Goal: Task Accomplishment & Management: Manage account settings

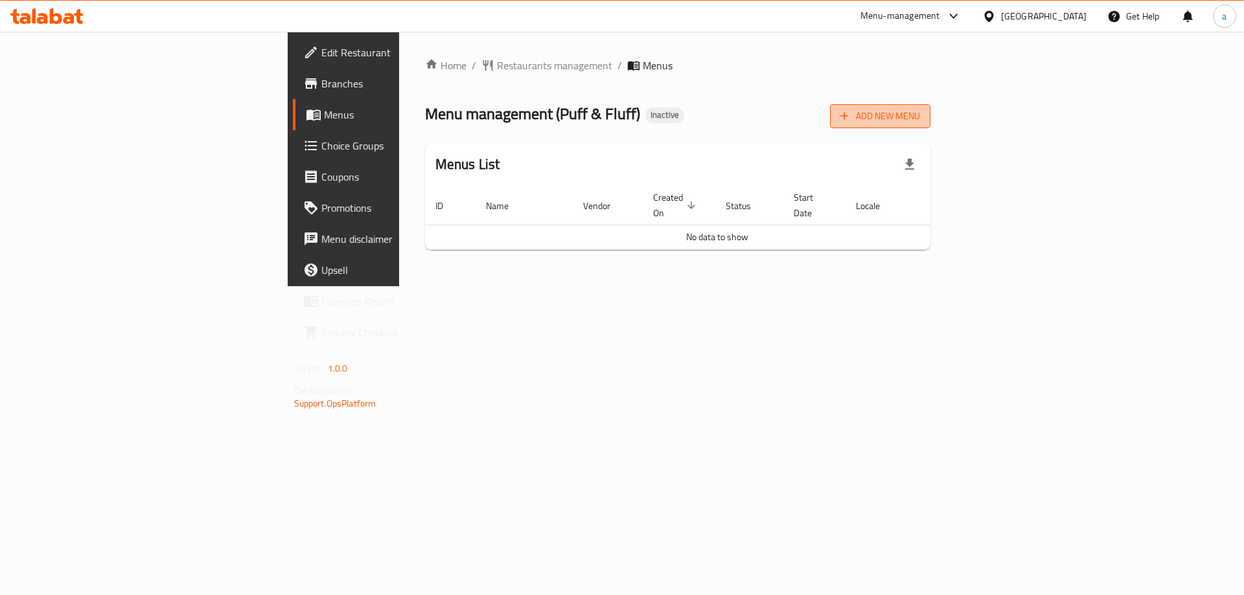
click at [930, 125] on button "Add New Menu" at bounding box center [880, 116] width 100 height 24
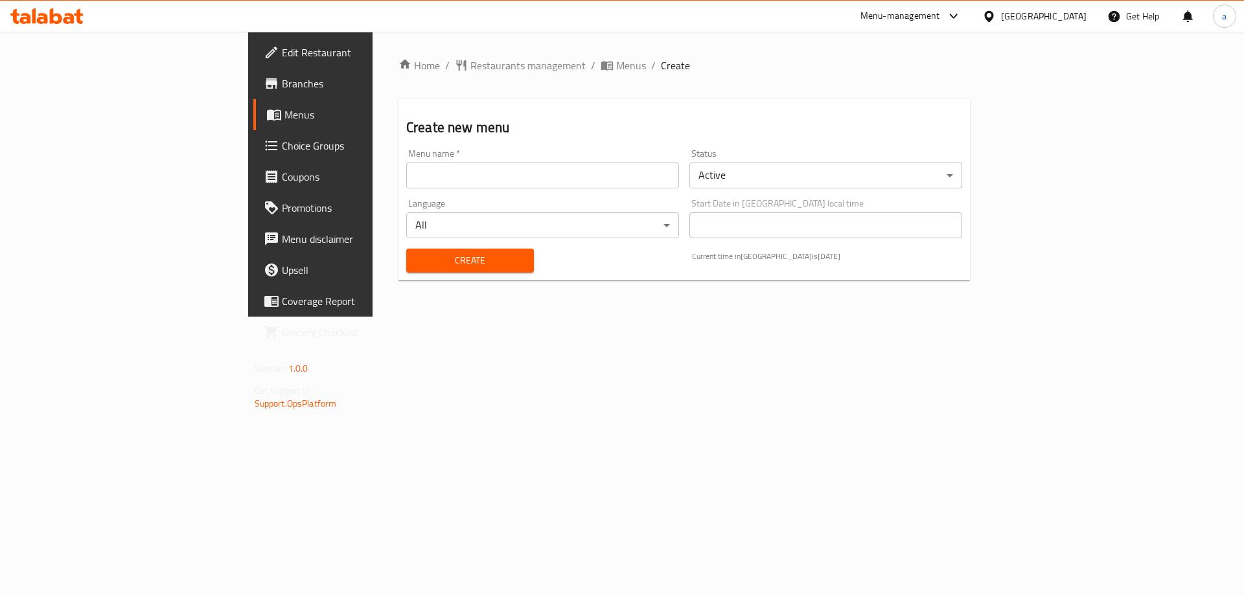
click at [406, 156] on div "Menu name   * Menu name *" at bounding box center [542, 169] width 273 height 40
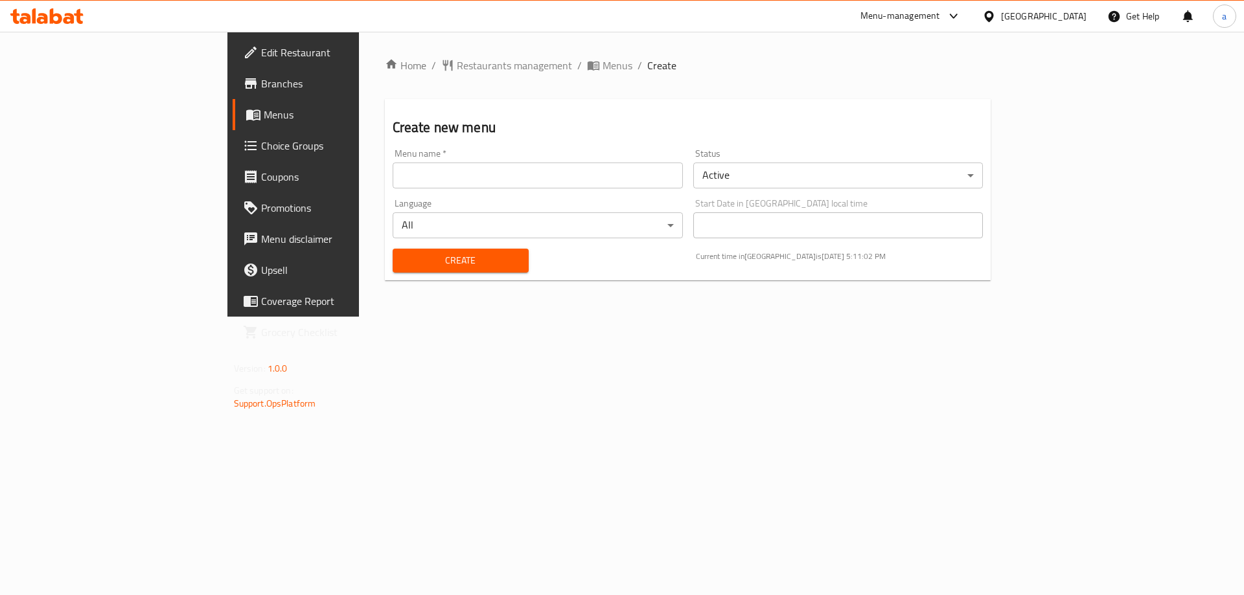
click at [394, 167] on input "text" at bounding box center [537, 176] width 290 height 26
type input "28/8"
click at [392, 249] on button "Create" at bounding box center [460, 261] width 136 height 24
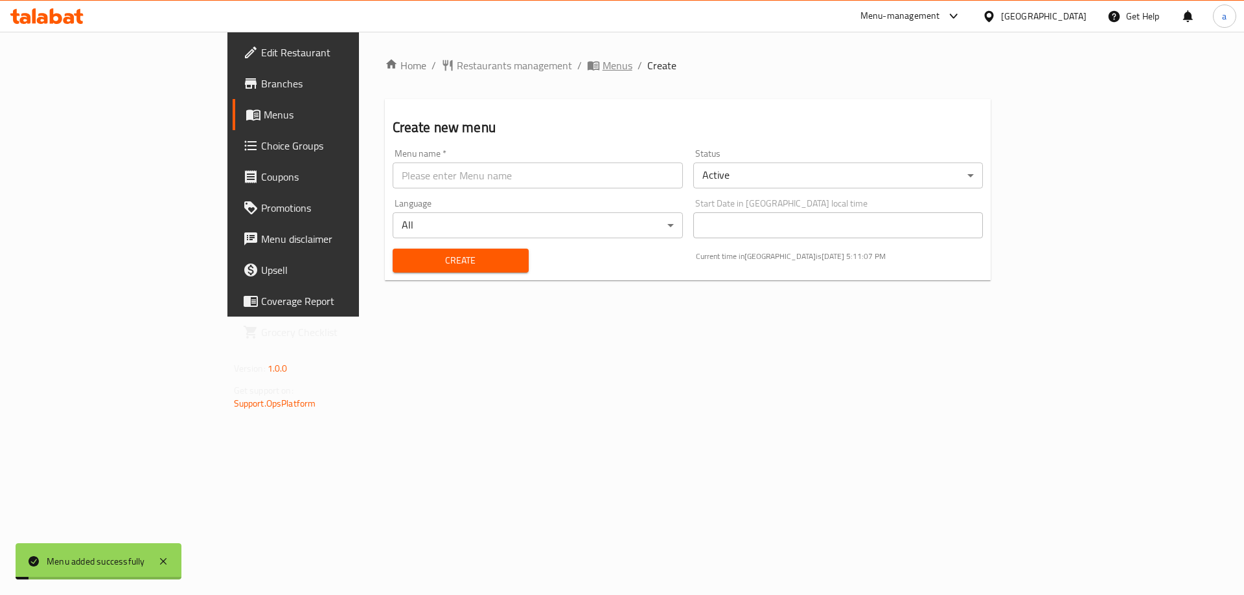
click at [602, 63] on span "Menus" at bounding box center [617, 66] width 30 height 16
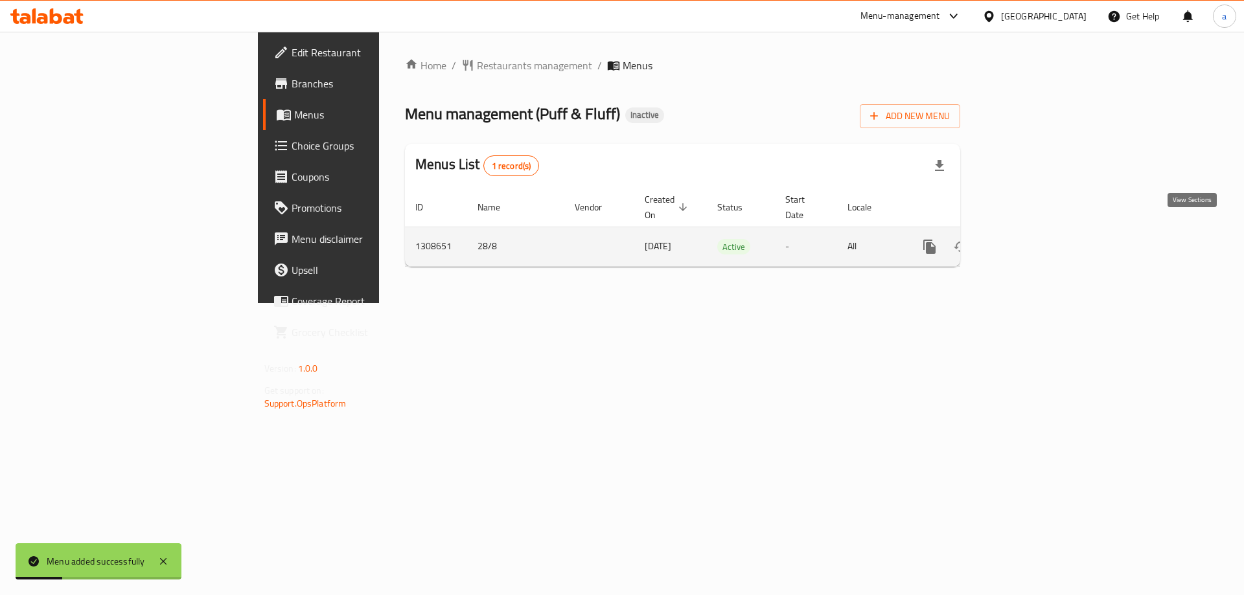
click at [1030, 239] on icon "enhanced table" at bounding box center [1023, 247] width 16 height 16
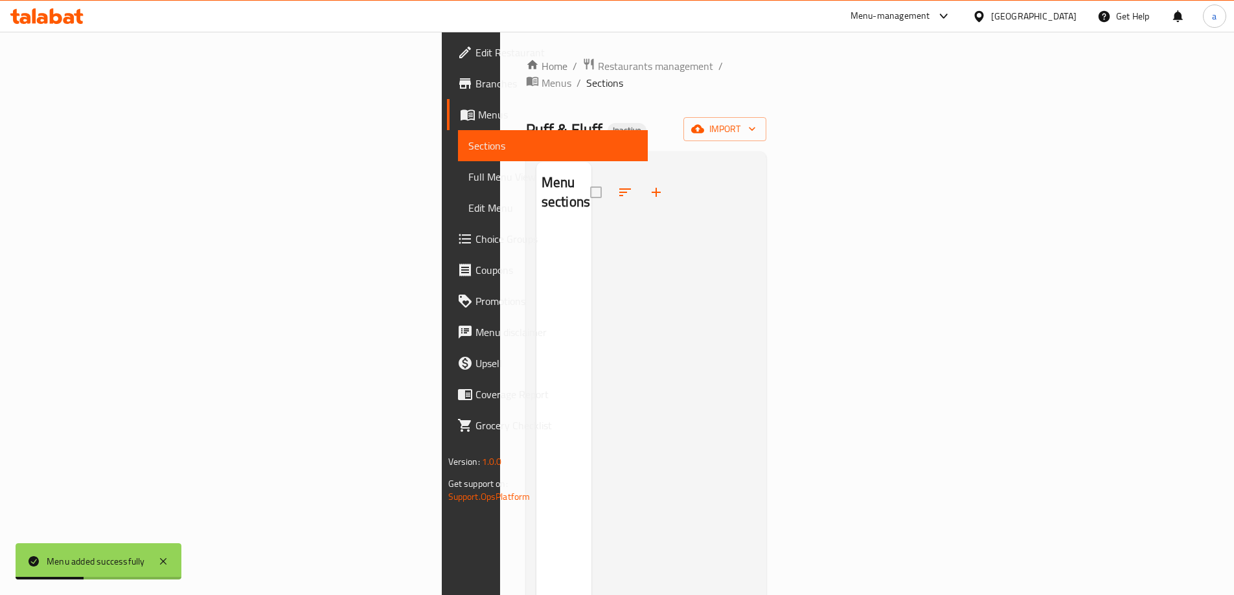
click at [767, 127] on div "Home / Restaurants management / Menus / Sections Puff & Fluff Inactive import M…" at bounding box center [646, 413] width 241 height 710
click at [756, 121] on span "import" at bounding box center [725, 129] width 62 height 16
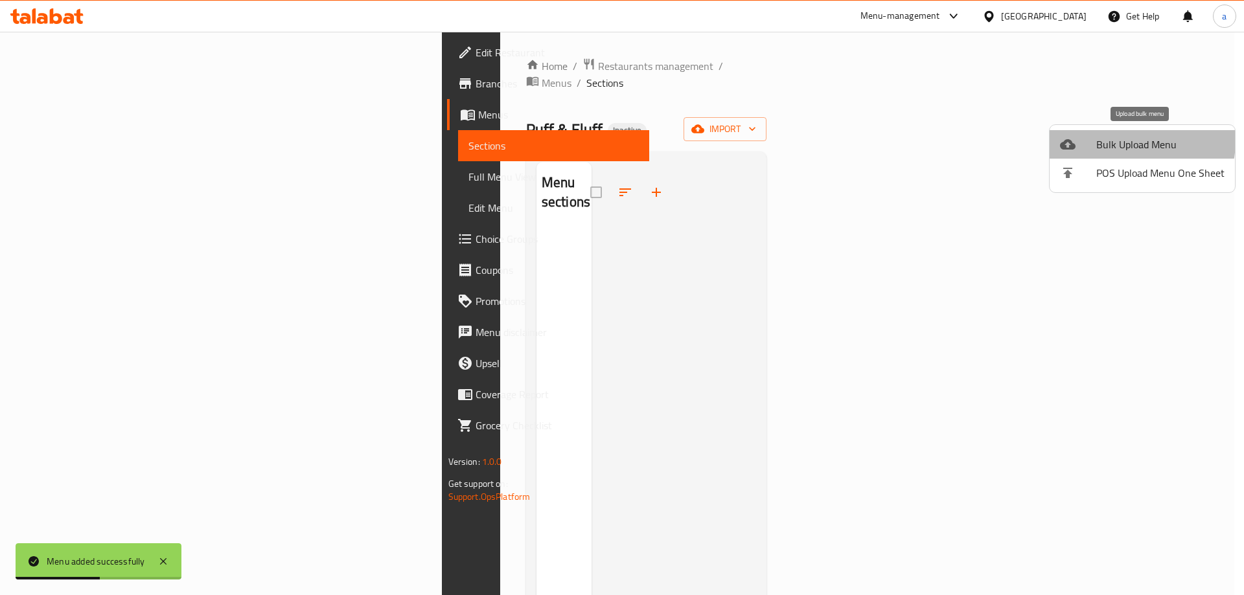
click at [1117, 140] on span "Bulk Upload Menu" at bounding box center [1160, 145] width 128 height 16
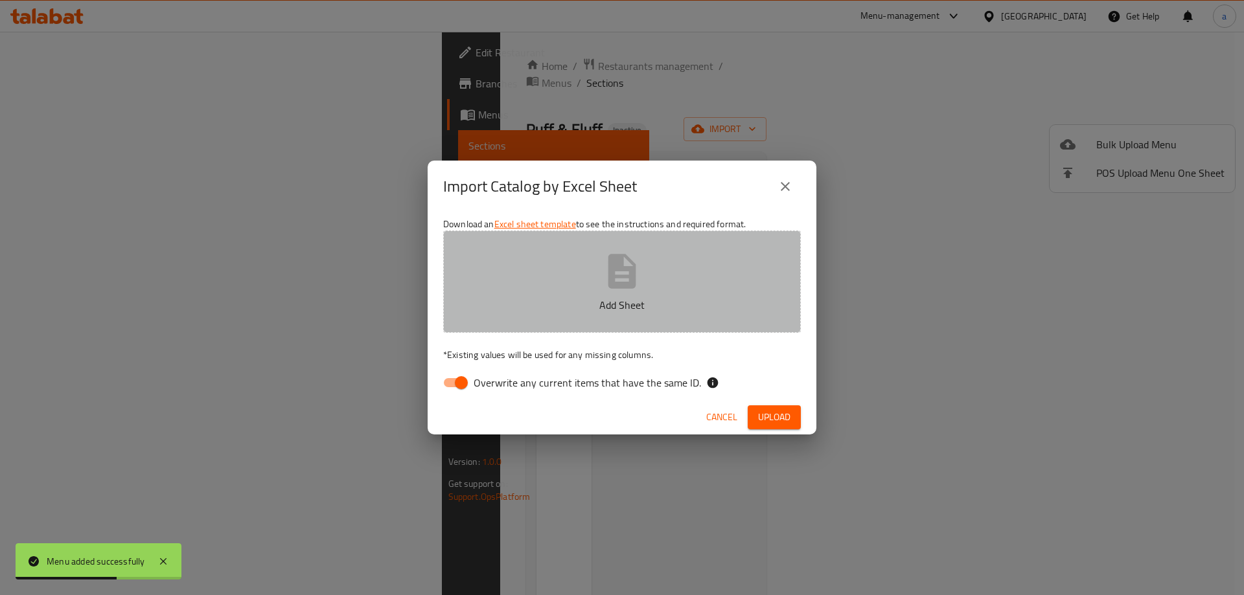
click at [673, 288] on button "Add Sheet" at bounding box center [622, 282] width 358 height 102
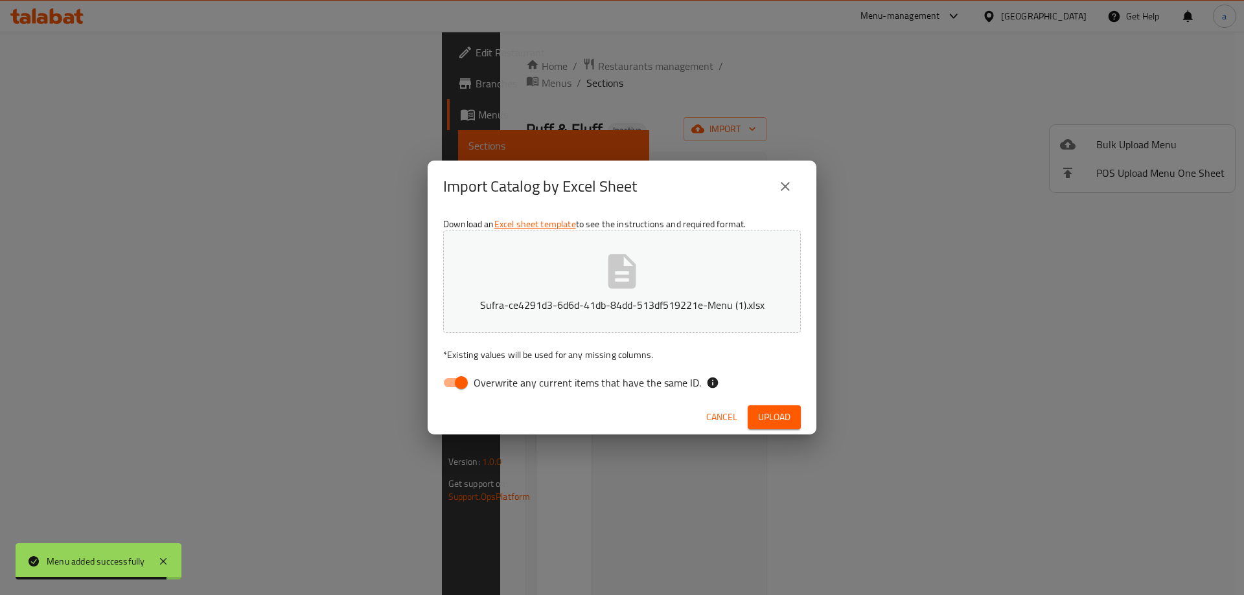
click at [463, 387] on input "Overwrite any current items that have the same ID." at bounding box center [461, 382] width 74 height 25
checkbox input "false"
click at [783, 424] on span "Upload" at bounding box center [774, 417] width 32 height 16
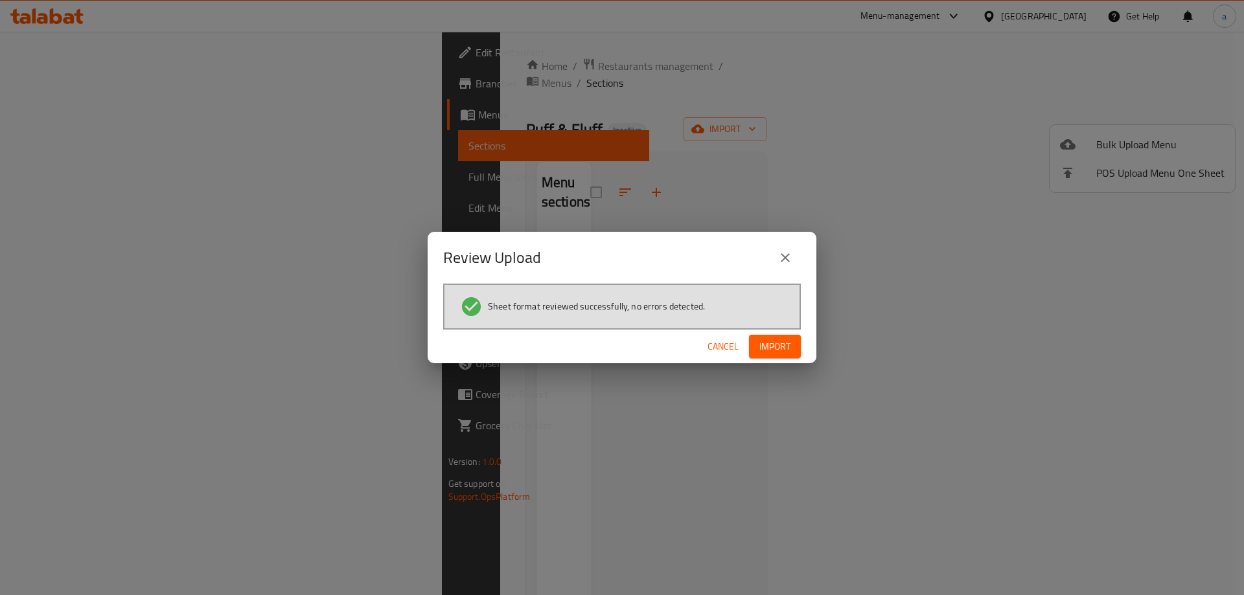
click at [766, 350] on span "Import" at bounding box center [774, 347] width 31 height 16
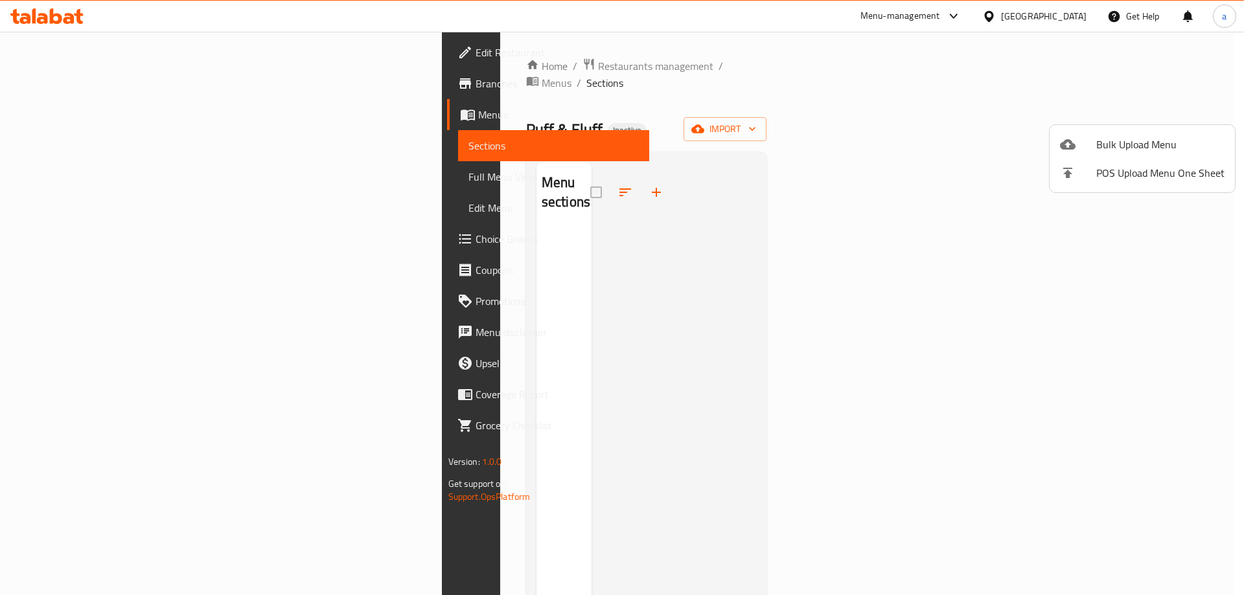
click at [57, 179] on div at bounding box center [622, 297] width 1244 height 595
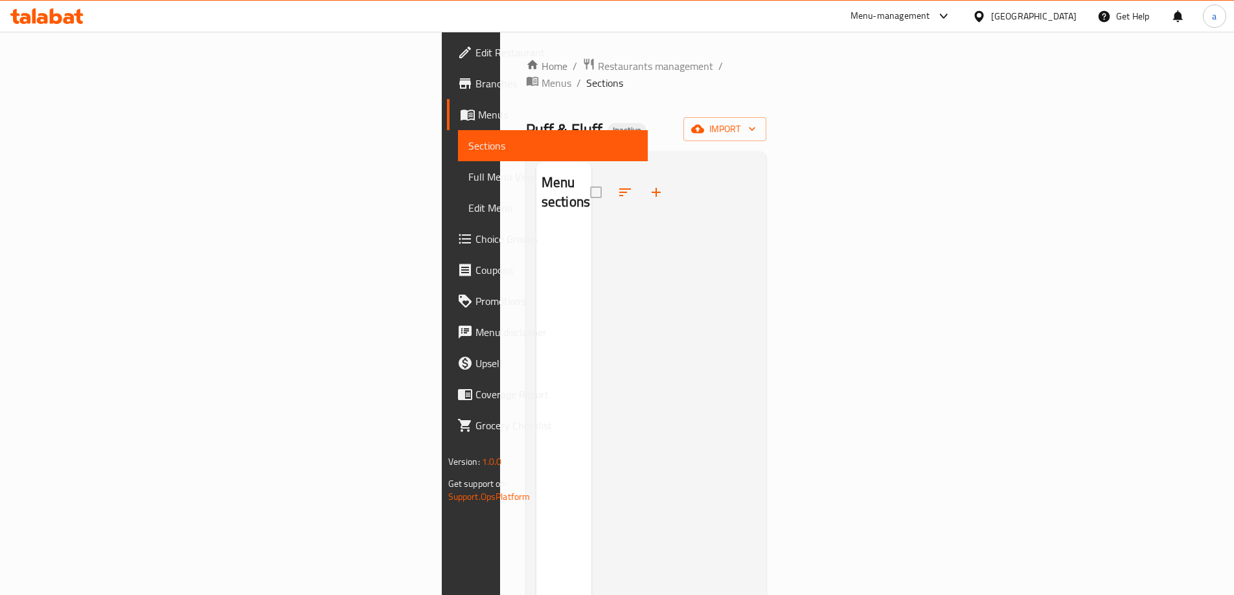
click at [468, 179] on span "Full Menu View" at bounding box center [552, 177] width 169 height 16
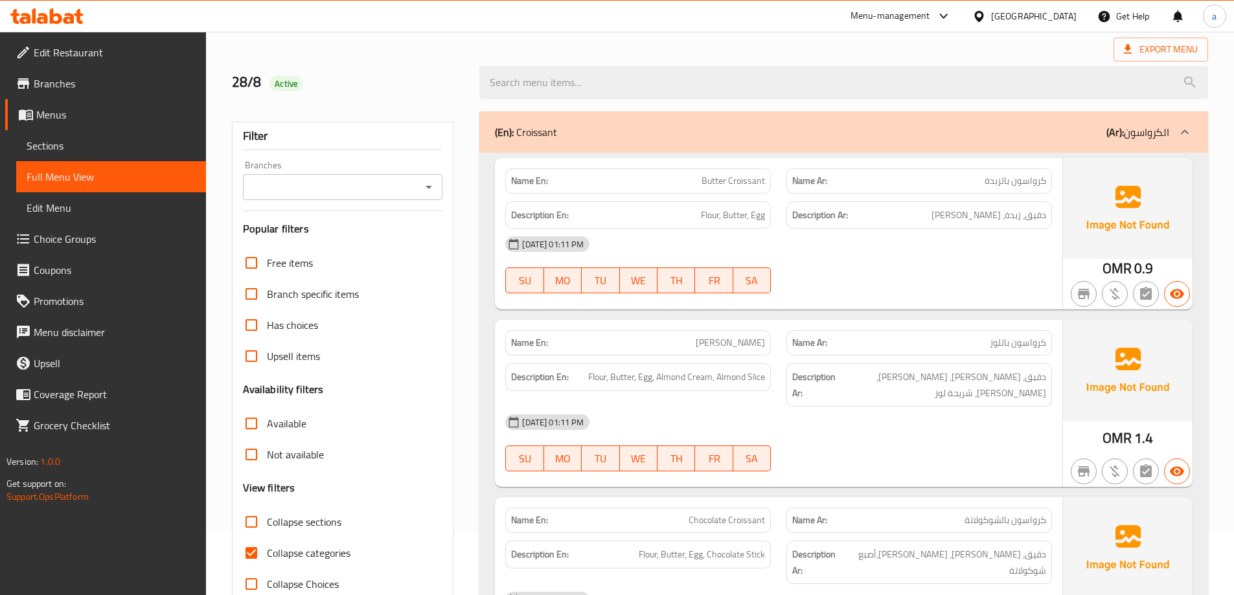
scroll to position [130, 0]
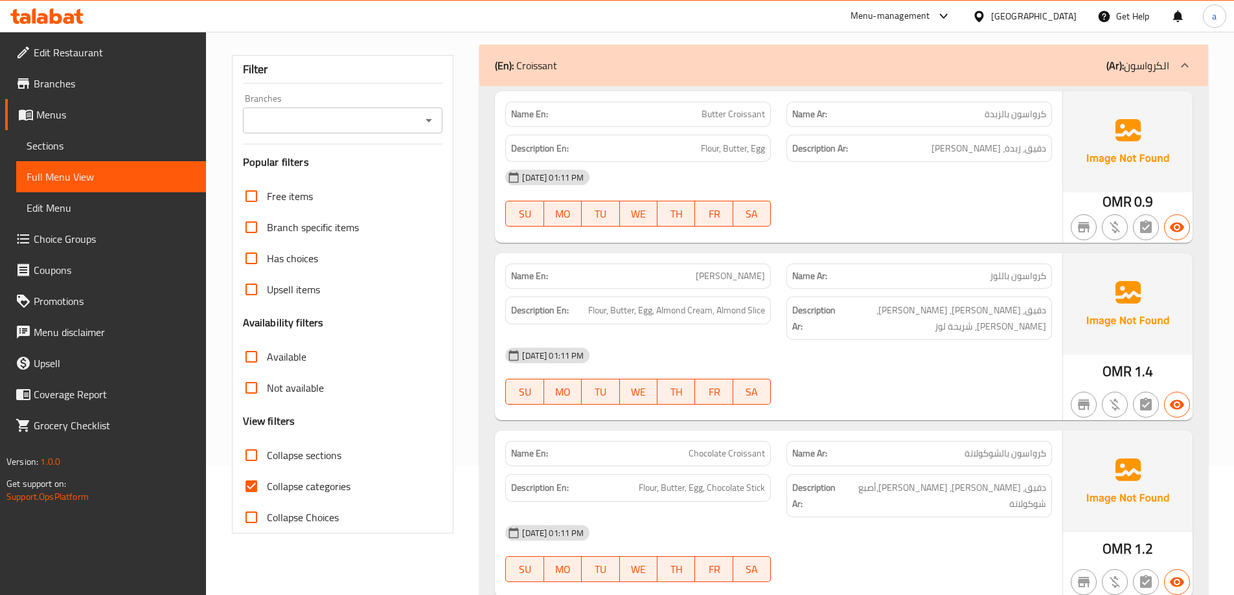
click at [250, 488] on input "Collapse categories" at bounding box center [251, 486] width 31 height 31
checkbox input "false"
click at [714, 283] on span "Almond Croissant" at bounding box center [730, 276] width 69 height 14
copy span "Almond"
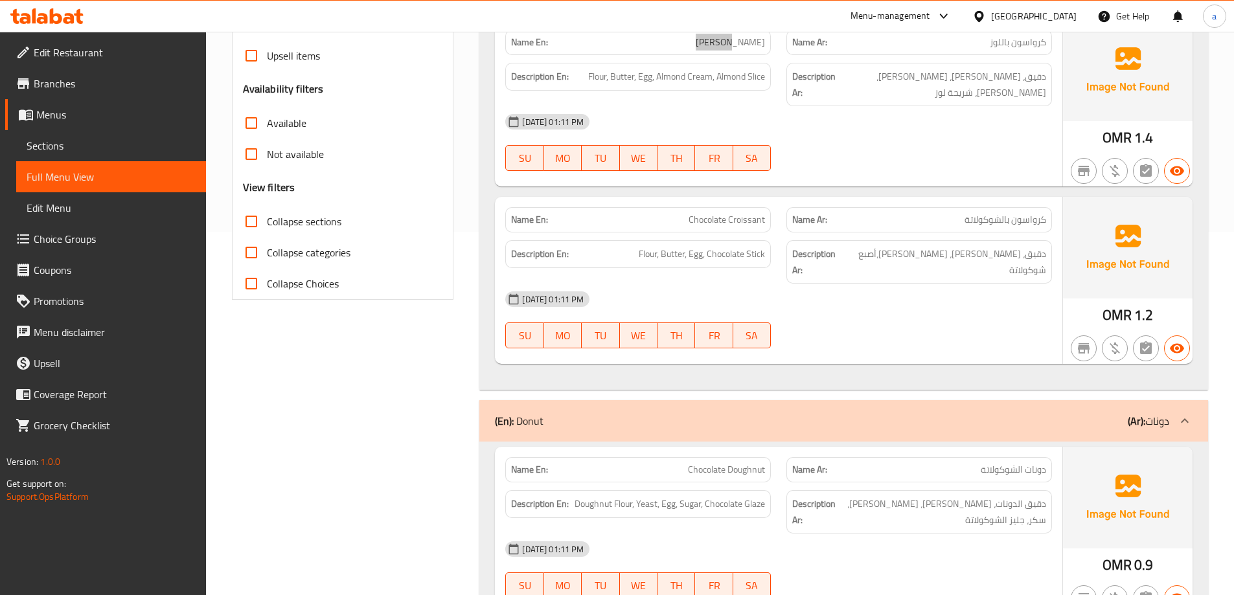
scroll to position [518, 0]
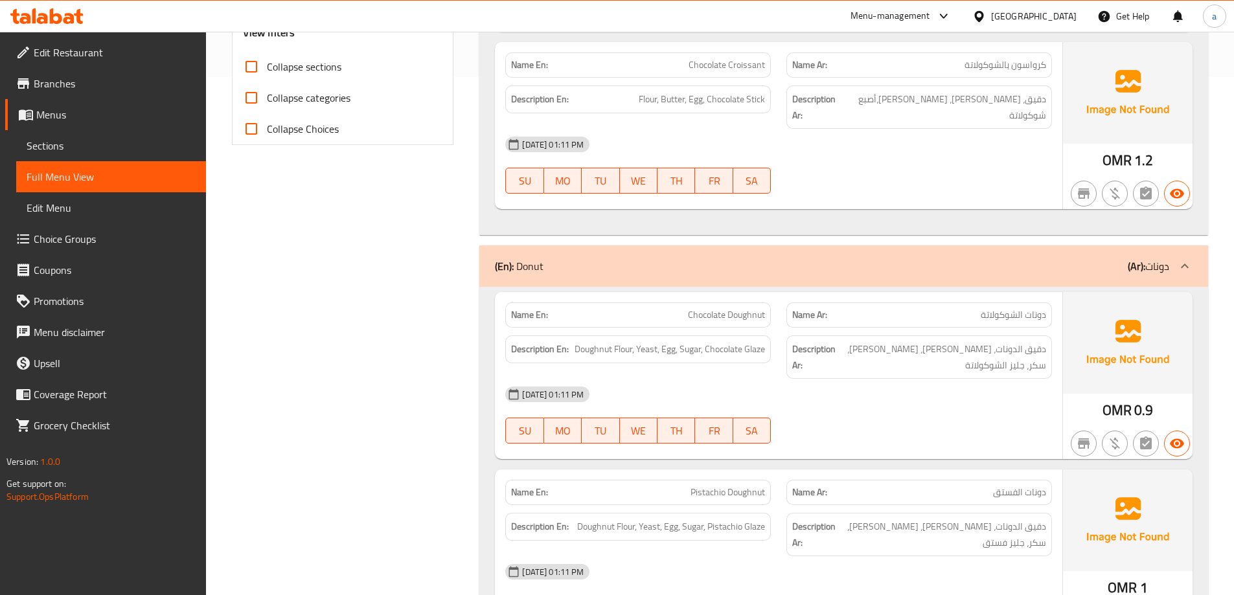
click at [744, 308] on span "Chocolate Doughnut" at bounding box center [726, 315] width 77 height 14
copy span "Doughnut"
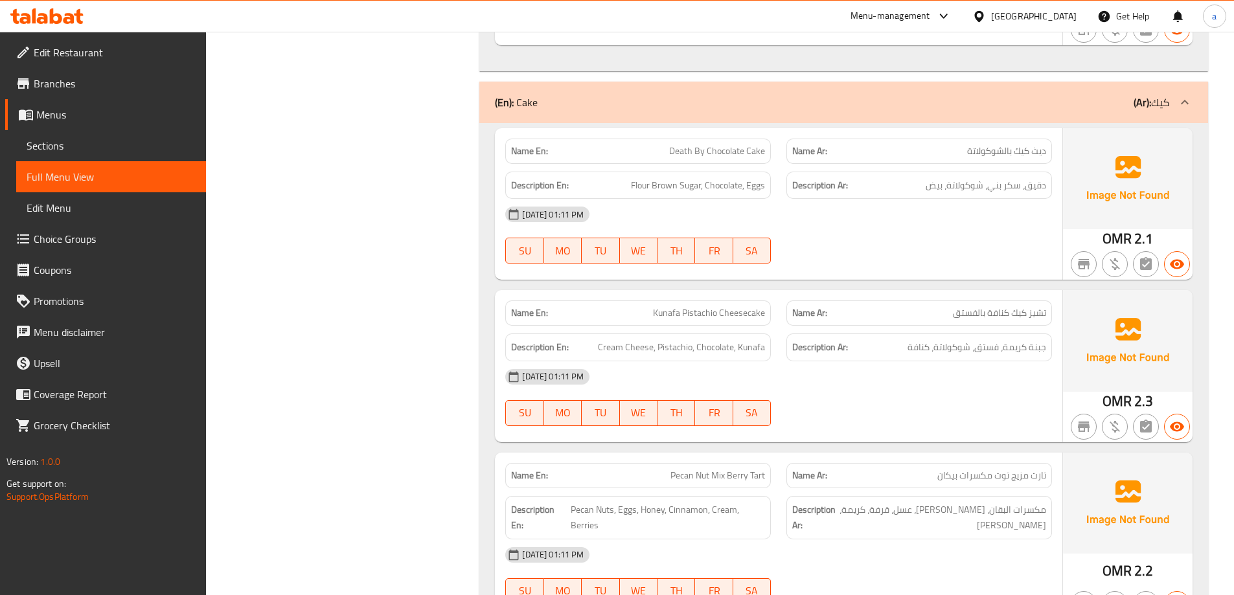
scroll to position [1943, 0]
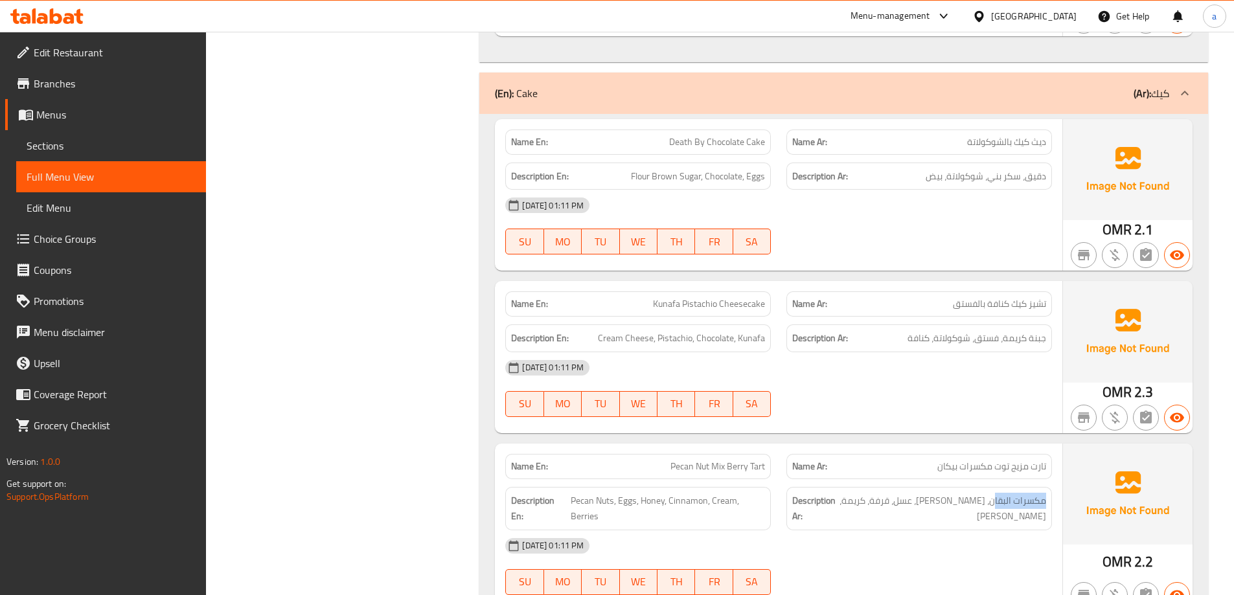
drag, startPoint x: 993, startPoint y: 407, endPoint x: 1049, endPoint y: 399, distance: 57.0
click at [1049, 487] on div "Description Ar: مكسرات البقان، بيض، عسل، قرفة، كريمة، توت" at bounding box center [919, 508] width 266 height 43
drag, startPoint x: 989, startPoint y: 405, endPoint x: 1049, endPoint y: 409, distance: 60.4
click at [1049, 487] on div "Description Ar: مكسرات البقان، بيض، عسل، قرفة، كريمة، توت" at bounding box center [919, 508] width 266 height 43
copy span "مكسرات البقان"
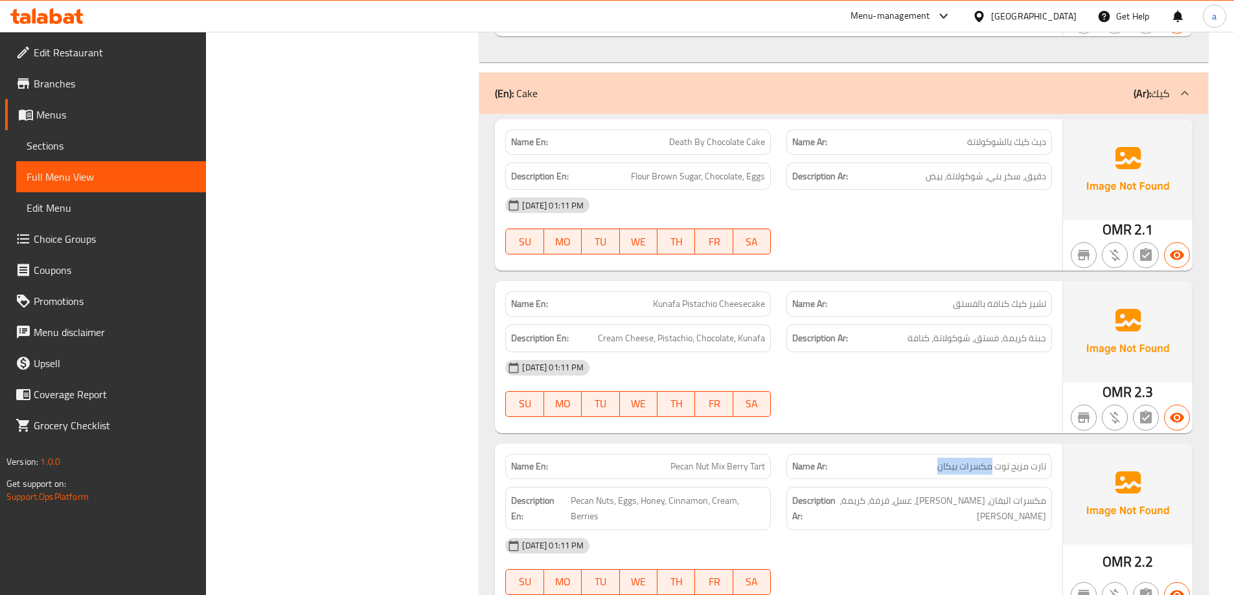
drag, startPoint x: 939, startPoint y: 369, endPoint x: 990, endPoint y: 378, distance: 52.0
click at [990, 460] on span "تارت مزيج توت مكسرات بيكان" at bounding box center [991, 467] width 109 height 14
copy span "مكسرات بيكان"
click at [48, 140] on span "Sections" at bounding box center [111, 146] width 169 height 16
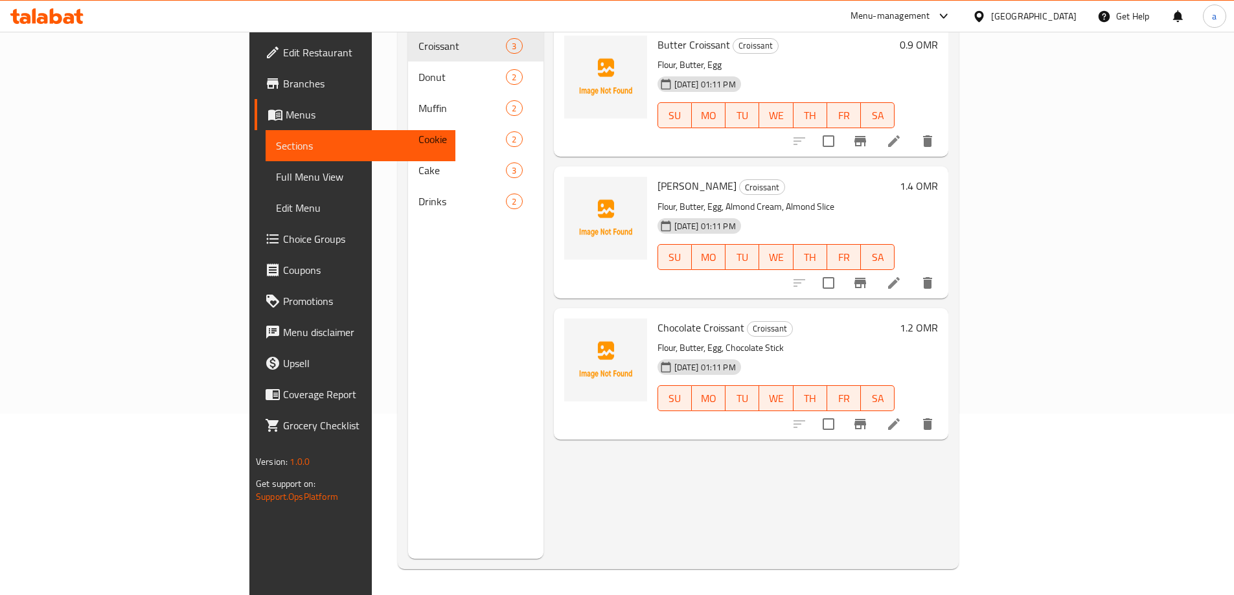
scroll to position [181, 0]
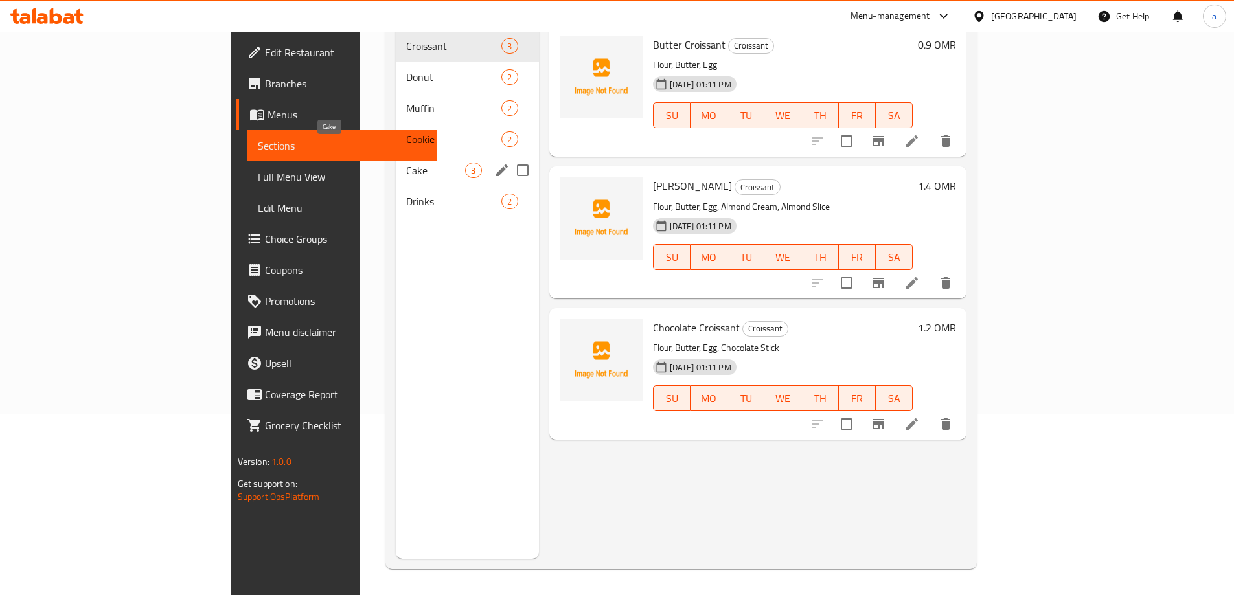
click at [406, 163] on span "Cake" at bounding box center [435, 171] width 59 height 16
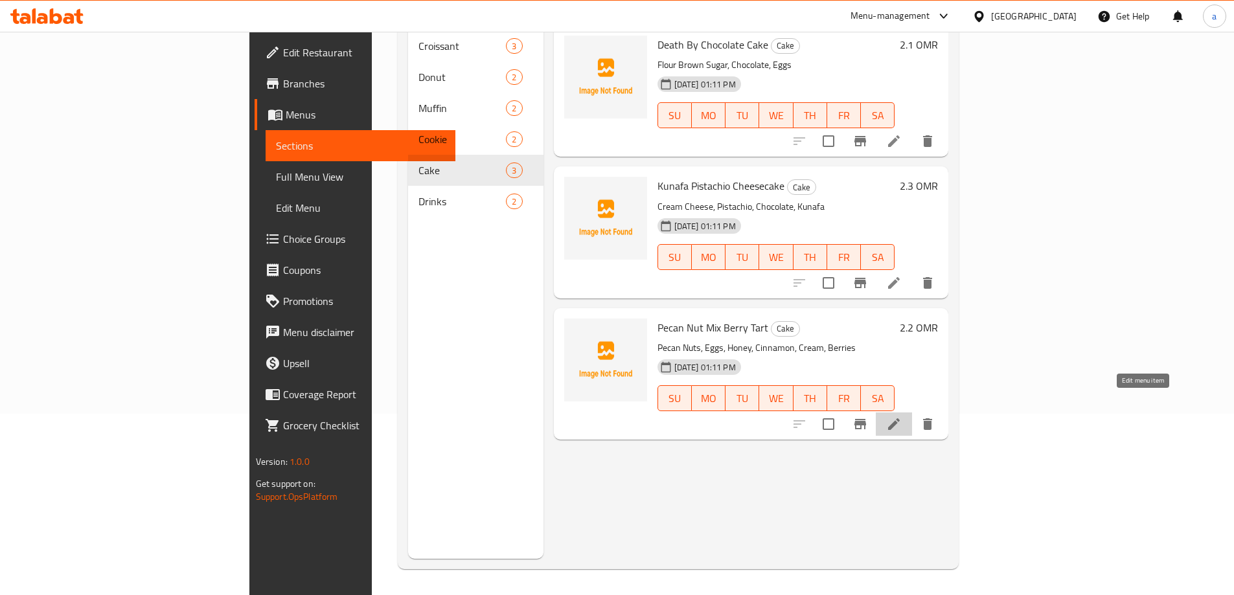
click at [902, 416] on icon at bounding box center [894, 424] width 16 height 16
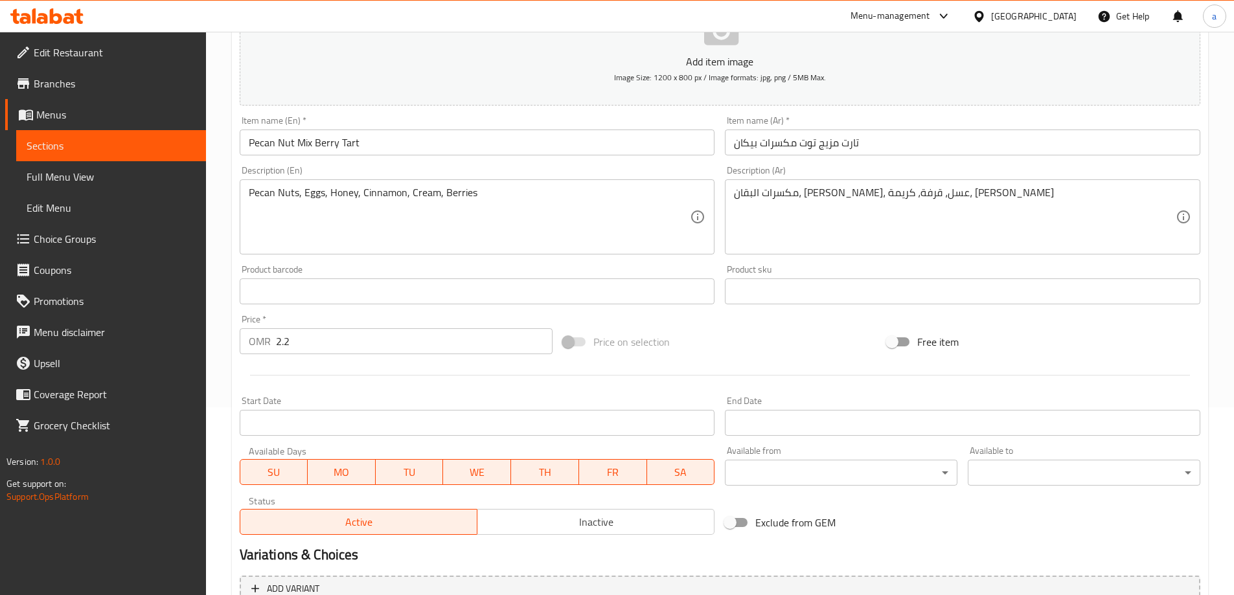
scroll to position [194, 0]
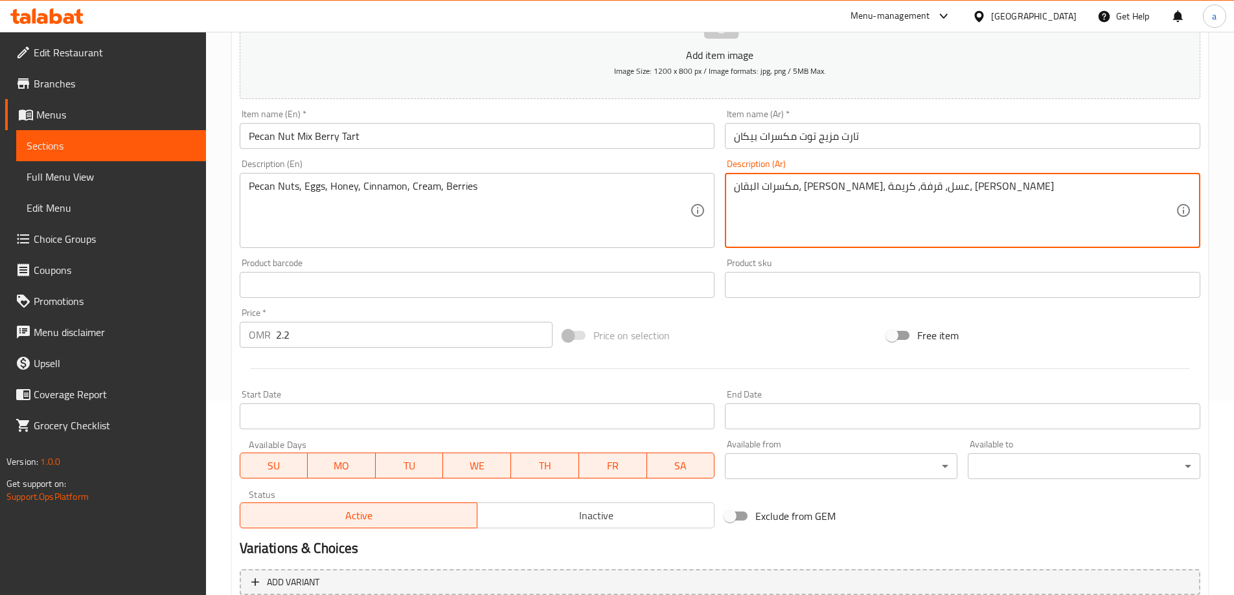
drag, startPoint x: 870, startPoint y: 192, endPoint x: 880, endPoint y: 191, distance: 9.8
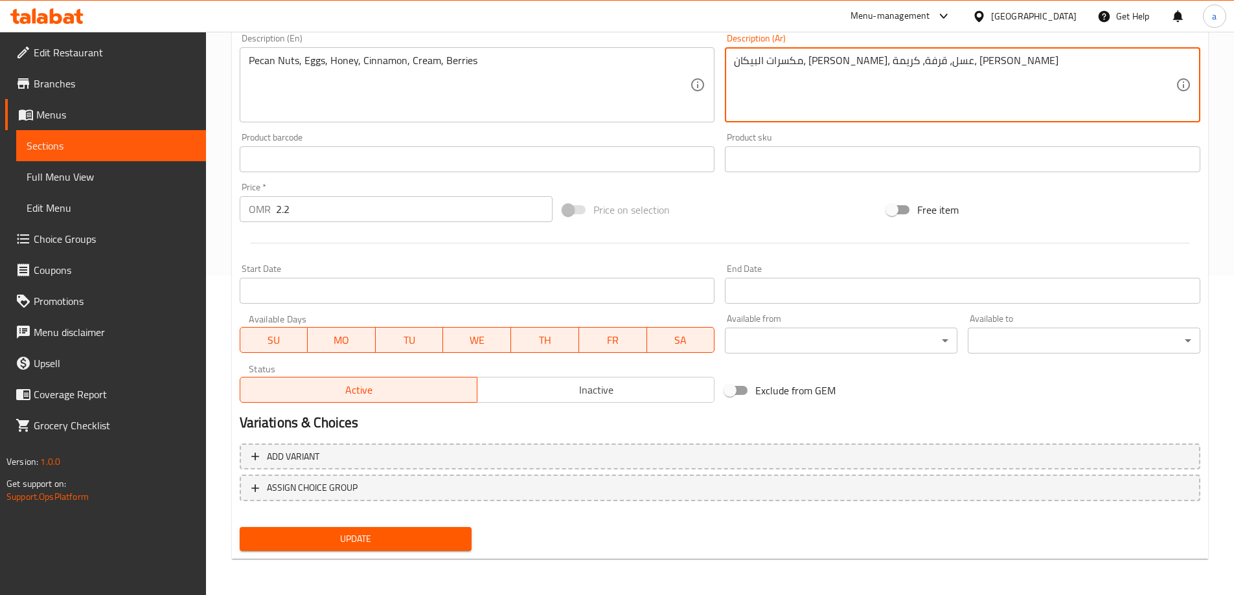
type textarea "مكسرات البيكان، بيض، عسل، قرفة، كريمة، توت"
click at [377, 527] on div "Update" at bounding box center [355, 539] width 243 height 34
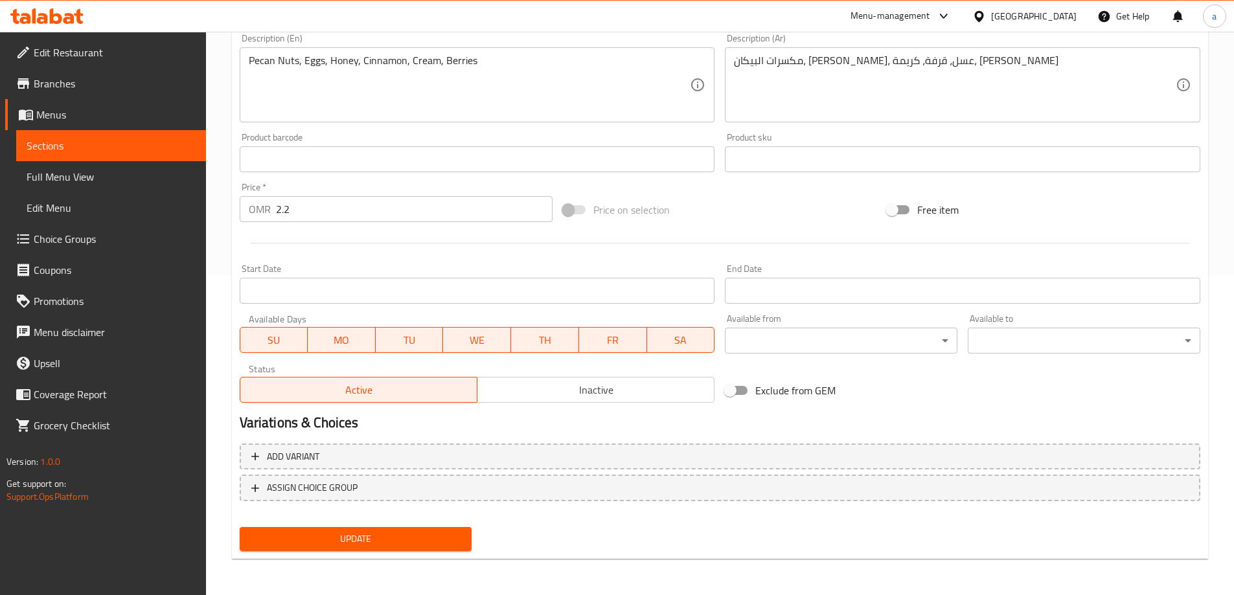
click at [361, 530] on button "Update" at bounding box center [356, 539] width 233 height 24
click at [82, 188] on link "Full Menu View" at bounding box center [111, 176] width 190 height 31
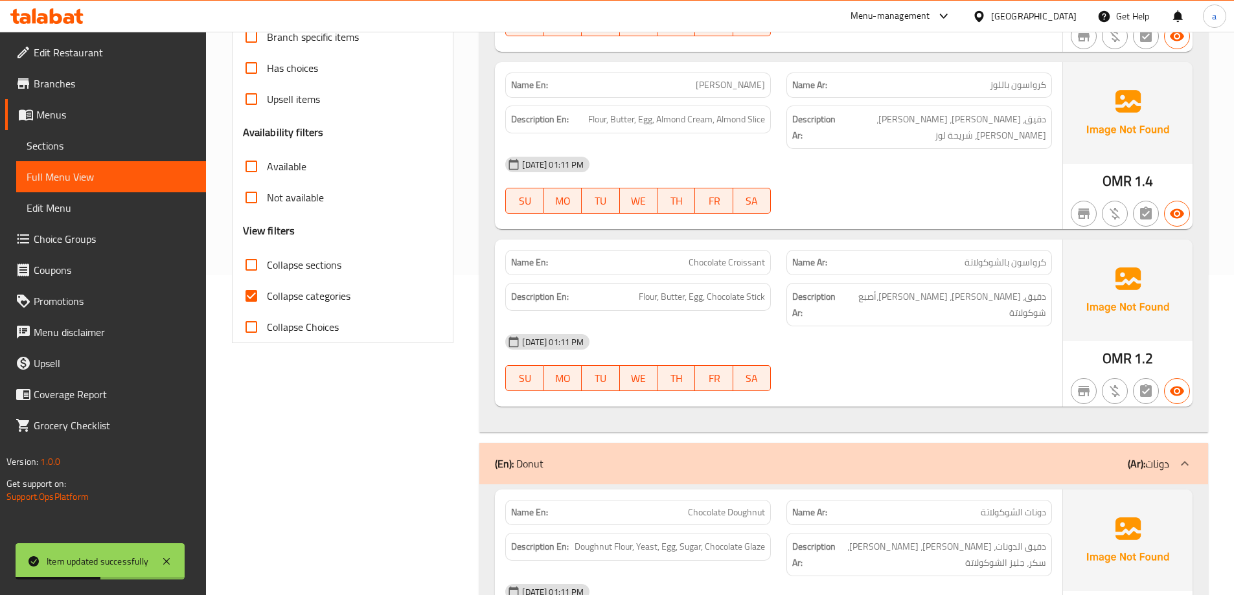
click at [354, 295] on div "Collapse categories" at bounding box center [343, 295] width 200 height 31
click at [347, 296] on span "Collapse categories" at bounding box center [309, 296] width 84 height 16
click at [267, 296] on input "Collapse categories" at bounding box center [251, 295] width 31 height 31
checkbox input "false"
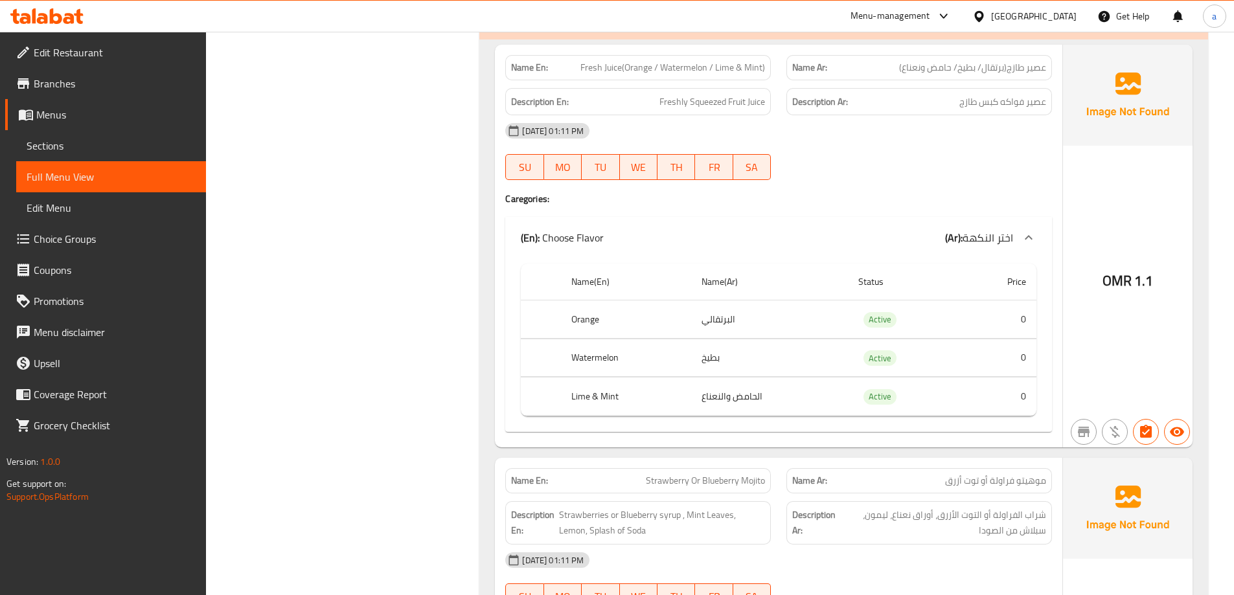
scroll to position [2587, 0]
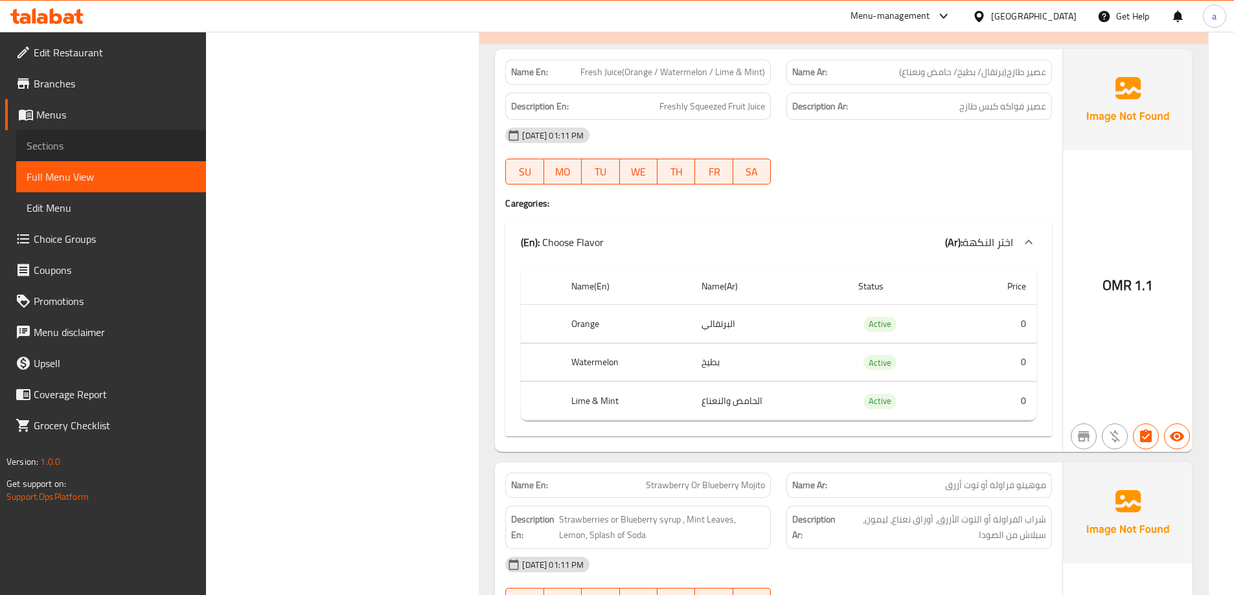
click at [72, 139] on span "Sections" at bounding box center [111, 146] width 169 height 16
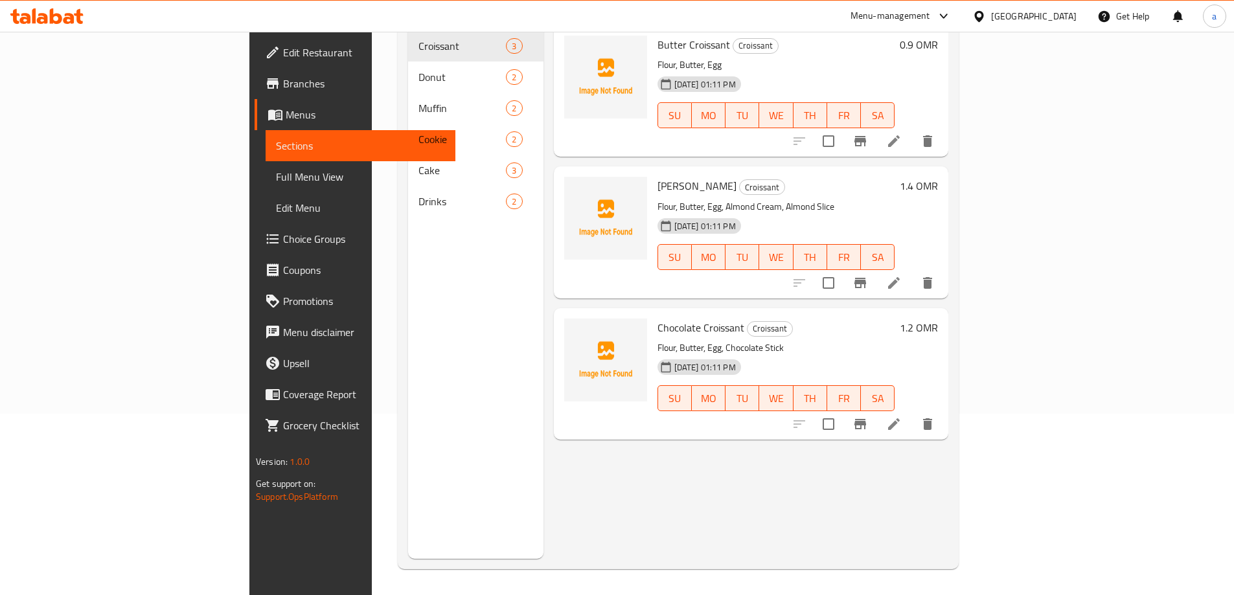
scroll to position [181, 0]
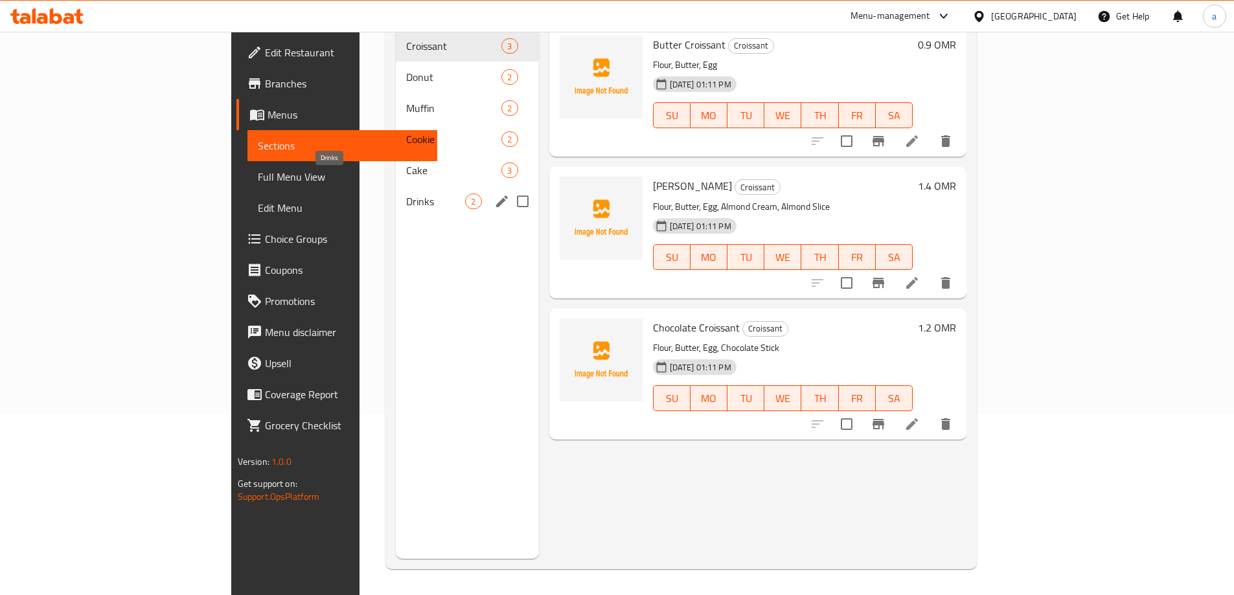
click at [406, 194] on span "Drinks" at bounding box center [435, 202] width 59 height 16
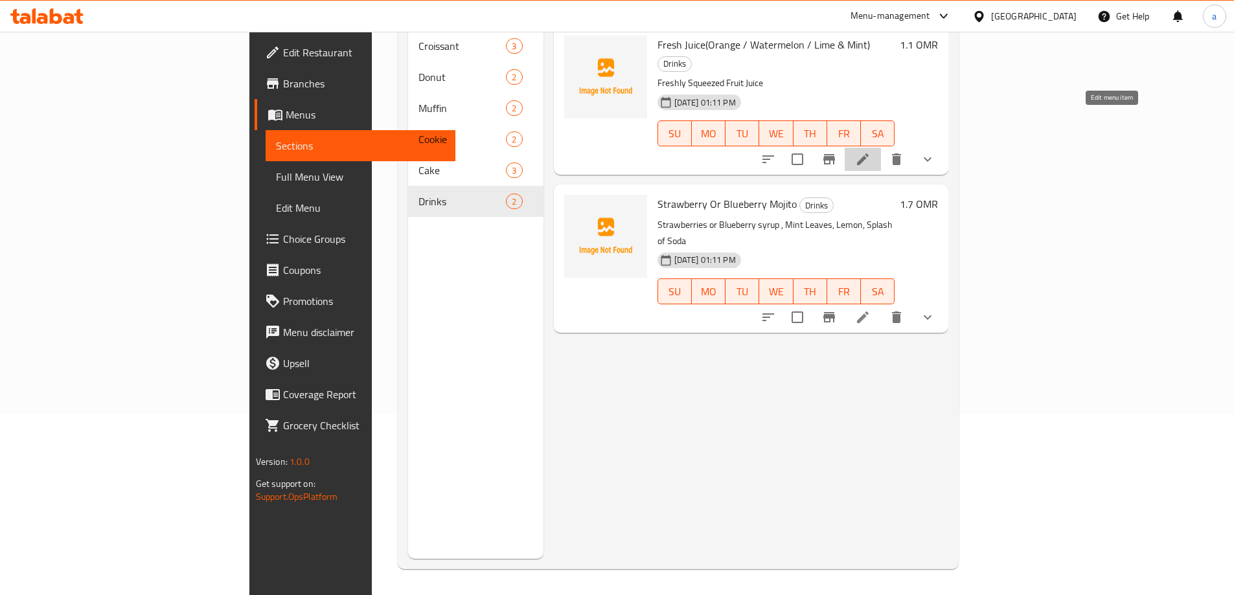
click at [870, 152] on icon at bounding box center [863, 160] width 16 height 16
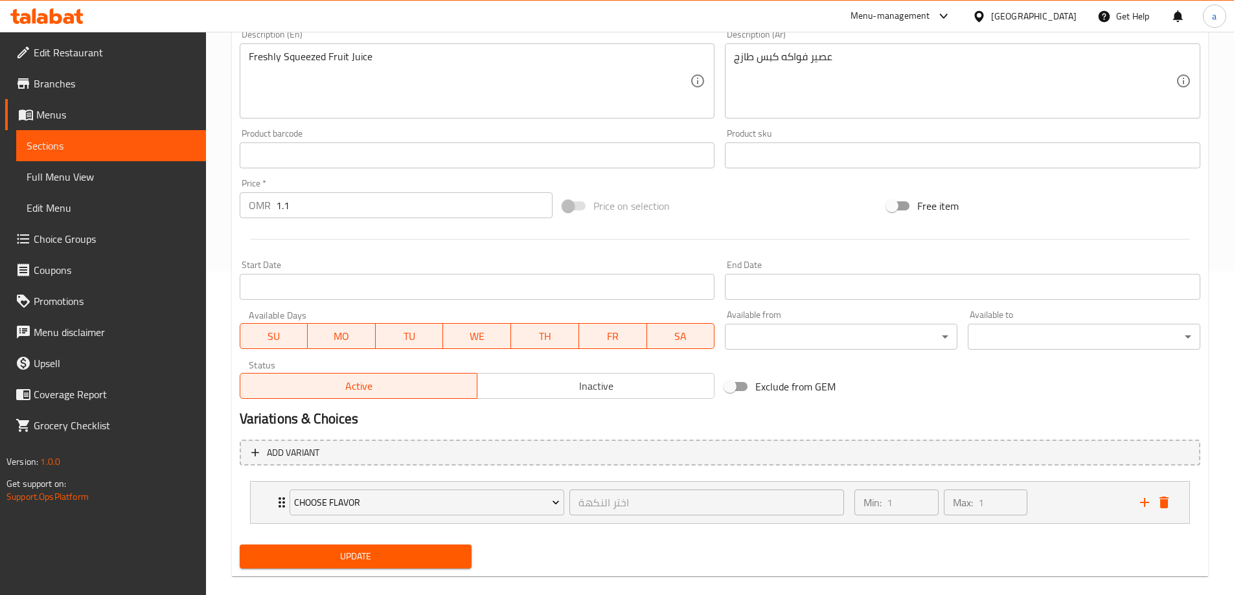
scroll to position [341, 0]
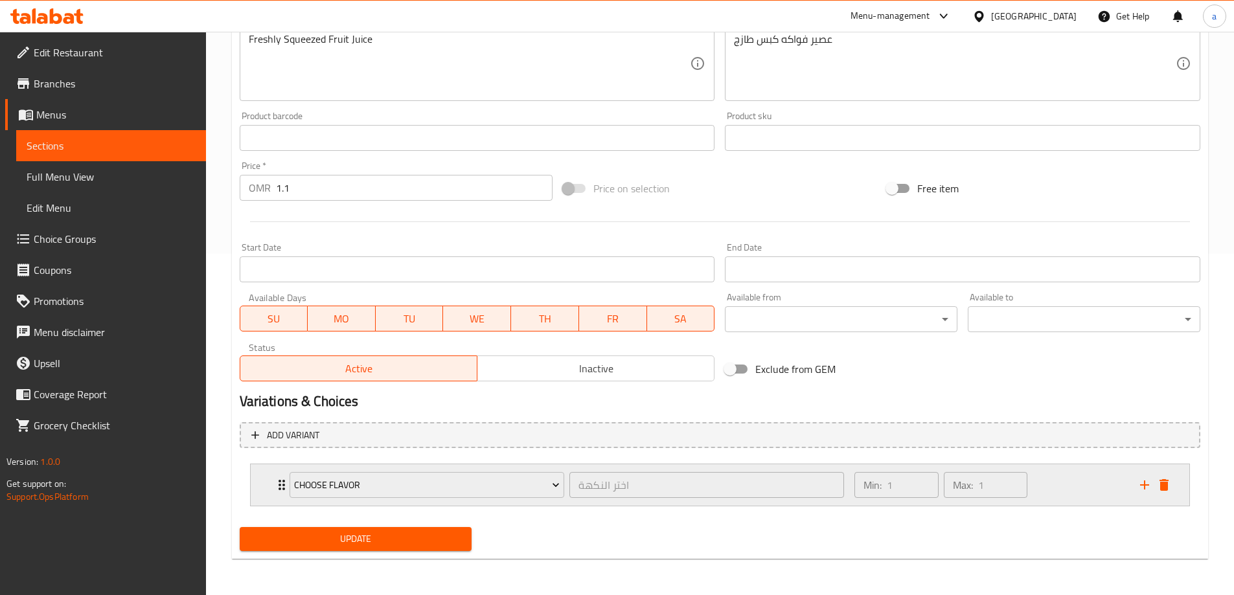
click at [265, 490] on div "Choose Flavor اختر النكهة ​ Min: 1 ​ Max: 1 ​" at bounding box center [720, 484] width 938 height 41
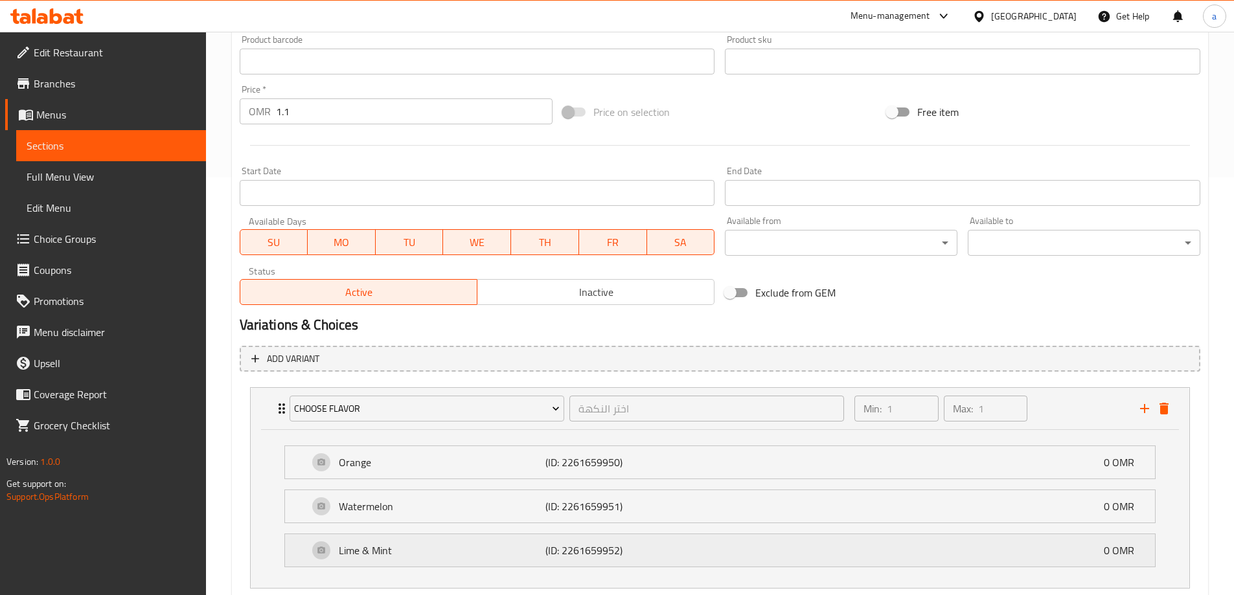
scroll to position [500, 0]
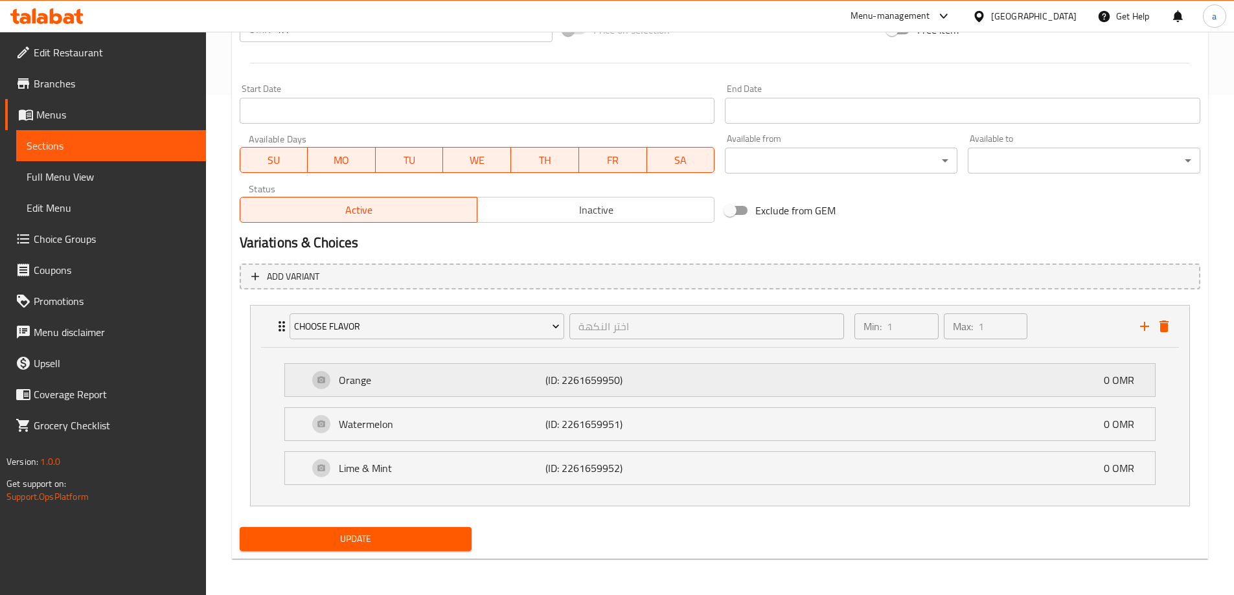
click at [470, 384] on p "Orange" at bounding box center [442, 380] width 207 height 16
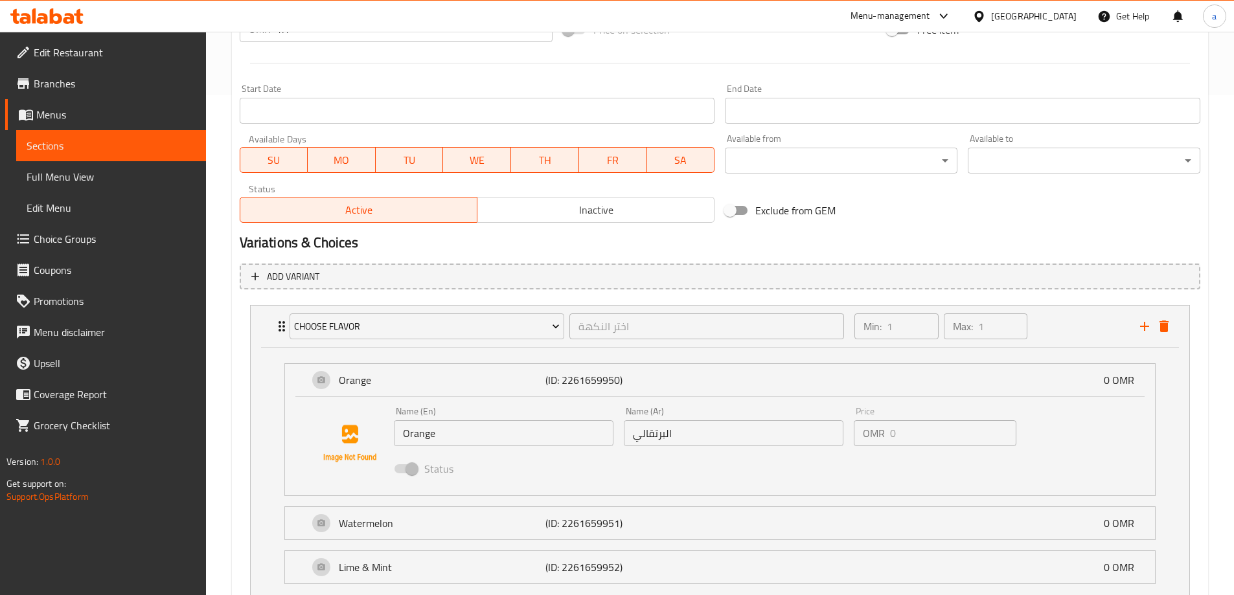
click at [621, 433] on div "Name (Ar) البرتقالي Name (Ar)" at bounding box center [734, 427] width 230 height 50
click at [633, 433] on input "البرتقالي" at bounding box center [734, 433] width 220 height 26
click at [696, 430] on input "البرتقالي" at bounding box center [734, 433] width 220 height 26
click at [76, 233] on span "Choice Groups" at bounding box center [115, 239] width 162 height 16
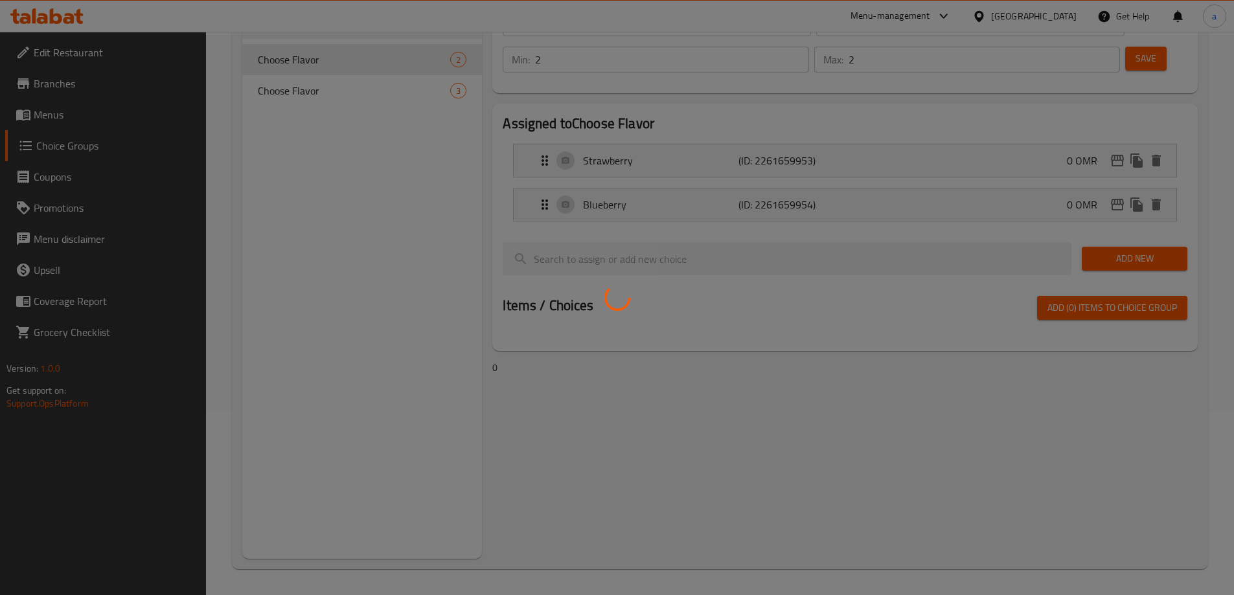
scroll to position [183, 0]
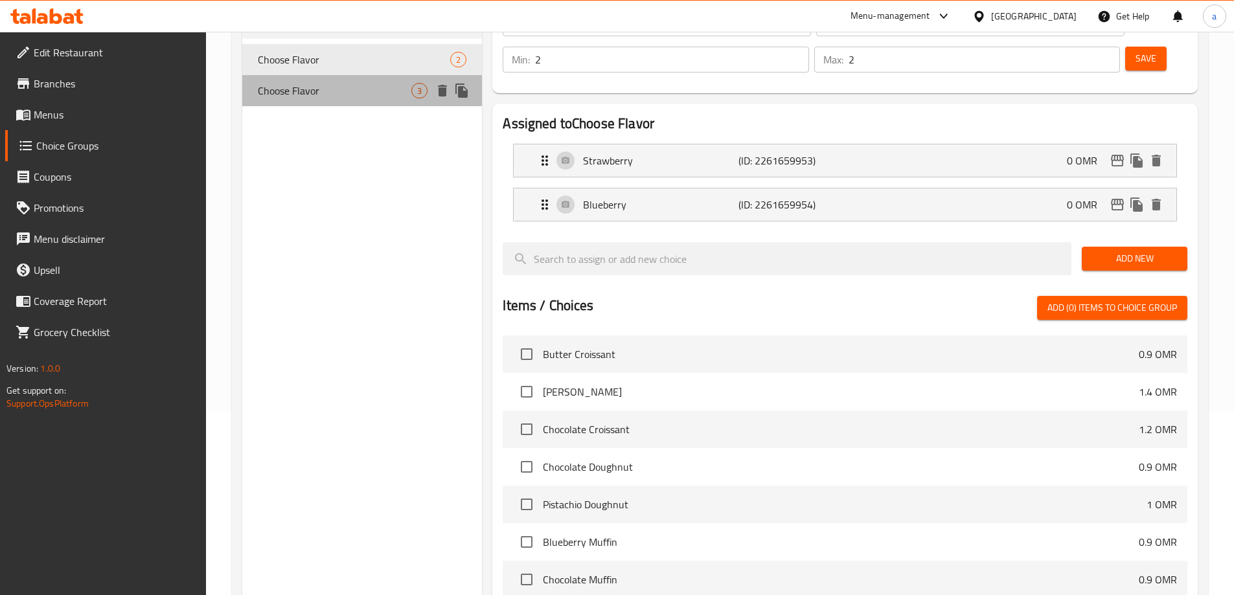
click at [308, 96] on span "Choose Flavor" at bounding box center [335, 91] width 154 height 16
type input "1"
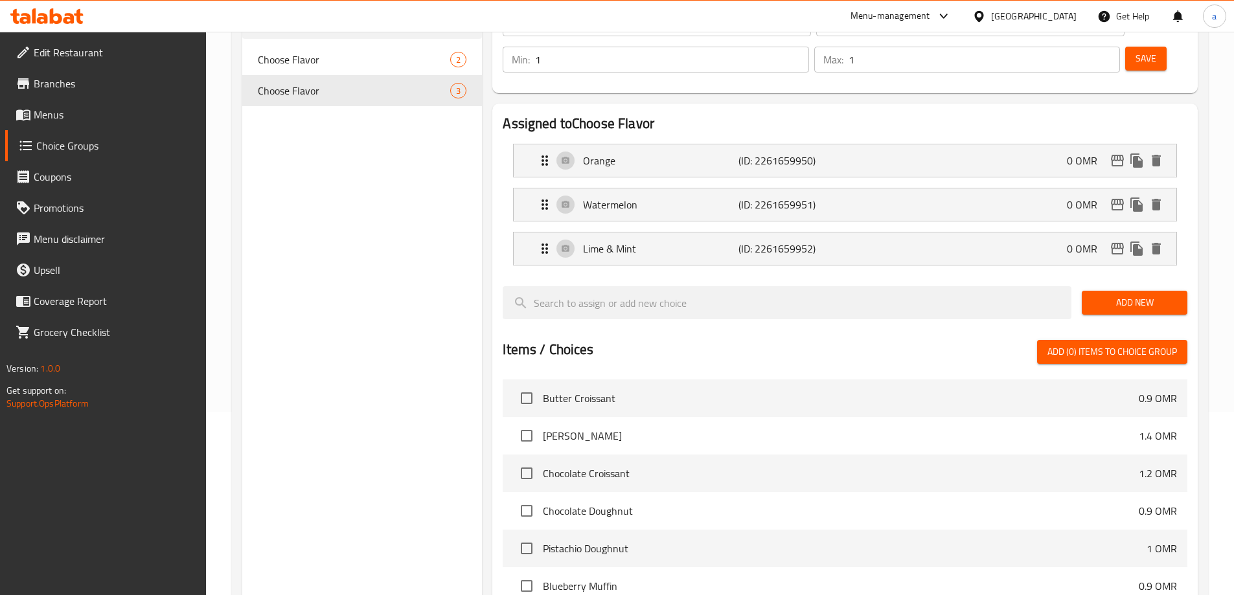
click at [681, 183] on li "Watermelon (ID: 2261659951) 0 OMR Name (En) Watermelon Name (En) Name (Ar) بطيخ…" at bounding box center [845, 205] width 685 height 44
click at [680, 146] on li "Orange (ID: 2261659950) 0 OMR Name (En) Orange Name (En) Name (Ar) البرتقالي Na…" at bounding box center [845, 161] width 685 height 44
click at [684, 141] on li "Orange (ID: 2261659950) 0 OMR Name (En) Orange Name (En) Name (Ar) البرتقالي Na…" at bounding box center [845, 161] width 685 height 44
click at [694, 153] on p "Orange" at bounding box center [660, 161] width 155 height 16
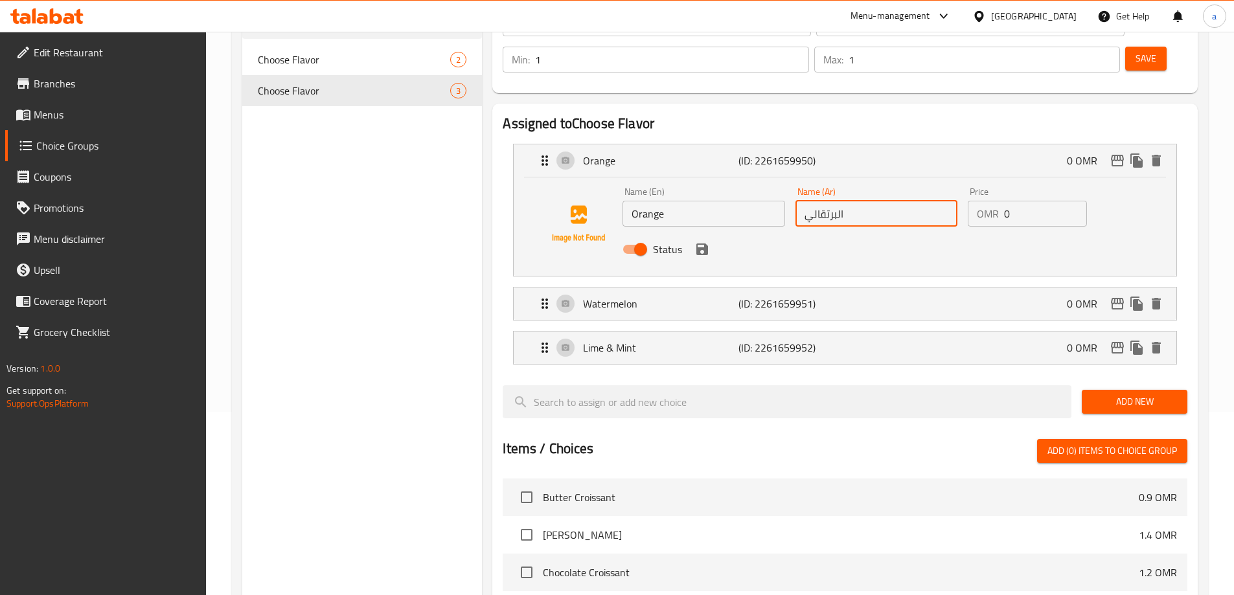
drag, startPoint x: 837, startPoint y: 176, endPoint x: 850, endPoint y: 172, distance: 13.5
click at [850, 201] on input "البرتقالي" at bounding box center [876, 214] width 162 height 26
drag, startPoint x: 810, startPoint y: 182, endPoint x: 773, endPoint y: 187, distance: 36.6
click at [773, 187] on div "Name (En) Orange Name (En) Name (Ar) برتقالي Name (Ar) Price OMR 0 Price Status" at bounding box center [875, 224] width 517 height 85
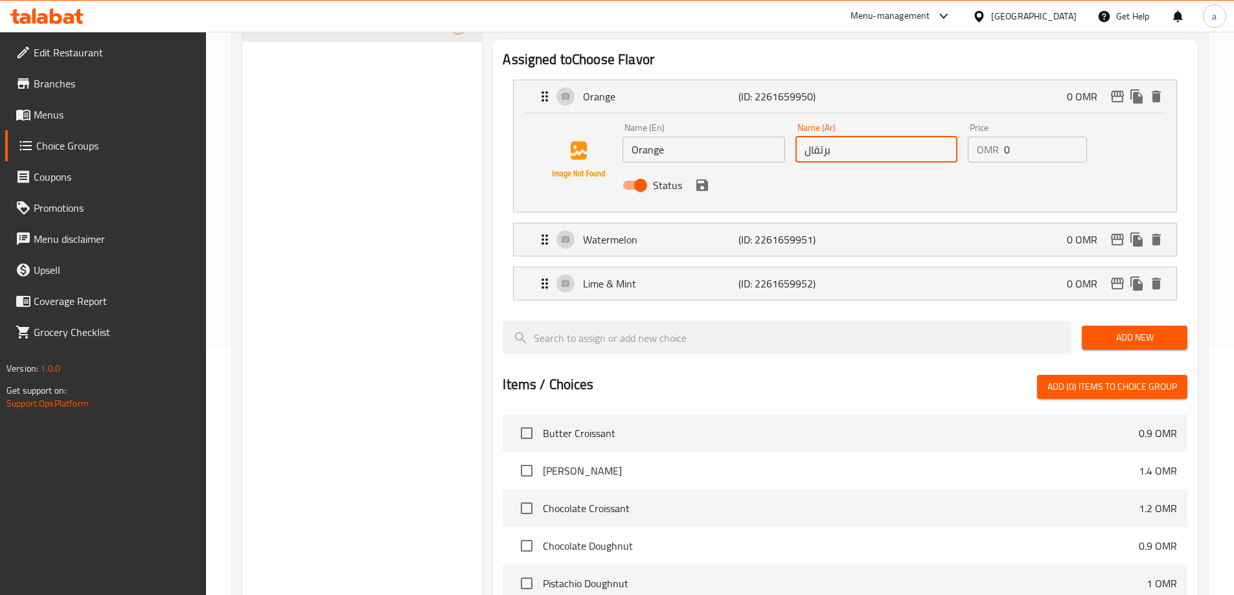
scroll to position [136, 0]
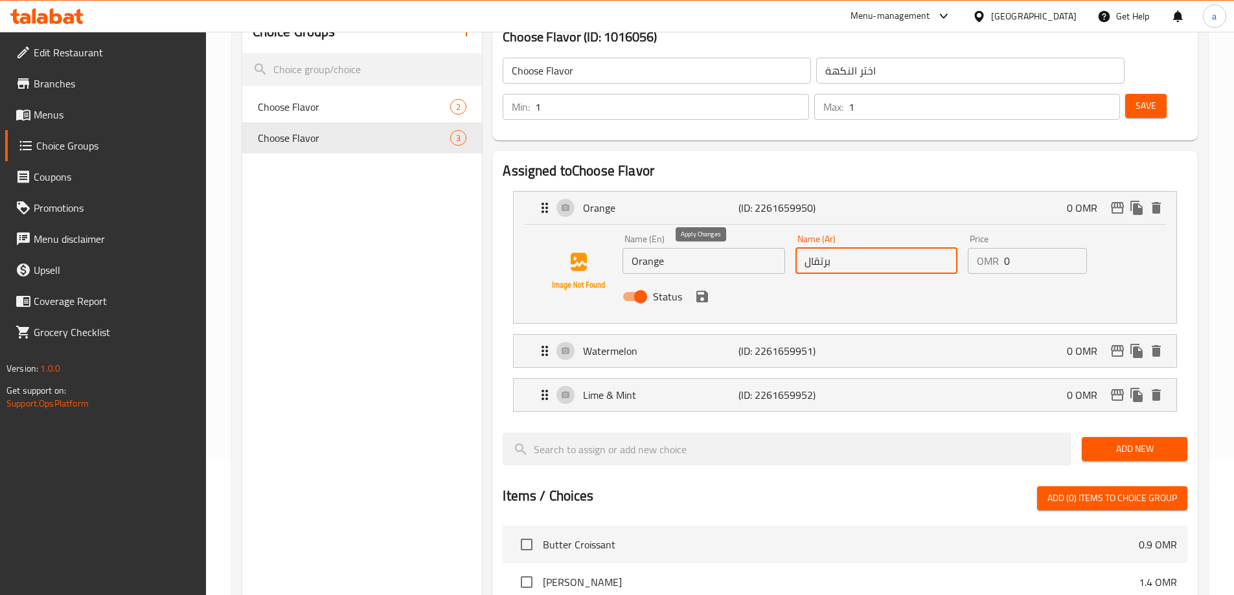
type input "برتقال"
click at [705, 287] on button "save" at bounding box center [701, 296] width 19 height 19
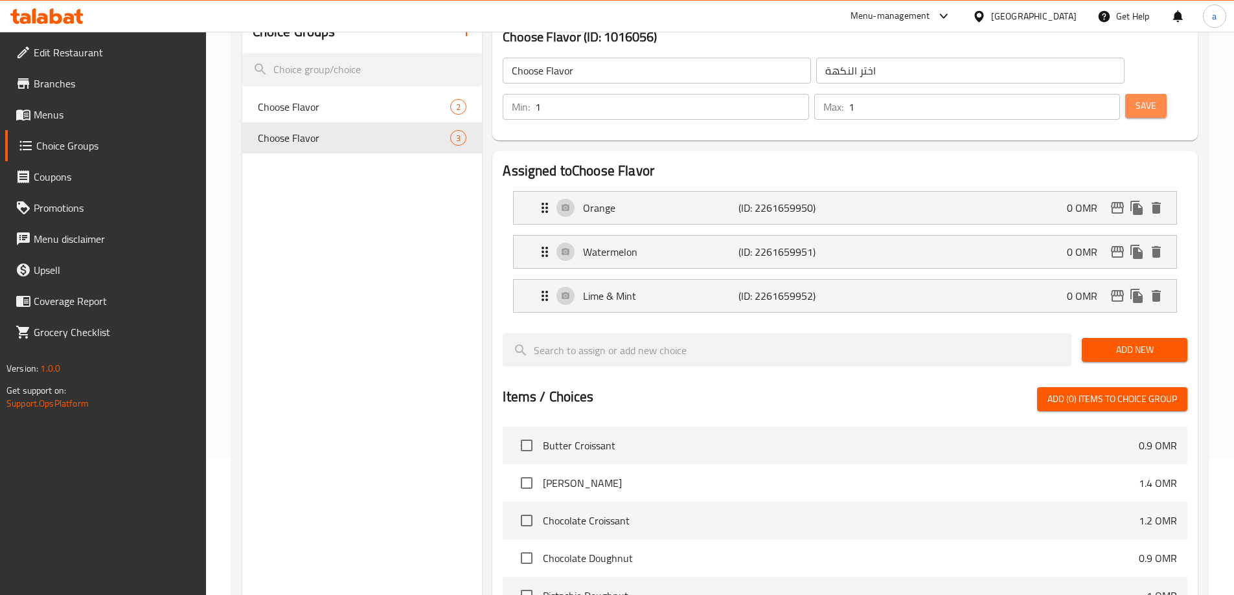
click at [1135, 98] on span "Save" at bounding box center [1145, 106] width 21 height 16
click at [80, 110] on span "Menus" at bounding box center [115, 115] width 162 height 16
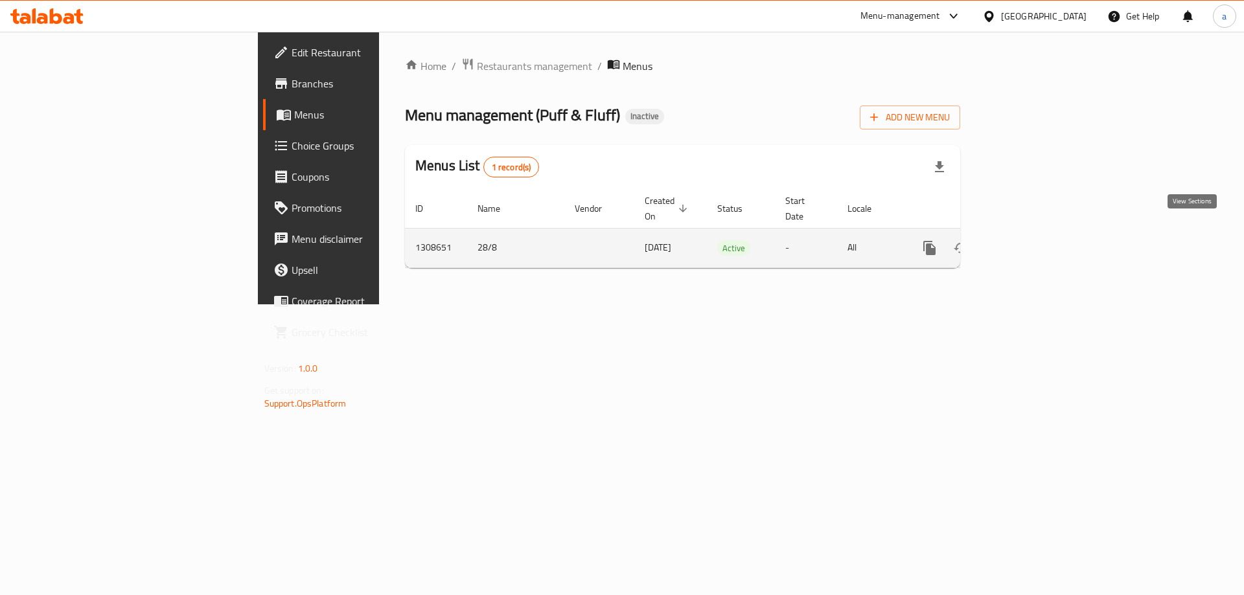
click at [1030, 240] on icon "enhanced table" at bounding box center [1023, 248] width 16 height 16
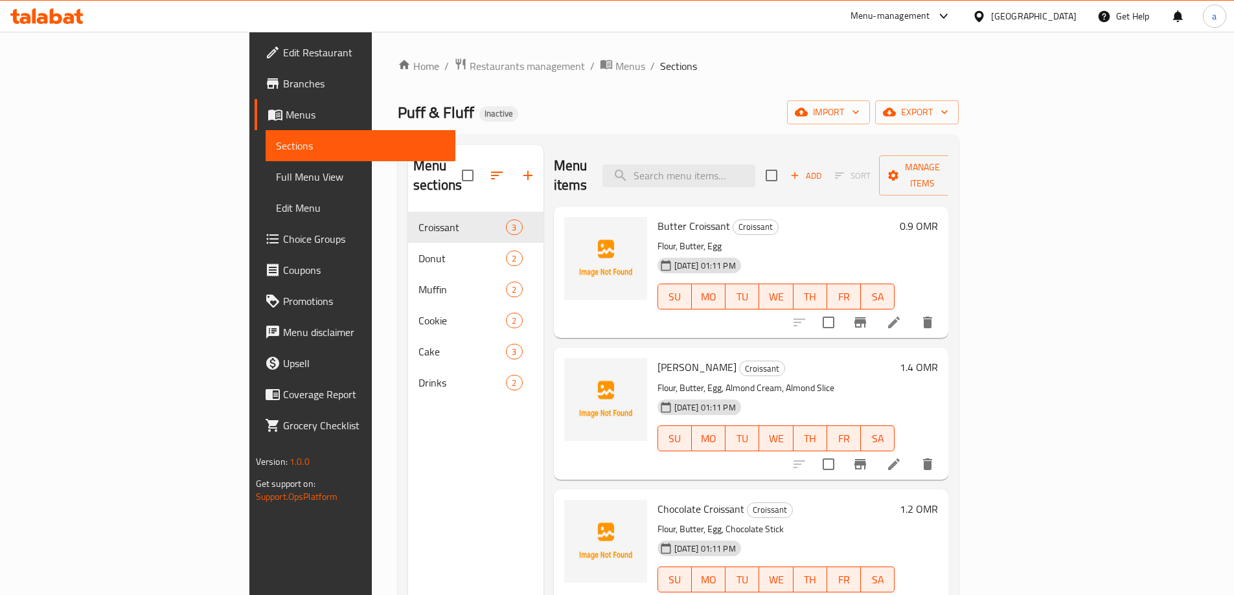
click at [276, 183] on span "Full Menu View" at bounding box center [360, 177] width 169 height 16
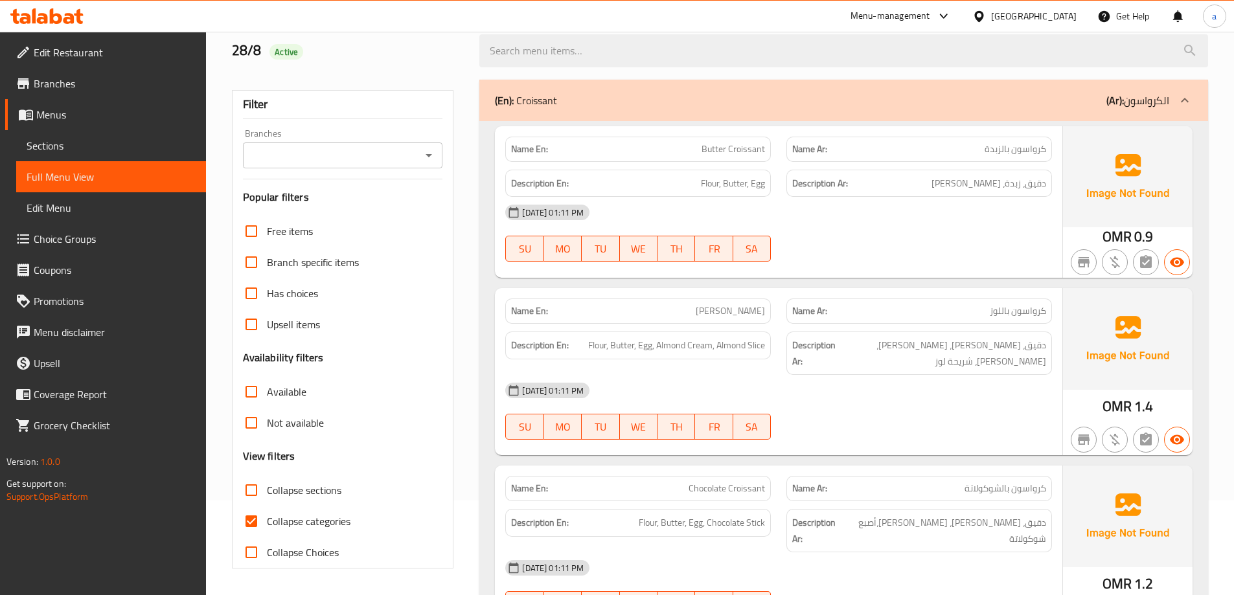
scroll to position [259, 0]
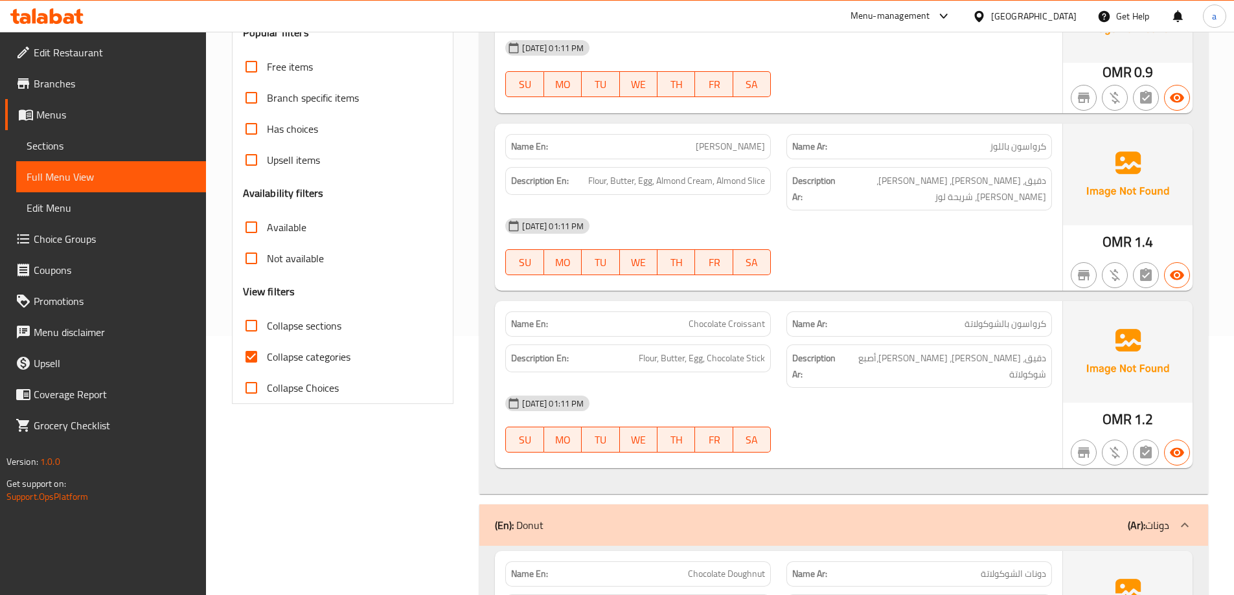
click at [310, 361] on span "Collapse categories" at bounding box center [309, 357] width 84 height 16
click at [267, 361] on input "Collapse categories" at bounding box center [251, 356] width 31 height 31
checkbox input "false"
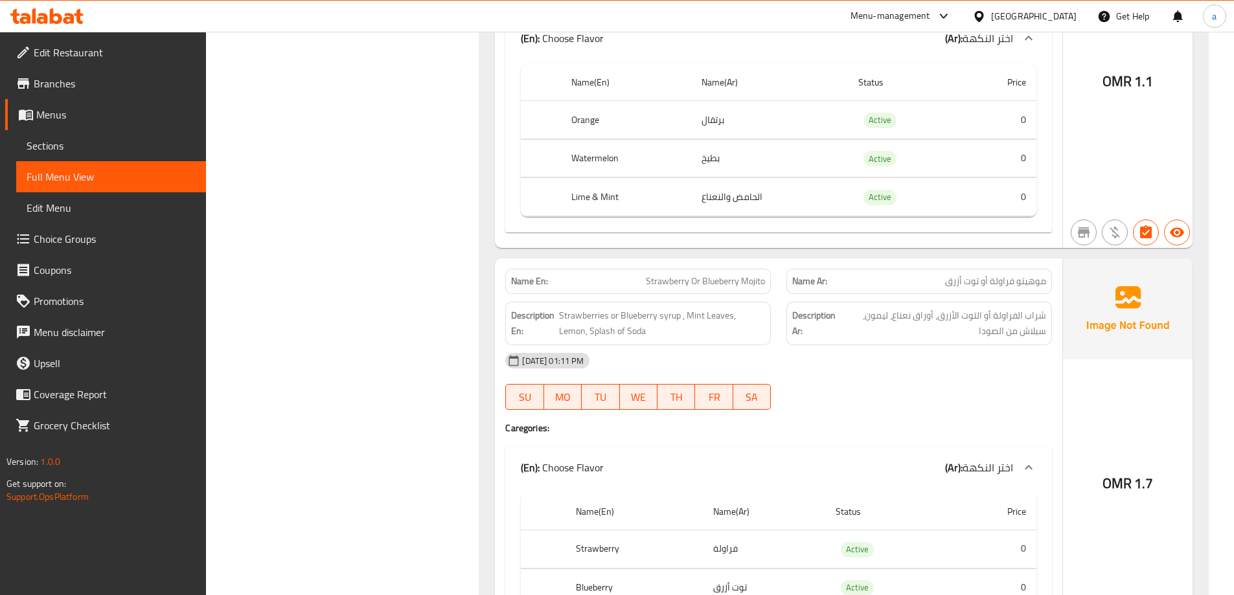
scroll to position [2795, 0]
click at [1065, 16] on div "Oman" at bounding box center [1033, 16] width 85 height 14
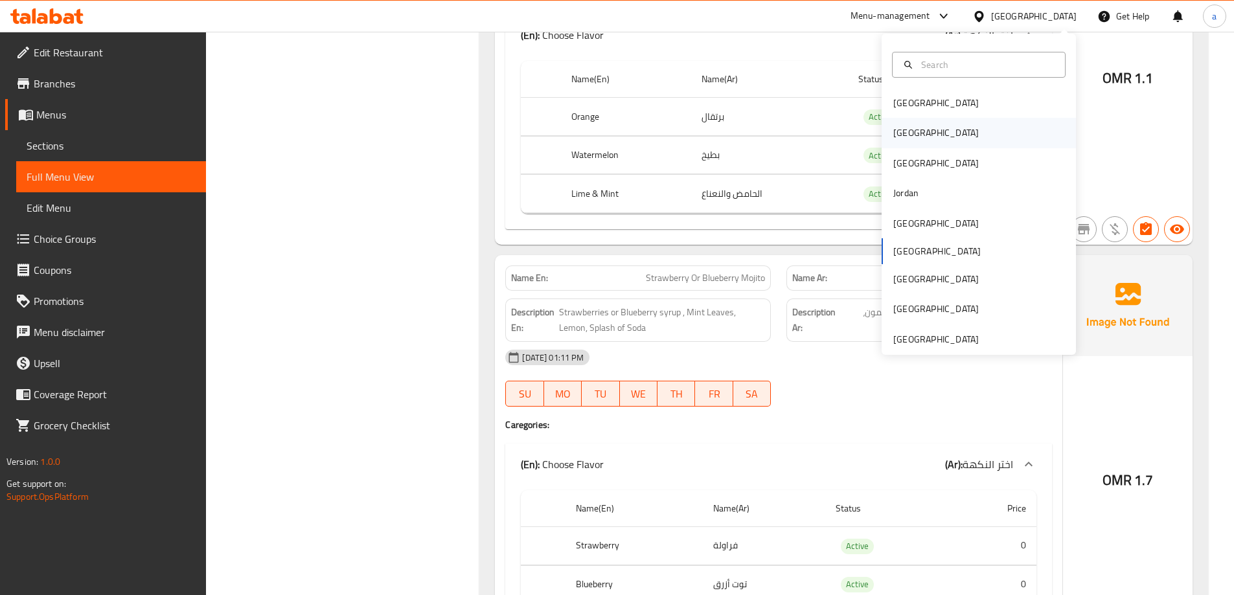
click at [923, 124] on div "[GEOGRAPHIC_DATA]" at bounding box center [978, 133] width 194 height 30
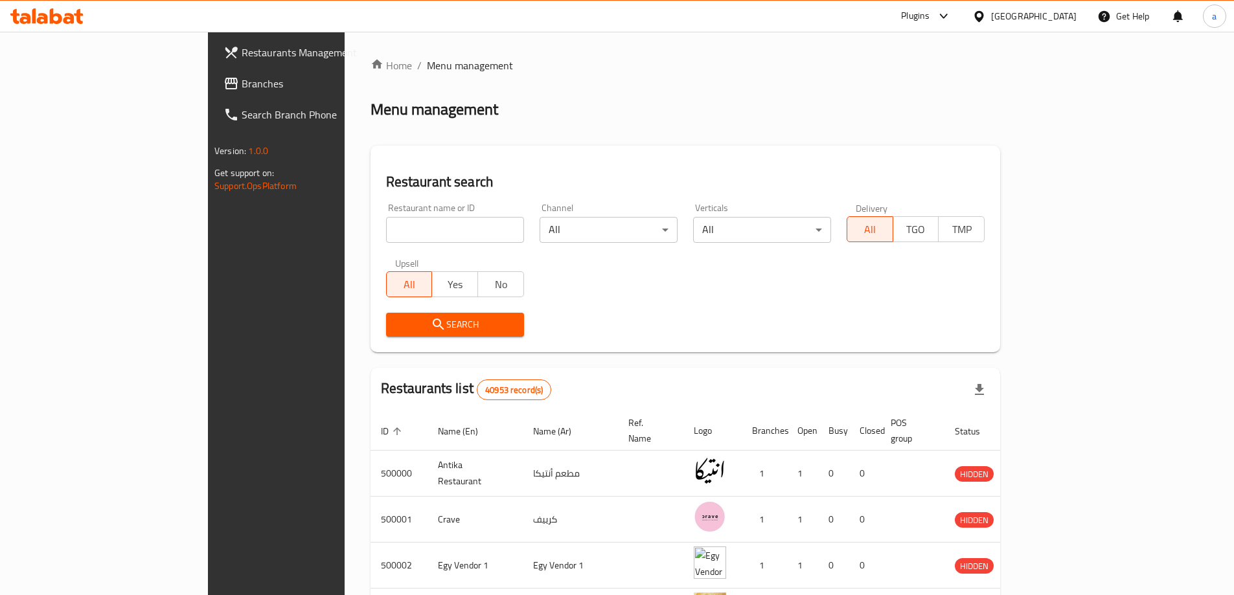
click at [386, 183] on h2 "Restaurant search" at bounding box center [685, 181] width 598 height 19
click at [242, 76] on span "Branches" at bounding box center [323, 84] width 162 height 16
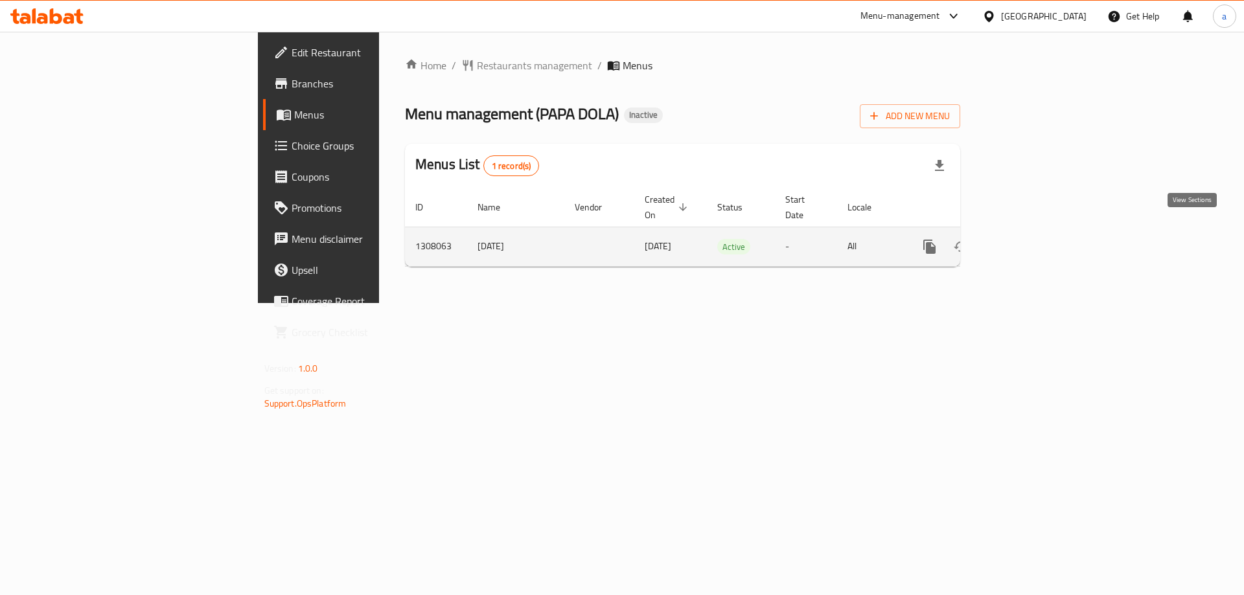
click at [1038, 241] on link "enhanced table" at bounding box center [1022, 246] width 31 height 31
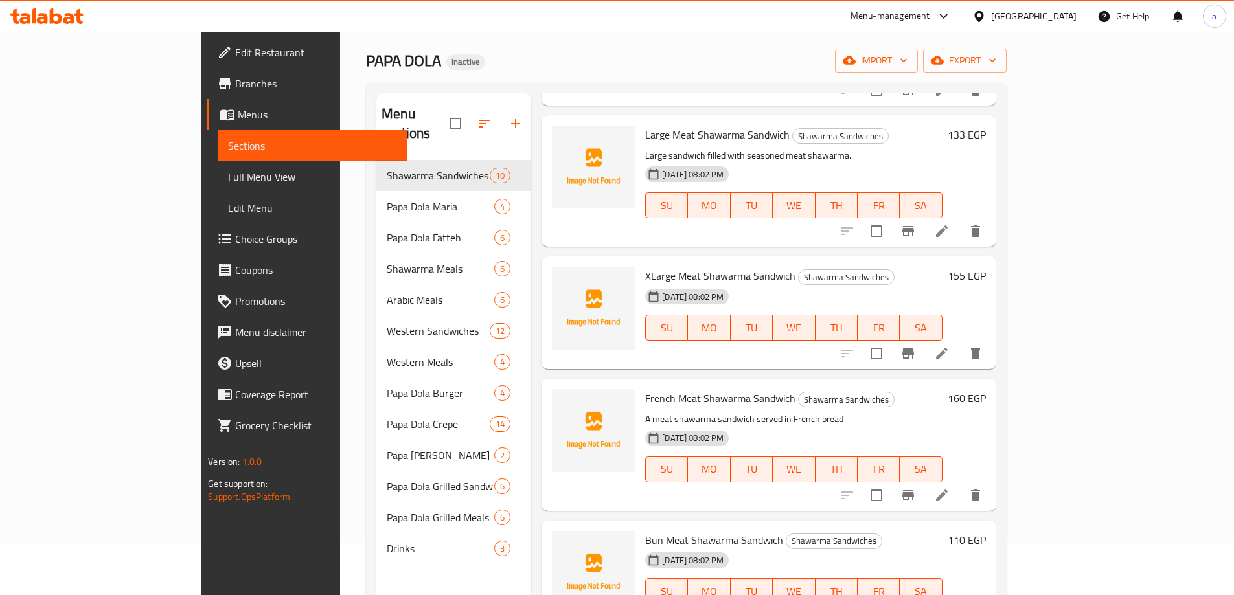
scroll to position [755, 0]
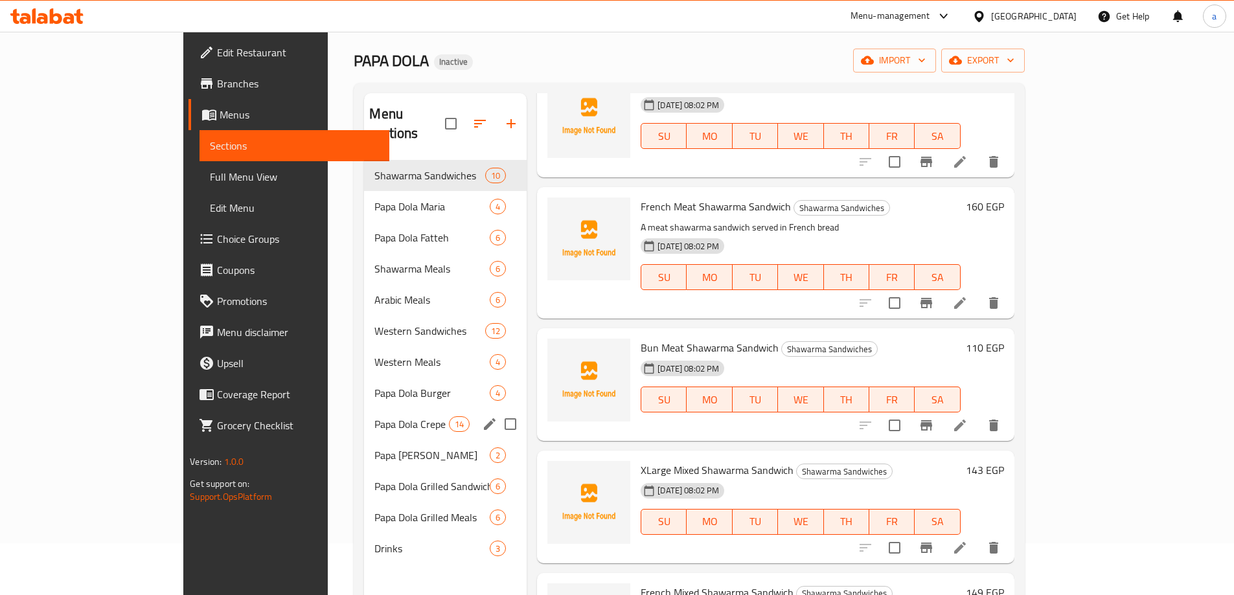
click at [364, 409] on div "Papa Dola Crepe 14" at bounding box center [445, 424] width 163 height 31
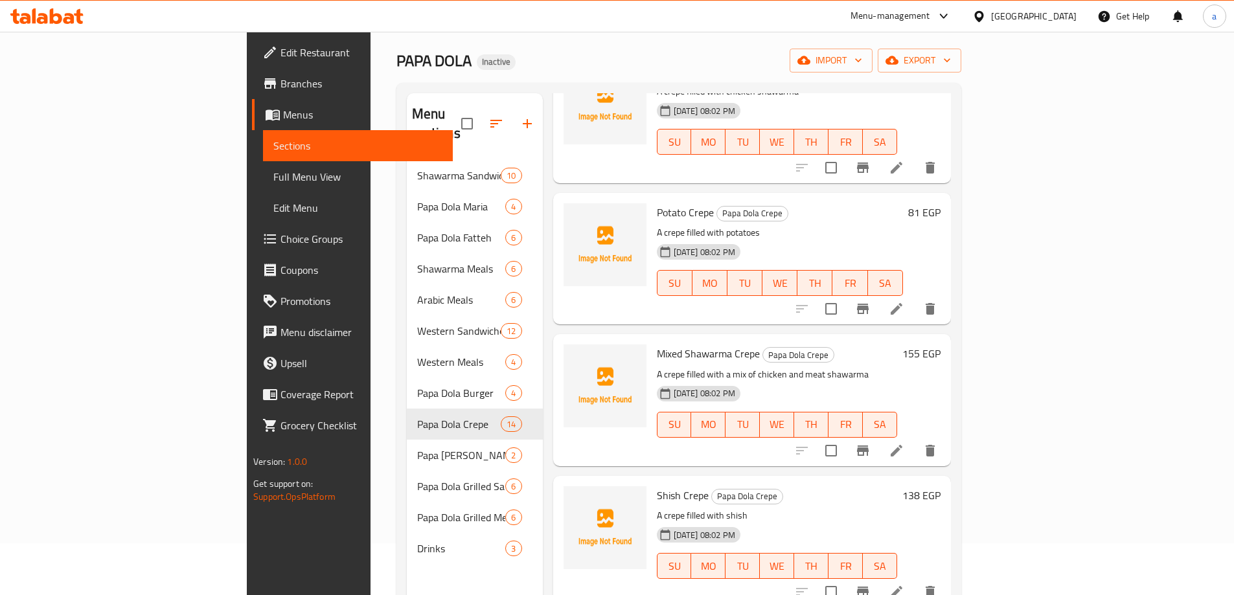
scroll to position [1079, 0]
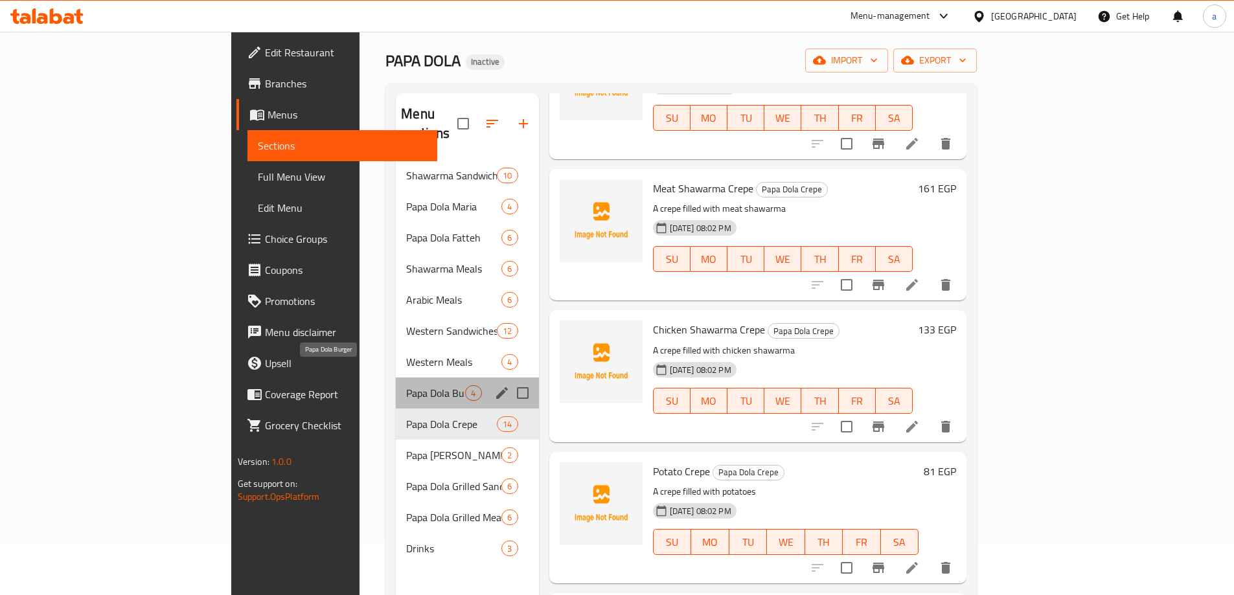
click at [406, 385] on span "Papa Dola Burger" at bounding box center [435, 393] width 59 height 16
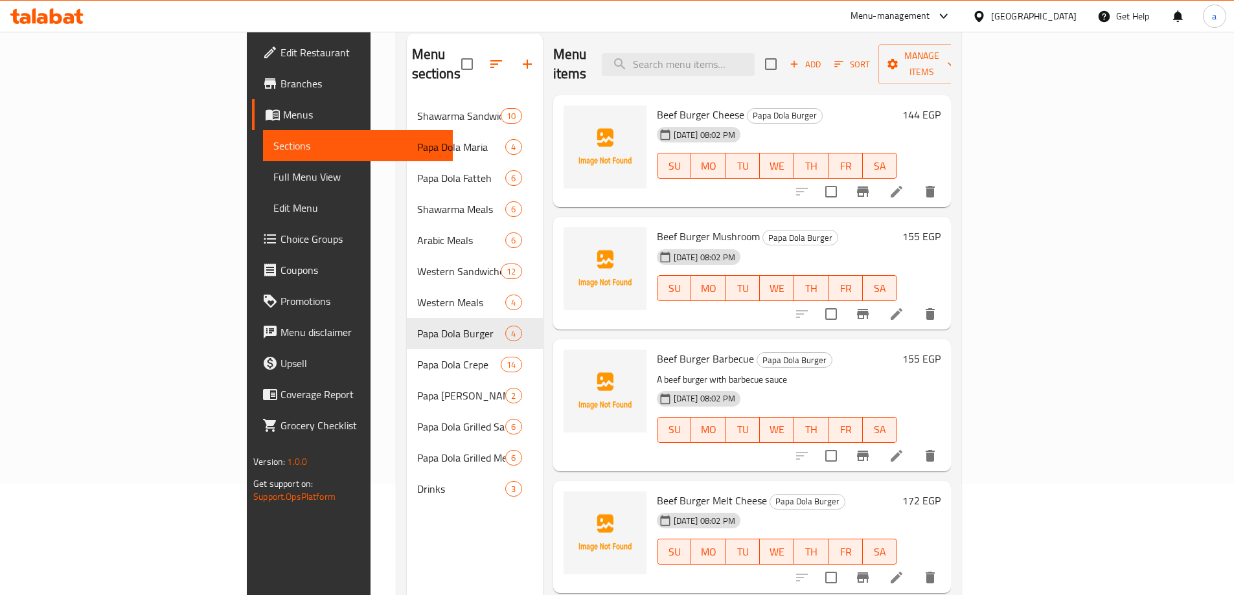
scroll to position [181, 0]
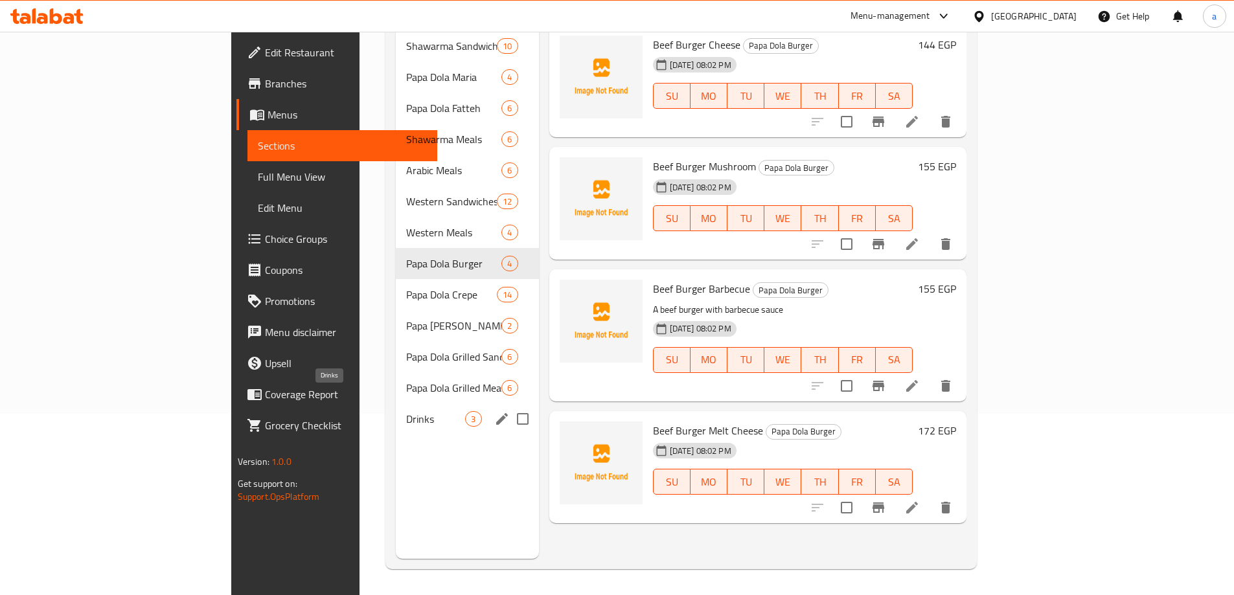
click at [406, 411] on span "Drinks" at bounding box center [435, 419] width 59 height 16
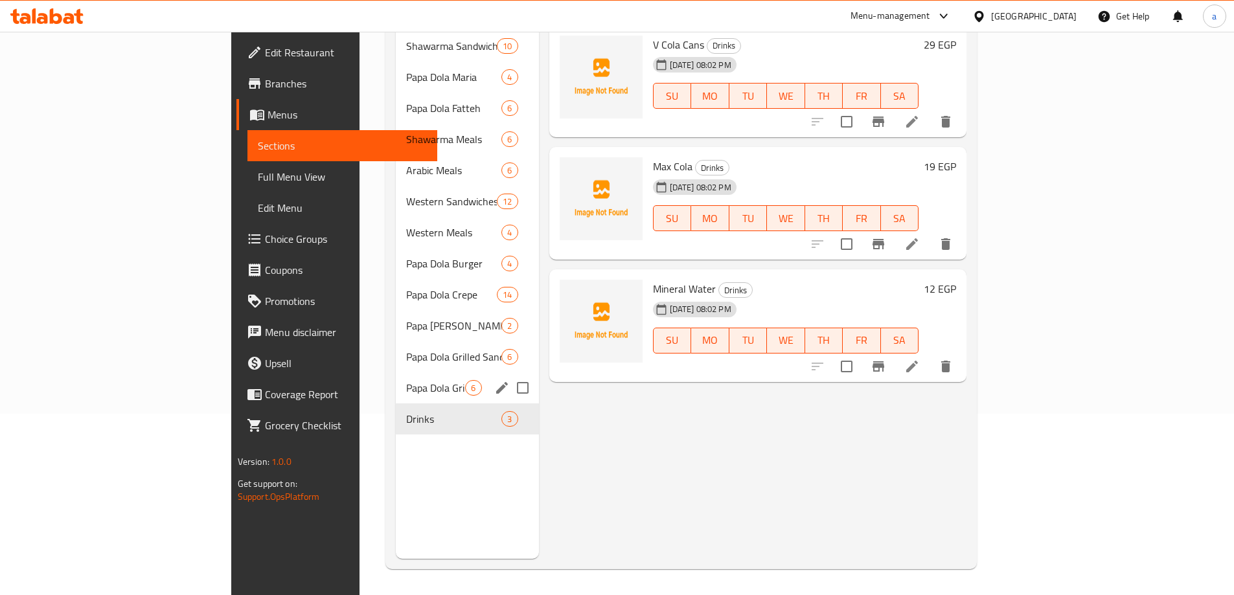
click at [396, 377] on div "Papa Dola Grilled Meals 6" at bounding box center [467, 387] width 142 height 31
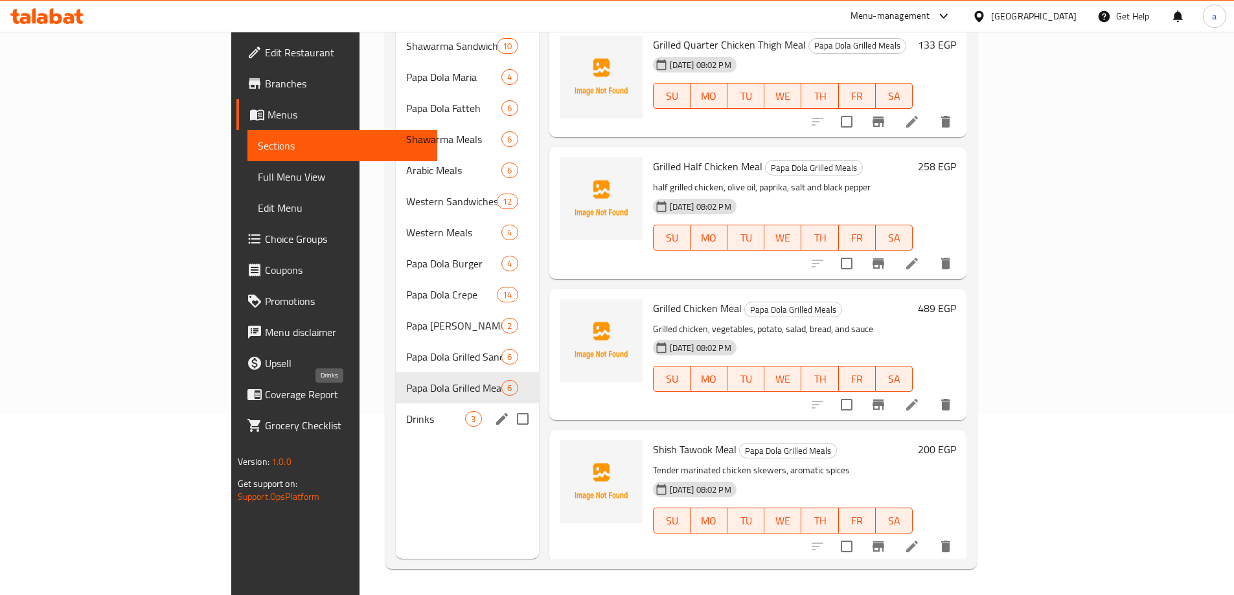
click at [406, 411] on span "Drinks" at bounding box center [435, 419] width 59 height 16
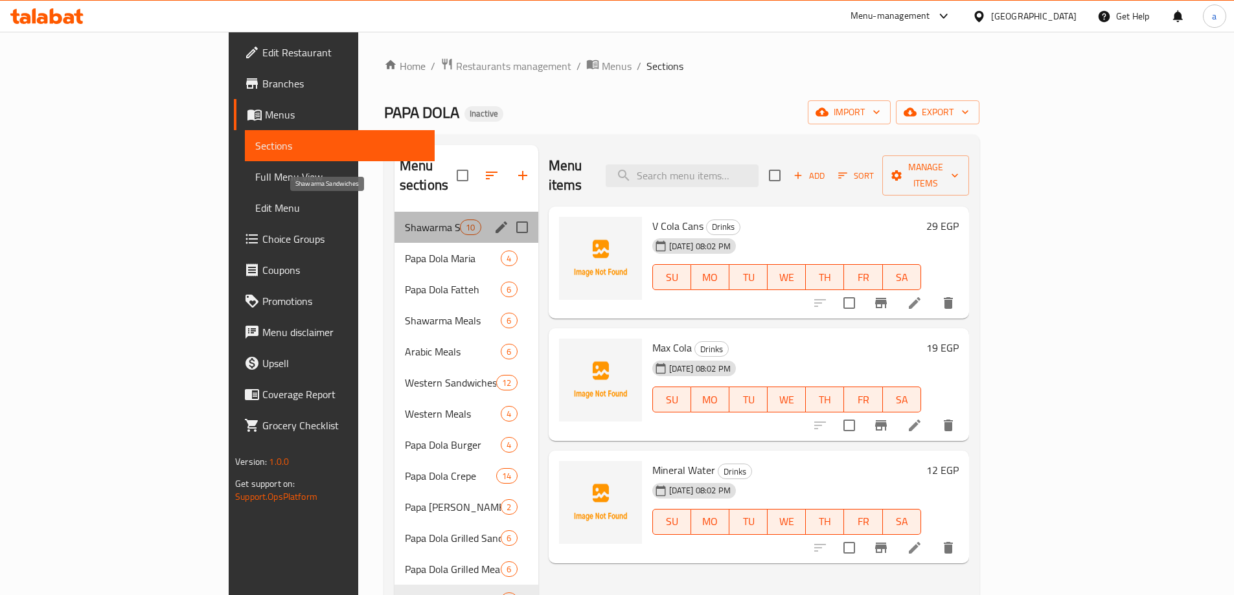
click at [405, 220] on span "Shawarma Sandwiches" at bounding box center [432, 228] width 55 height 16
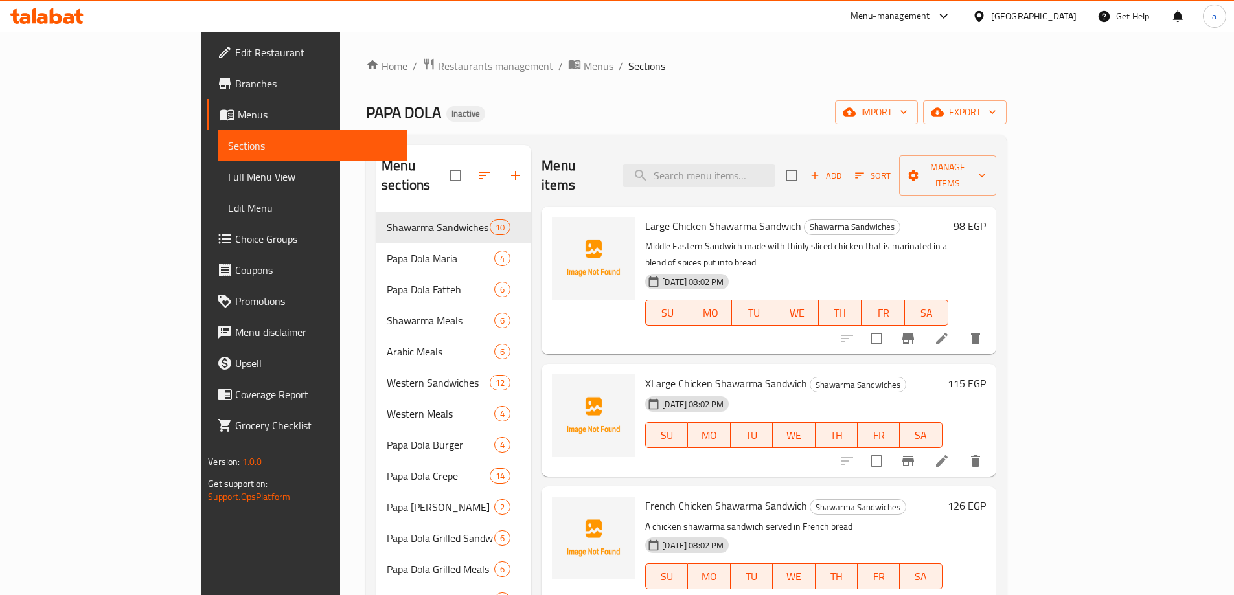
click at [775, 104] on div "PAPA DOLA Inactive import export" at bounding box center [686, 112] width 641 height 24
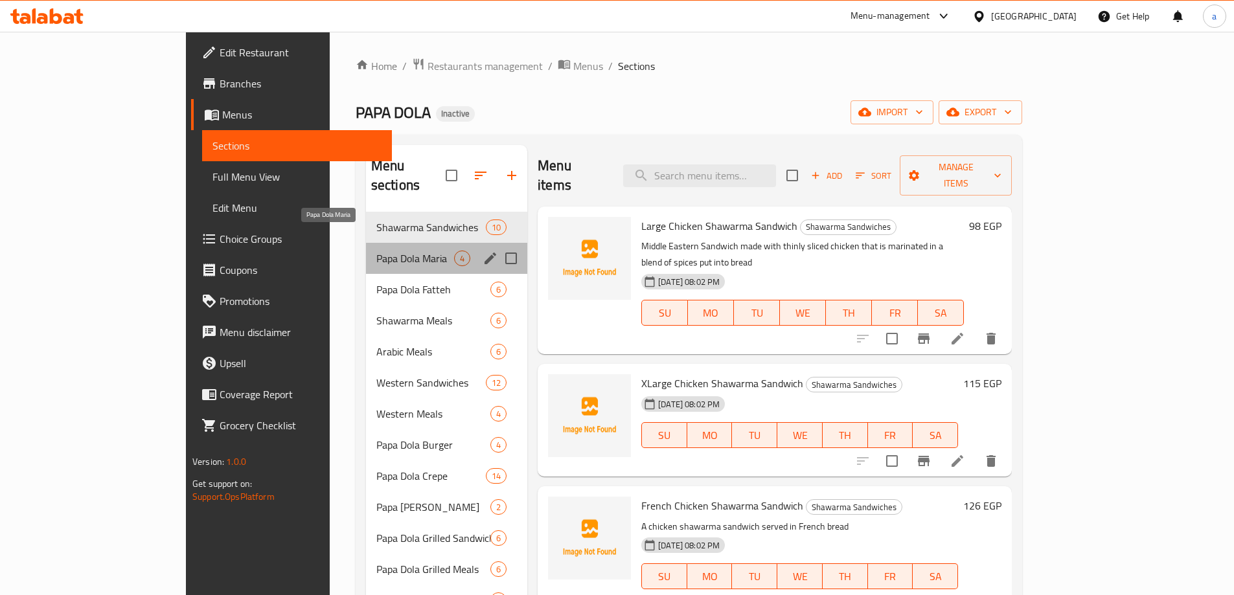
click at [376, 251] on span "Papa Dola Maria" at bounding box center [415, 259] width 78 height 16
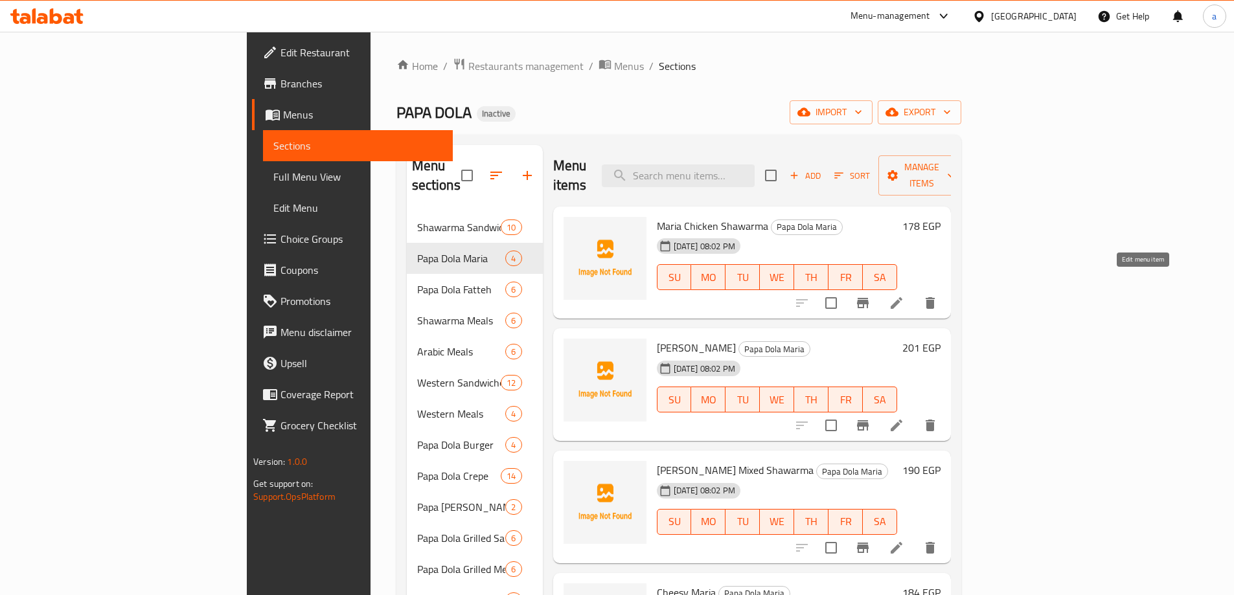
click at [904, 295] on icon at bounding box center [897, 303] width 16 height 16
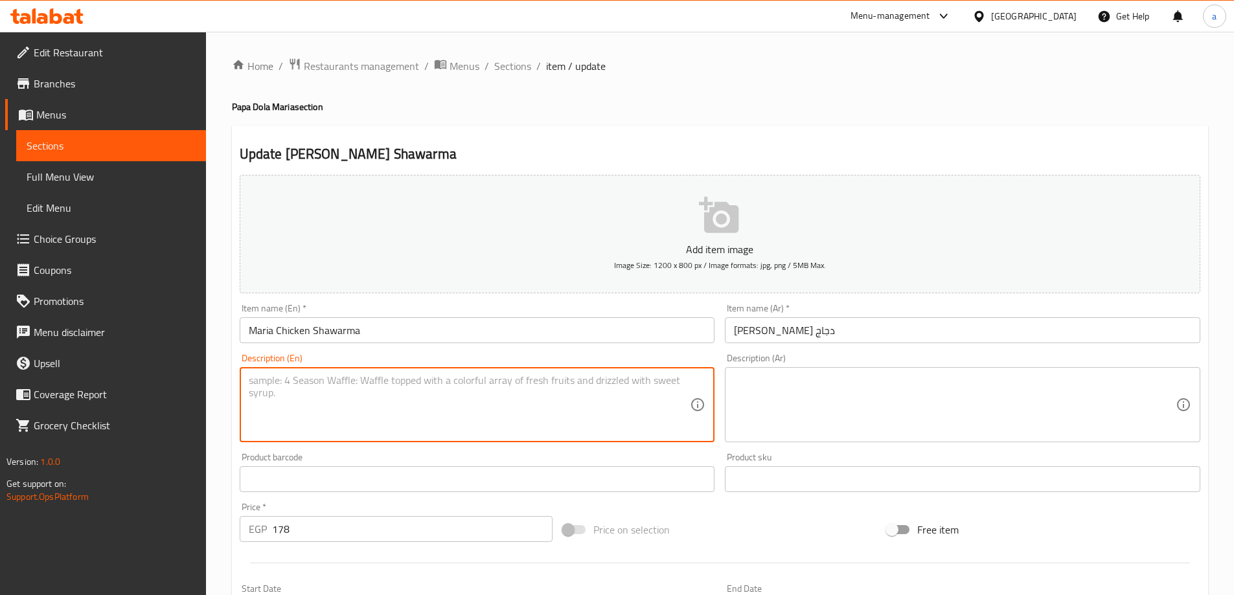
click at [390, 379] on textarea at bounding box center [470, 405] width 442 height 62
paste textarea "Our signature chicken shawarma, thinly sliced and perfectly seasoned, served in…"
type textarea "Our signature chicken shawarma, thinly sliced and perfectly seasoned, served in…"
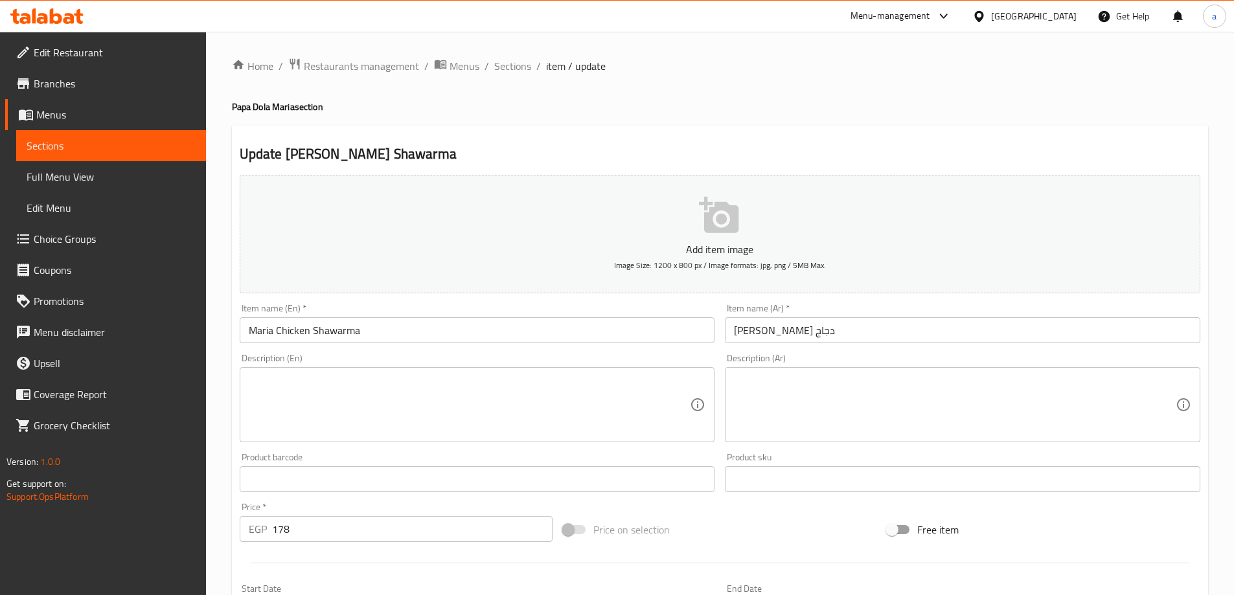
click at [358, 398] on textarea at bounding box center [470, 405] width 442 height 62
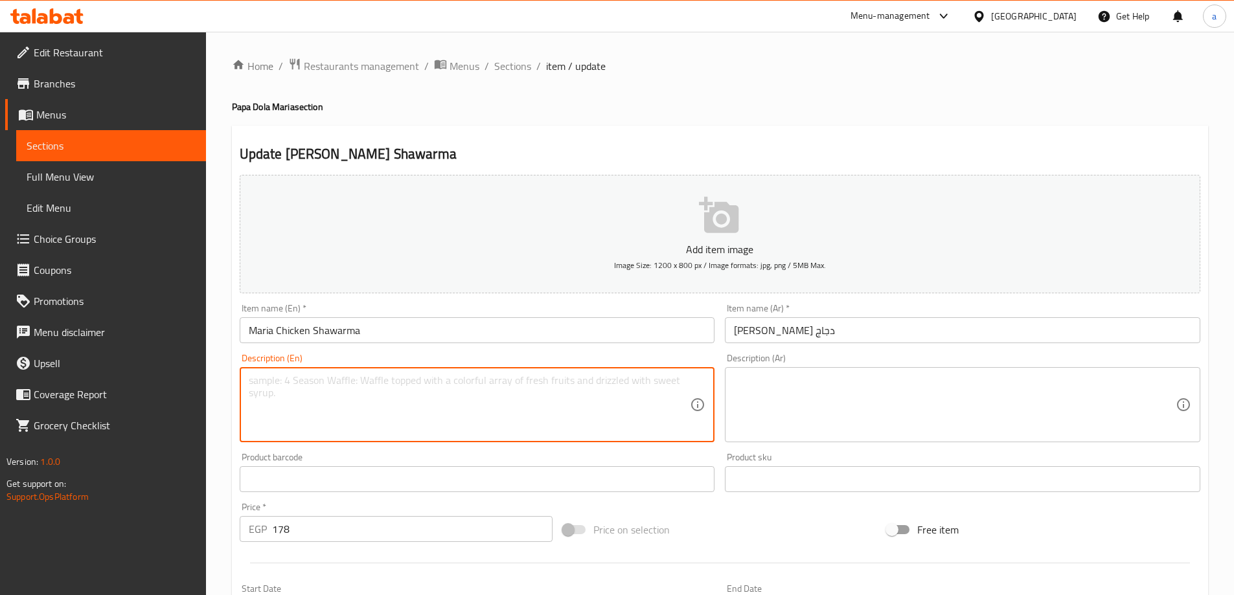
paste textarea "Our signature chicken shawarma, thinly sliced and perfectly seasoned, served in…"
type textarea "Our signature chicken shawarma, thinly sliced and perfectly seasoned, served in…"
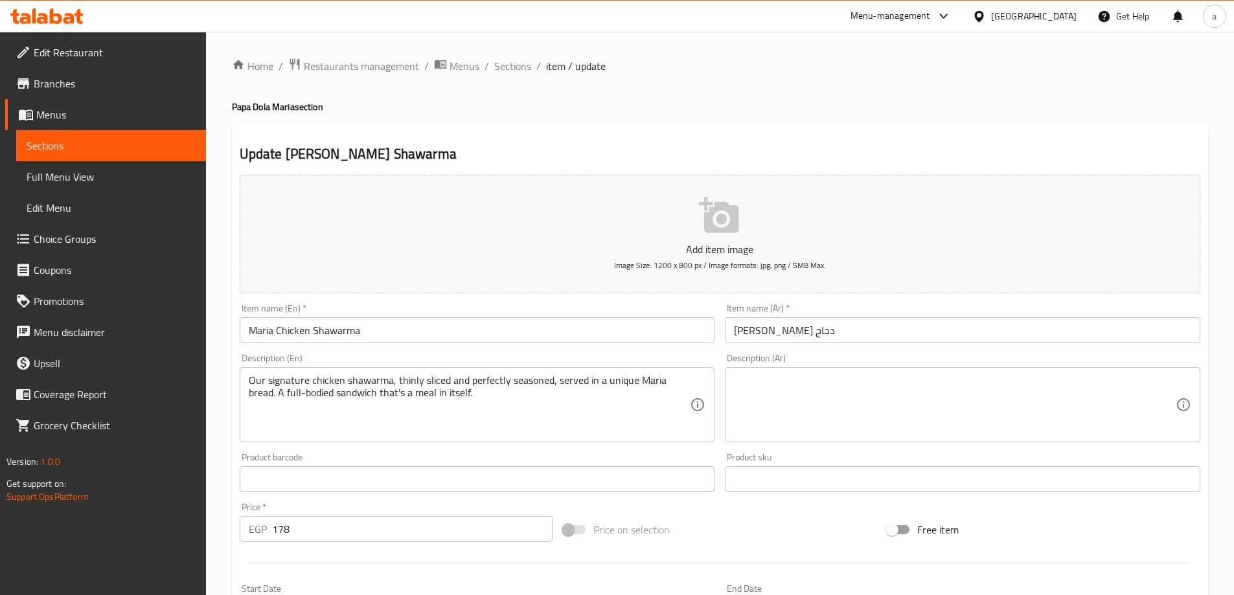
click at [824, 389] on textarea at bounding box center [955, 405] width 442 height 62
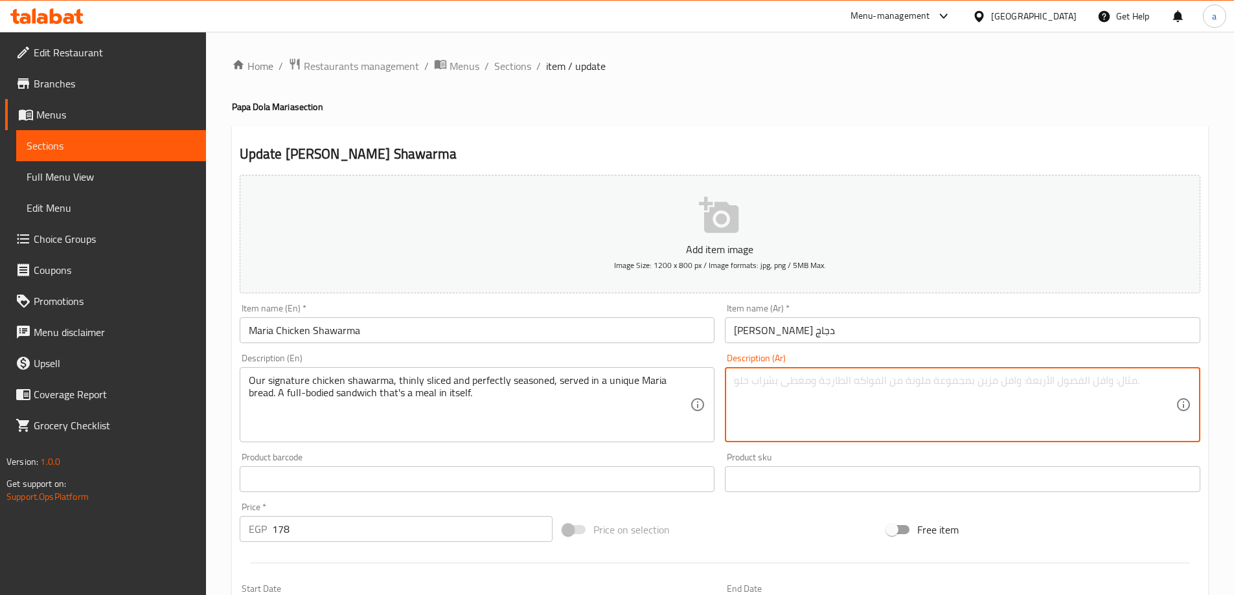
paste textarea "شاورما الدجاج المميزة لدينا، مقطعة إلى شرائح رفيعة ومتبلة بإتقان، تُقدم في خبز …"
drag, startPoint x: 1082, startPoint y: 382, endPoint x: 1111, endPoint y: 383, distance: 29.2
click at [1111, 383] on textarea "شاورما الدجاج المميزة لدينا، مقطعة إلى شرائح رفيعة ومتبلة بإتقان، تُقدم في خبز …" at bounding box center [955, 405] width 442 height 62
drag, startPoint x: 971, startPoint y: 389, endPoint x: 1017, endPoint y: 373, distance: 49.4
click at [1017, 373] on div "شاورما الدجاج السجنتشر لدينا، مقطعة إلى شرائح رفيعة ومتبلة بإتقان، تُقدم في خبز…" at bounding box center [962, 404] width 475 height 75
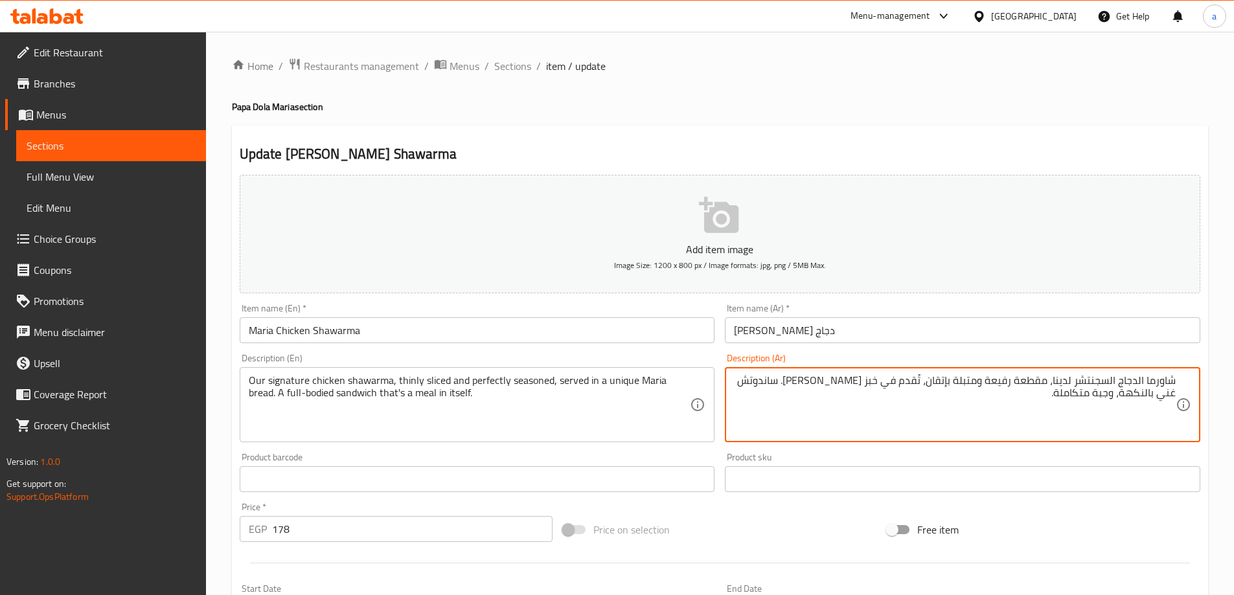
click at [1076, 391] on textarea "شاورما الدجاج السجنتشر لدينا، مقطعة رفيعة ومتبلة بإتقان، تُقدم في خبز ماريا الف…" at bounding box center [955, 405] width 442 height 62
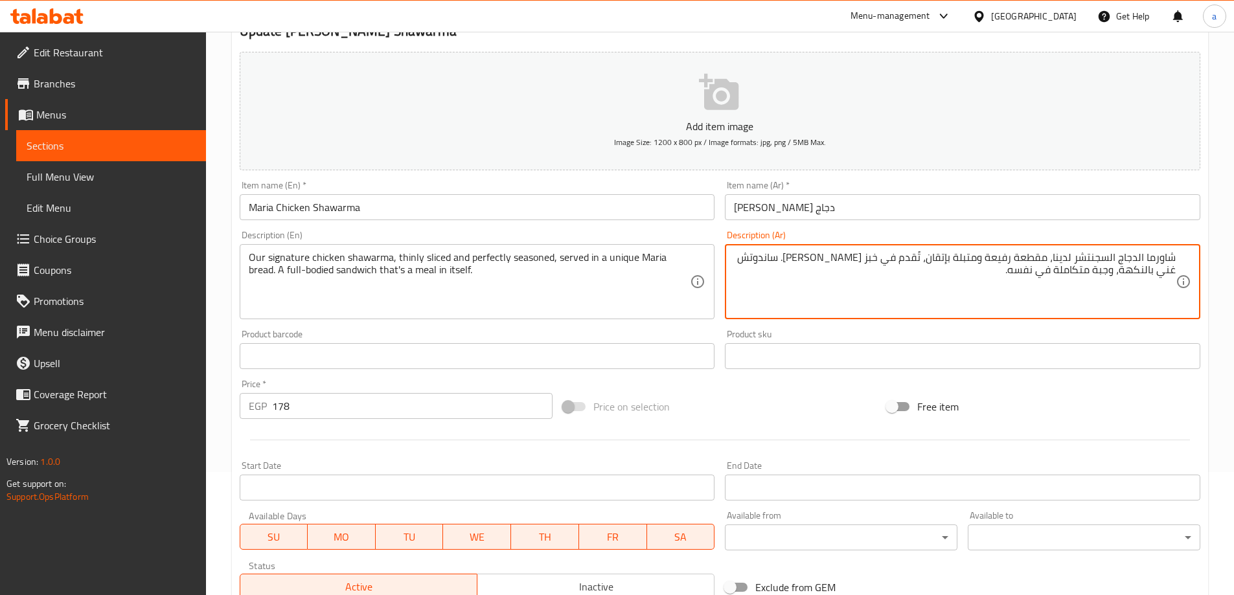
scroll to position [320, 0]
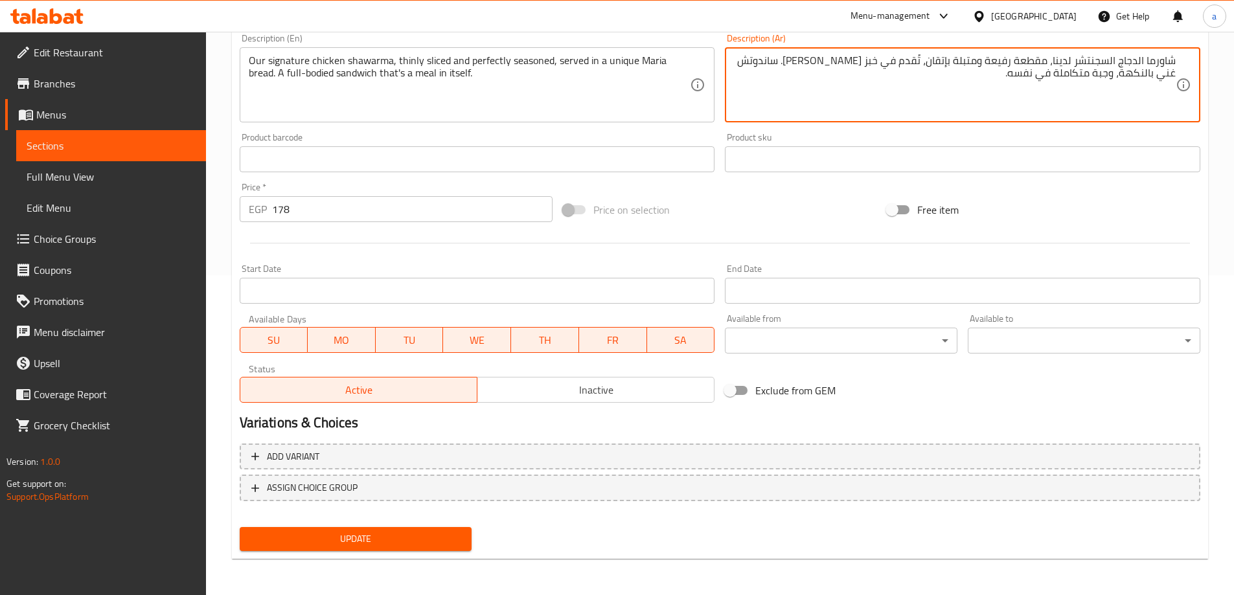
type textarea "شاورما الدجاج السجنتشر لدينا، مقطعة رفيعة ومتبلة بإتقان، تُقدم في خبز ماريا الف…"
click at [408, 544] on span "Update" at bounding box center [356, 539] width 212 height 16
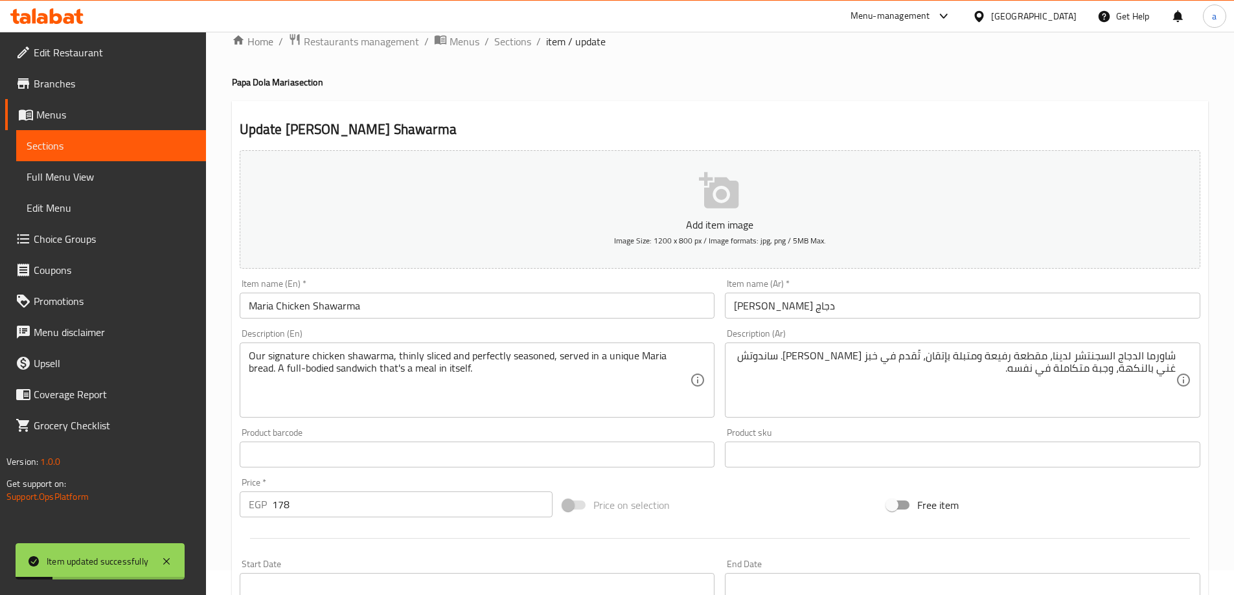
scroll to position [0, 0]
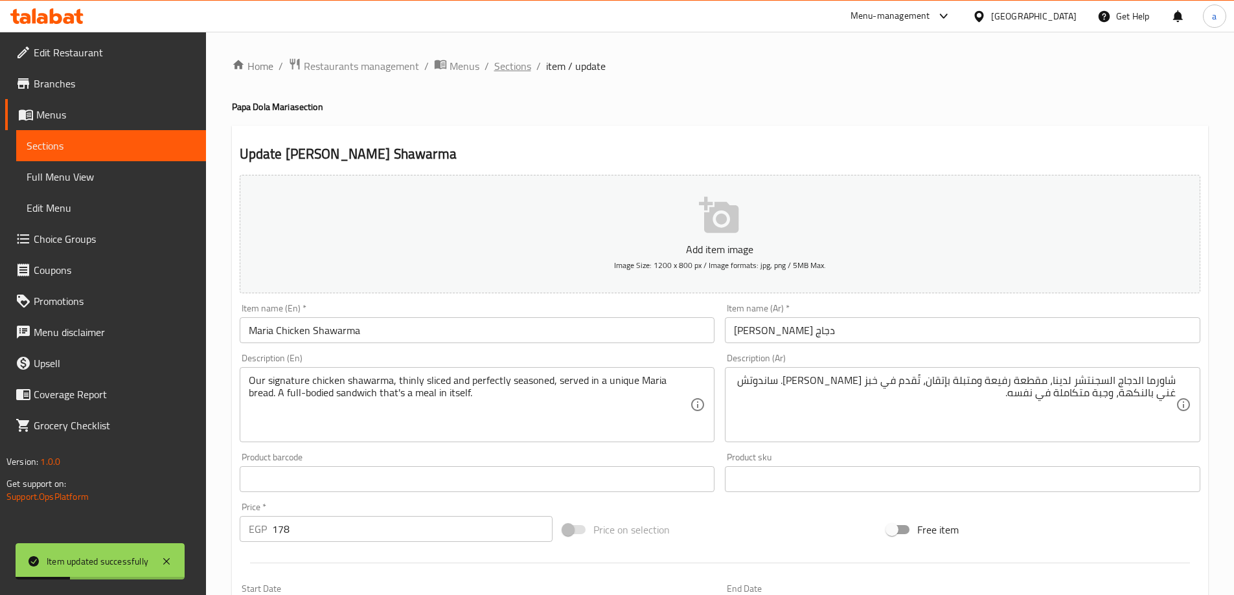
click at [515, 59] on span "Sections" at bounding box center [512, 66] width 37 height 16
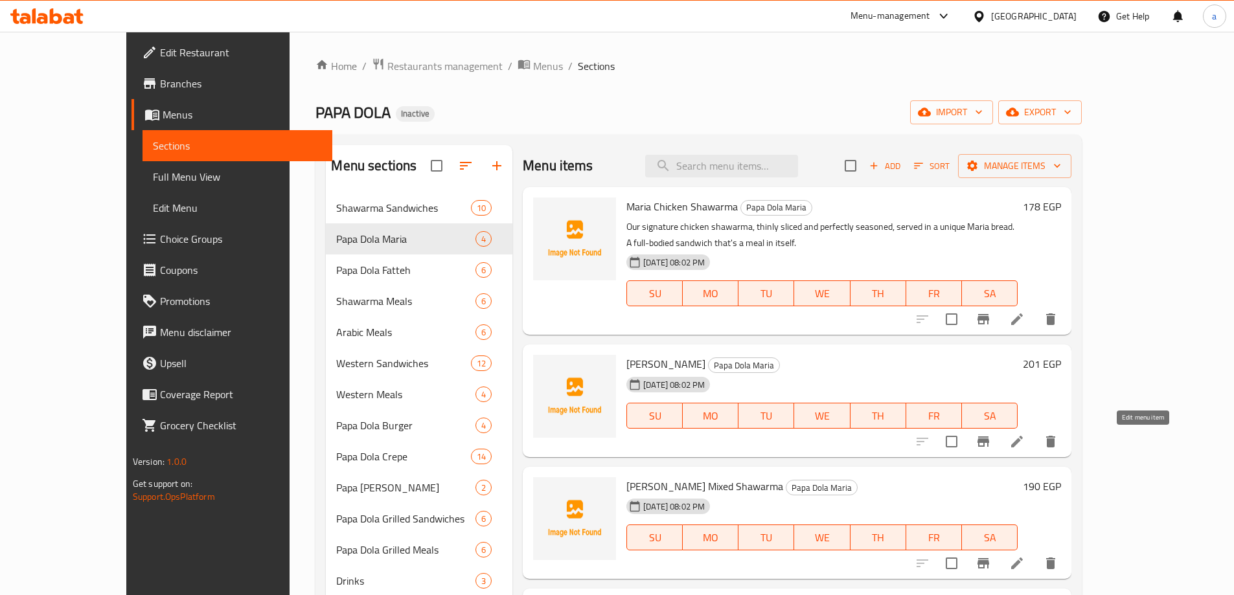
click at [1023, 437] on icon at bounding box center [1017, 442] width 12 height 12
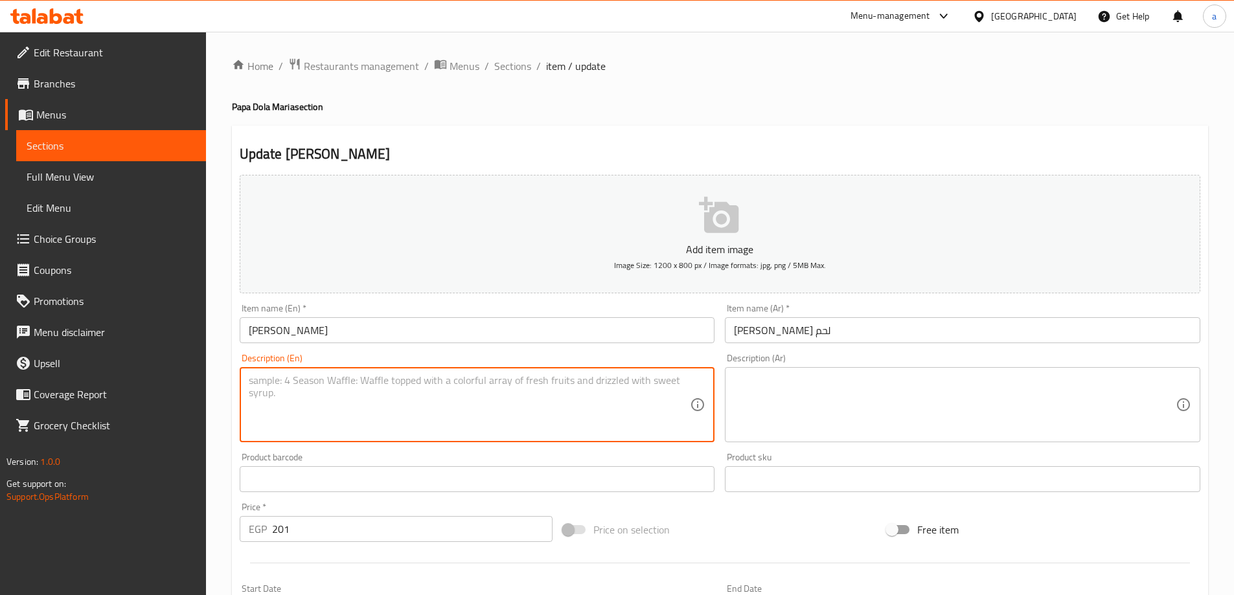
click at [495, 402] on textarea at bounding box center [470, 405] width 442 height 62
paste textarea "Succulent, spiced meat shawarma slices, packed into our special Maria bread. A …"
type textarea "Succulent, spiced meat shawarma slices, packed into our special Maria bread. A …"
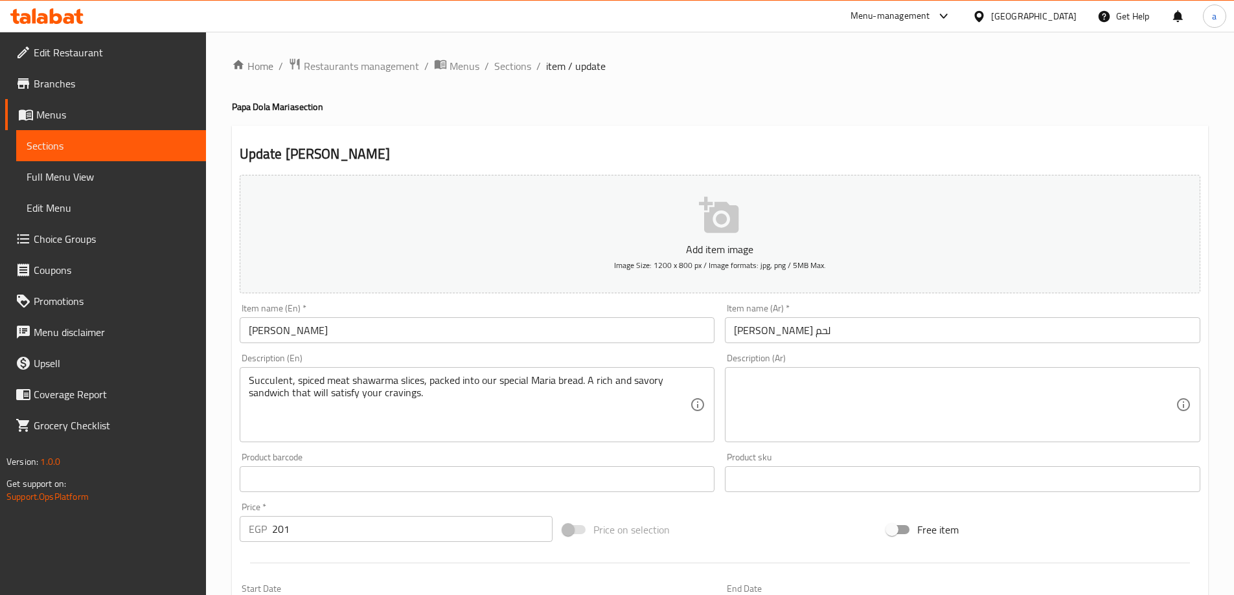
click at [791, 410] on textarea at bounding box center [955, 405] width 442 height 62
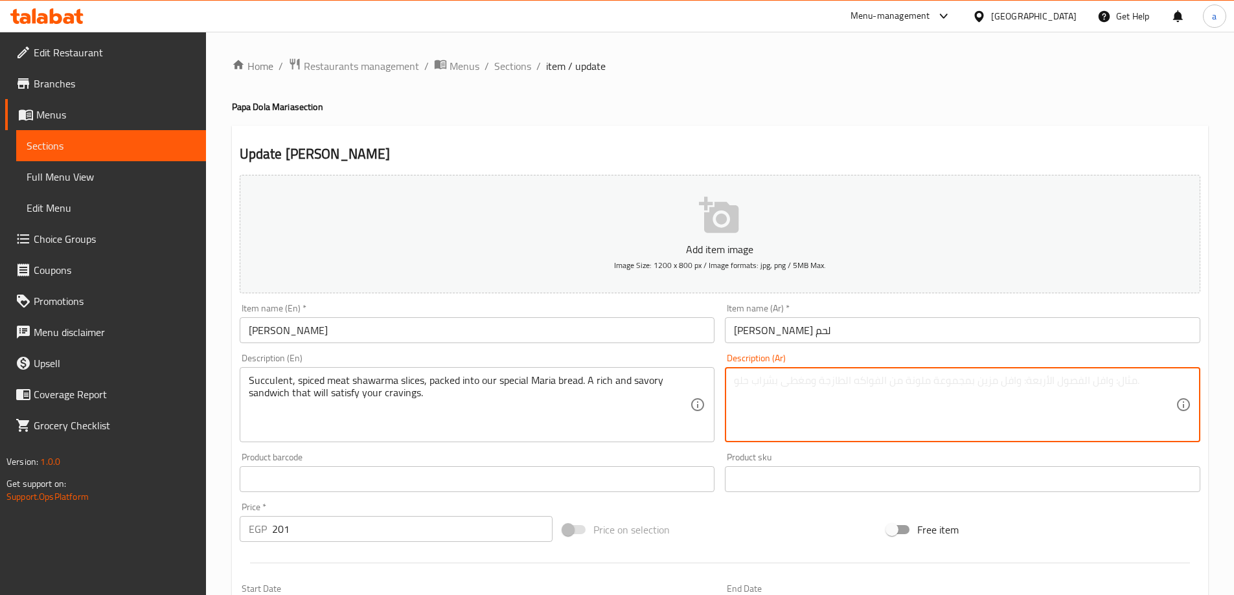
paste textarea "شرائح شاورما لحم شهية ومتبلة، معبأة في خبز ماريا الخاص بنا. ساندوتش غني ولذيذ س…"
drag, startPoint x: 1045, startPoint y: 383, endPoint x: 1070, endPoint y: 391, distance: 26.6
click at [1070, 391] on textarea "شرائح شاورما لحم شهية ومتبلة، معبأة في خبز ماريا الخاص بنا. ساندوتش غني ولذيذ س…" at bounding box center [955, 405] width 442 height 62
click at [926, 380] on textarea "شرائح شاورما لحم عصارية ومتبلة، معبأة في خبز ماريا الخاص بنا. ساندوتش غني ولذيذ…" at bounding box center [955, 405] width 442 height 62
drag, startPoint x: 798, startPoint y: 381, endPoint x: 812, endPoint y: 391, distance: 16.7
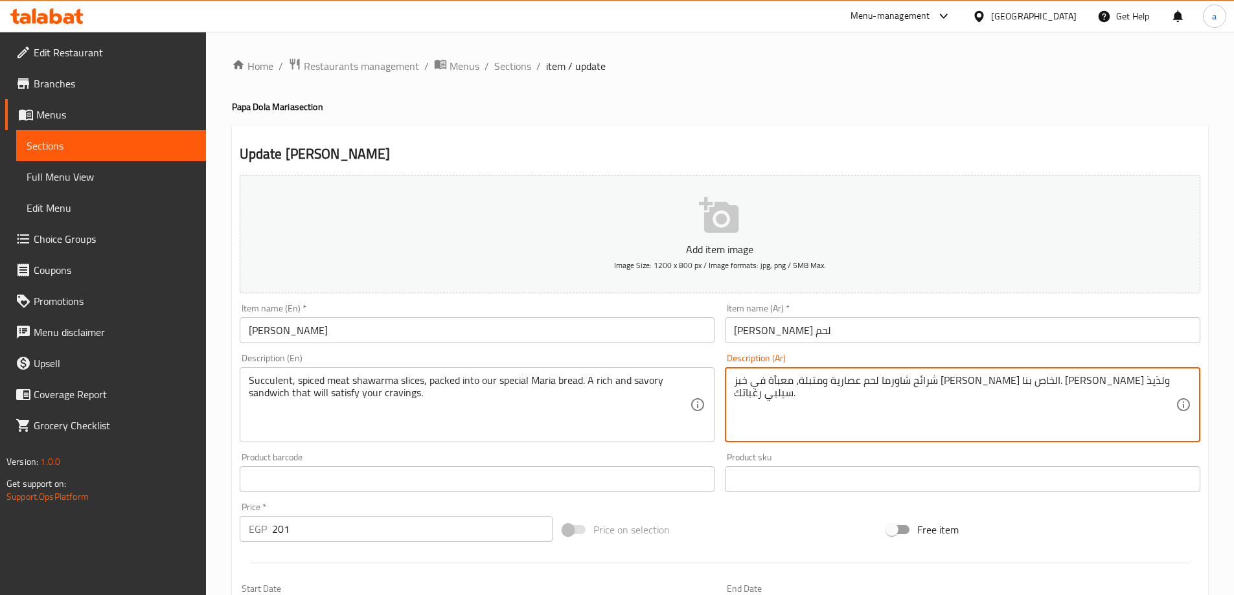
click at [812, 391] on textarea "شرائح شاورما لحم عصارية ومتبلة، معبأة في خبز ماريا الخاص بنا. ساندوتش غني ولذيذ…" at bounding box center [955, 405] width 442 height 62
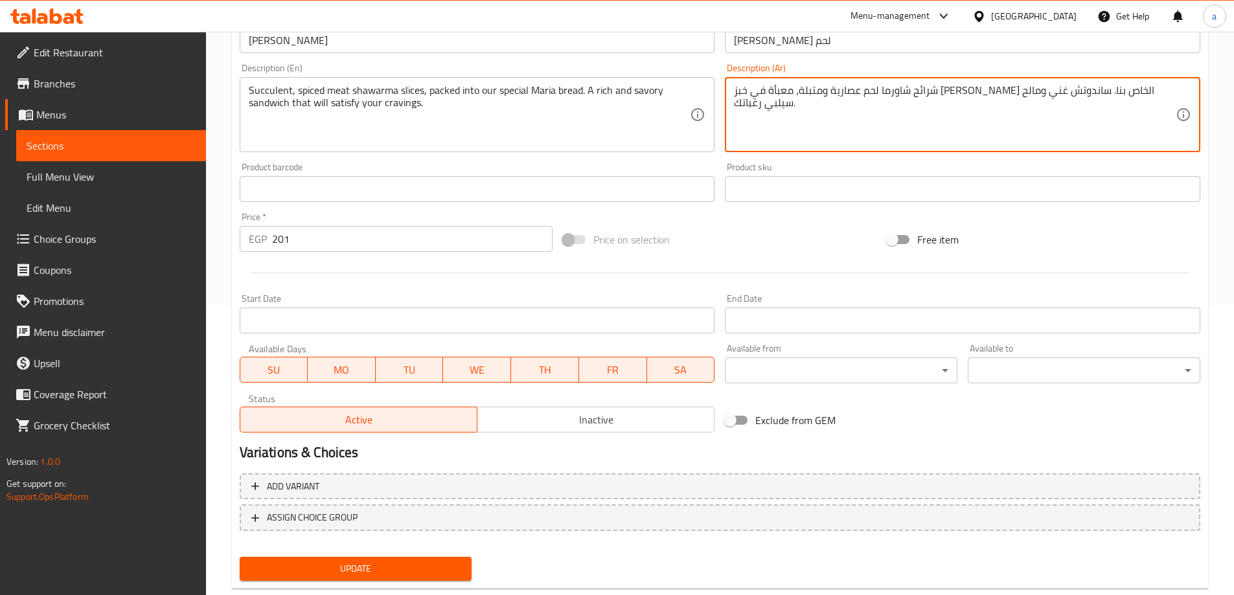
scroll to position [320, 0]
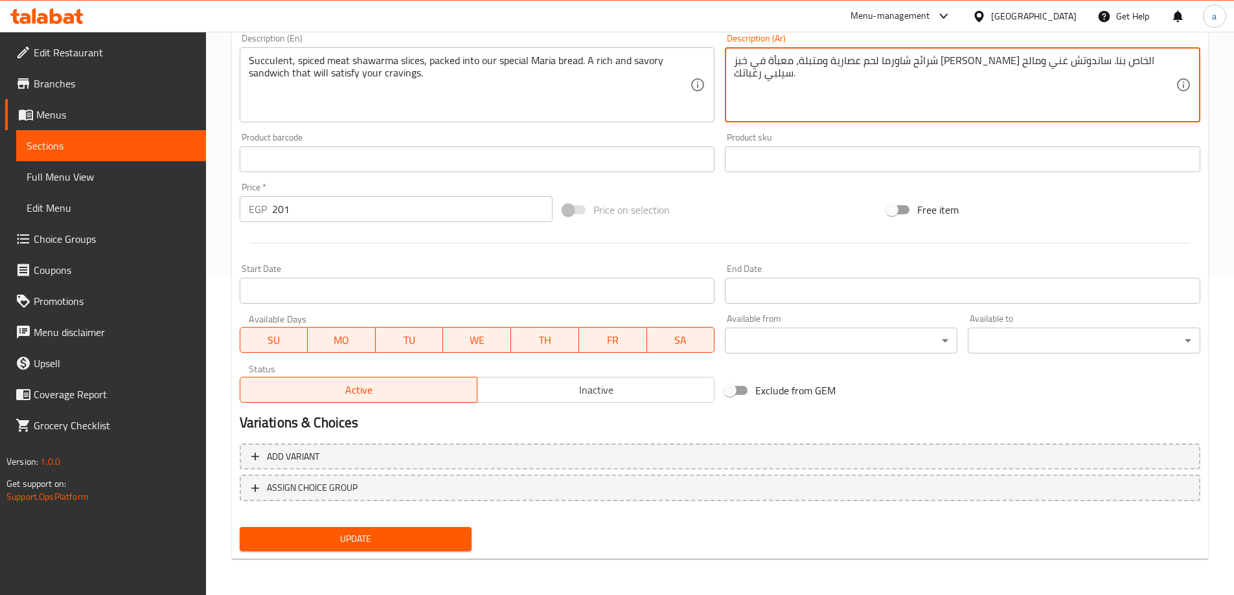
type textarea "شرائح شاورما لحم عصارية ومتبلة، معبأة في خبز ماريا الخاص بنا. ساندوتش غني ومالح…"
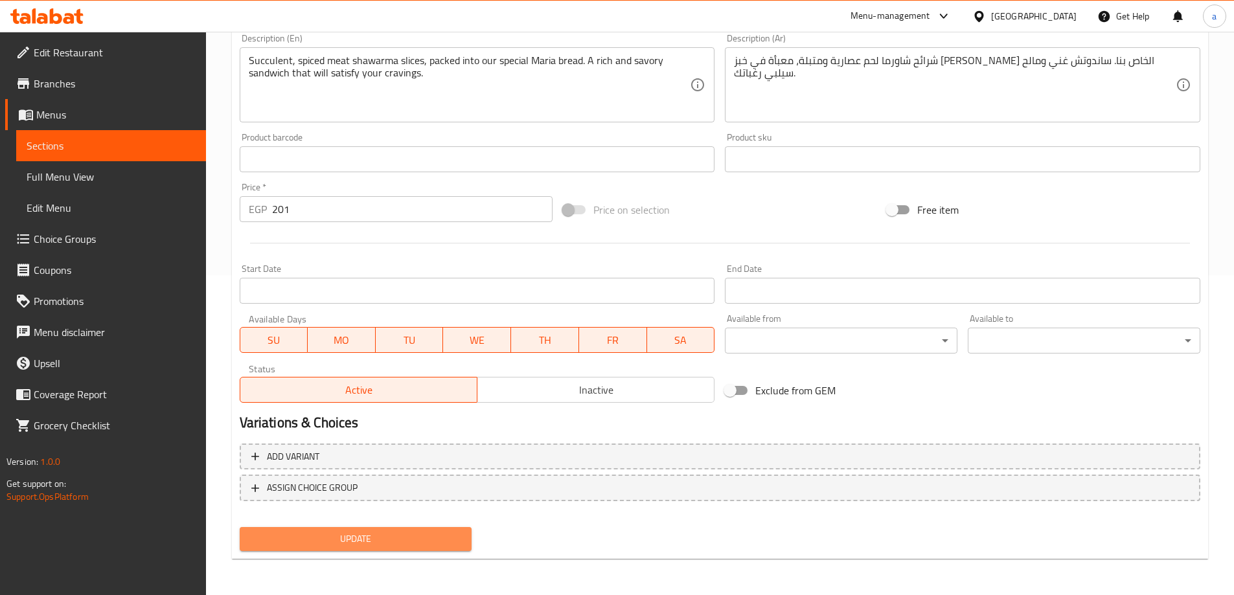
click at [335, 543] on span "Update" at bounding box center [356, 539] width 212 height 16
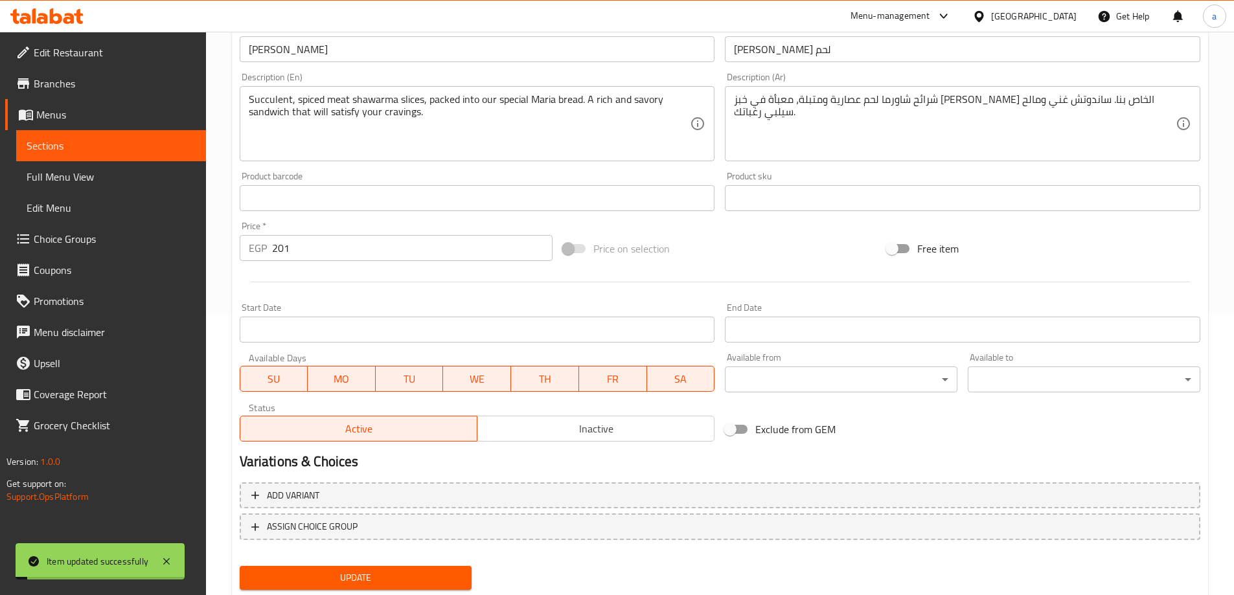
scroll to position [0, 0]
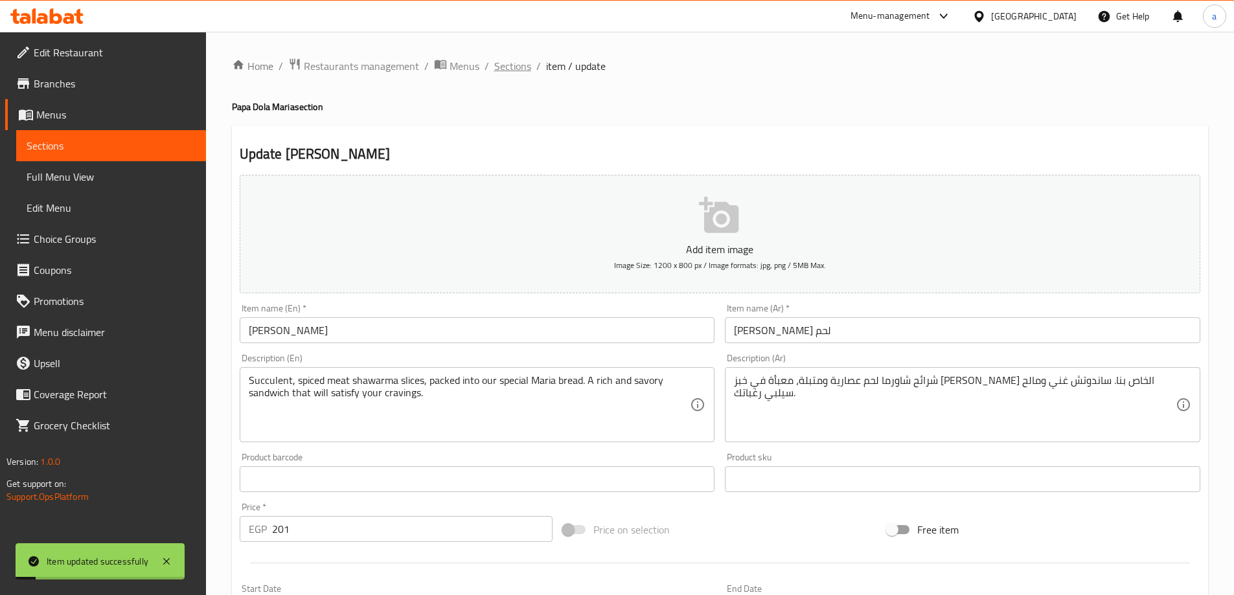
click at [510, 67] on span "Sections" at bounding box center [512, 66] width 37 height 16
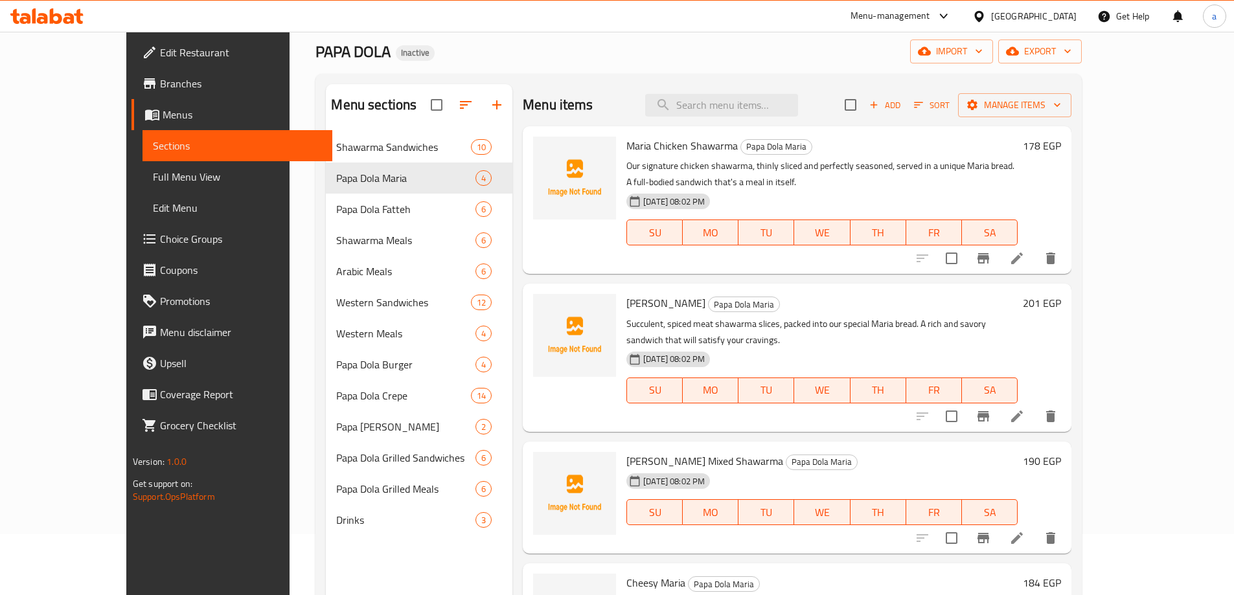
scroll to position [130, 0]
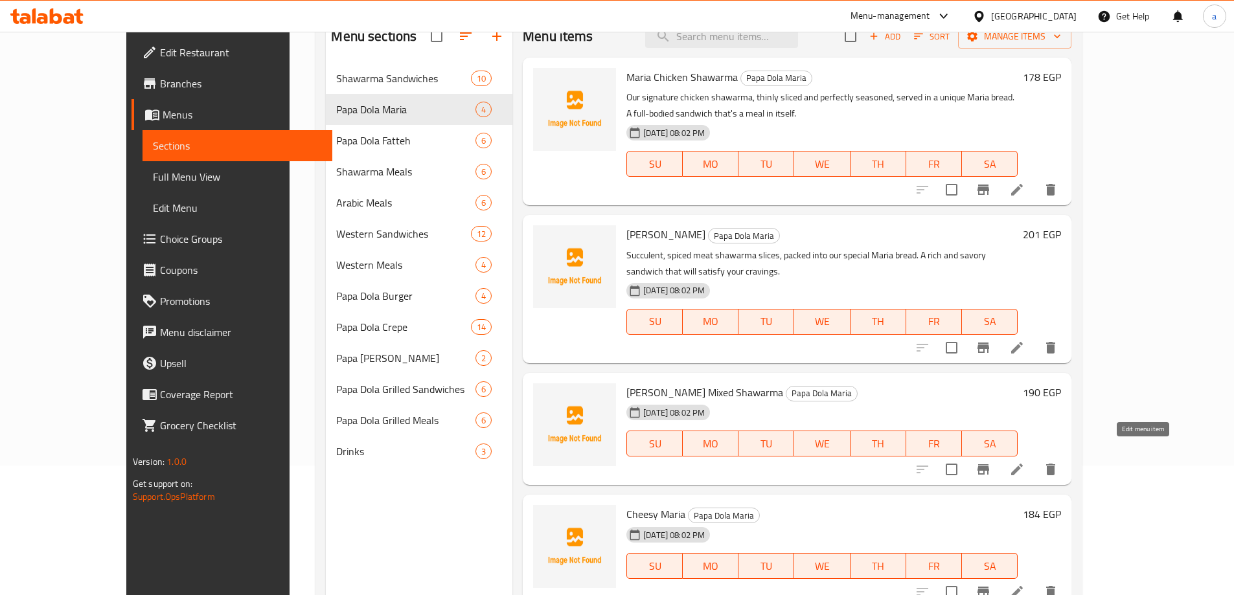
click at [1025, 462] on icon at bounding box center [1017, 470] width 16 height 16
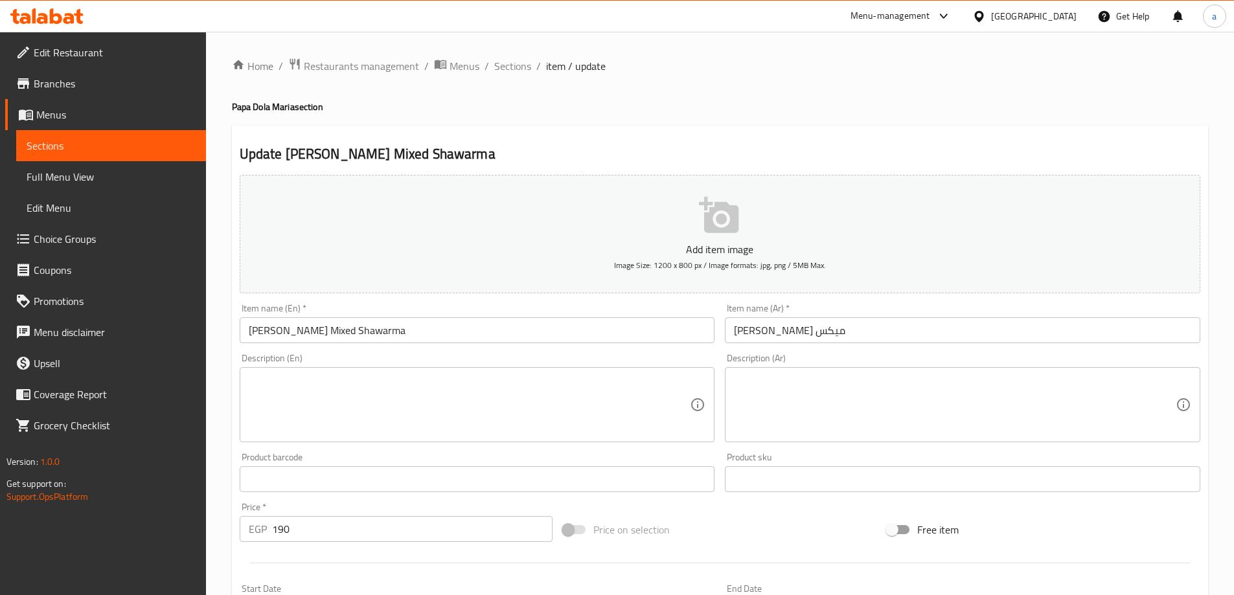
click at [354, 399] on textarea at bounding box center [470, 405] width 442 height 62
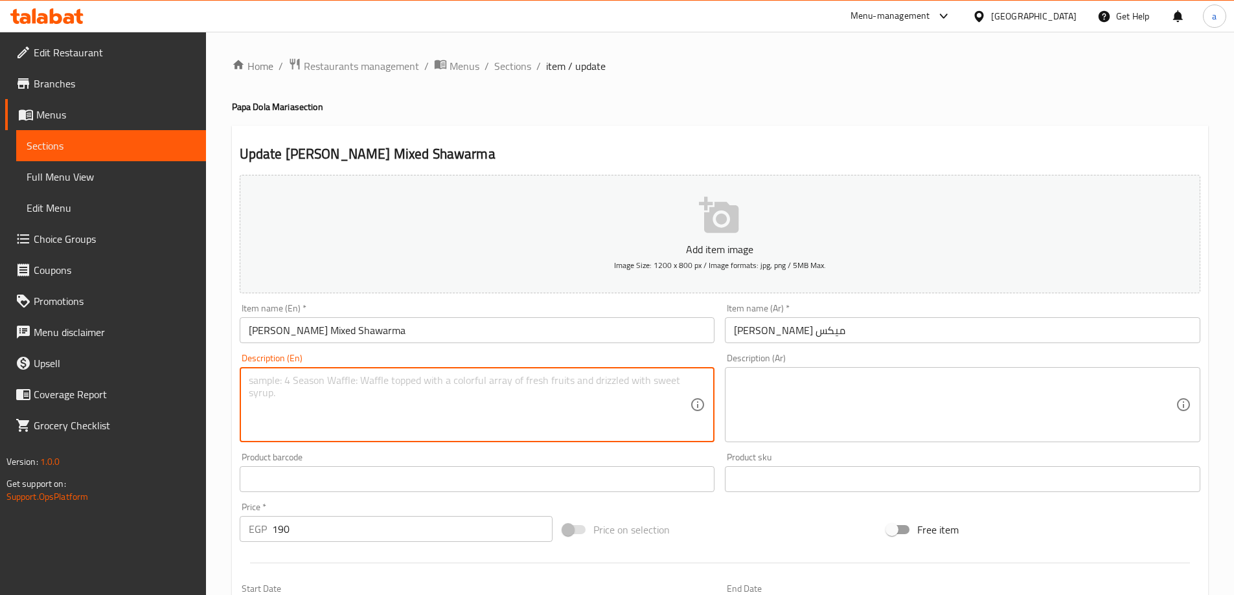
paste textarea "Enjoy the best of both worlds with a mix of our flavorful chicken and juicy mea…"
type textarea "Enjoy the best of both worlds with a mix of our flavorful chicken and juicy mea…"
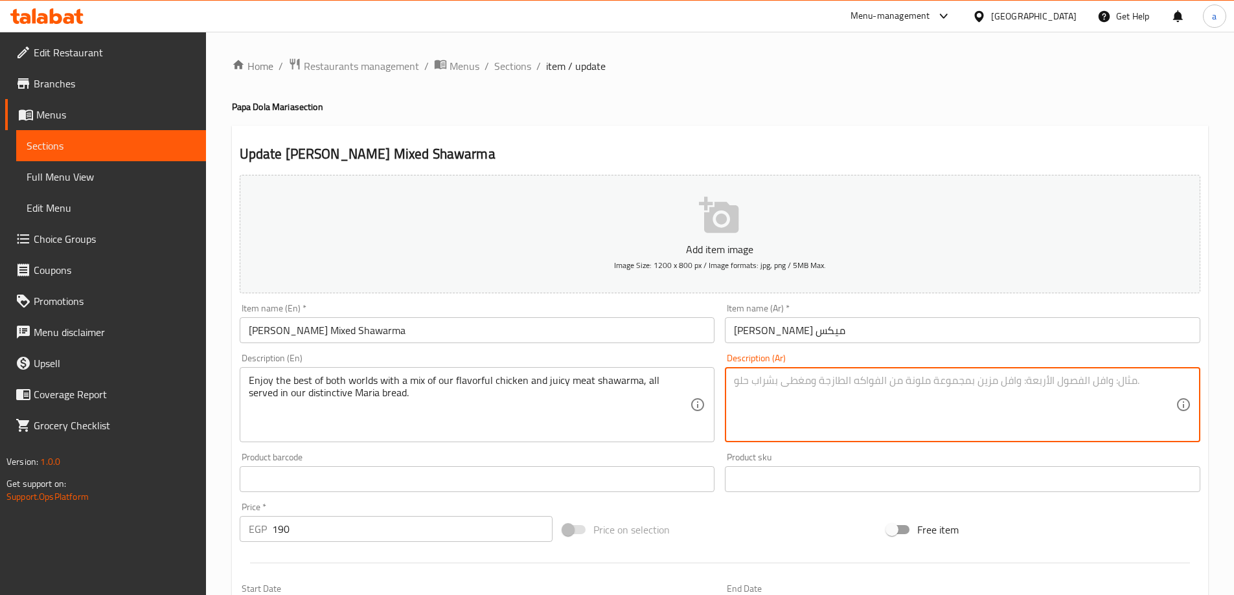
click at [758, 398] on textarea at bounding box center [955, 405] width 442 height 62
paste textarea "استمتع بأفضل ما في العالمين مع مزيج من الدجاج اللذيذ وشاورما اللحم اللذيذة، وال…"
click at [1052, 388] on textarea "استمتع بأفضل ما في العالمين مع مزيج من الدجاج اللذيذ وشاورما اللحم اللذيذة، وال…" at bounding box center [955, 405] width 442 height 62
drag, startPoint x: 953, startPoint y: 381, endPoint x: 971, endPoint y: 385, distance: 17.9
click at [971, 385] on textarea "استمتع بأفضل ما في العالم مع مزيج من الدجاج اللذيذ وشاورما اللحم اللذيذة، والتي…" at bounding box center [955, 405] width 442 height 62
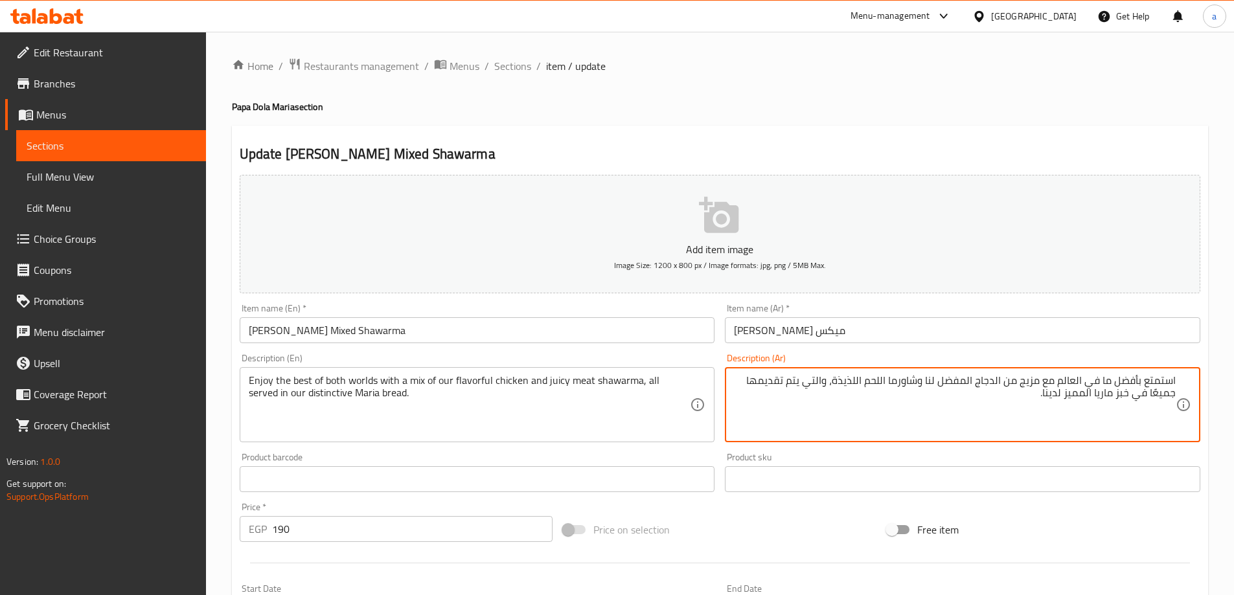
click at [847, 378] on textarea "استمتع بأفضل ما في العالم مع مزيج من الدجاج المفضل لنا وشاورما اللحم اللذيذة، و…" at bounding box center [955, 405] width 442 height 62
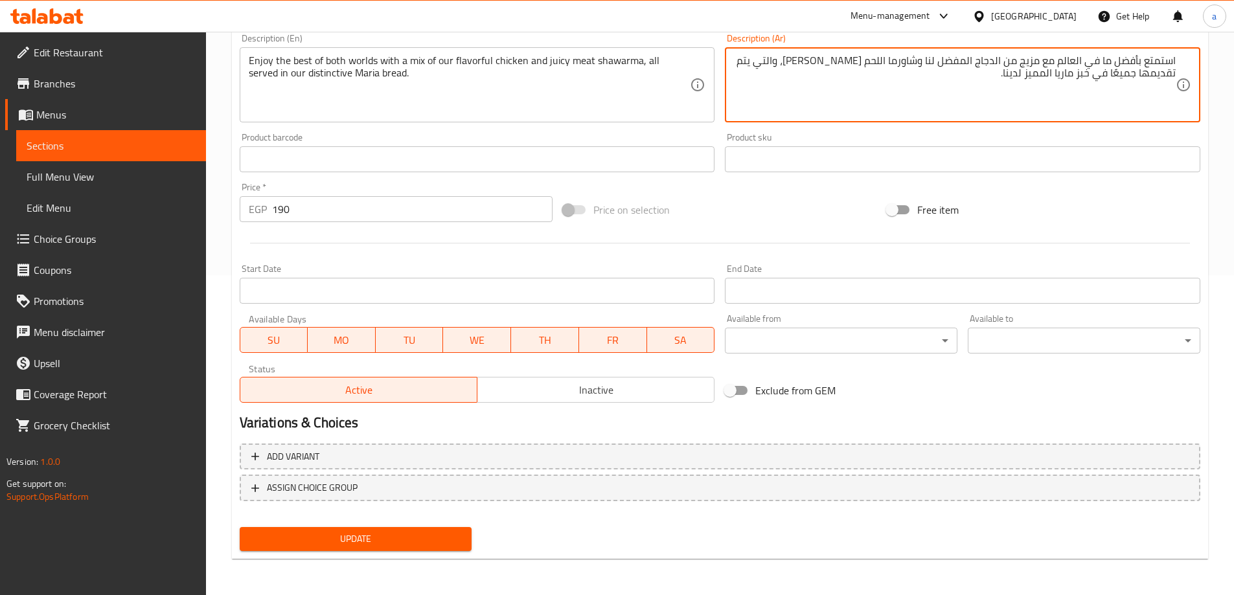
type textarea "استمتع بأفضل ما في العالم مع مزيج من الدجاج المفضل لنا وشاورما اللحم الجوسي، وا…"
click at [387, 535] on span "Update" at bounding box center [356, 539] width 212 height 16
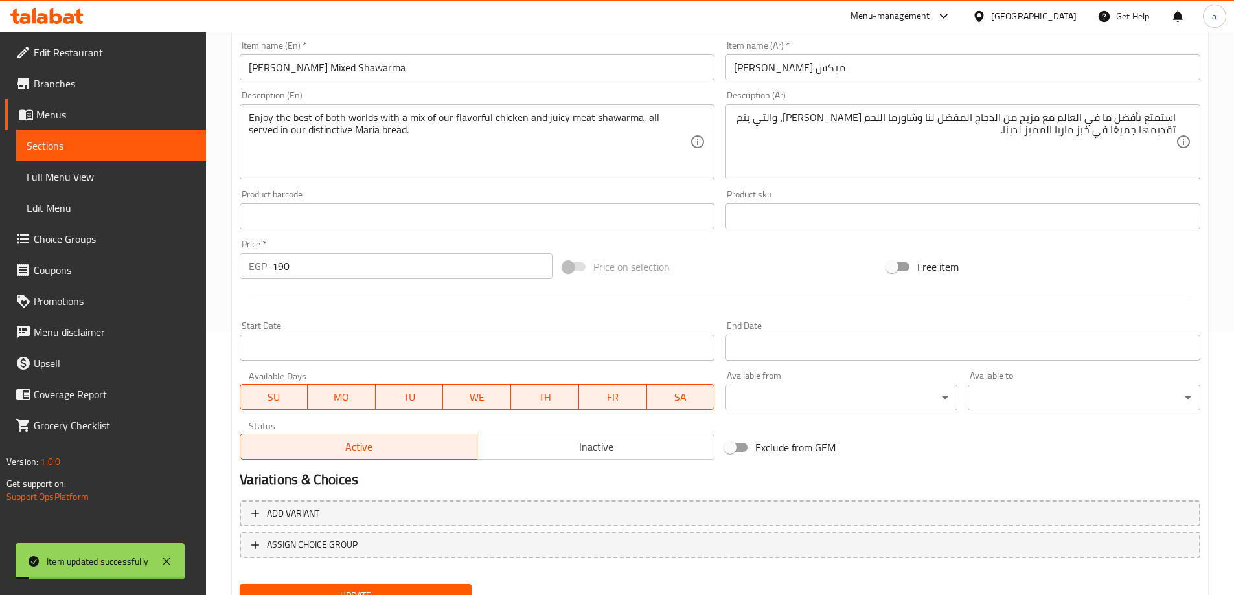
scroll to position [0, 0]
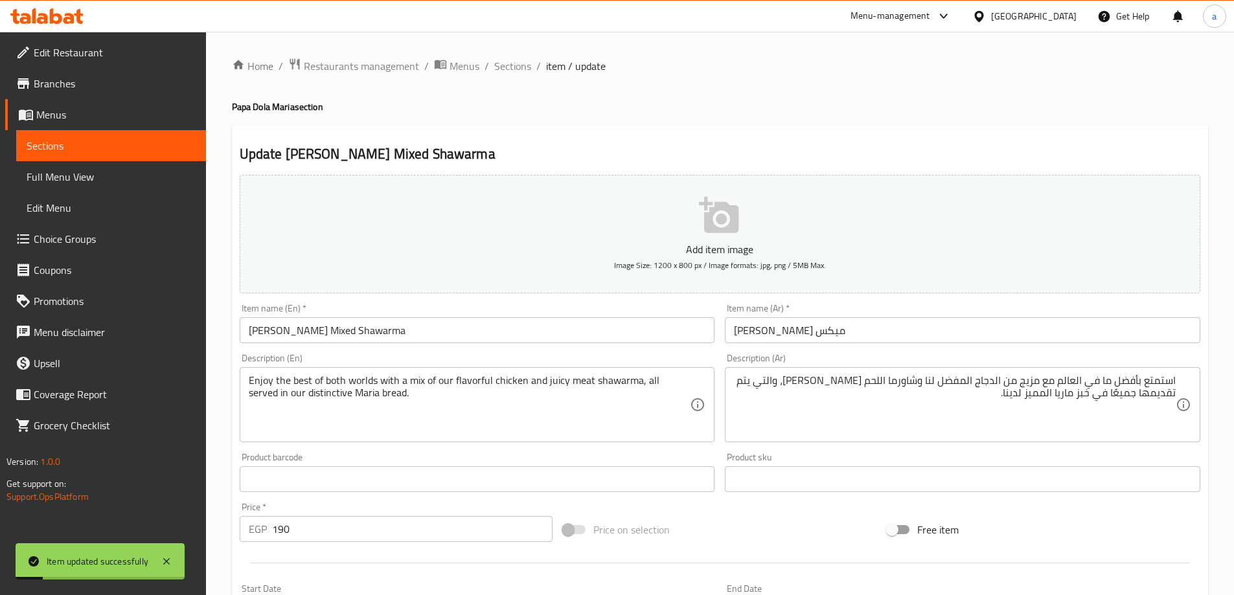
click at [514, 67] on span "Sections" at bounding box center [512, 66] width 37 height 16
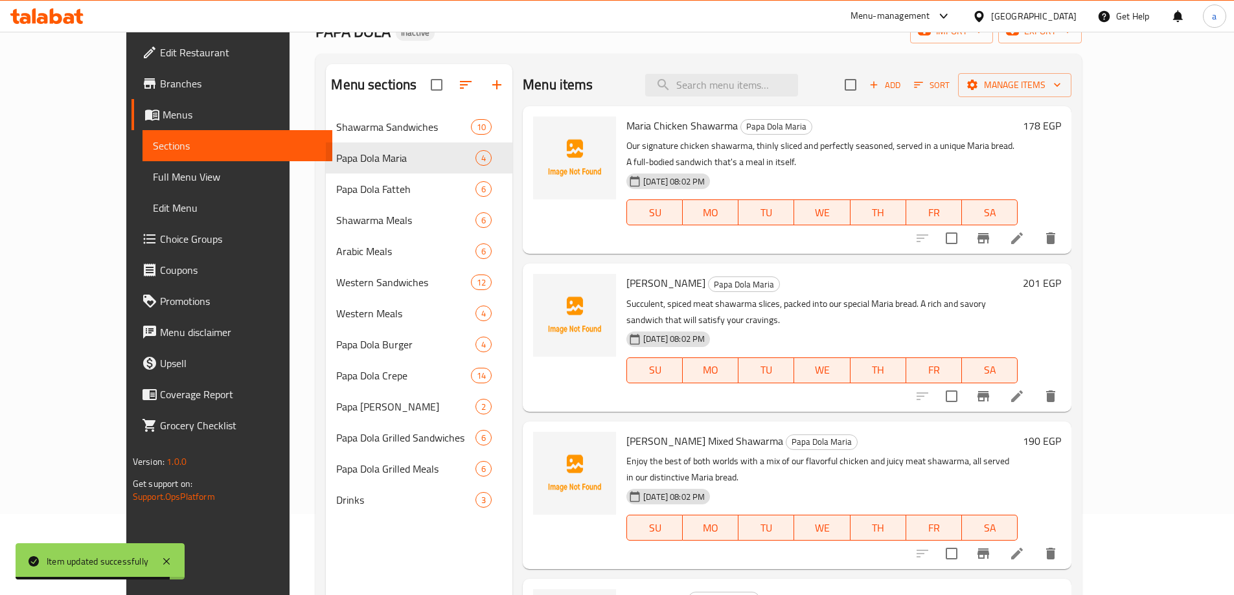
scroll to position [181, 0]
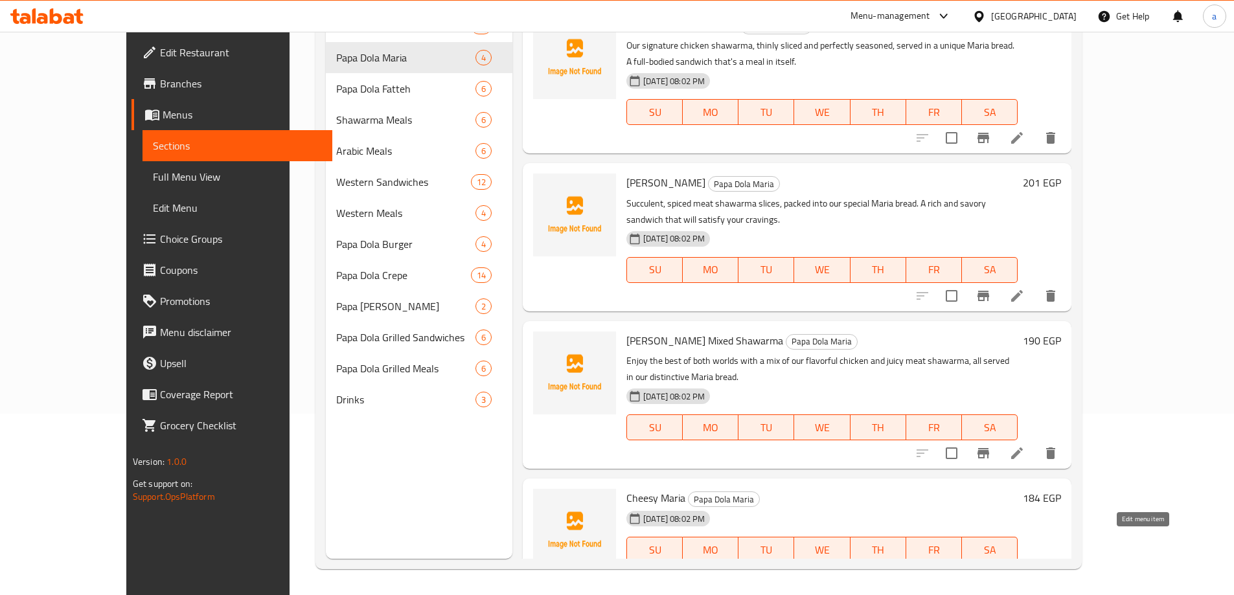
click at [1025, 568] on icon at bounding box center [1017, 576] width 16 height 16
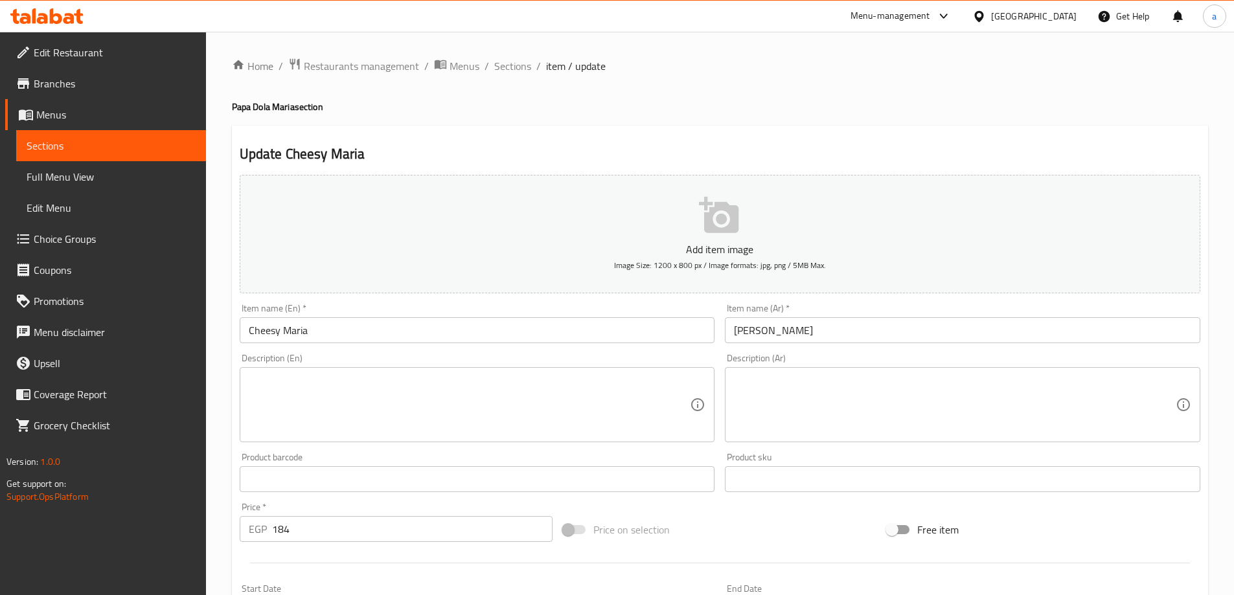
click at [390, 379] on textarea at bounding box center [470, 405] width 442 height 62
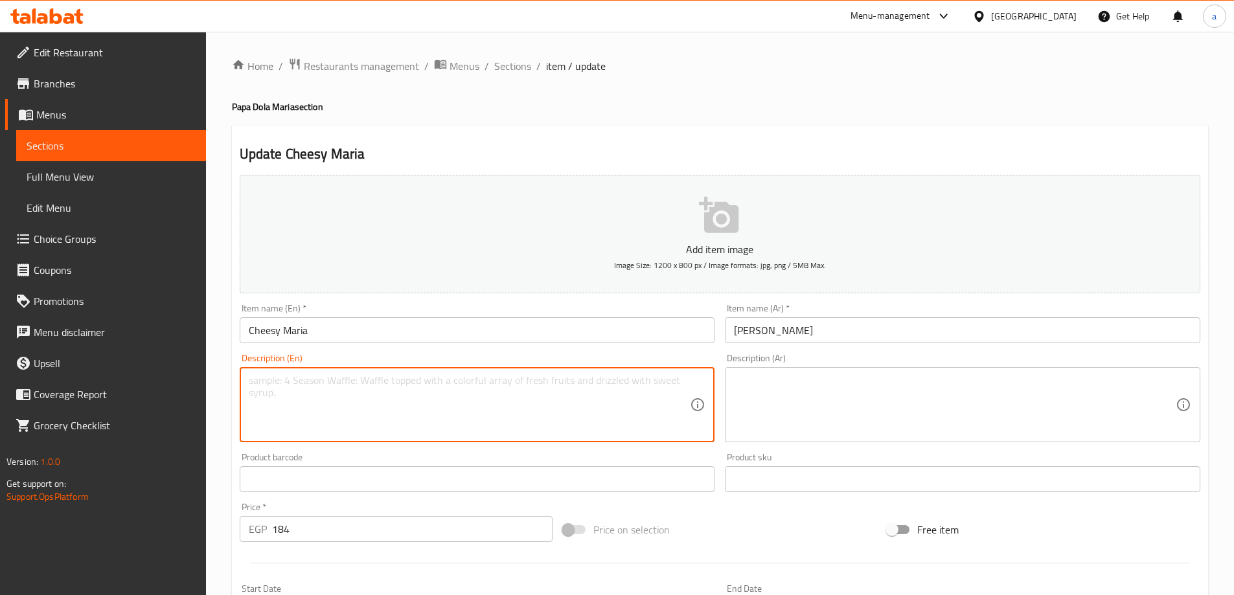
paste textarea "Our classic Maria shawarma, generously topped with melted mozzarellaand cheddar…"
type textarea "Our classic Maria shawarma, generously topped with melted mozzarellaand cheddar…"
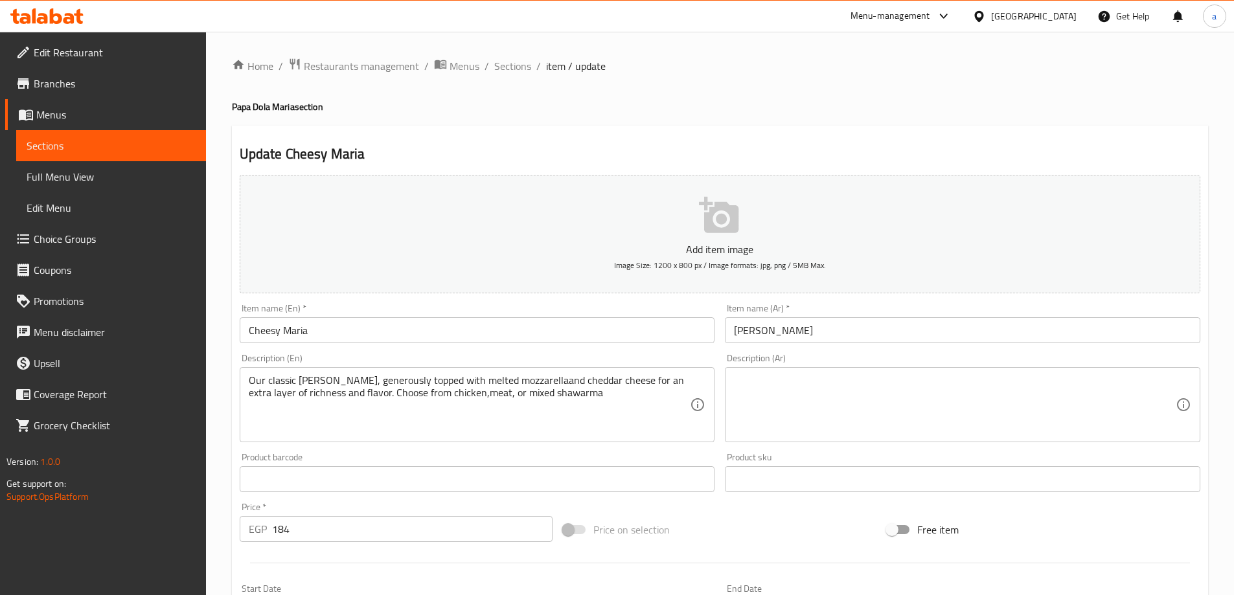
click at [801, 388] on textarea at bounding box center [955, 405] width 442 height 62
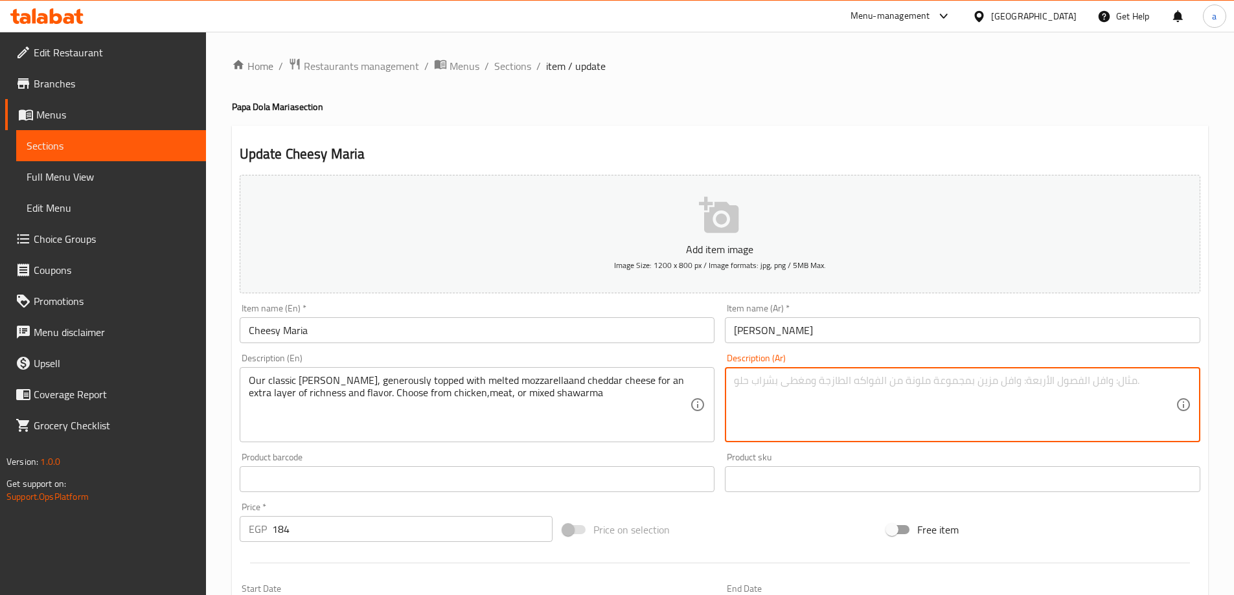
paste textarea "شاورما ماريا الكلاسيكية، مغطاة بسخاء بجبنة الموزاريلا والشيدر المذابة لطبقة غني…"
click at [1067, 383] on textarea "شاورما ماريا الكلاسيكية، مغطاة بسخاء بجبنة الموزاريلا والشيدر المذابة لطبقة غني…" at bounding box center [955, 405] width 442 height 62
type textarea "شاورما ماريا الكلاسيكية لدينا، مغطاة بسخاء بجبنة الموزاريلا والشيدر المذابة لطب…"
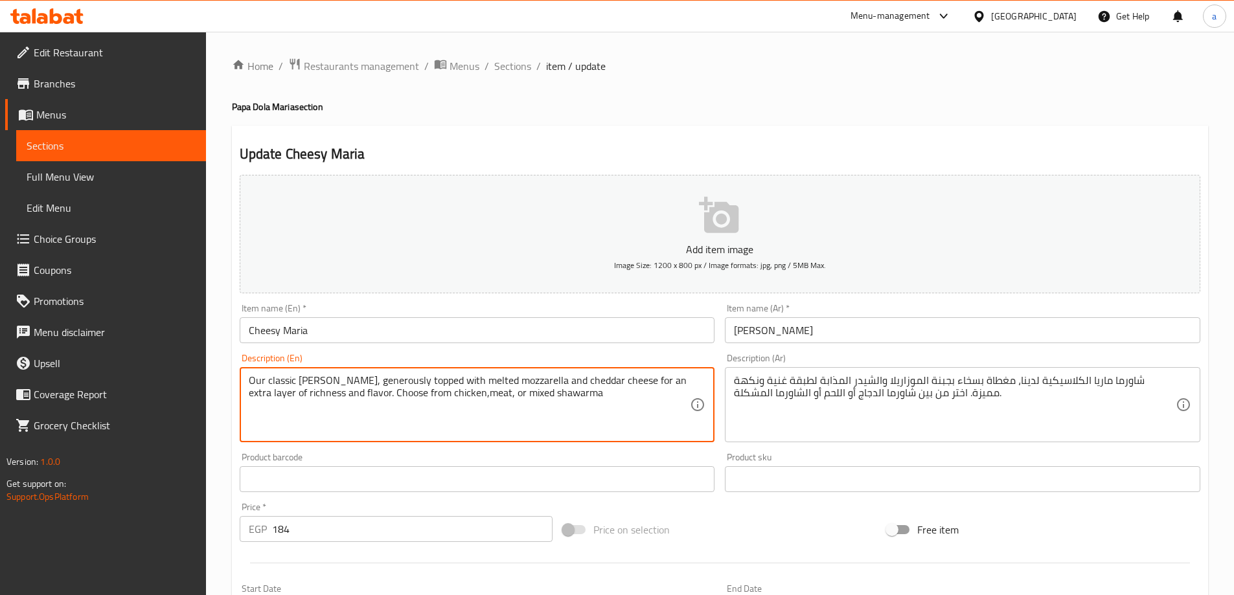
type textarea "Our classic Maria shawarma, generously topped with melted mozzarella and chedda…"
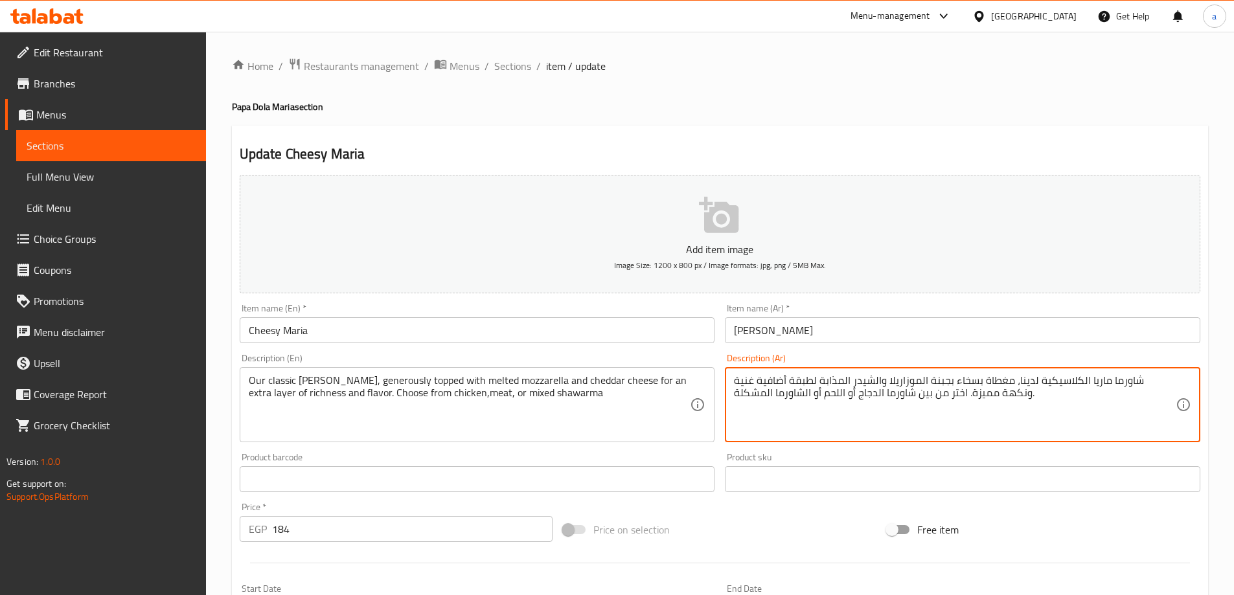
drag, startPoint x: 970, startPoint y: 394, endPoint x: 999, endPoint y: 398, distance: 29.3
click at [999, 398] on textarea "شاورما ماريا الكلاسيكية لدينا، مغطاة بسخاء بجبنة الموزاريلا والشيدر المذابة لطب…" at bounding box center [955, 405] width 442 height 62
click at [992, 394] on textarea "شاورما ماريا الكلاسيكية لدينا، مغطاة بسخاء بجبنة الموزاريلا والشيدر المذابة لطب…" at bounding box center [955, 405] width 442 height 62
click at [795, 380] on textarea "شاورما ماريا الكلاسيكية لدينا، مغطاة بسخاء بجبنة الموزاريلا والشيدر المذابة لطب…" at bounding box center [955, 405] width 442 height 62
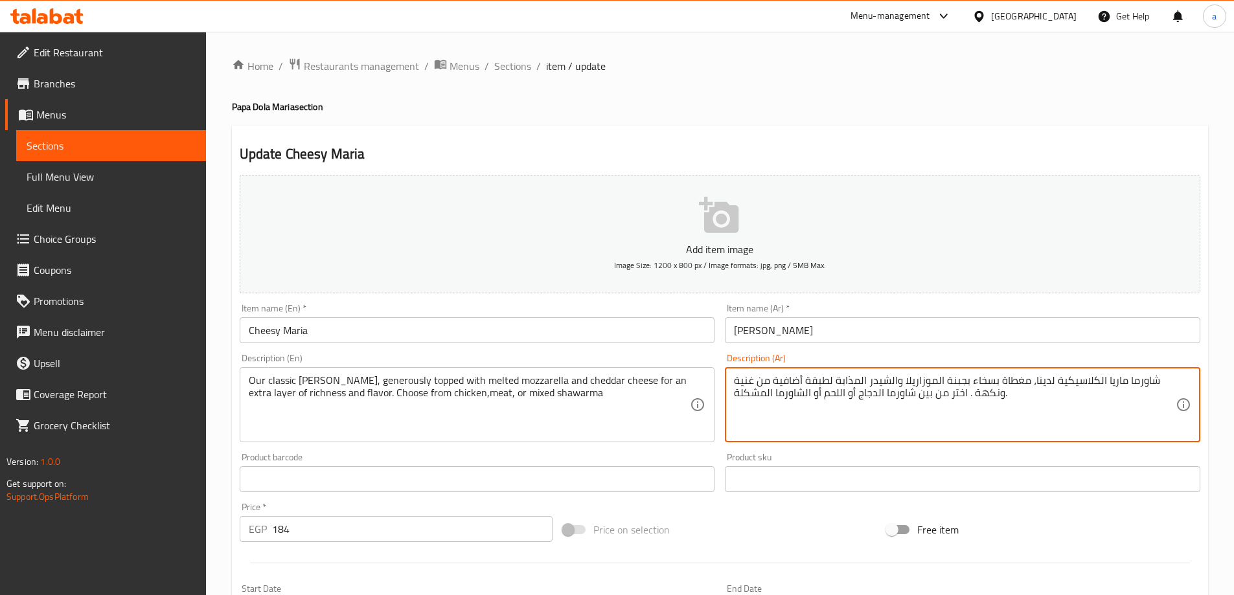
click at [744, 383] on textarea "شاورما ماريا الكلاسيكية لدينا، مغطاة بسخاء بجبنة الموزاريلا والشيدر المذابة لطب…" at bounding box center [955, 405] width 442 height 62
click at [995, 392] on textarea "شاورما ماريا الكلاسيكية لدينا، مغطاة بسخاء بجبنة الموزاريلا والشيدر المذابة لطب…" at bounding box center [955, 405] width 442 height 62
type textarea "شاورما ماريا الكلاسيكية لدينا، مغطاة بسخاء بجبنة الموزاريلا والشيدر المذابة لطب…"
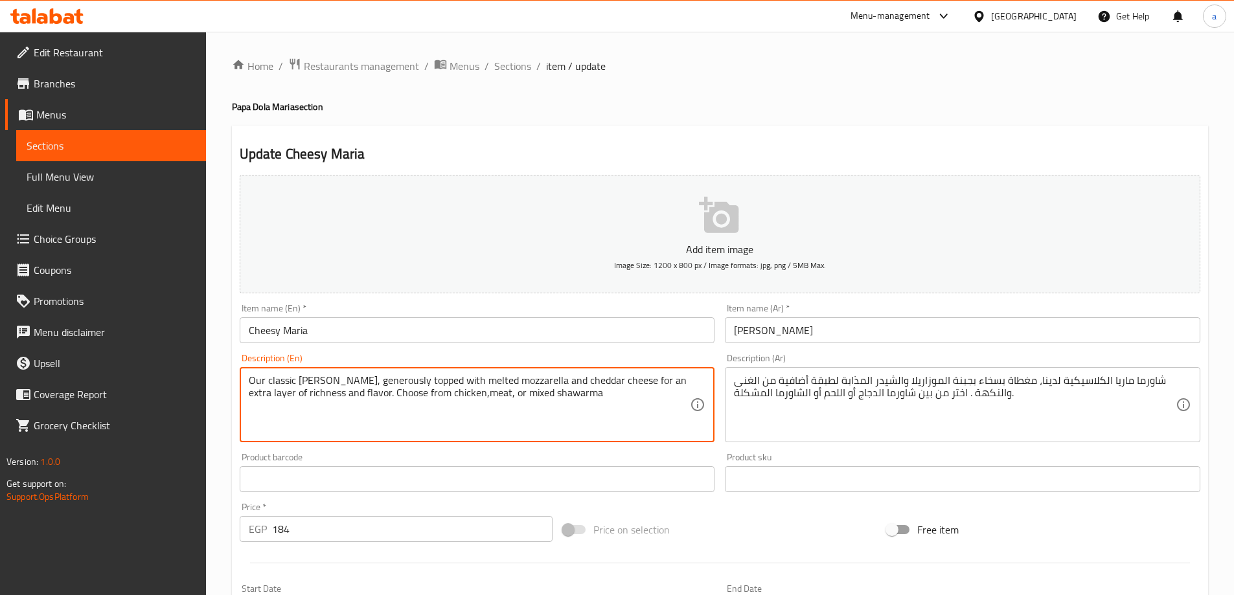
click at [579, 398] on textarea "Our classic Maria shawarma, generously topped with melted mozzarella and chedda…" at bounding box center [470, 405] width 442 height 62
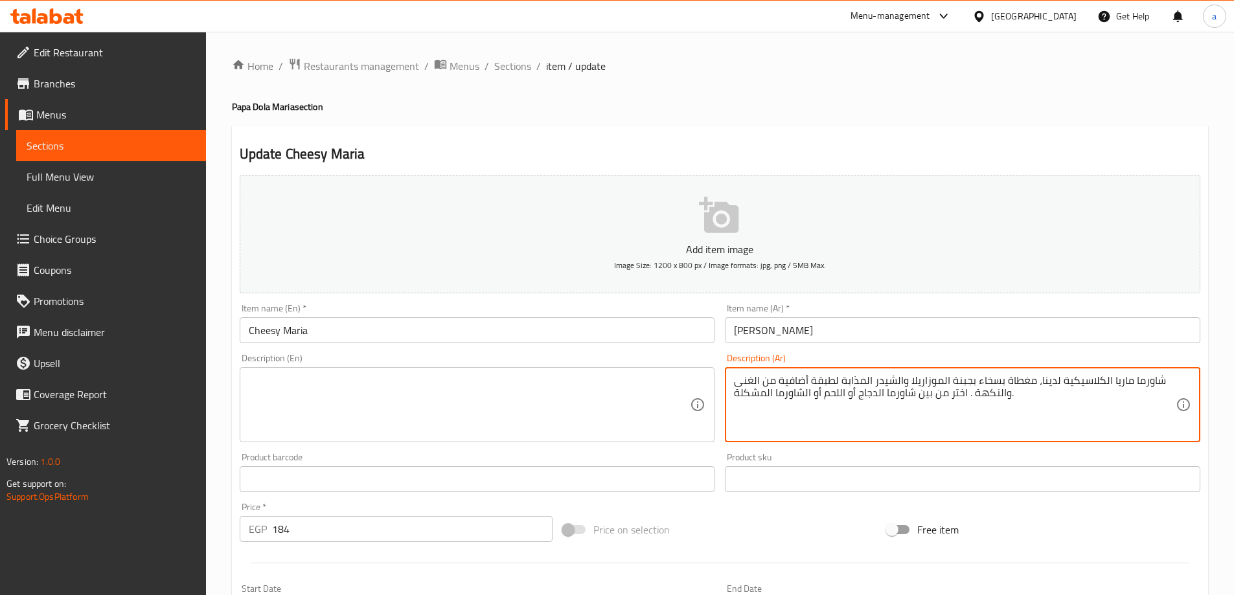
click at [851, 387] on textarea "شاورما ماريا الكلاسيكية لدينا، مغطاة بسخاء بجبنة الموزاريلا والشيدر المذابة لطب…" at bounding box center [955, 405] width 442 height 62
click at [504, 73] on span "Sections" at bounding box center [512, 66] width 37 height 16
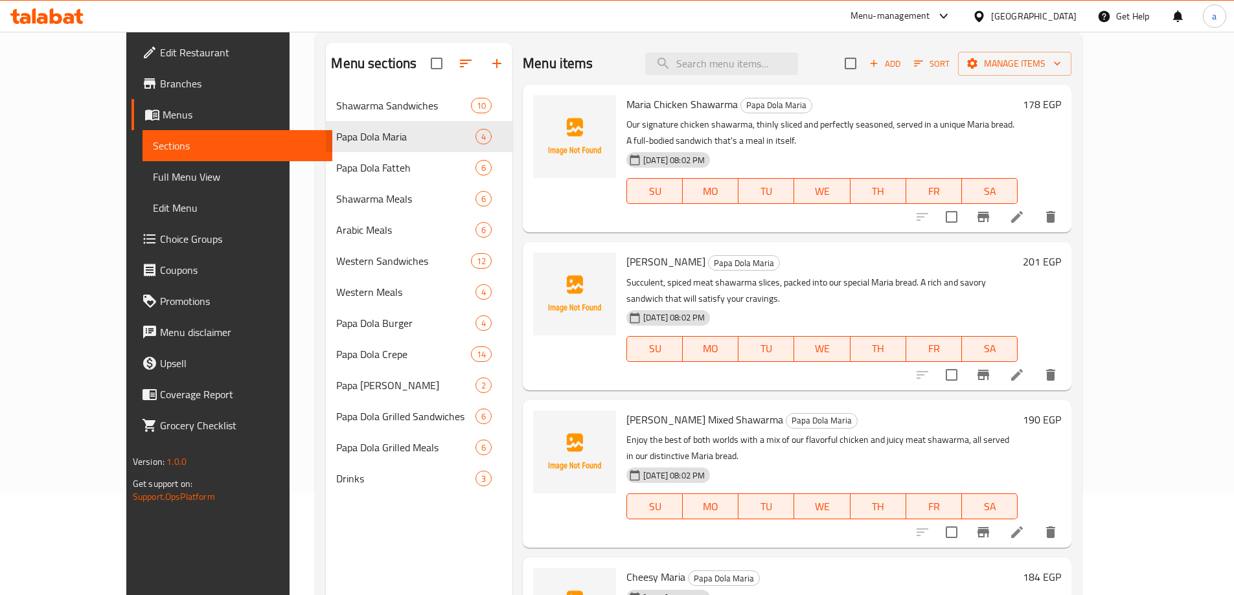
scroll to position [181, 0]
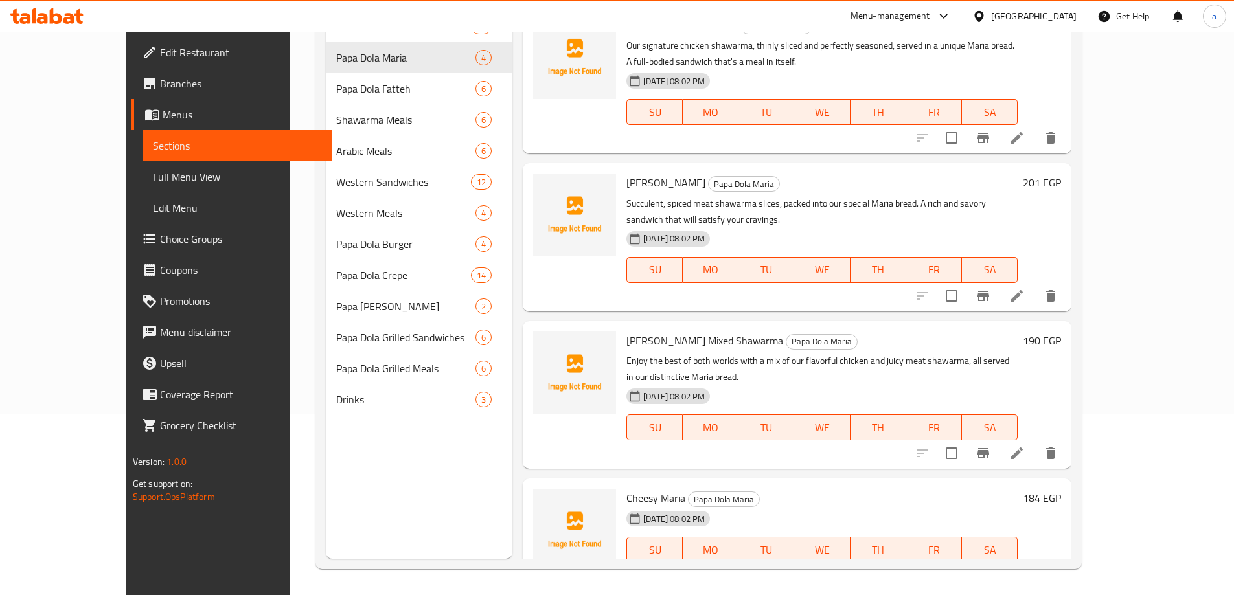
click at [626, 488] on span "Cheesy Maria" at bounding box center [655, 497] width 59 height 19
click at [654, 489] on h6 "Cheesy Maria Papa Dola Maria" at bounding box center [821, 498] width 391 height 18
drag, startPoint x: 654, startPoint y: 462, endPoint x: 600, endPoint y: 471, distance: 55.1
click at [626, 489] on h6 "Cheesy Maria Papa Dola Maria" at bounding box center [821, 498] width 391 height 18
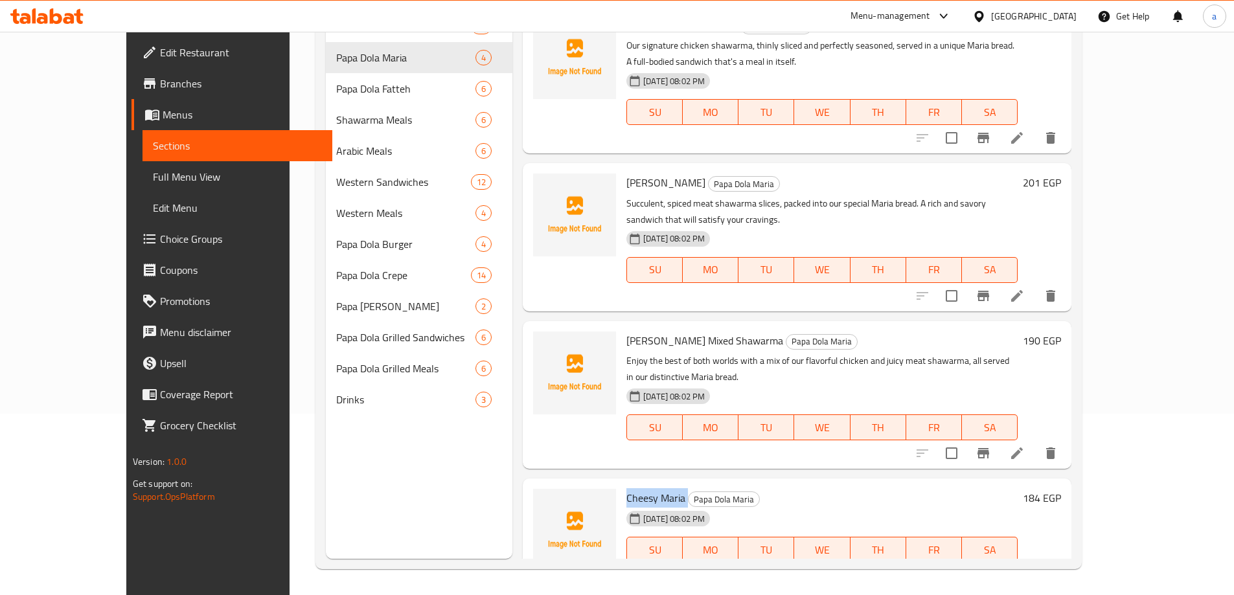
copy h6 "Cheesy Maria"
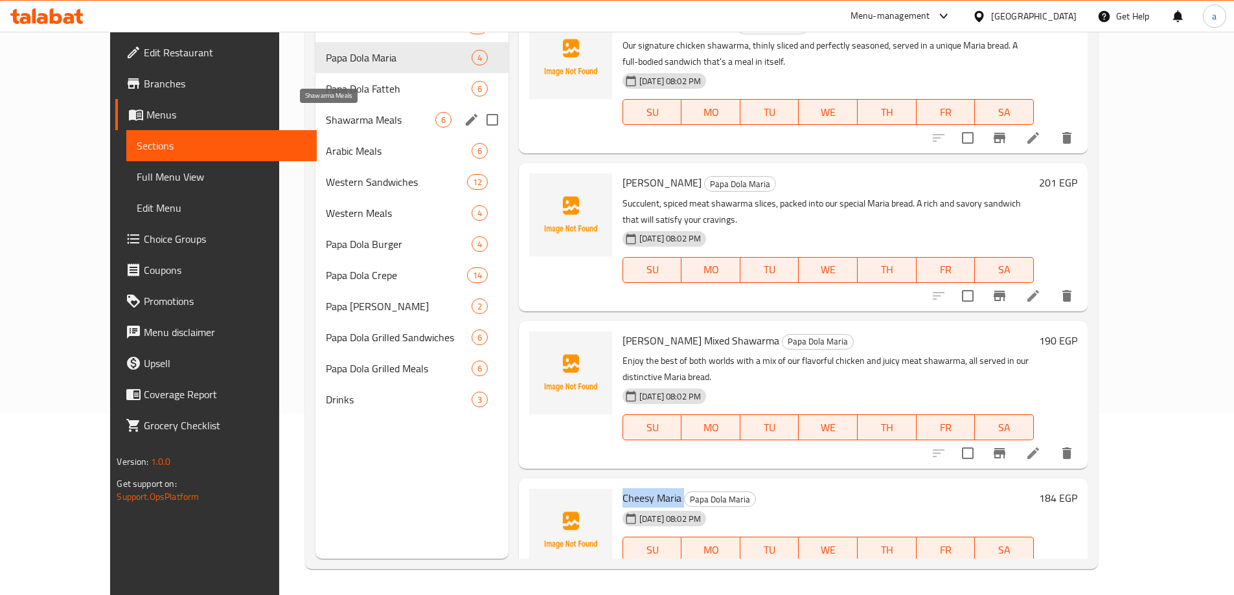
click at [344, 119] on span "Shawarma Meals" at bounding box center [380, 120] width 109 height 16
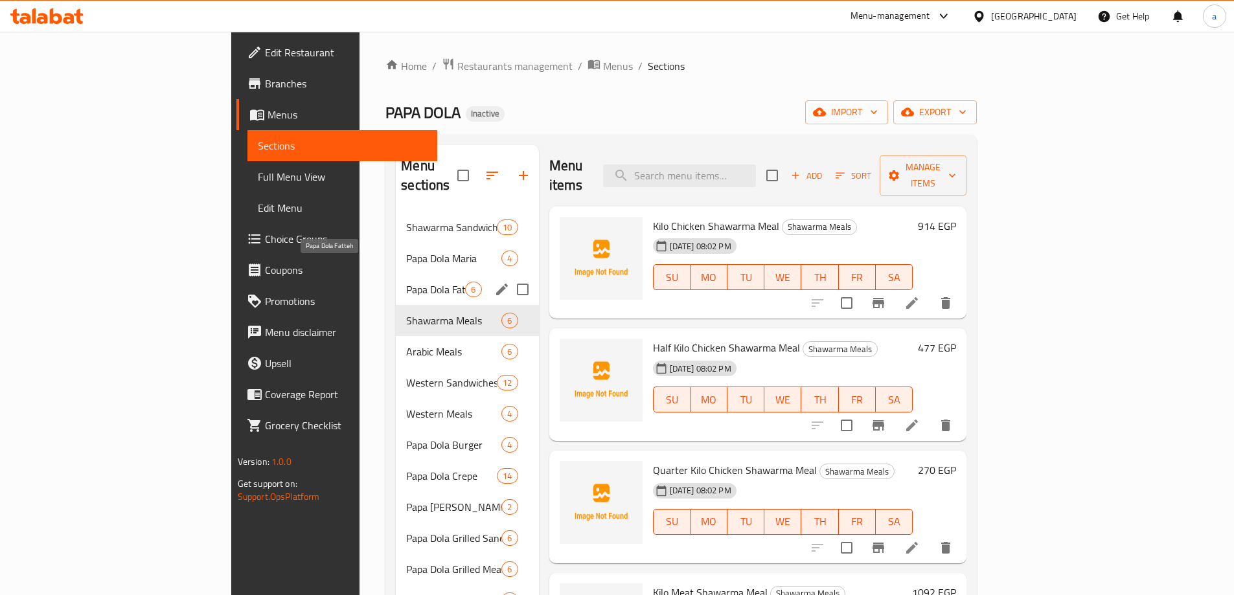
click at [406, 282] on span "Papa Dola Fatteh" at bounding box center [435, 290] width 59 height 16
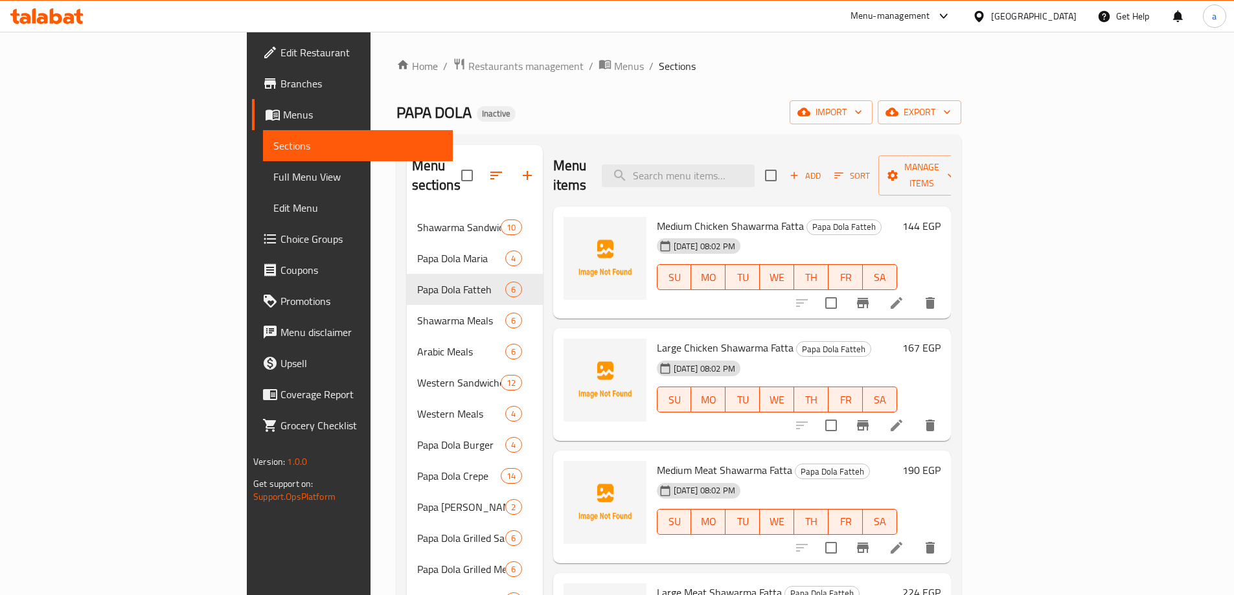
click at [915, 291] on li at bounding box center [896, 302] width 36 height 23
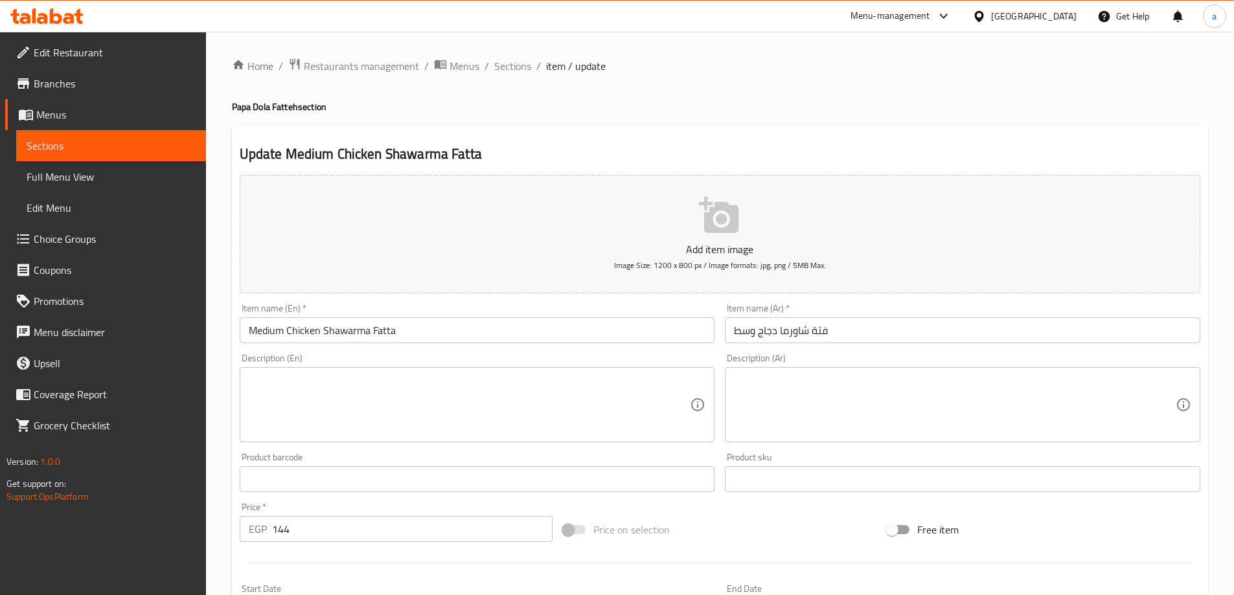
click at [392, 415] on textarea at bounding box center [470, 405] width 442 height 62
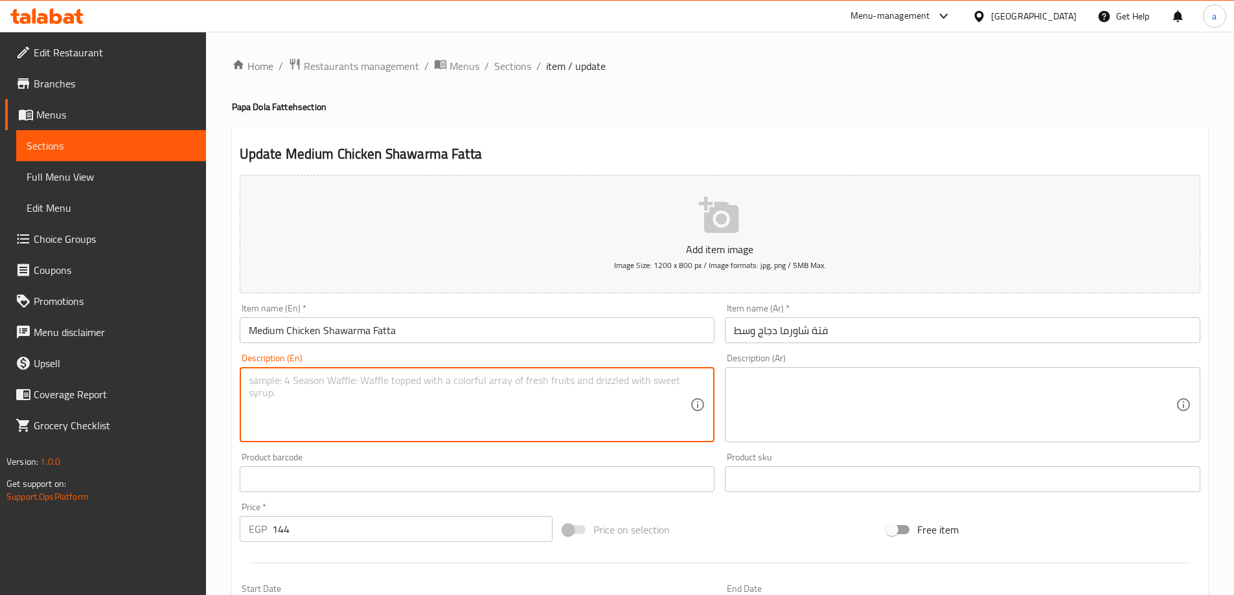
paste textarea "A satisfying bowl of savory basmati rice, topped with crispy toasted bread, a g…"
type textarea "A satisfying bowl of savory basmati rice, topped with crispy toasted bread, a g…"
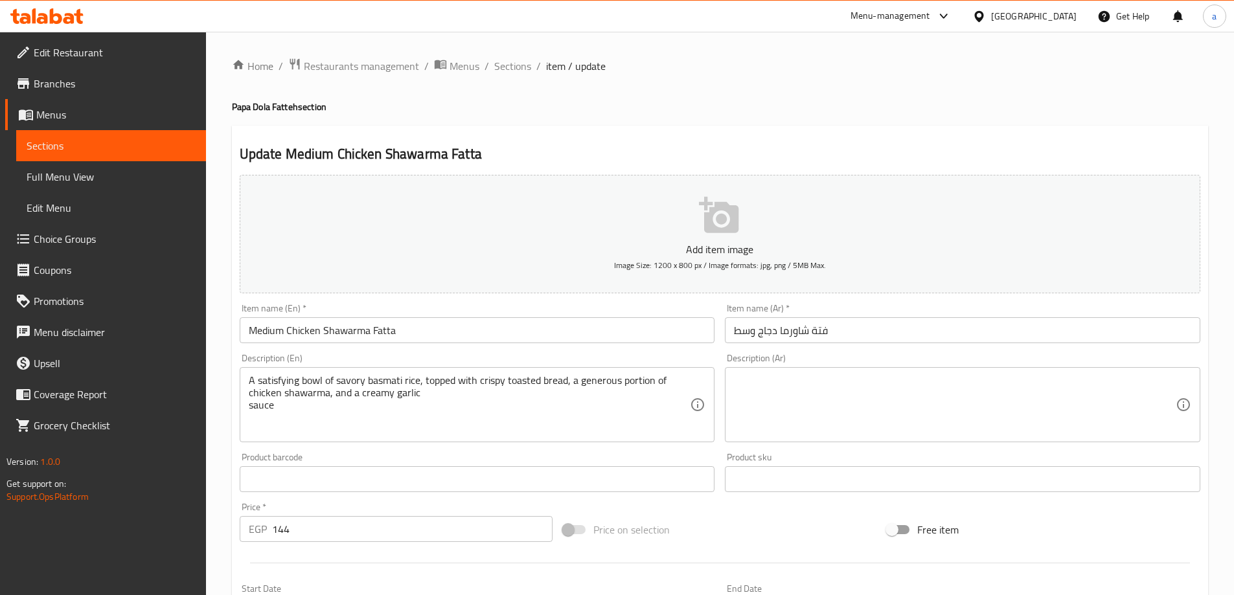
click at [816, 389] on textarea at bounding box center [955, 405] width 442 height 62
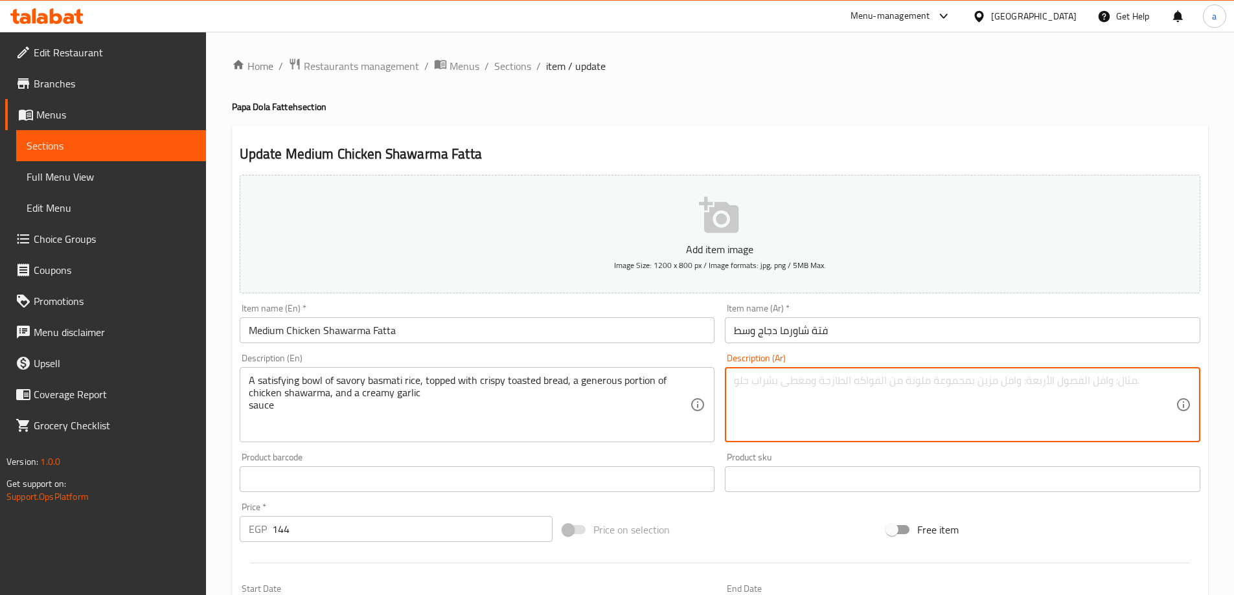
paste textarea "طبق شهي من أرز بسمتي اللذيذ، يعلوه خبز محمص مقرمش، وكمية وفيرة من شاورما الدجاج…"
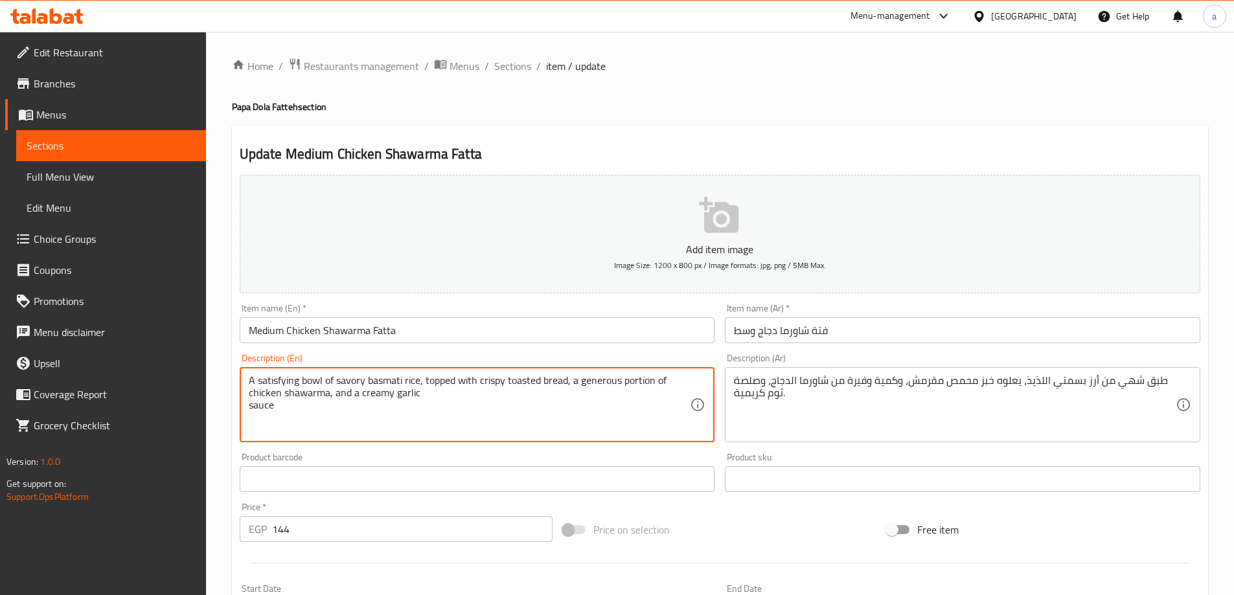
click at [309, 375] on textarea "A satisfying bowl of savory basmati rice, topped with crispy toasted bread, a g…" at bounding box center [470, 405] width 442 height 62
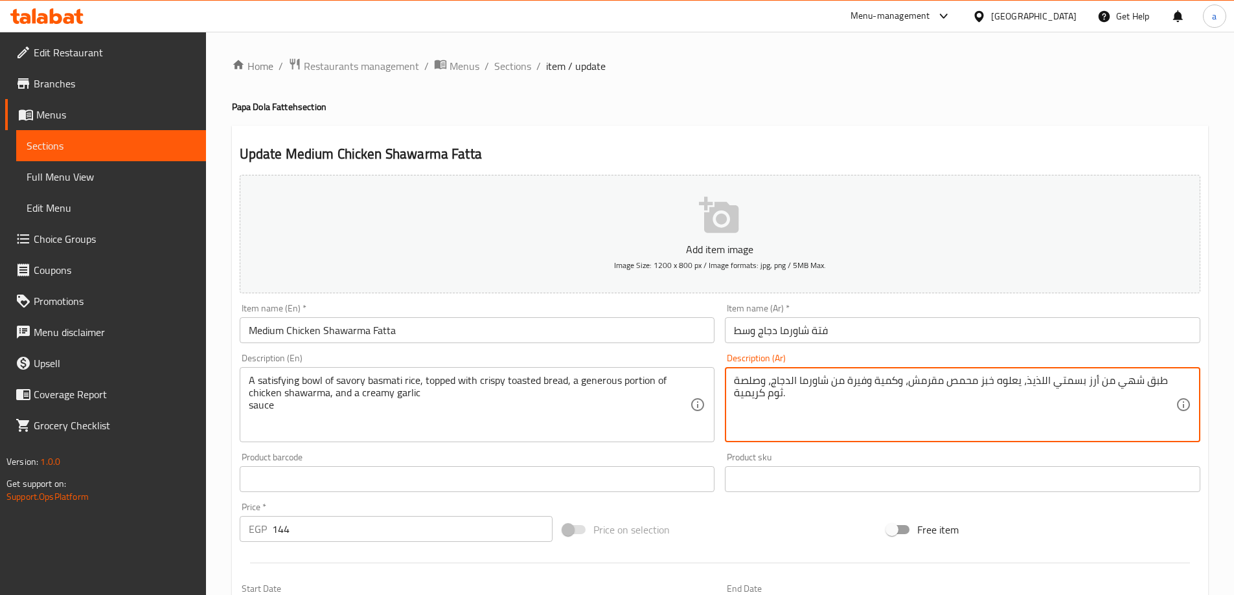
click at [1157, 391] on textarea "طبق شهي من أرز بسمتي اللذيذ، يعلوه خبز محمص مقرمش، وكمية وفيرة من شاورما الدجاج…" at bounding box center [955, 405] width 442 height 62
click at [1155, 380] on textarea "طبق شهي من أرز بسمتي اللذيذ، يعلوه خبز محمص مقرمش، وكمية وفيرة من شاورما الدجاج…" at bounding box center [955, 405] width 442 height 62
click at [1053, 385] on textarea "جاط شهي من أرز بسمتي اللذيذ، يعلوه خبز محمص مقرمش، وكمية وفيرة من شاورما الدجاج…" at bounding box center [955, 405] width 442 height 62
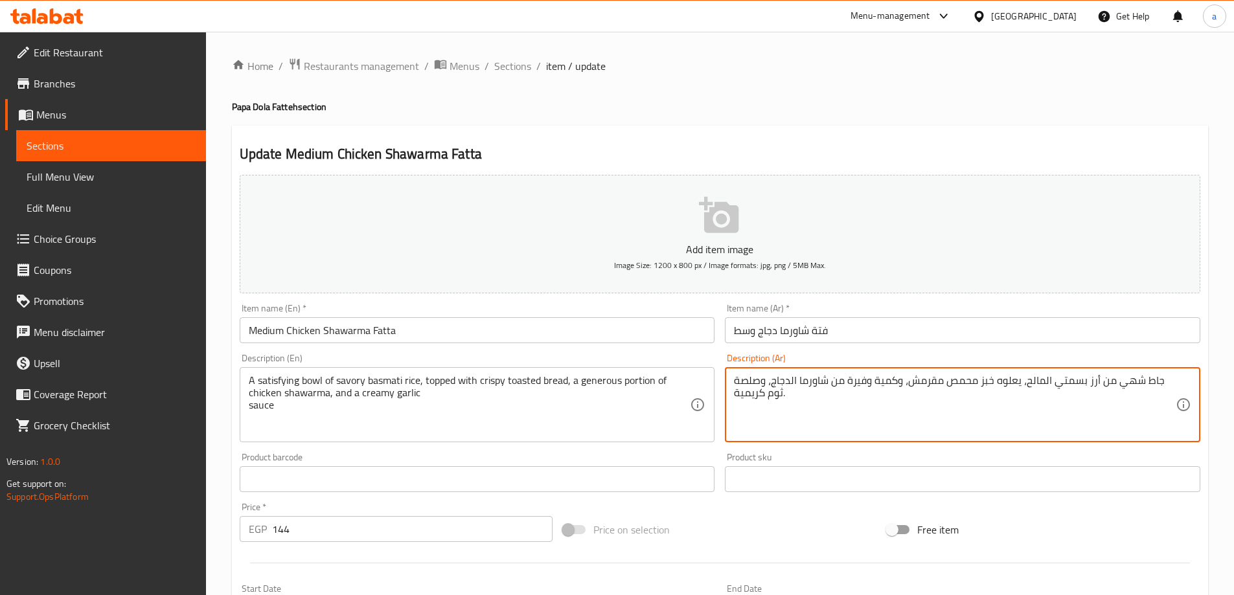
type textarea "جاط شهي من أرز بسمتي المالح، يعلوه خبز محمص مقرمش، وكمية وفيرة من شاورما الدجاج…"
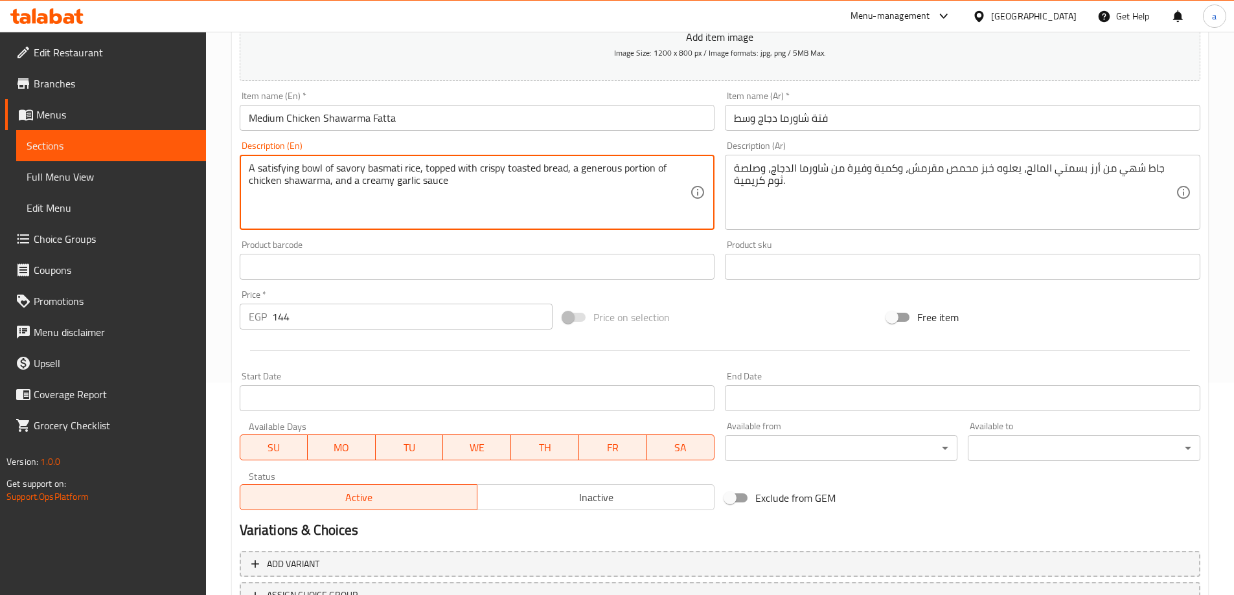
scroll to position [320, 0]
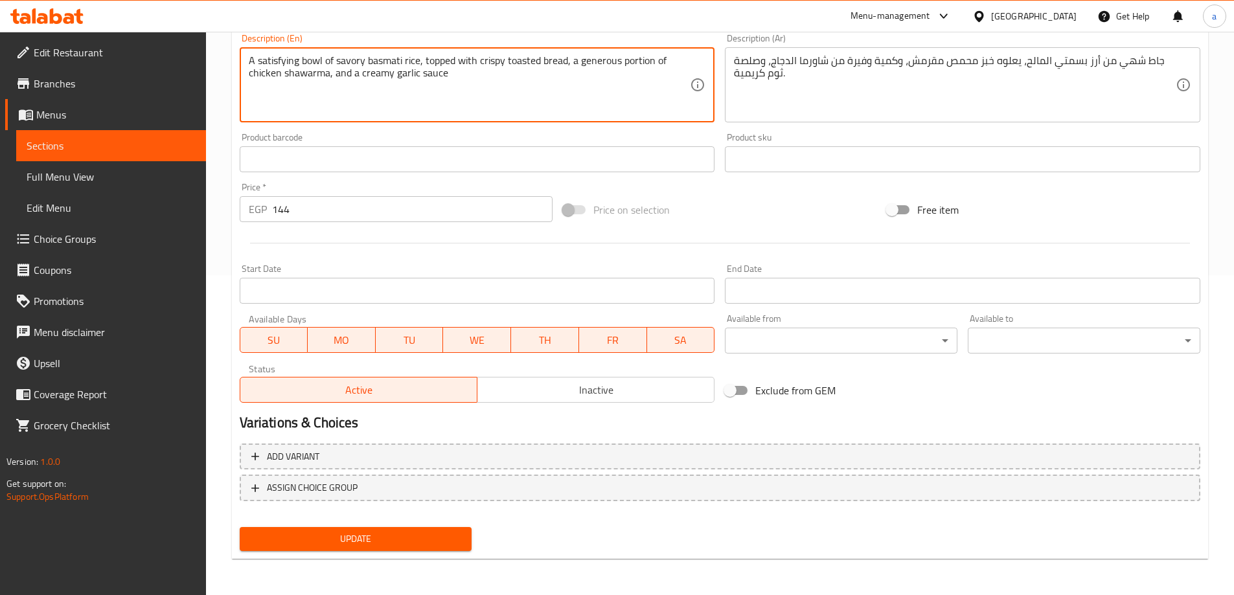
type textarea "A satisfying bowl of savory basmati rice, topped with crispy toasted bread, a g…"
click at [370, 552] on div "Update" at bounding box center [355, 539] width 243 height 34
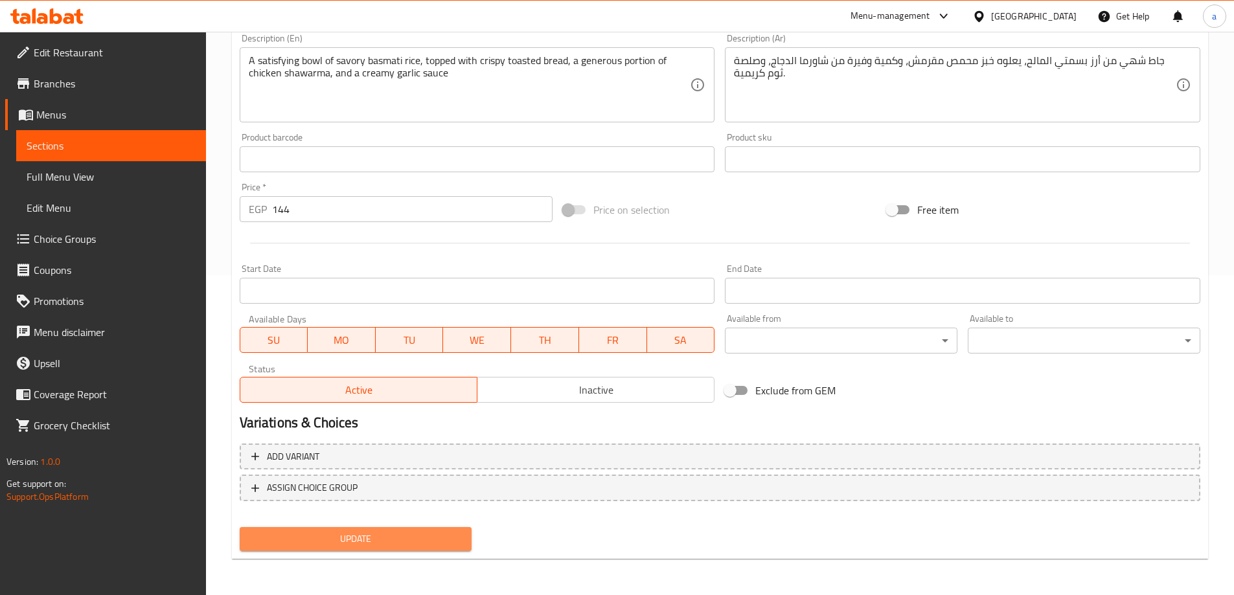
click at [368, 538] on span "Update" at bounding box center [356, 539] width 212 height 16
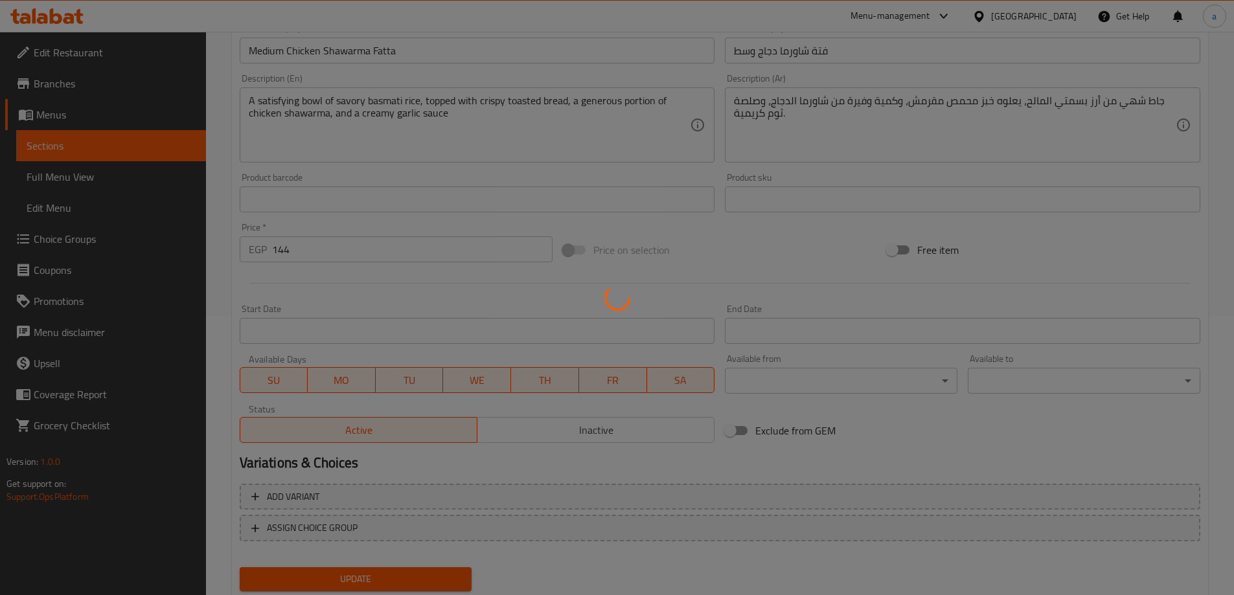
scroll to position [0, 0]
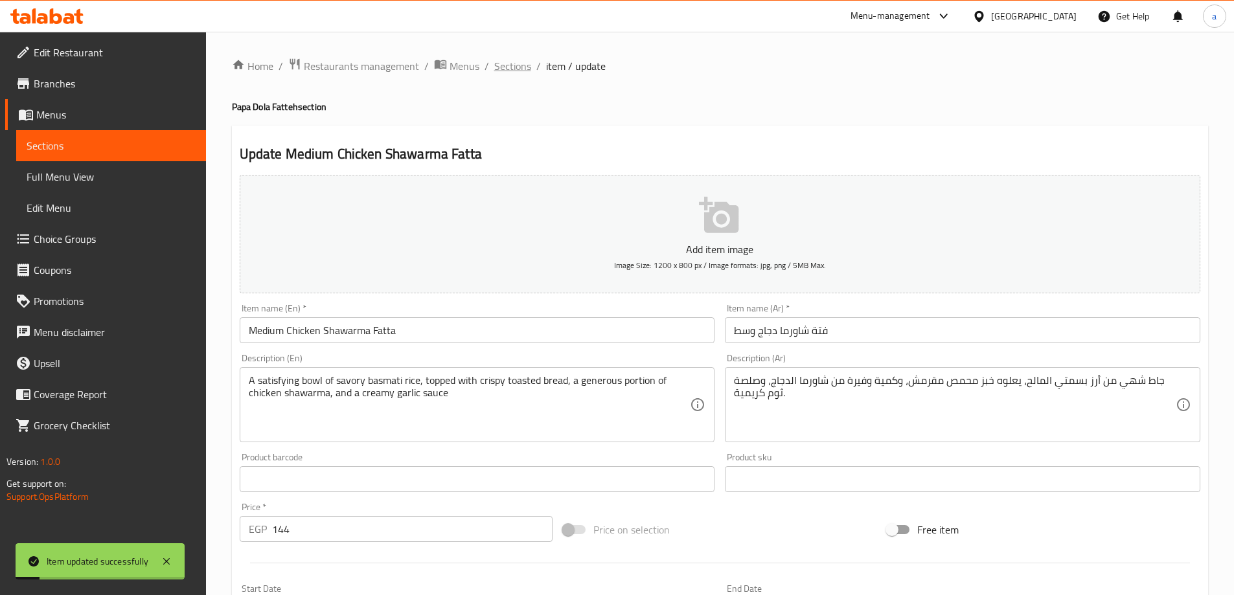
click at [499, 63] on span "Sections" at bounding box center [512, 66] width 37 height 16
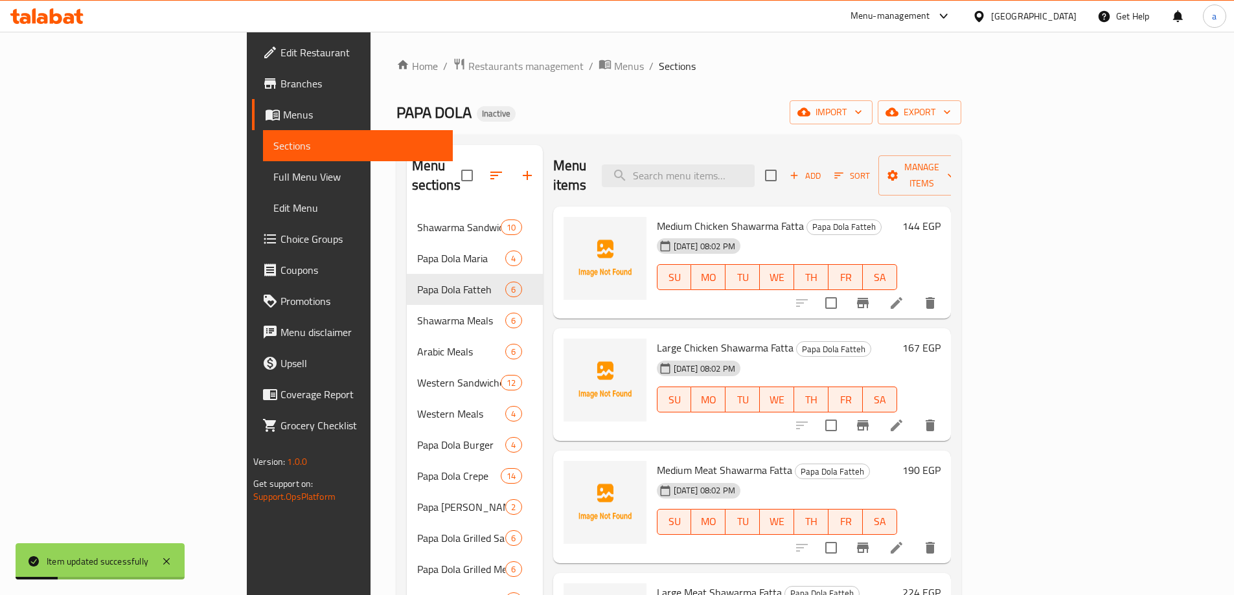
scroll to position [65, 0]
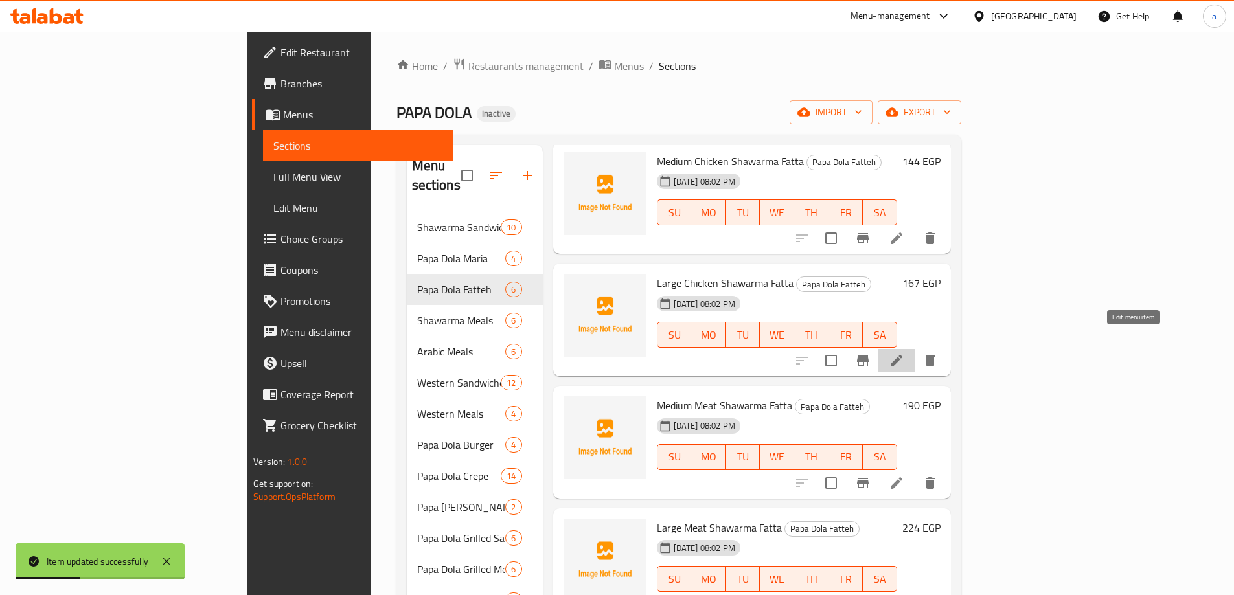
click at [904, 353] on icon at bounding box center [897, 361] width 16 height 16
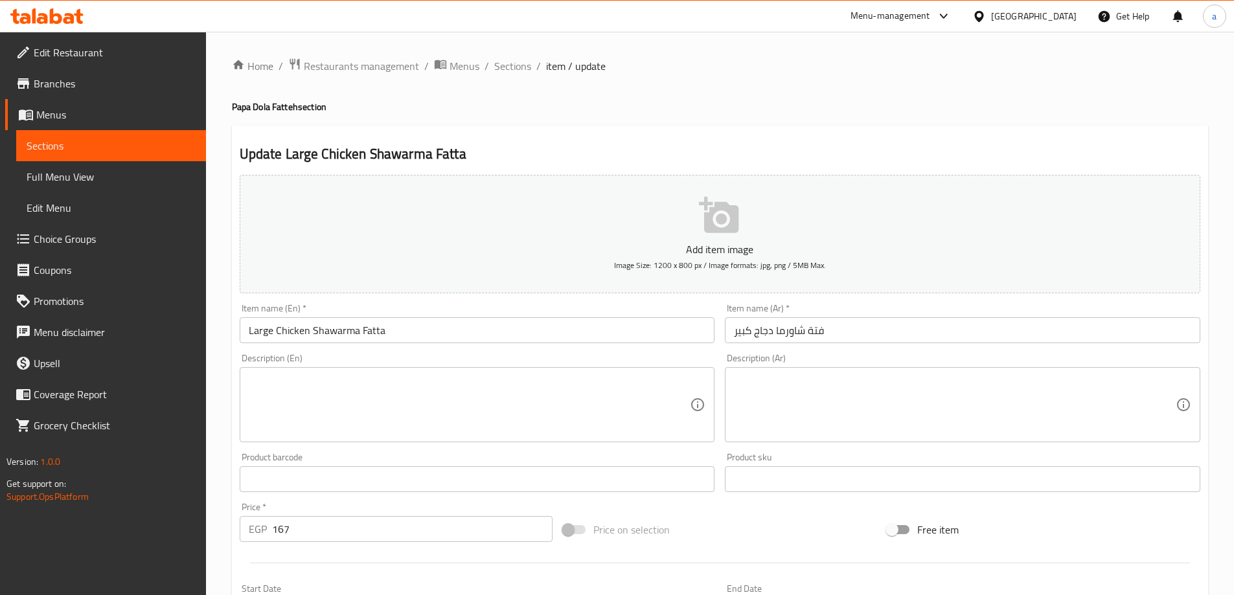
click at [291, 378] on textarea at bounding box center [470, 405] width 442 height 62
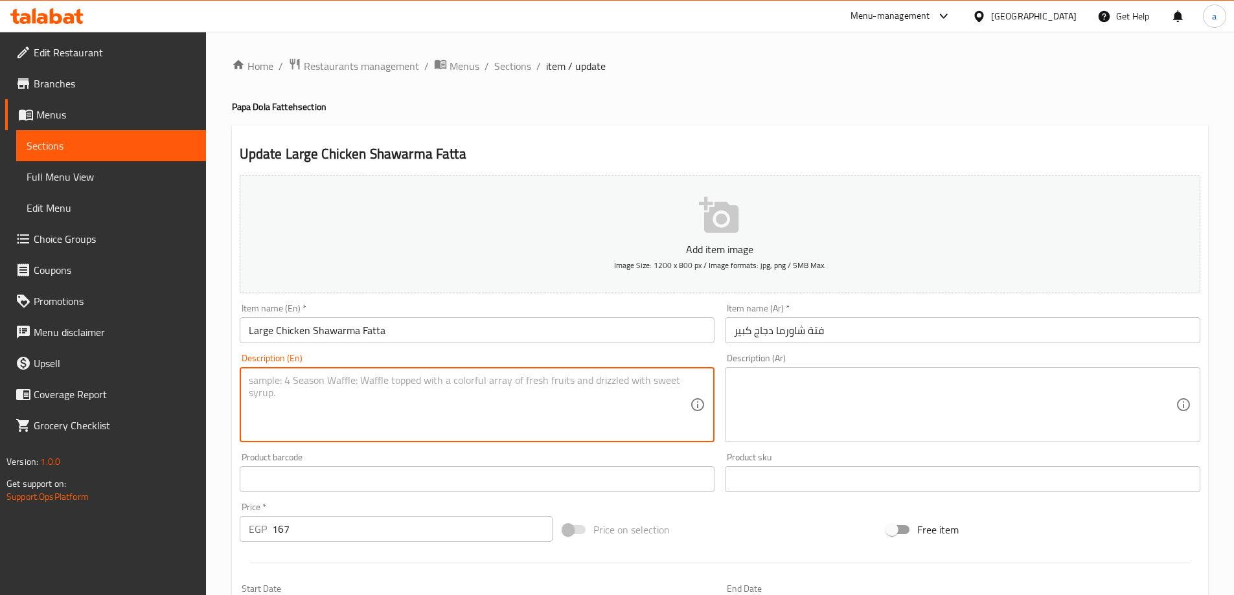
paste textarea "A larger, more indulgent version of our chicken shawarma fatta, perfect for a h…"
type textarea "A larger, more indulgent version of our chicken shawarma fatta, perfect for a h…"
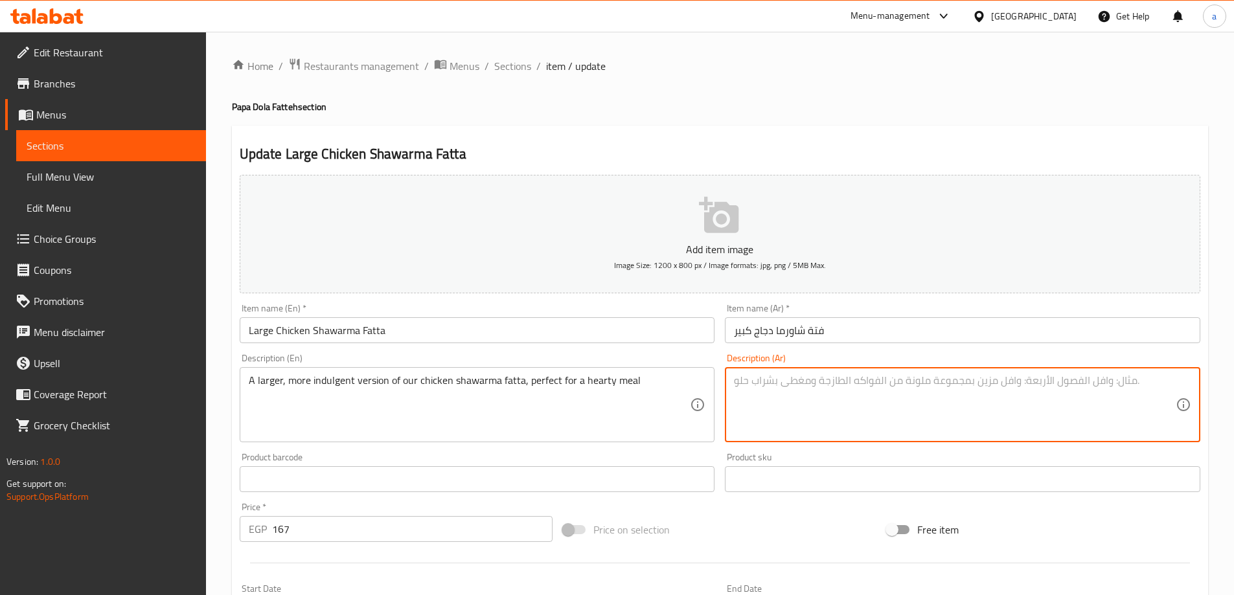
click at [792, 415] on textarea at bounding box center [955, 405] width 442 height 62
paste textarea "نسخة أكبر وأكثر ثراءً من فتة شاورما الدجاج، مثالية لوجبة دسمة"
click at [824, 381] on textarea "نسخة أكبر وأكثر ثراءً من فتة شاورما الدجاج، مثالية لوجبة دسمة" at bounding box center [955, 405] width 442 height 62
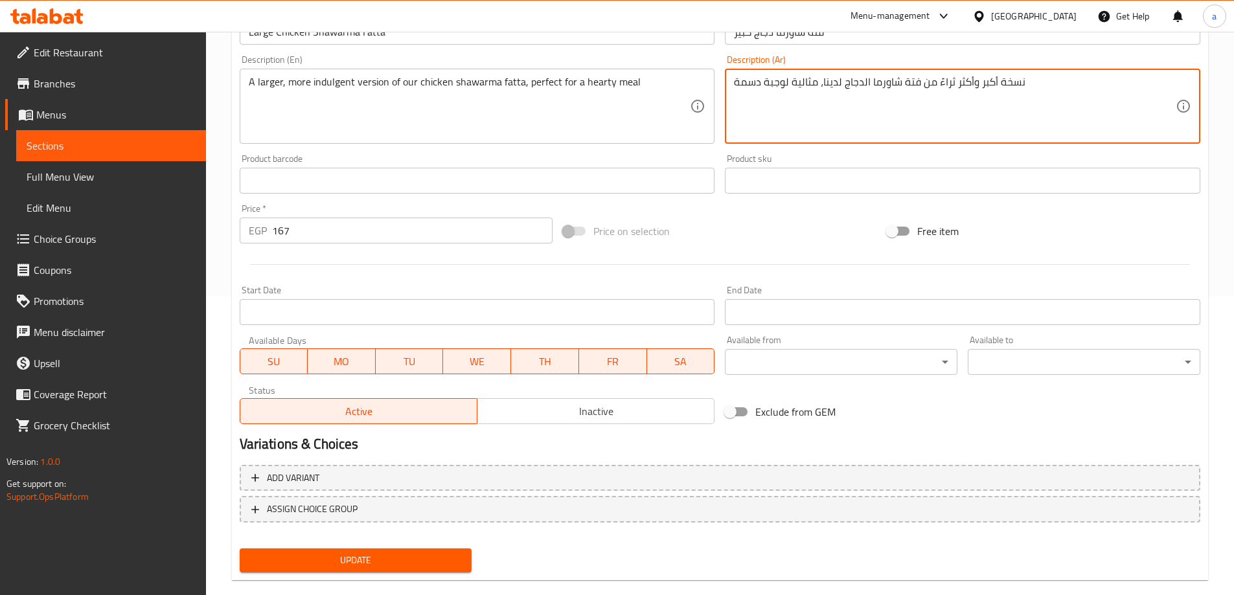
scroll to position [320, 0]
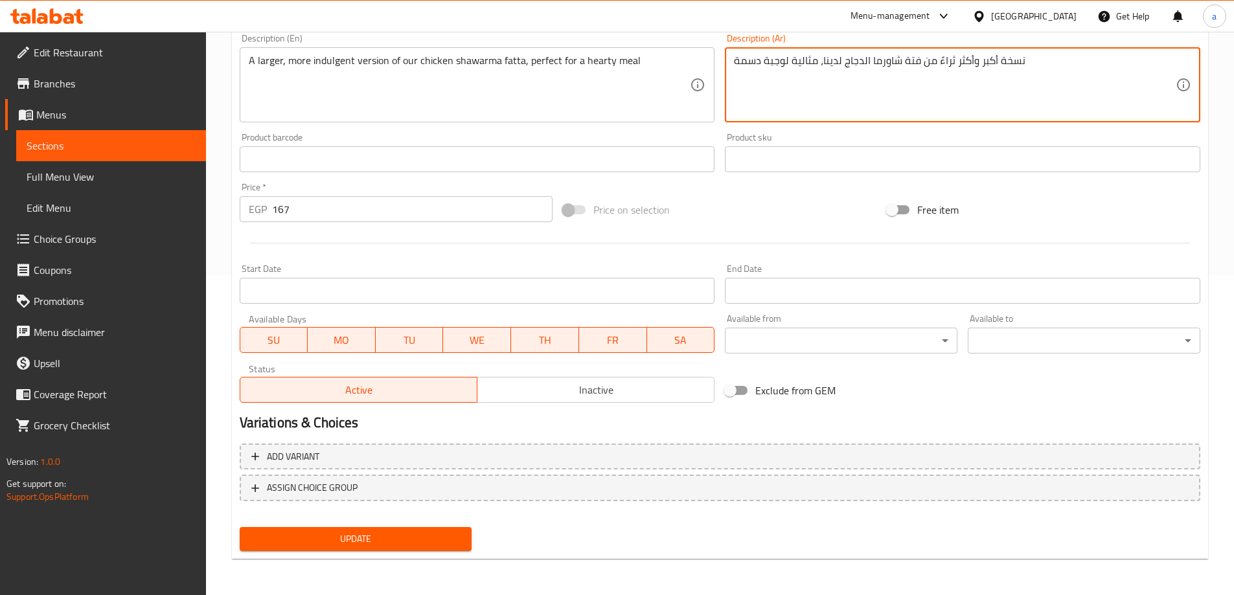
type textarea "نسخة أكبر وأكثر ثراءً من فتة شاورما الدجاج لدينا، مثالية لوجبة دسمة"
click at [359, 556] on div "Update" at bounding box center [355, 539] width 243 height 34
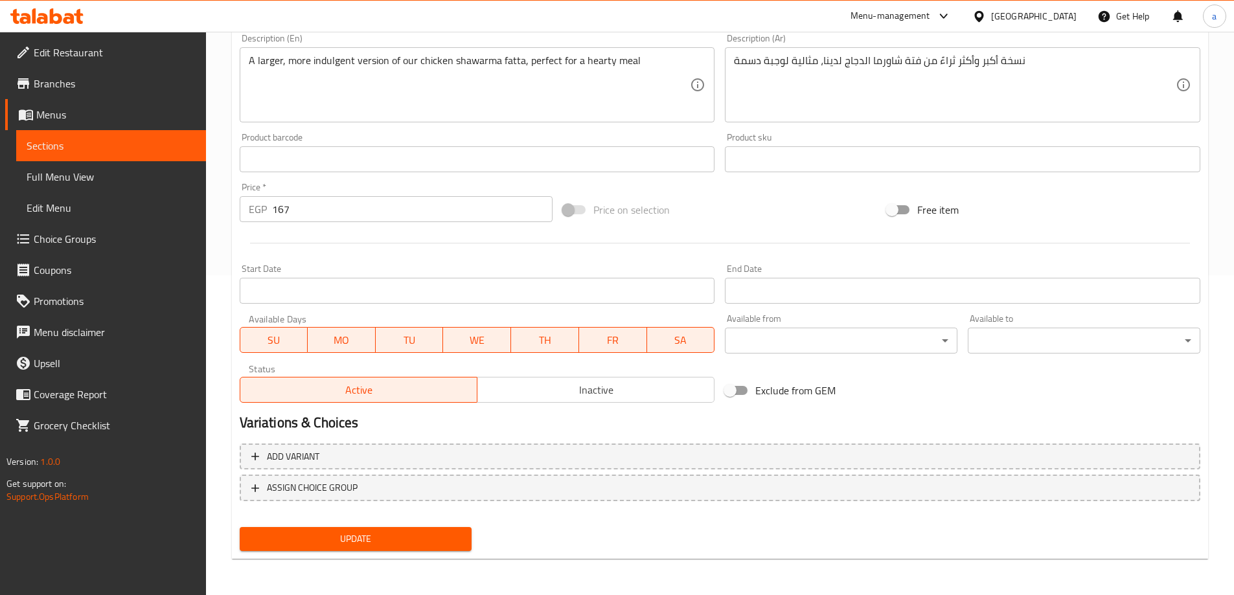
click at [378, 545] on span "Update" at bounding box center [356, 539] width 212 height 16
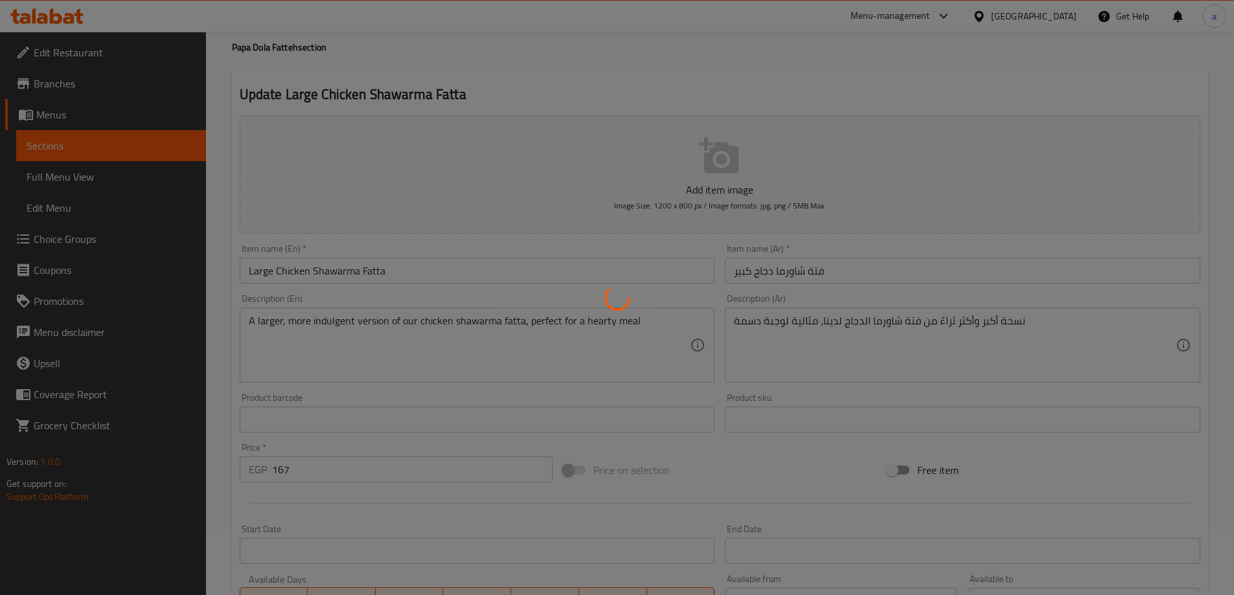
scroll to position [0, 0]
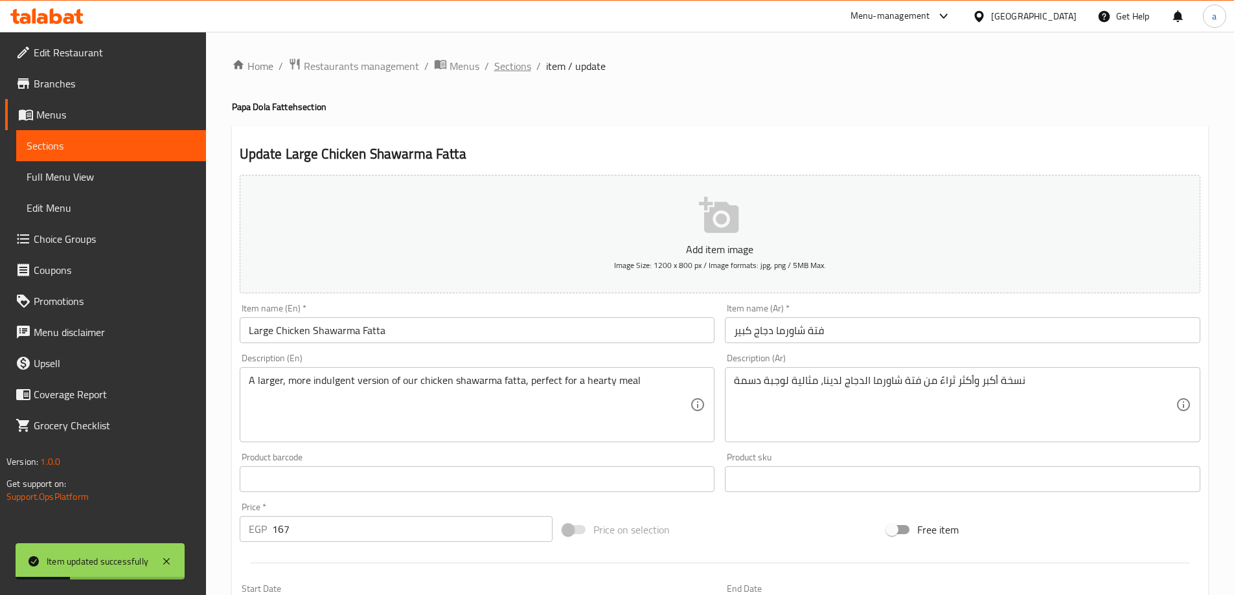
click at [512, 73] on span "Sections" at bounding box center [512, 66] width 37 height 16
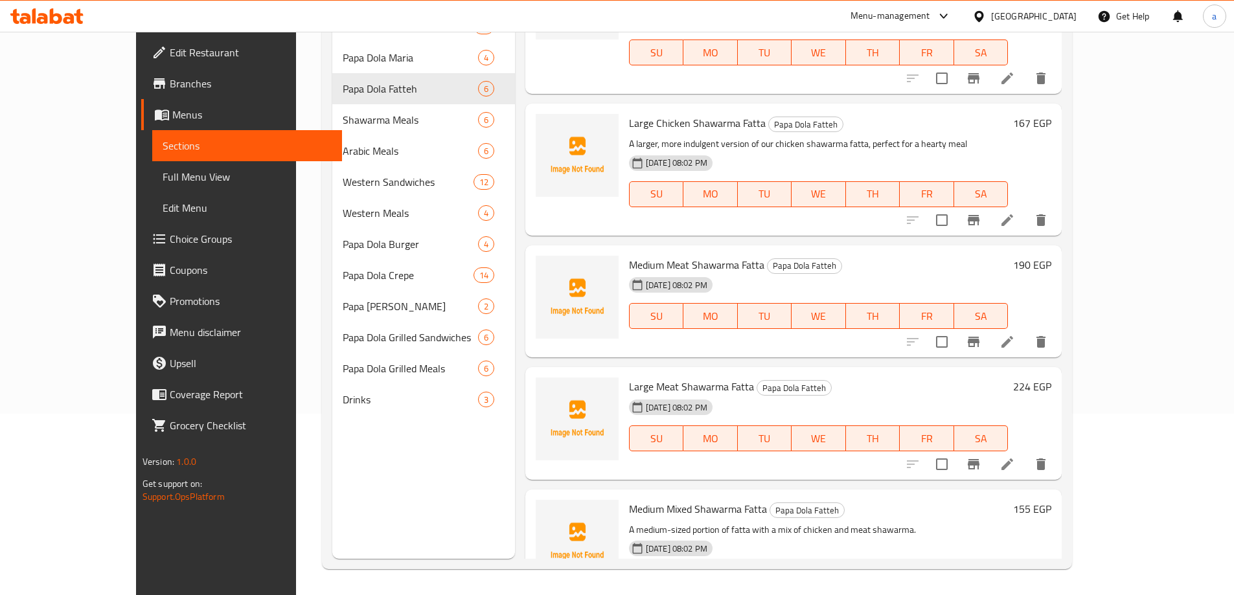
scroll to position [53, 0]
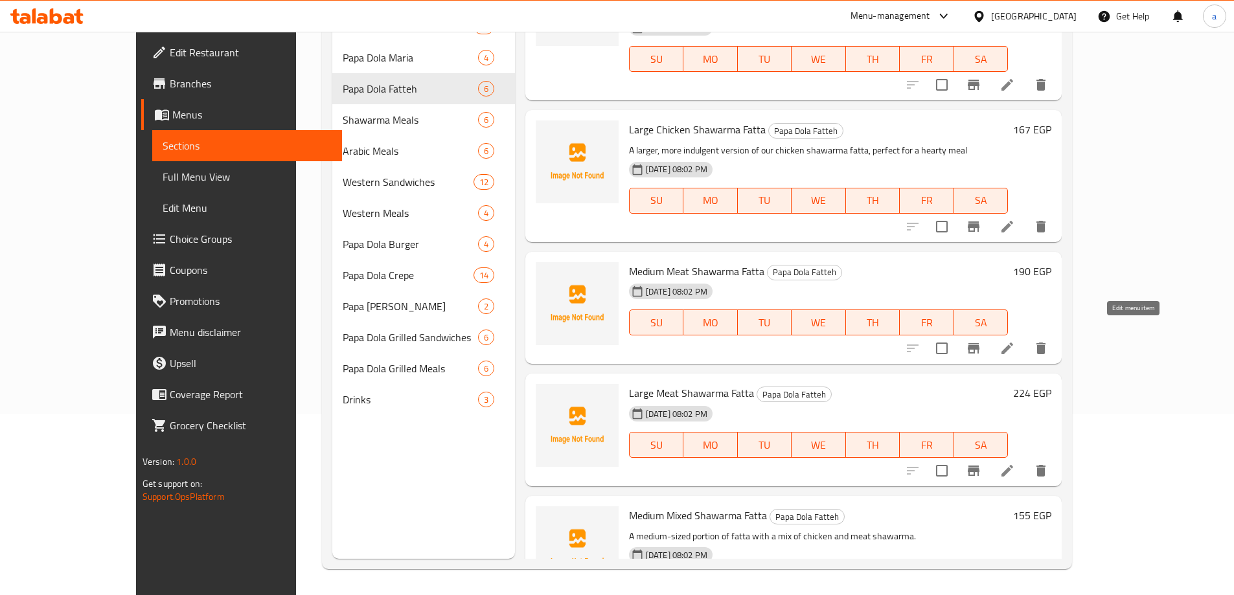
click at [1015, 341] on icon at bounding box center [1007, 349] width 16 height 16
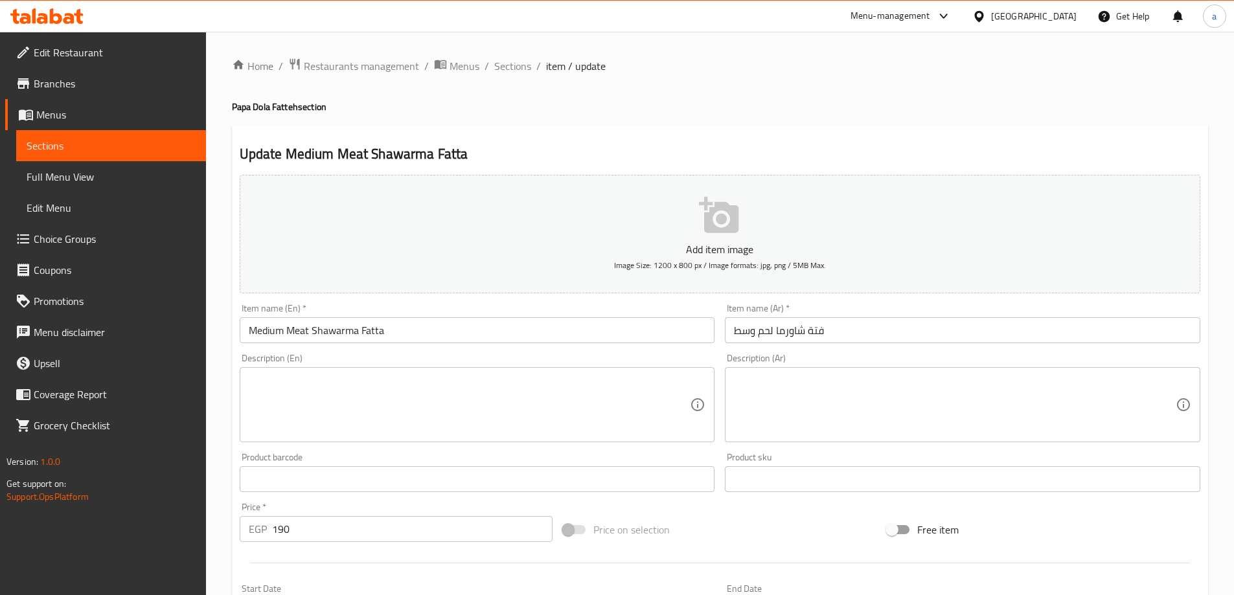
click at [378, 462] on div "Product barcode Product barcode" at bounding box center [477, 473] width 475 height 40
click at [484, 365] on div "Description (En) Description (En)" at bounding box center [477, 398] width 475 height 89
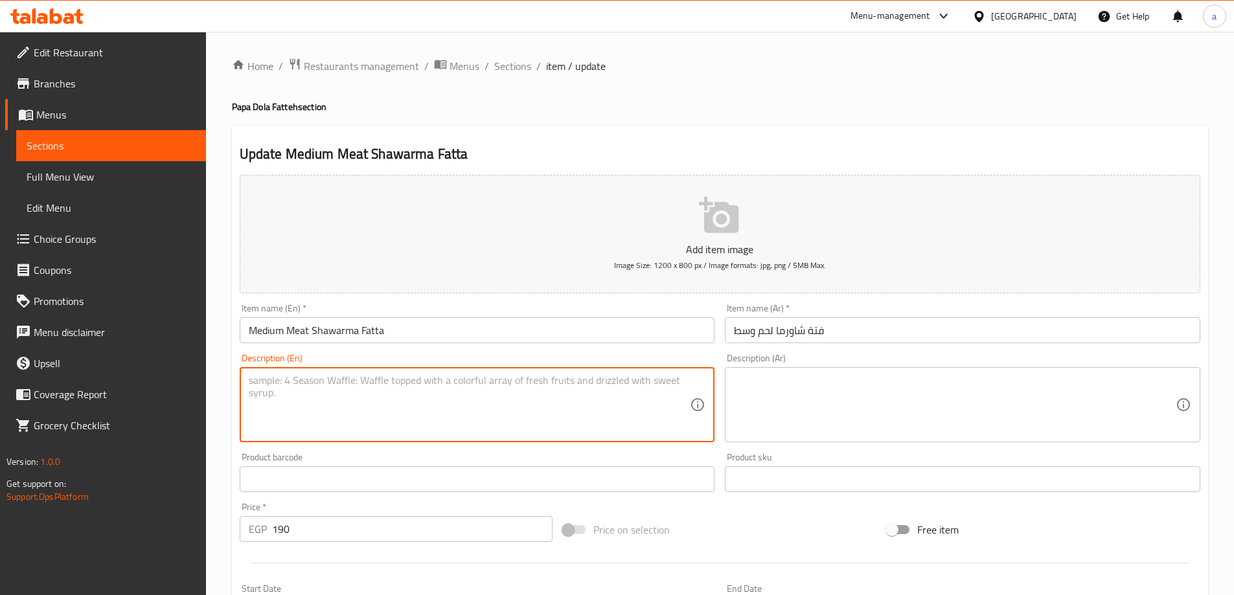
click at [463, 387] on textarea at bounding box center [470, 405] width 442 height 62
paste textarea "A comforting dish of basmati rice and toasted bread, layered with flavorful mea…"
click at [541, 387] on textarea "A comforting dish of basmati rice and toasted bread, layered with flavorful mea…" at bounding box center [470, 405] width 442 height 62
click at [545, 381] on textarea "A comforting dish of basmati rice and toasted bread, layered with flavorful mea…" at bounding box center [470, 405] width 442 height 62
type textarea "A comforting dish of basmati rice and toasted bread, layered with flavorful mea…"
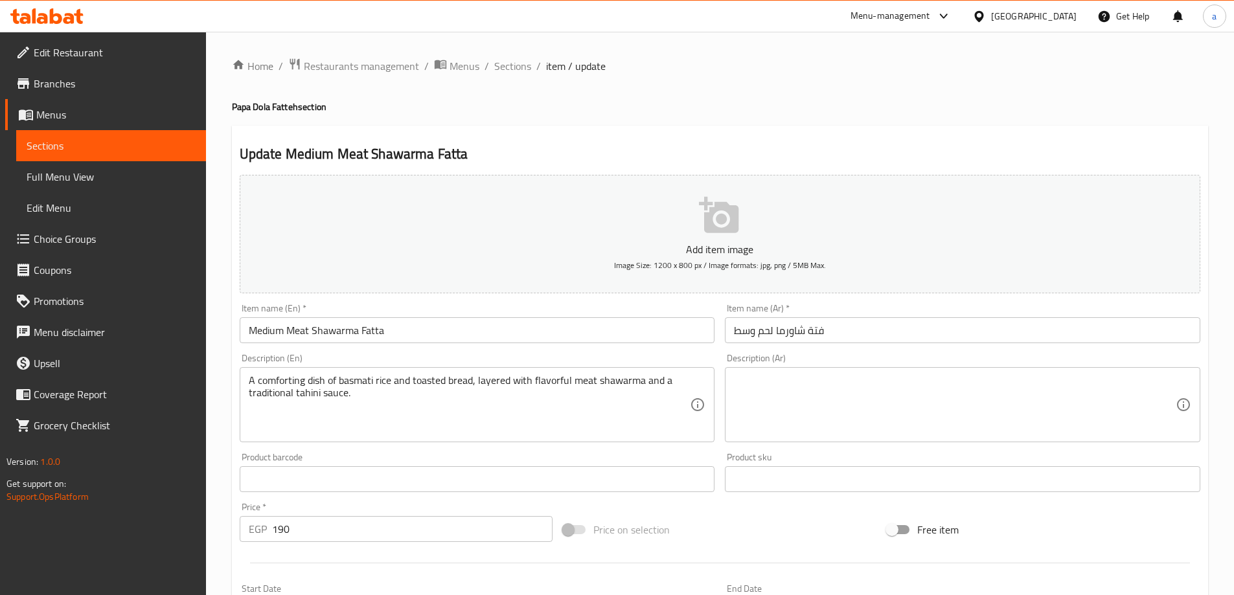
click at [791, 398] on textarea at bounding box center [955, 405] width 442 height 62
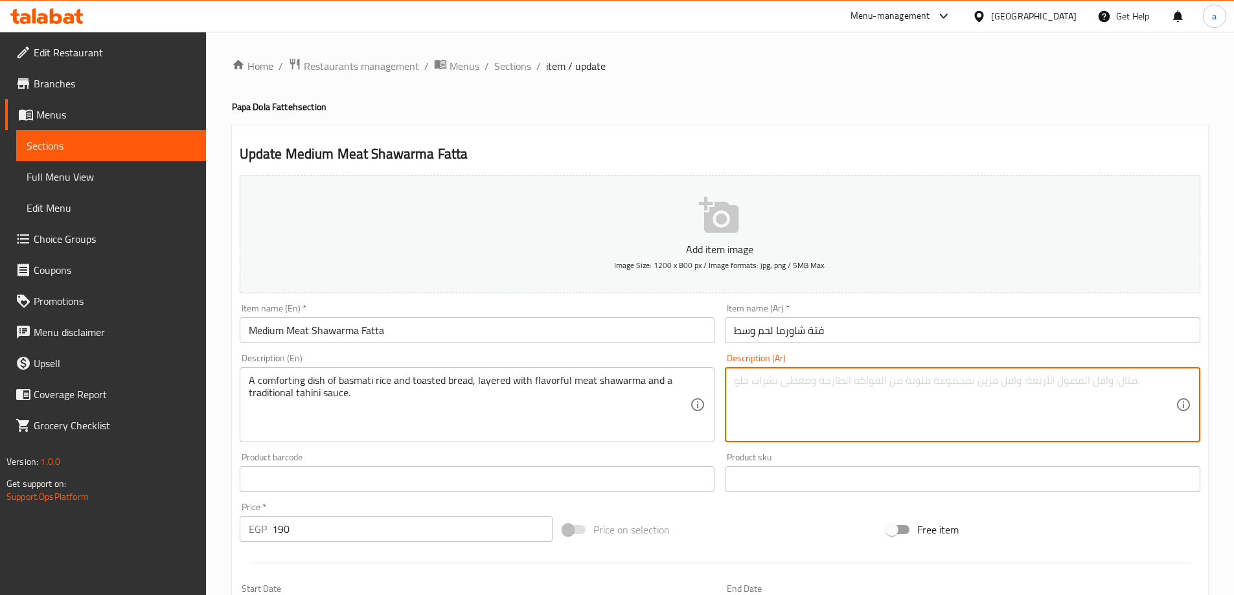
paste textarea "طبق شهي من الأرز البسمتي والخبز المحمص، مع طبقات من شاورما اللحم اللذيذة وصلصة …"
click at [1111, 380] on textarea "طبق شهي من الأرز البسمتي والخبز المحمص، مع طبقات من شاورما اللحم اللذيذة وصلصة …" at bounding box center [955, 405] width 442 height 62
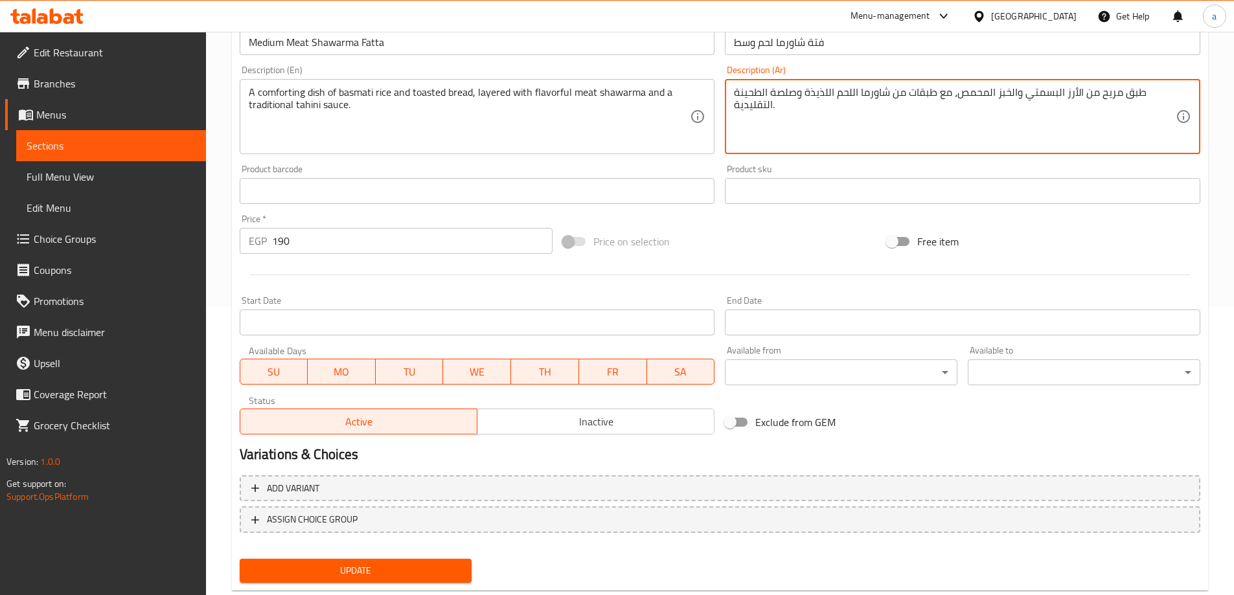
scroll to position [320, 0]
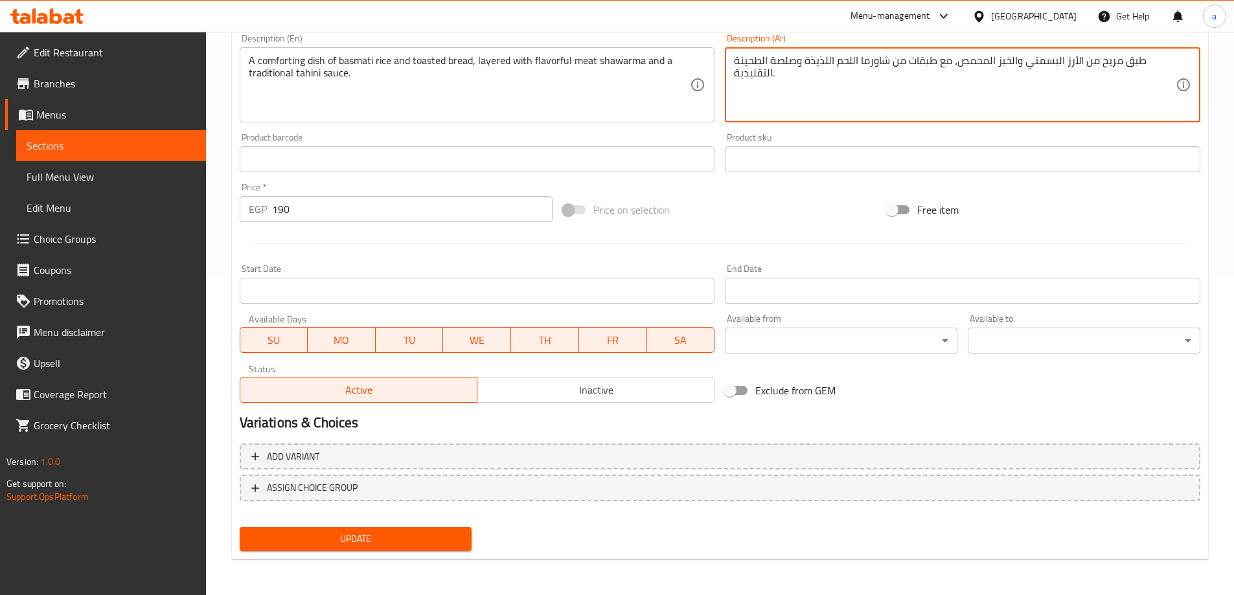
type textarea "طبق مريح من الأرز البسمتي والخبز المحمص، مع طبقات من شاورما اللحم اللذيذة وصلصة…"
click at [407, 536] on span "Update" at bounding box center [356, 539] width 212 height 16
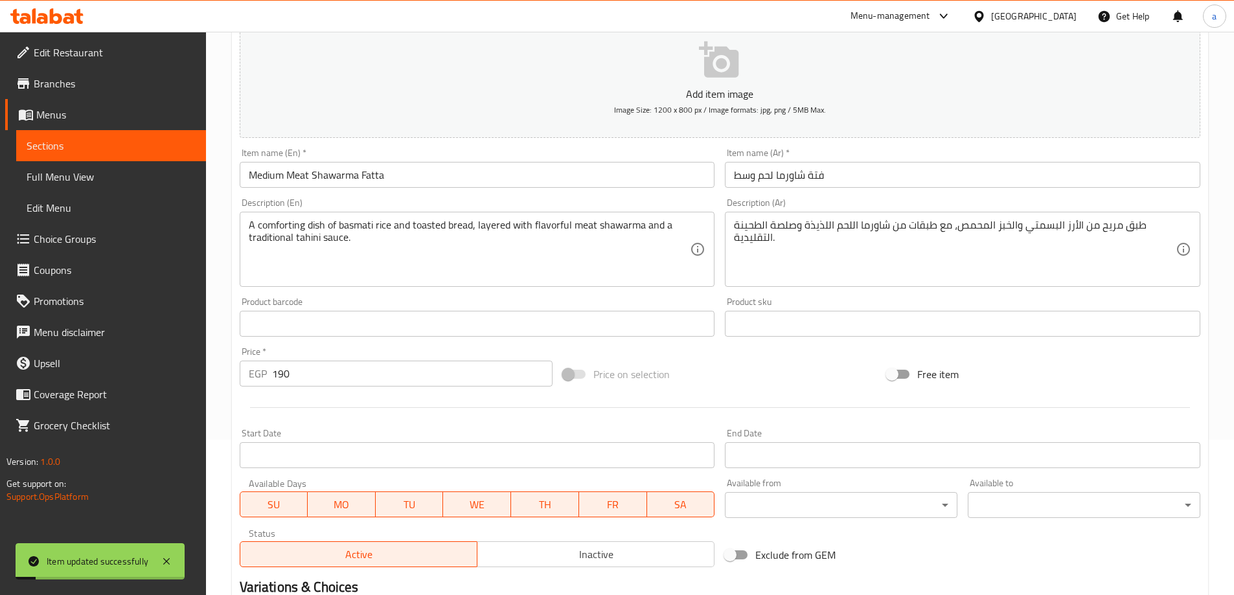
scroll to position [0, 0]
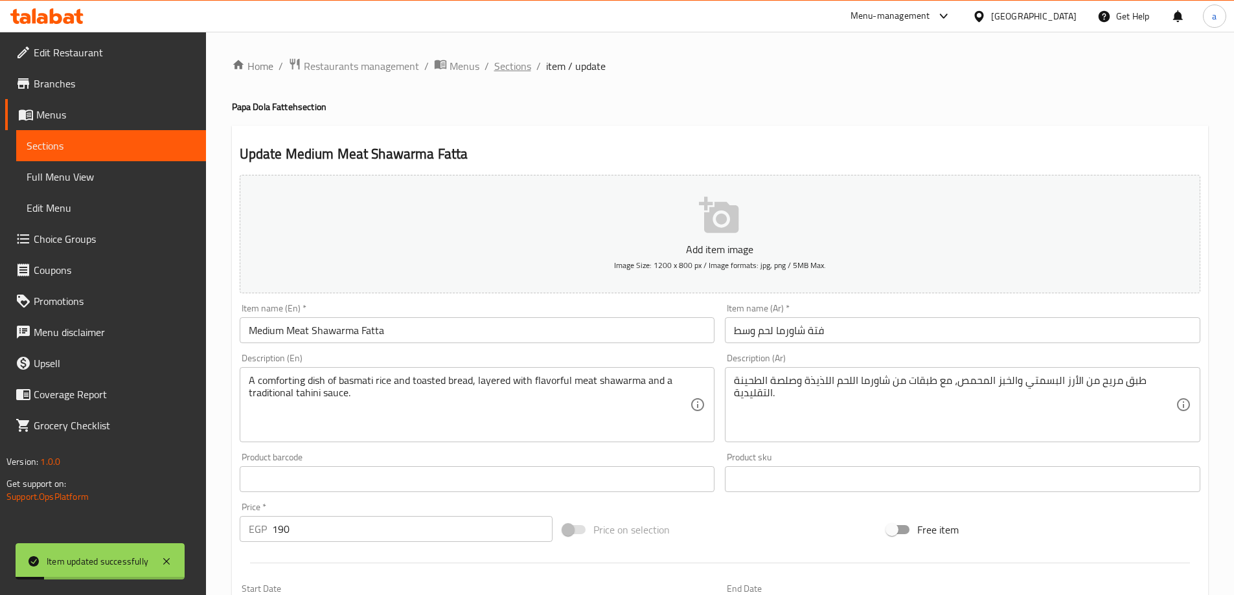
click at [496, 60] on span "Sections" at bounding box center [512, 66] width 37 height 16
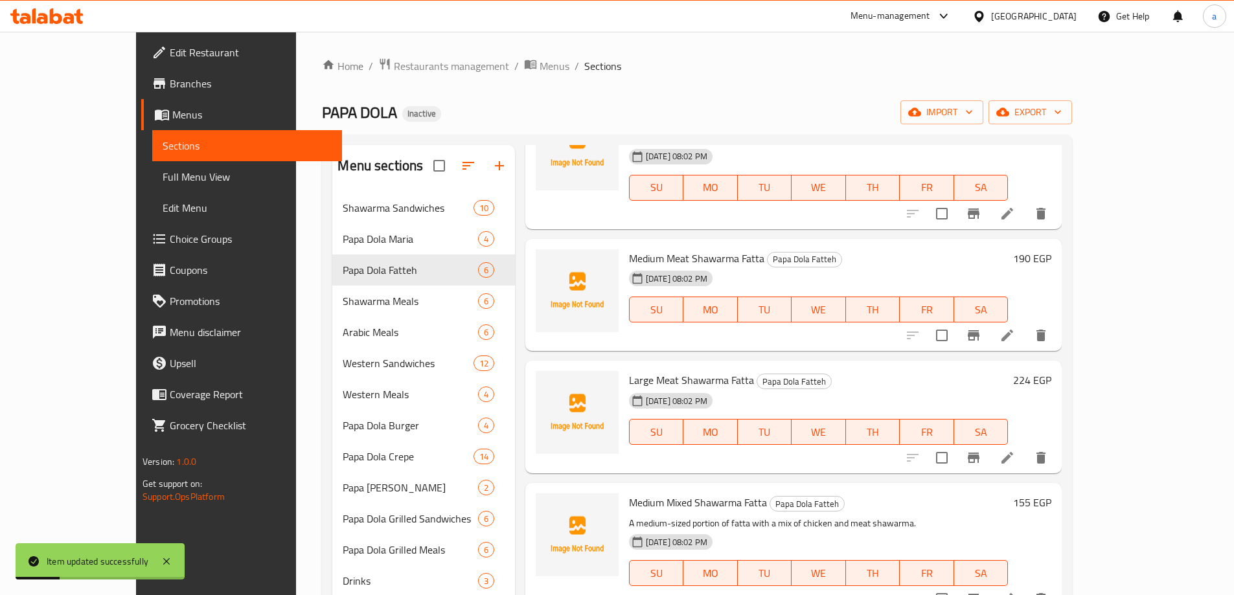
scroll to position [181, 0]
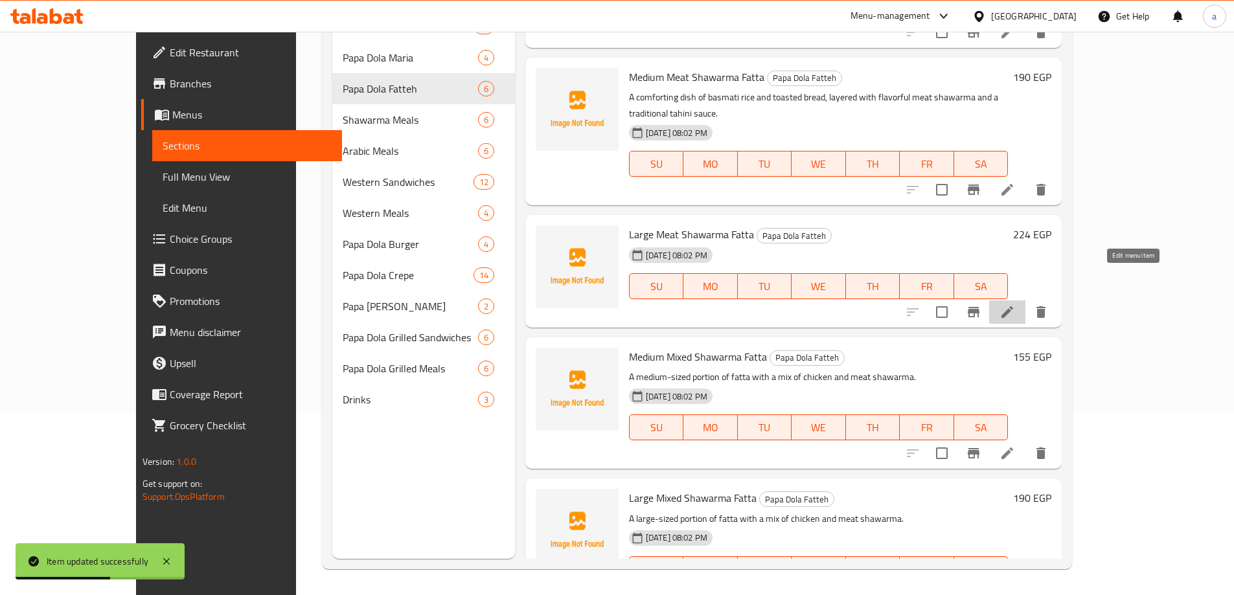
click at [1015, 304] on icon at bounding box center [1007, 312] width 16 height 16
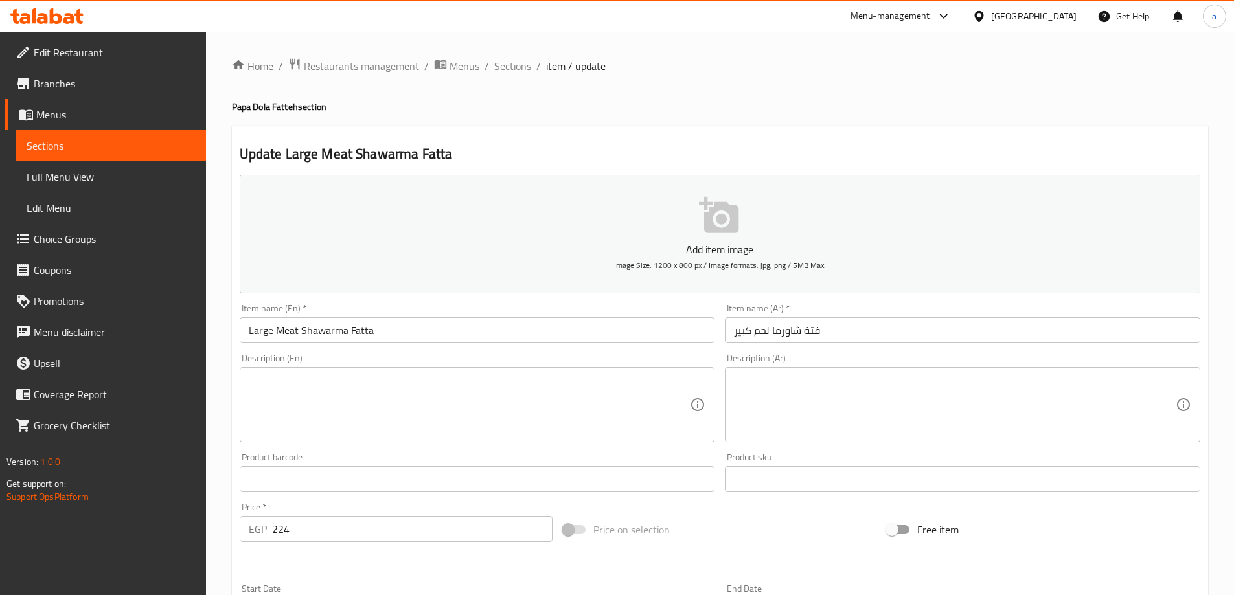
click at [487, 402] on textarea at bounding box center [470, 405] width 442 height 62
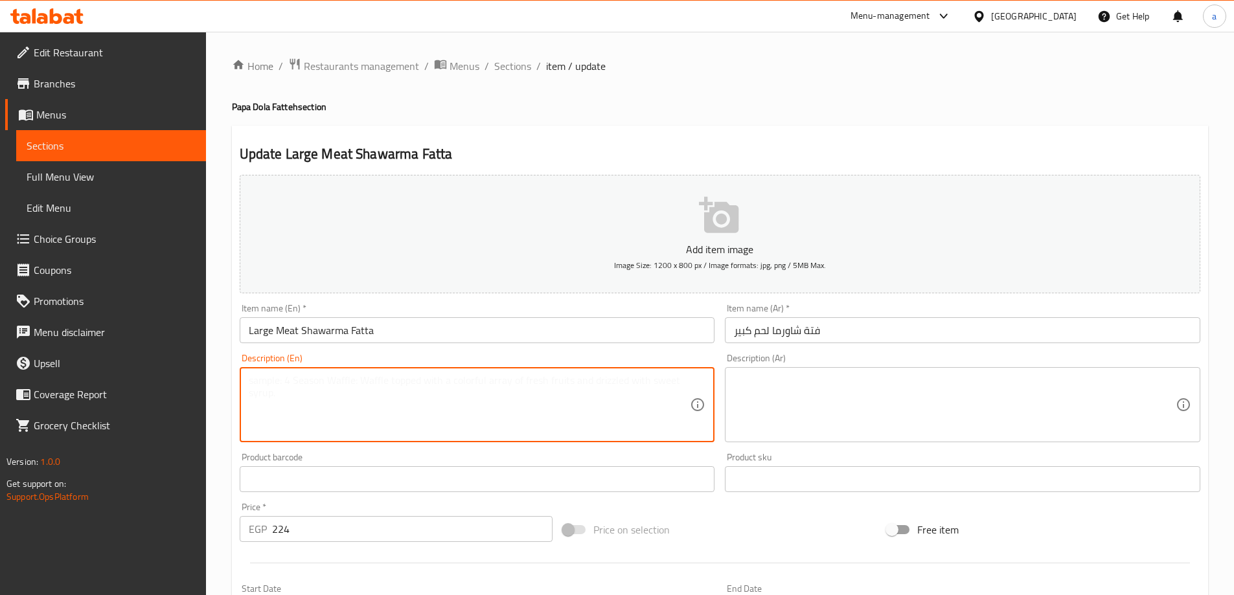
paste textarea "A larger portion of our popular meat shawarma fatta, ideal for those with a big…"
type textarea "A larger portion of our popular meat shawarma fatta, ideal for those with a big…"
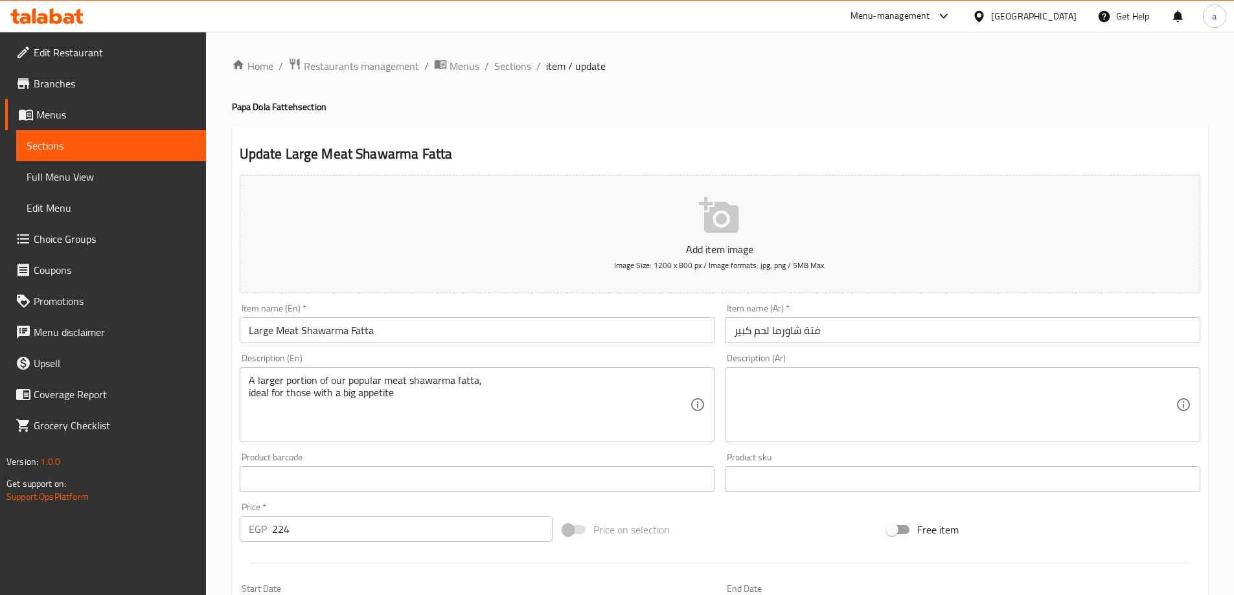
click at [1087, 399] on textarea at bounding box center [955, 405] width 442 height 62
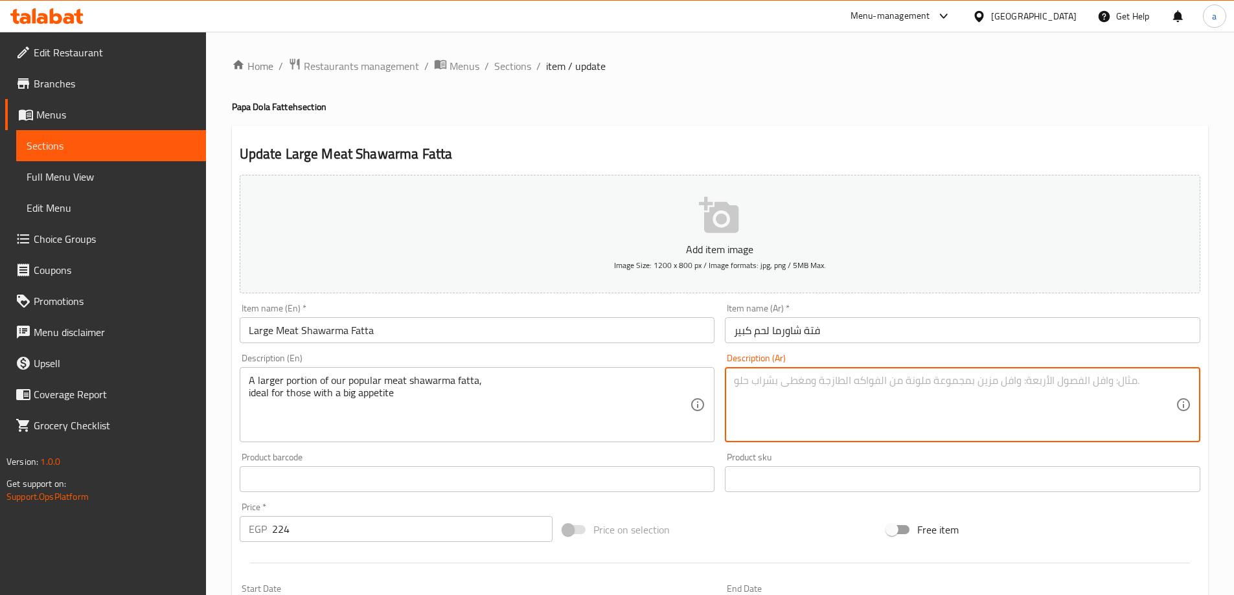
paste textarea "كمية أكبر من فتة شاورما اللحم الشهيرة لدينا، مثالية لمن لديهم شهية كبيرة"
type textarea "كمية أكبر من فتة شاورما اللحم الشهيرة لدينا، مثالية لمن لديهم شهية كبيرة"
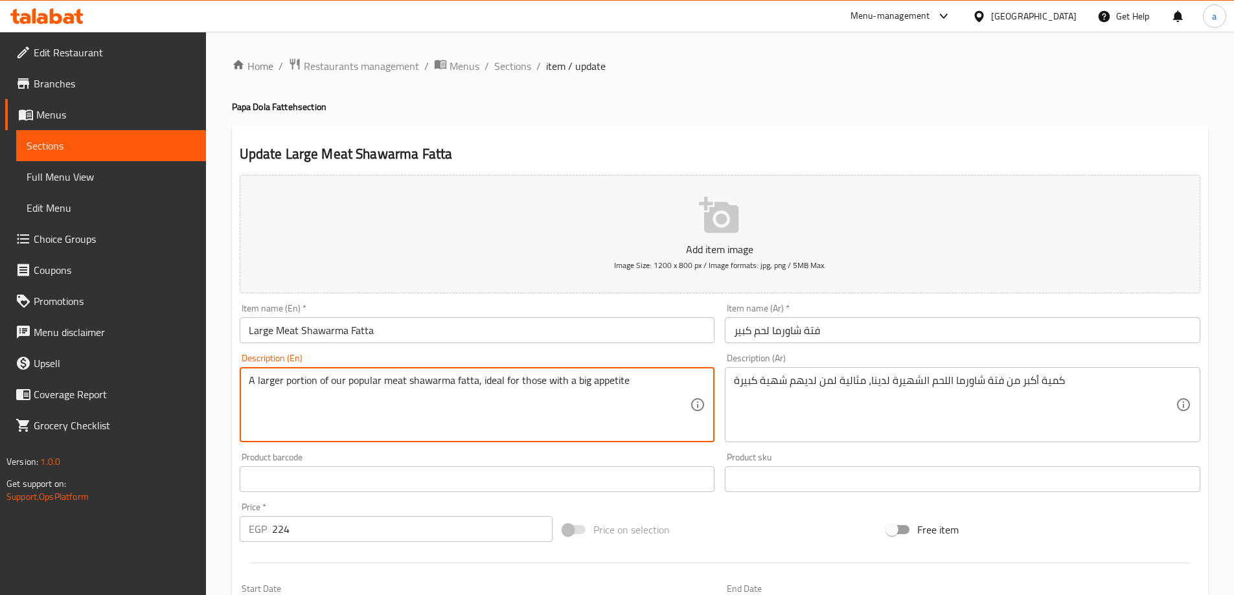
click at [516, 391] on textarea "A larger portion of our popular meat shawarma fatta, ideal for those with a big…" at bounding box center [470, 405] width 442 height 62
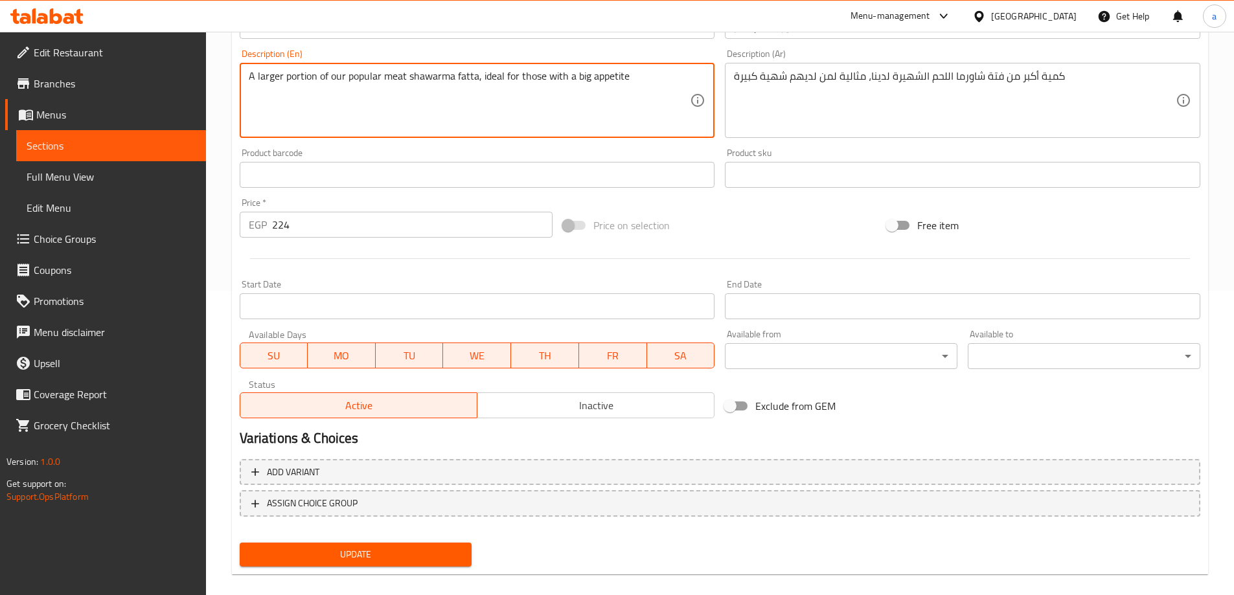
scroll to position [320, 0]
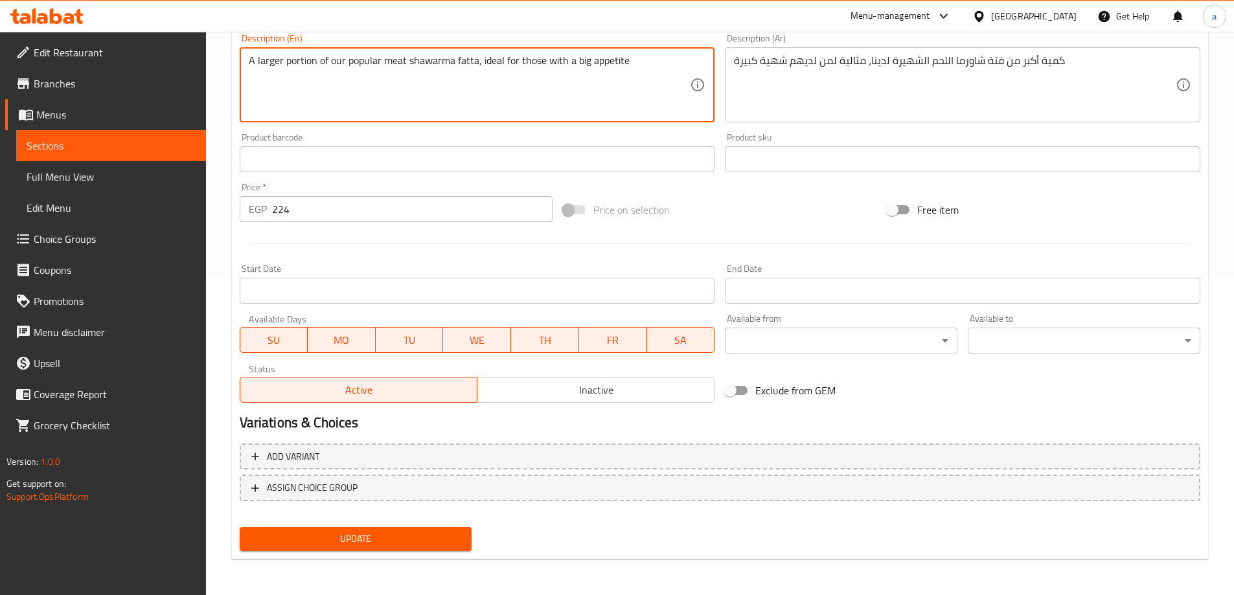
type textarea "A larger portion of our popular meat shawarma fatta, ideal for those with a big…"
click at [387, 523] on div "Update" at bounding box center [355, 539] width 243 height 34
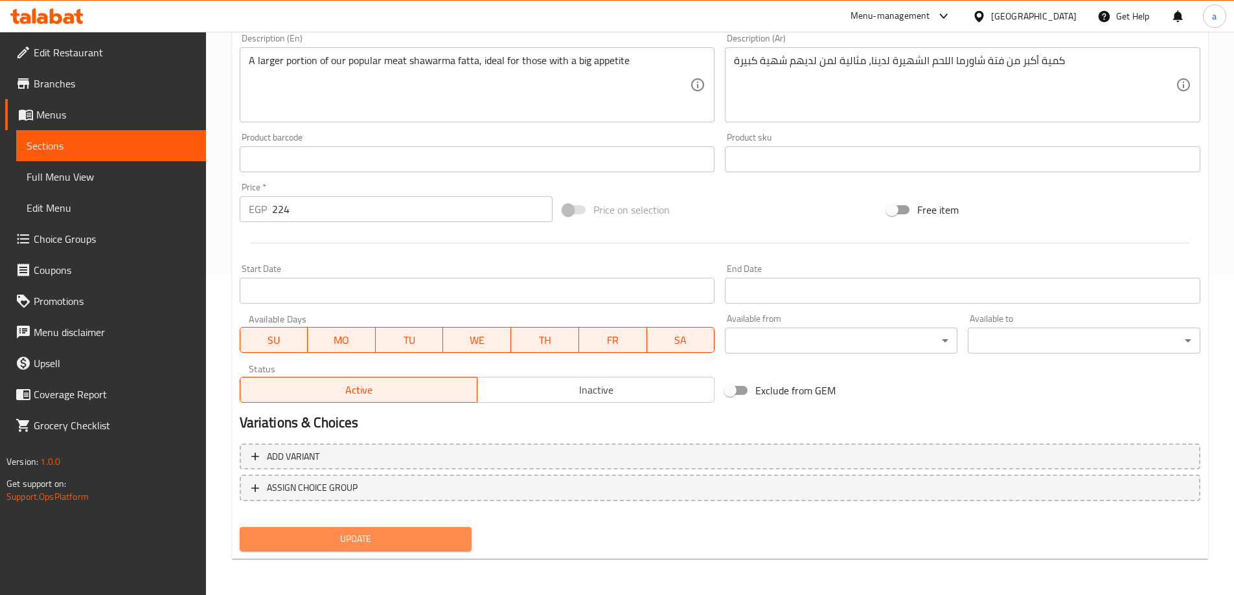
click at [377, 531] on span "Update" at bounding box center [356, 539] width 212 height 16
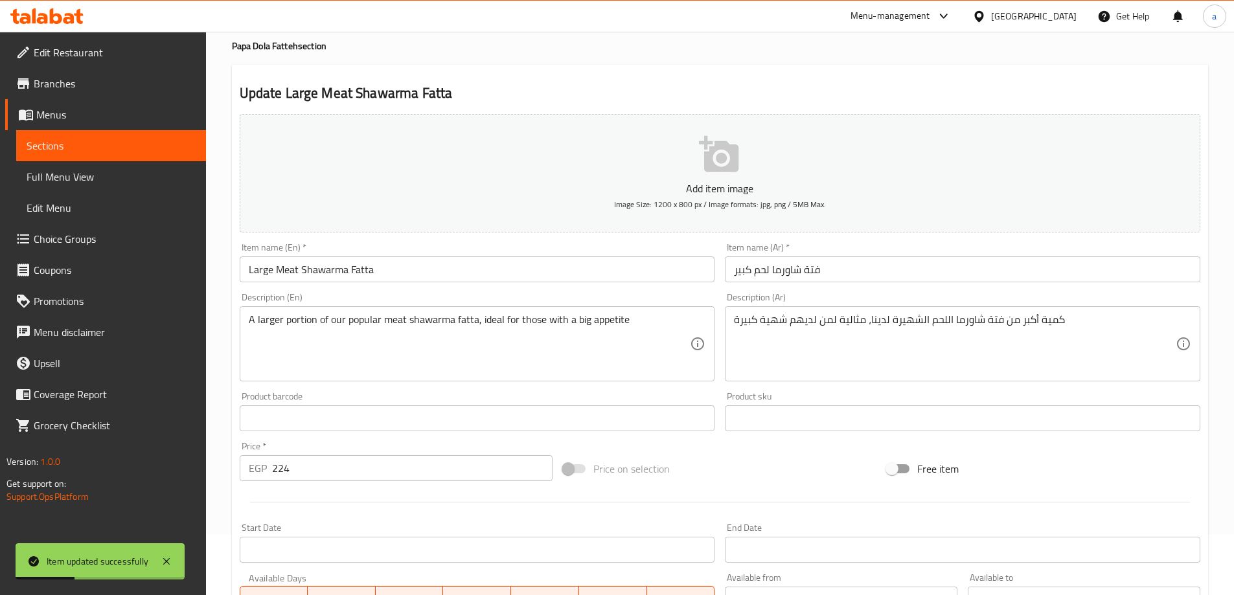
scroll to position [0, 0]
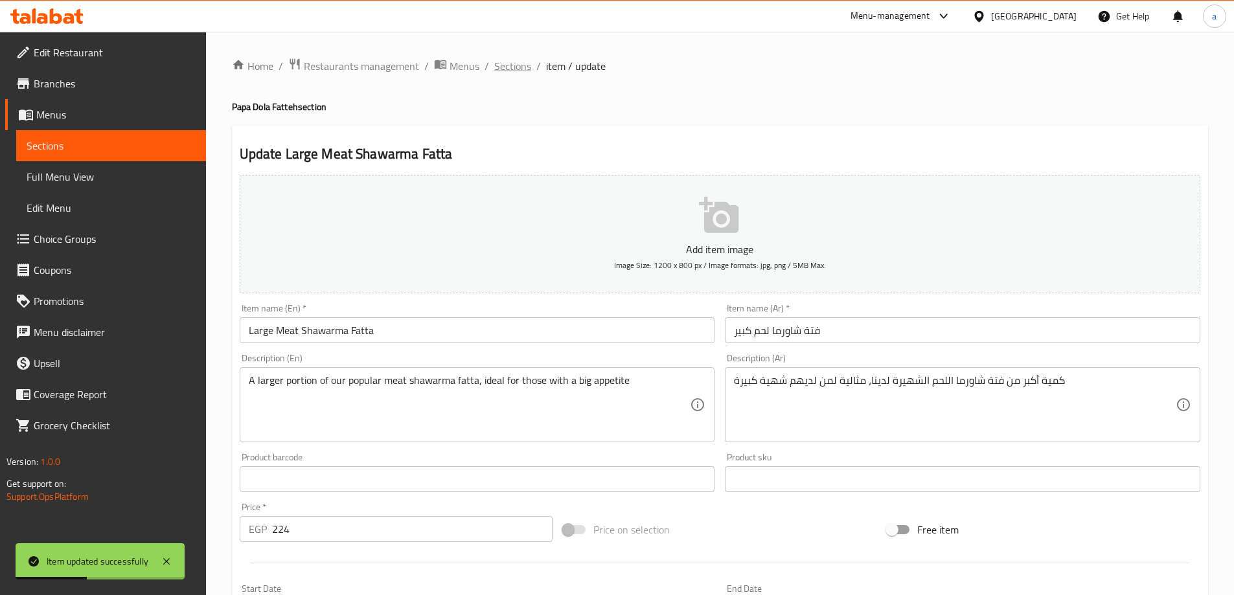
click at [503, 73] on span "Sections" at bounding box center [512, 66] width 37 height 16
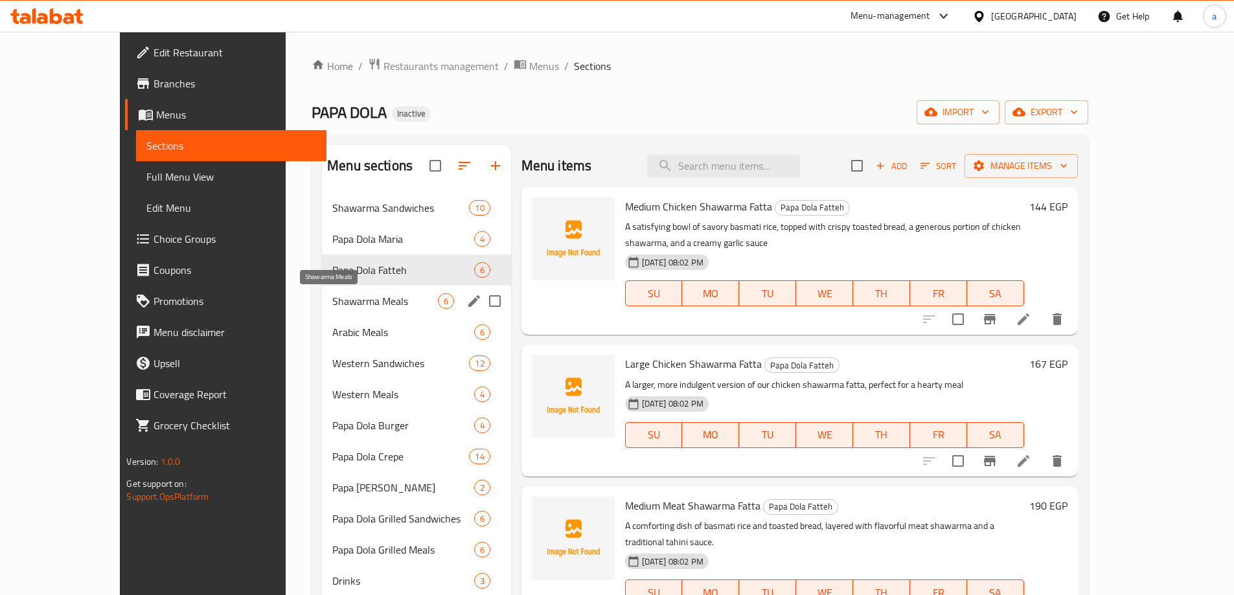
click at [365, 307] on span "Shawarma Meals" at bounding box center [384, 301] width 105 height 16
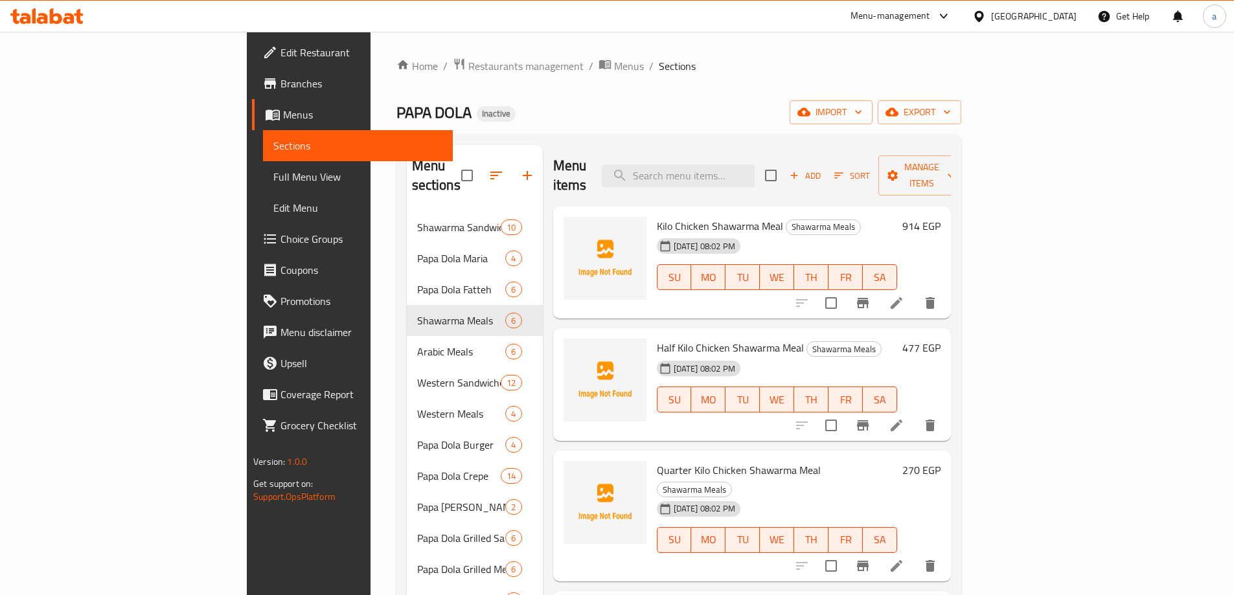
click at [915, 291] on li at bounding box center [896, 302] width 36 height 23
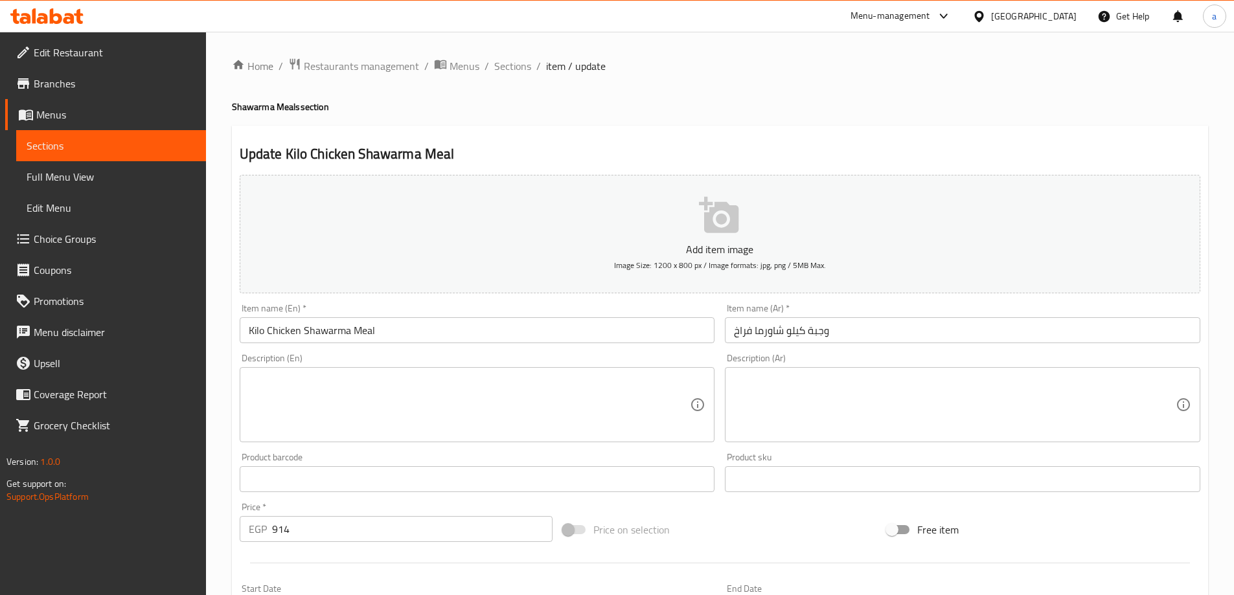
click at [446, 389] on textarea at bounding box center [470, 405] width 442 height 62
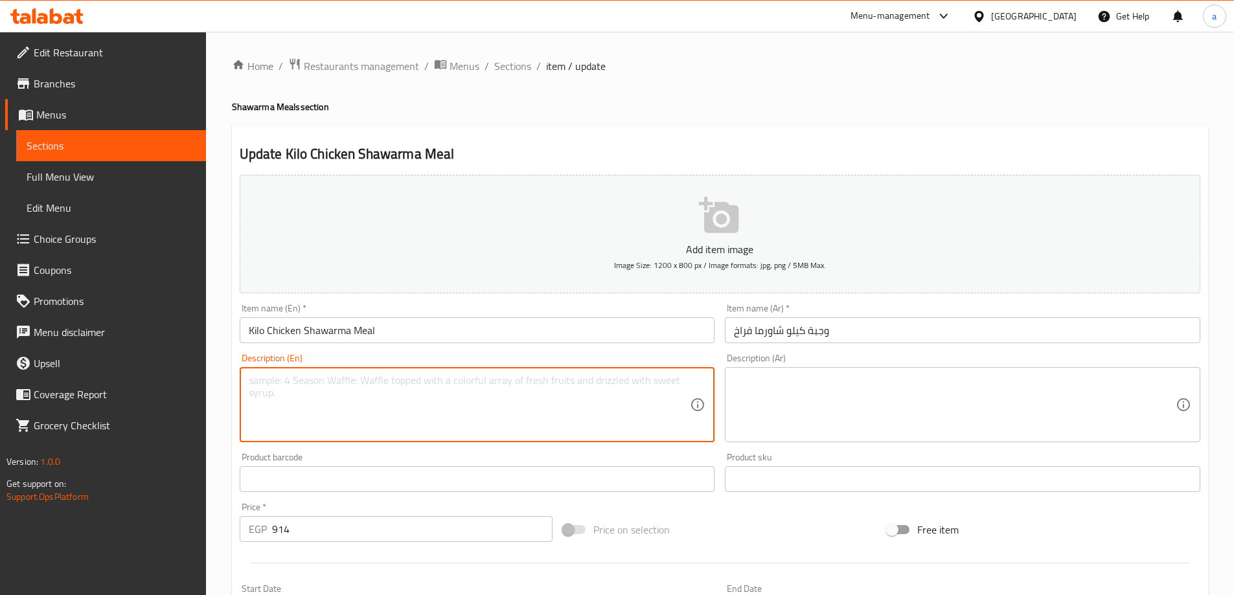
paste textarea "One full kilogram of our delicious chicken shawarma slices, served with a selec…"
type textarea "One full kilogram of our delicious chicken shawarma slices, served with a selec…"
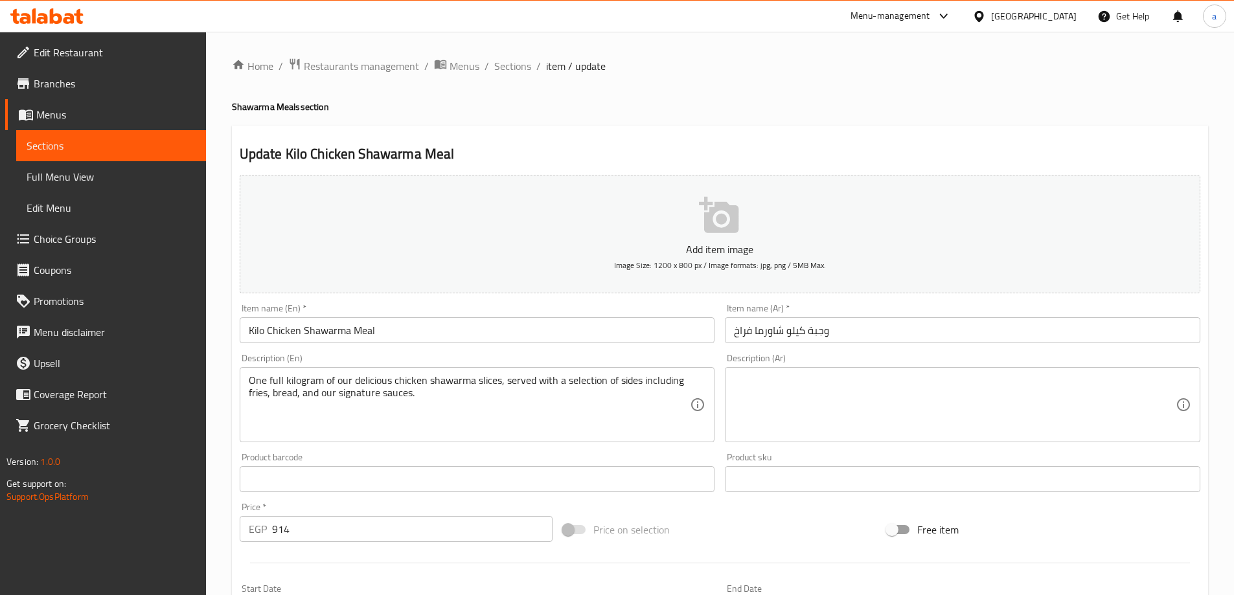
click at [859, 427] on textarea at bounding box center [955, 405] width 442 height 62
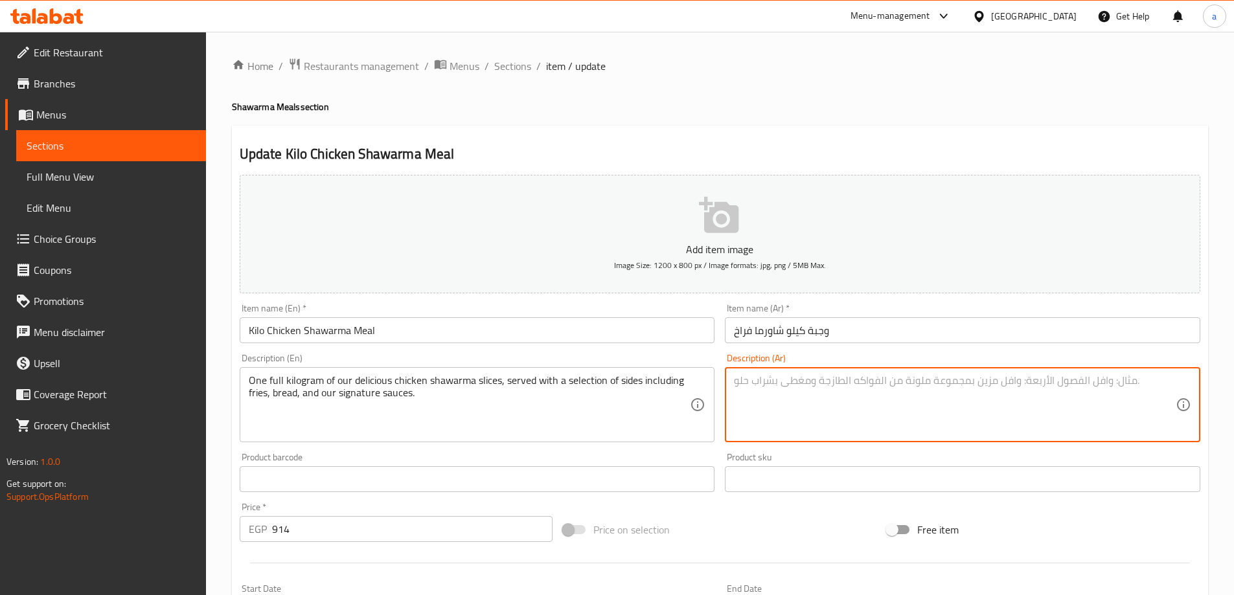
click at [867, 391] on textarea at bounding box center [955, 405] width 442 height 62
paste textarea "كيلوغرام كامل من شرائح شاورما الدجاج اللذيذة، تقدم مع مجموعة مختارة من الأطباق …"
click at [1122, 381] on textarea "كيلوغرام كامل من شرائح شاورما الدجاج اللذيذة، تقدم مع مجموعة مختارة من الأطباق …" at bounding box center [955, 405] width 442 height 62
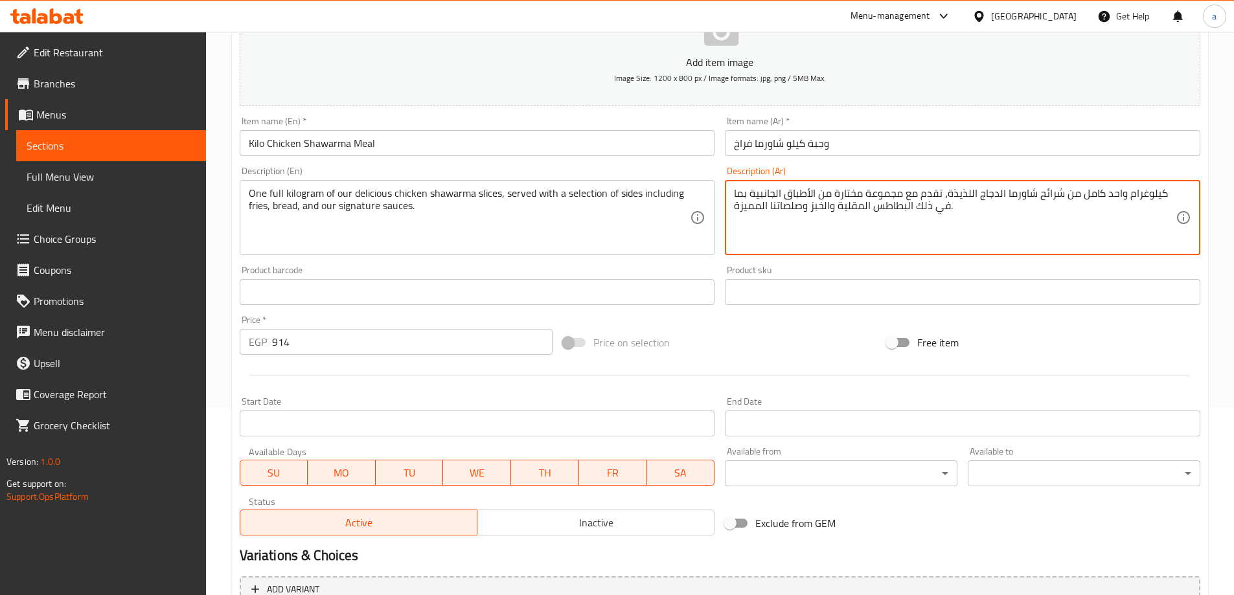
scroll to position [320, 0]
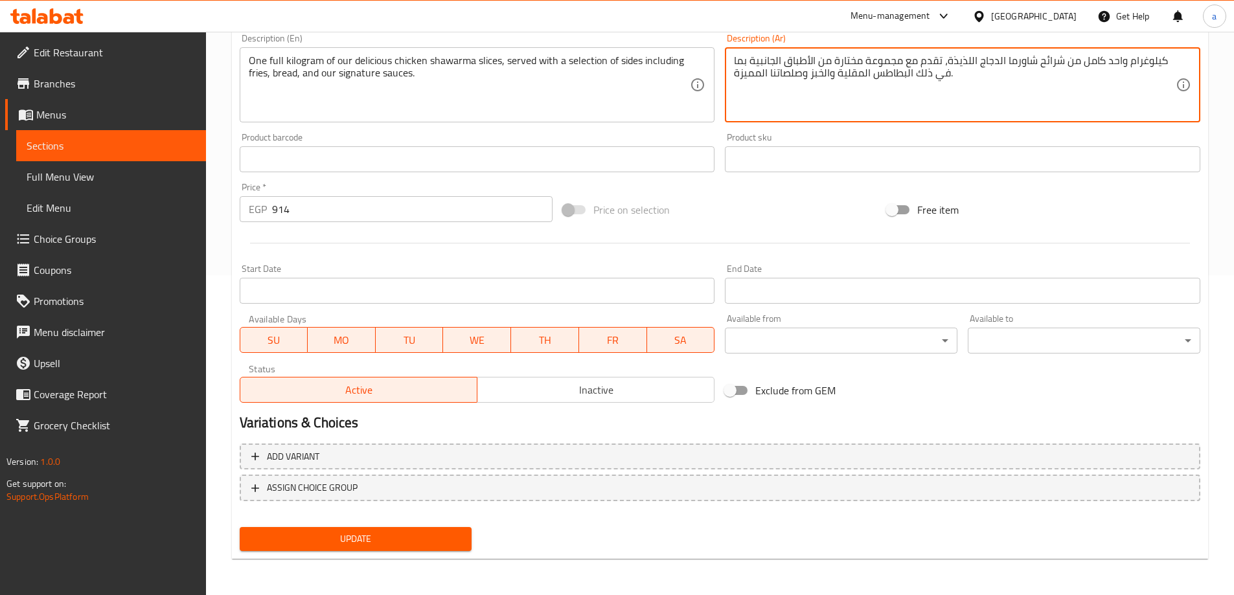
click at [749, 67] on textarea "كيلوغرام واحد كامل من شرائح شاورما الدجاج اللذيذة، تقدم مع مجموعة مختارة من الأ…" at bounding box center [955, 85] width 442 height 62
click at [745, 85] on textarea "كيلوغرام واحد كامل من شرائح شاورما الدجاج اللذيذة، تقدم مع مجموعة مختارة من الأ…" at bounding box center [955, 85] width 442 height 62
click at [750, 76] on textarea "كيلوغرام واحد كامل من شرائح شاورما الدجاج اللذيذة، تقدم مع مجموعة مختارة من الأ…" at bounding box center [955, 85] width 442 height 62
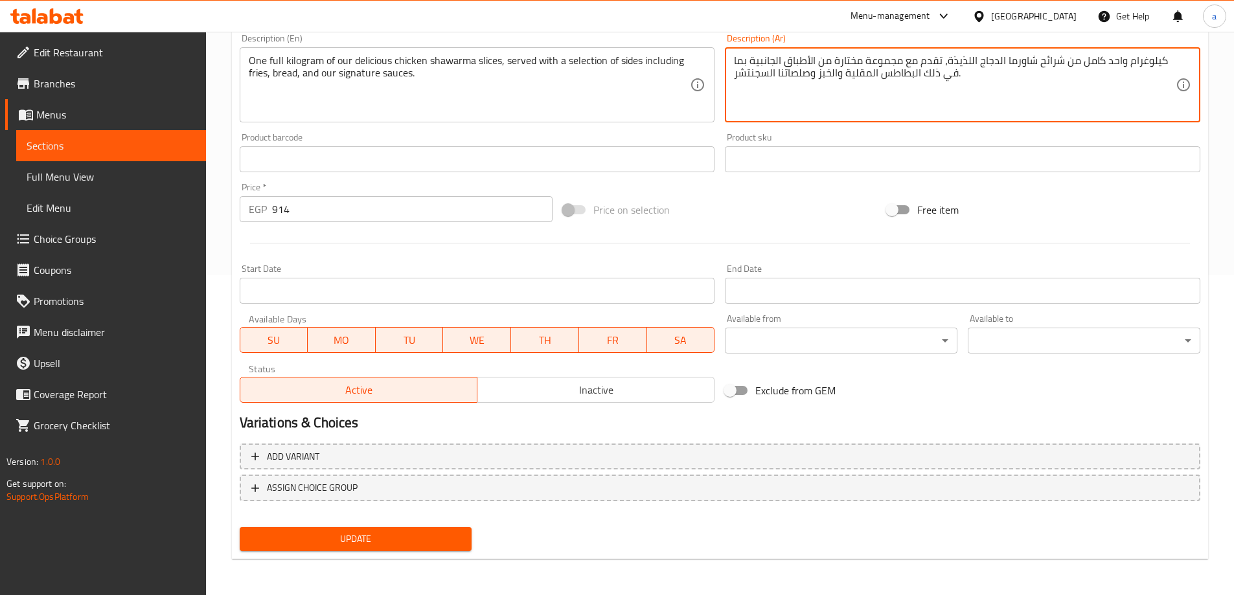
type textarea "كيلوغرام واحد كامل من شرائح شاورما الدجاج اللذيذة، تقدم مع مجموعة مختارة من الأ…"
click at [332, 530] on button "Update" at bounding box center [356, 539] width 233 height 24
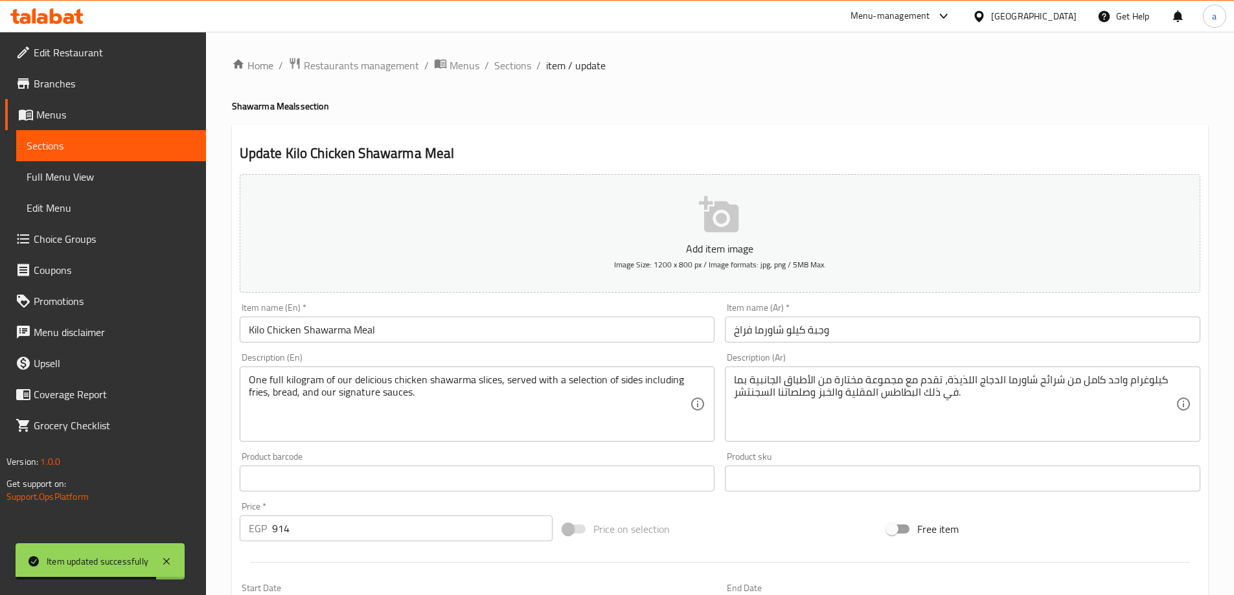
scroll to position [0, 0]
click at [517, 65] on span "Sections" at bounding box center [512, 66] width 37 height 16
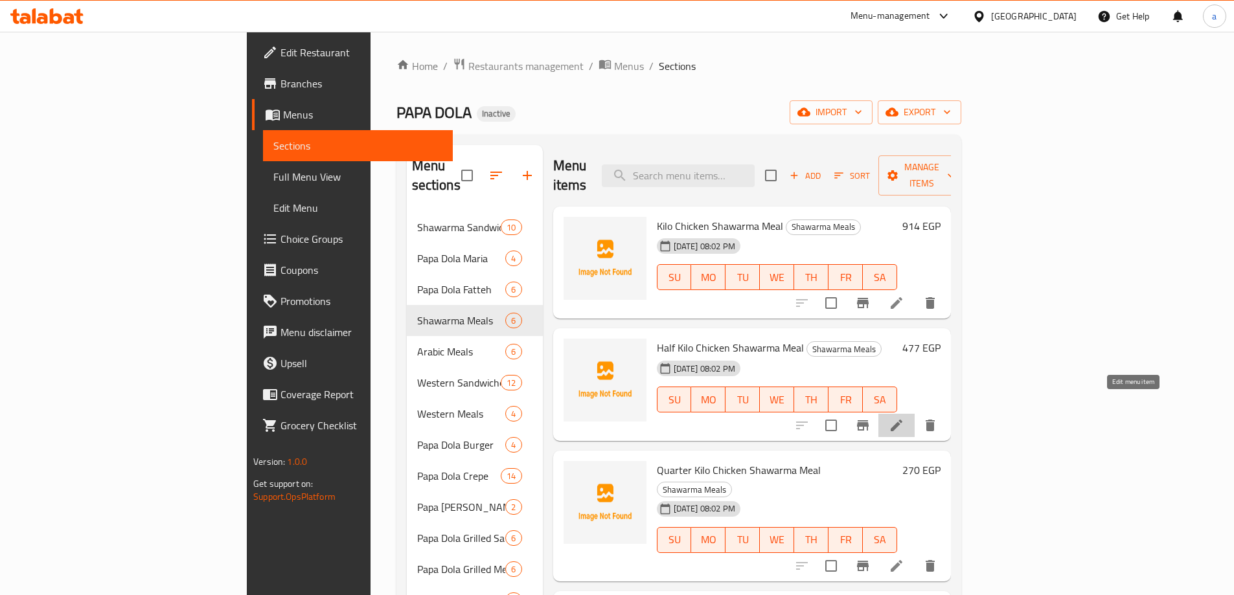
click at [904, 418] on icon at bounding box center [897, 426] width 16 height 16
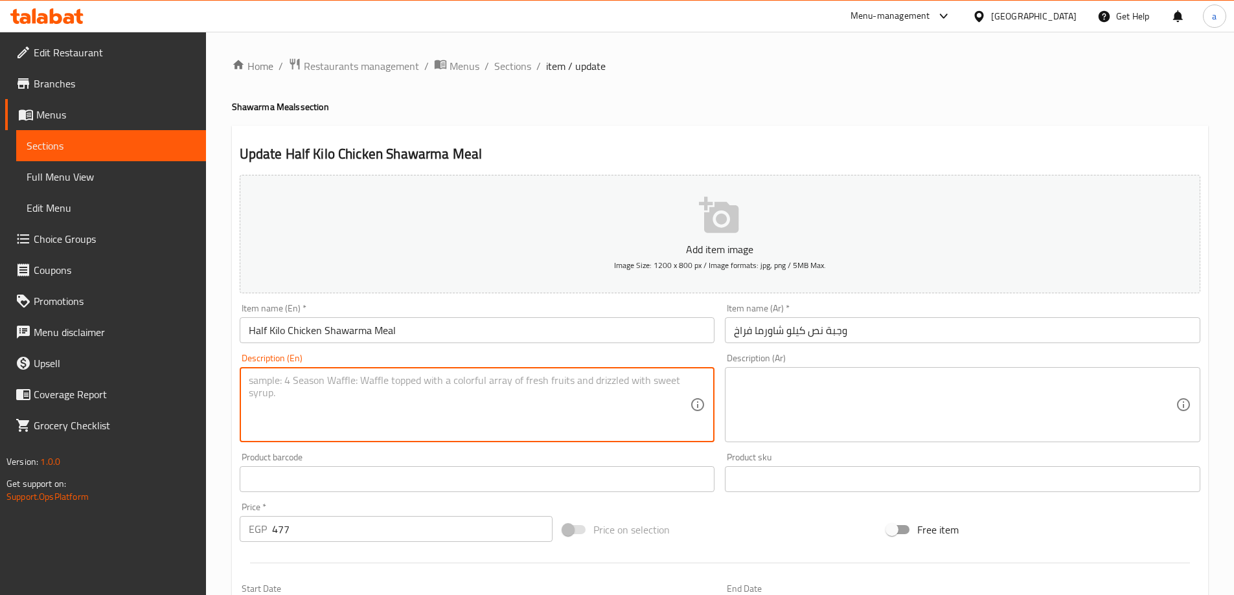
click at [523, 388] on textarea at bounding box center [470, 405] width 442 height 62
paste textarea "A generous platter of half a kilogram of our famous chicken shawarma, accompani…"
type textarea "A generous platter of half a kilogram of our famous chicken shawarma, accompani…"
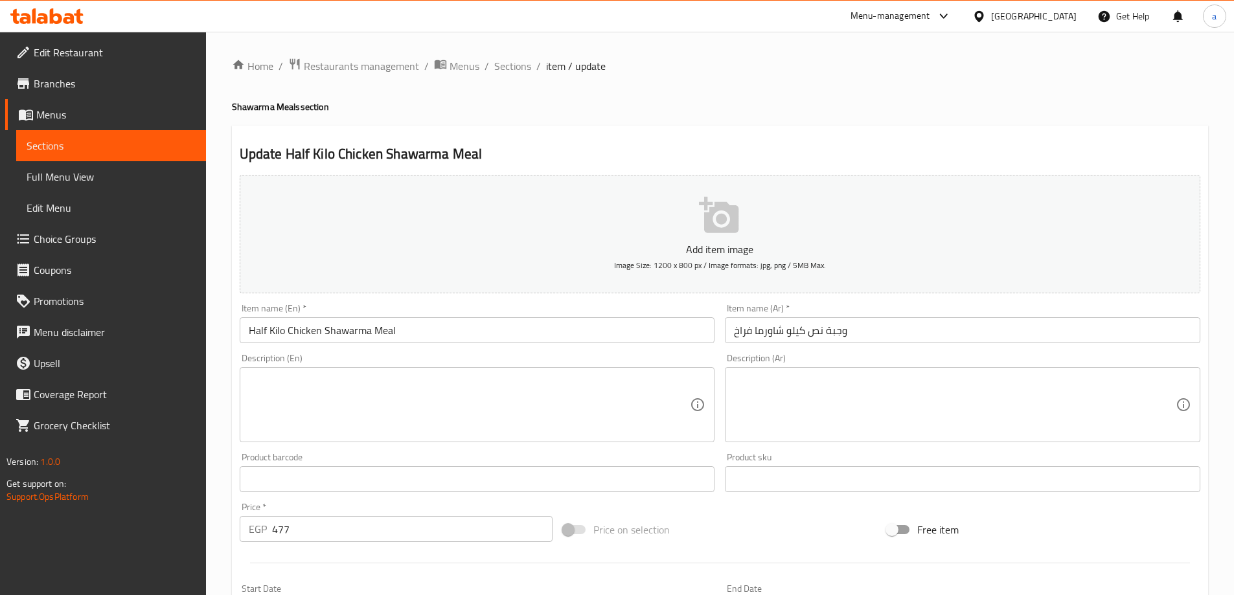
click at [359, 374] on textarea at bounding box center [470, 405] width 442 height 62
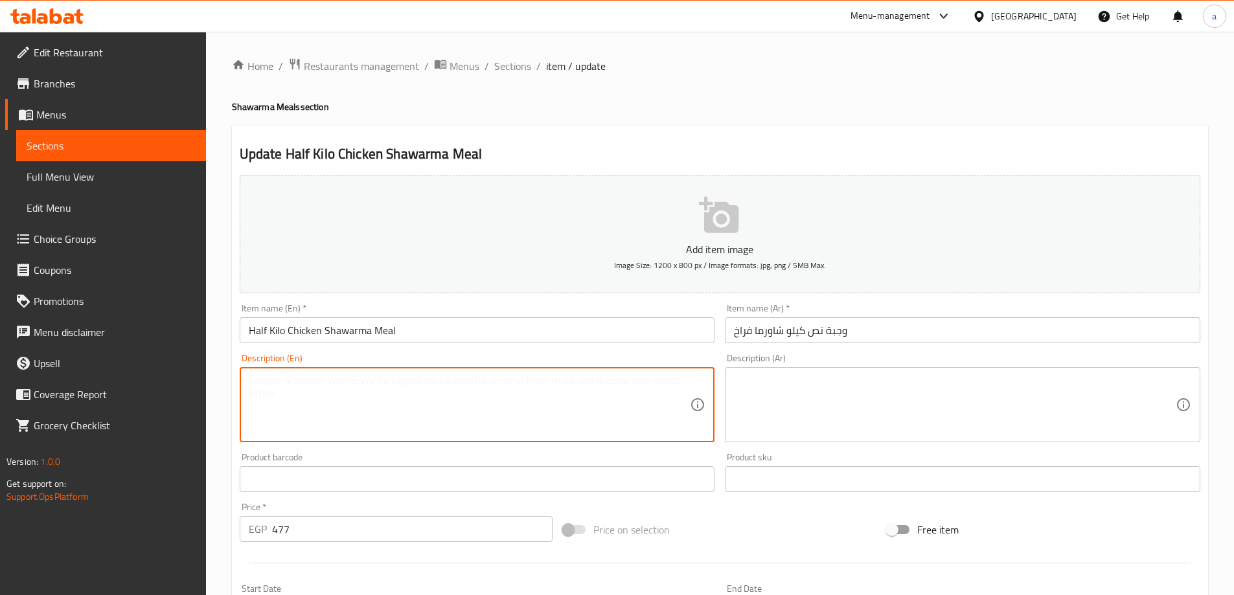
paste textarea "A generous platter of half a kilogram of our famous chicken shawarma, accompani…"
type textarea "A generous platter of half a kilogram of our famous chicken shawarma, accompani…"
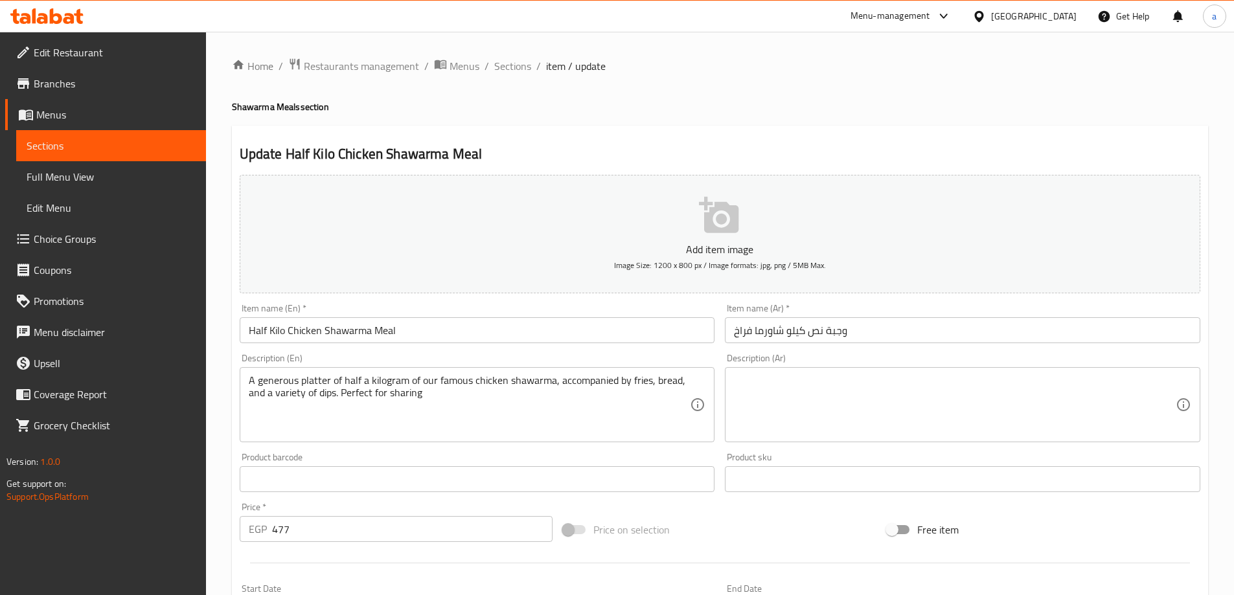
click at [738, 396] on textarea at bounding box center [955, 405] width 442 height 62
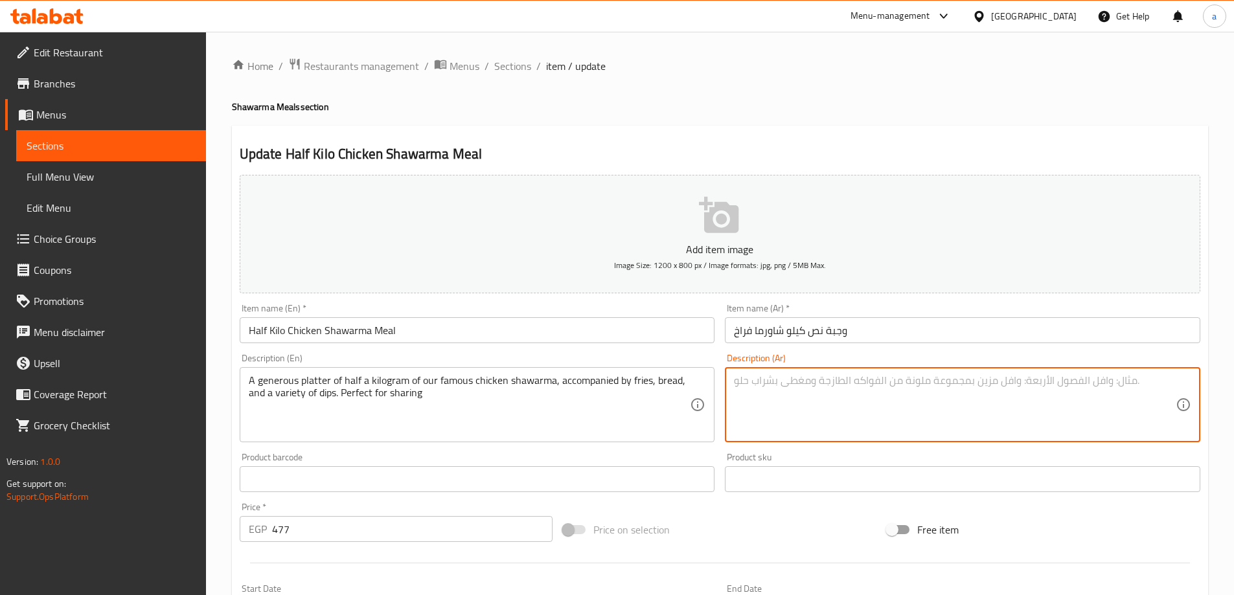
paste textarea "طبقٌ غنيٌّ بنصف كيلوغرام من شاورما الدجاج الشهيرة لدينا، مع بطاطا مقلية وخبز وم…"
click at [880, 382] on textarea "طبقٌ غنيٌّ بنصف كيلوغرام من شاورما الدجاج الشهيرة لدينا، مع بطاطا مقلية وخبز وم…" at bounding box center [955, 405] width 442 height 62
drag, startPoint x: 765, startPoint y: 380, endPoint x: 736, endPoint y: 387, distance: 30.2
click at [736, 387] on textarea "طبقٌ غنيٌّ بنصف كيلوغرام من شاورما الدجاج الشهيرة لدينا، مع بطاطس مقلية وخبز وم…" at bounding box center [955, 405] width 442 height 62
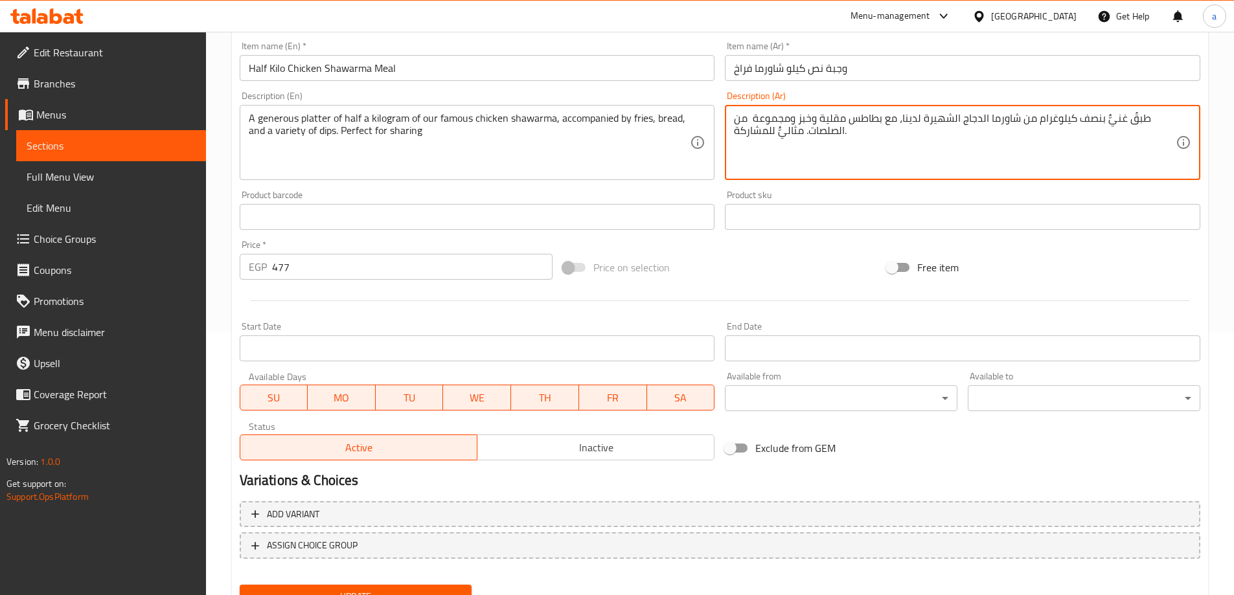
scroll to position [320, 0]
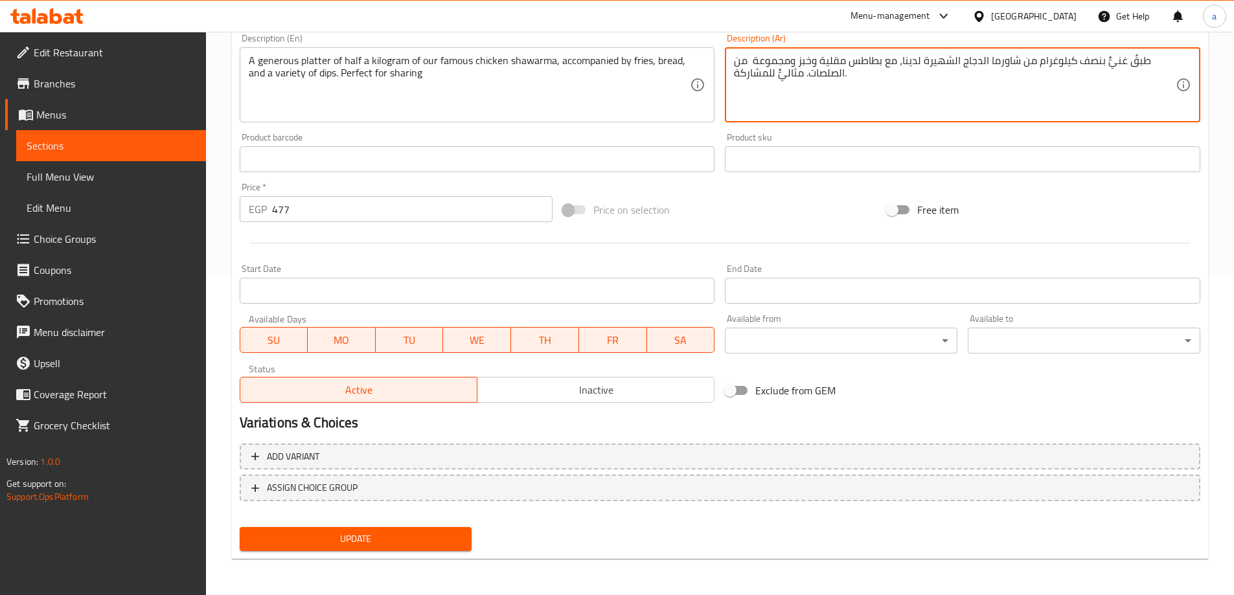
type textarea "طبقٌ غنيٌّ بنصف كيلوغرام من شاورما الدجاج الشهيرة لدينا، مع بطاطس مقلية وخبز وم…"
click at [407, 529] on button "Update" at bounding box center [356, 539] width 233 height 24
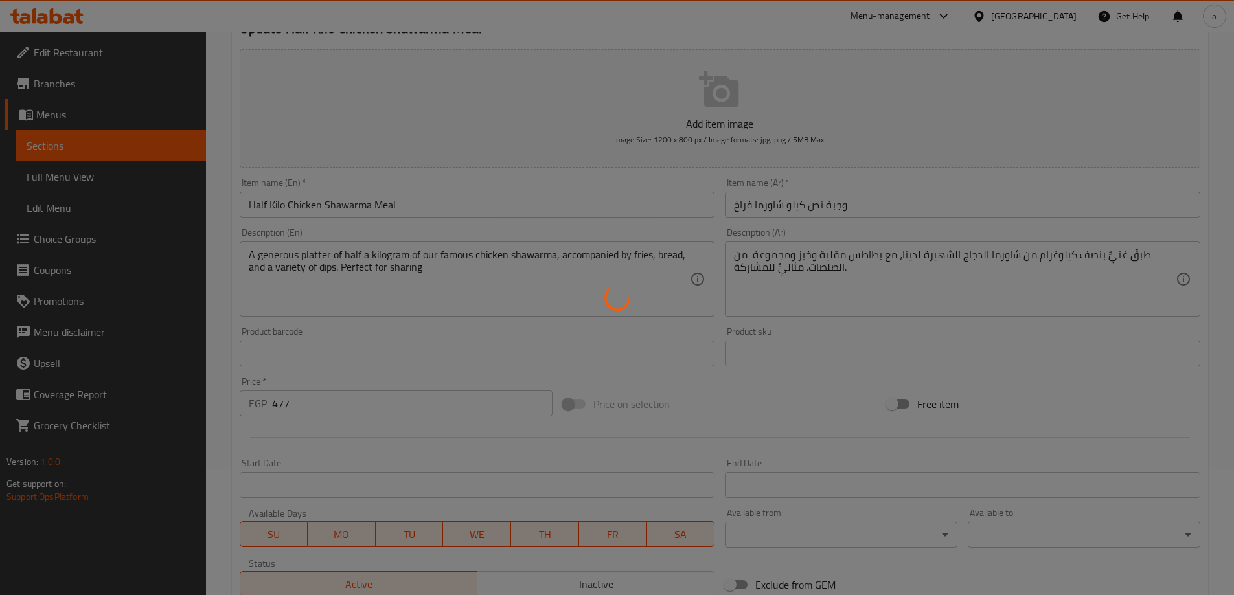
scroll to position [0, 0]
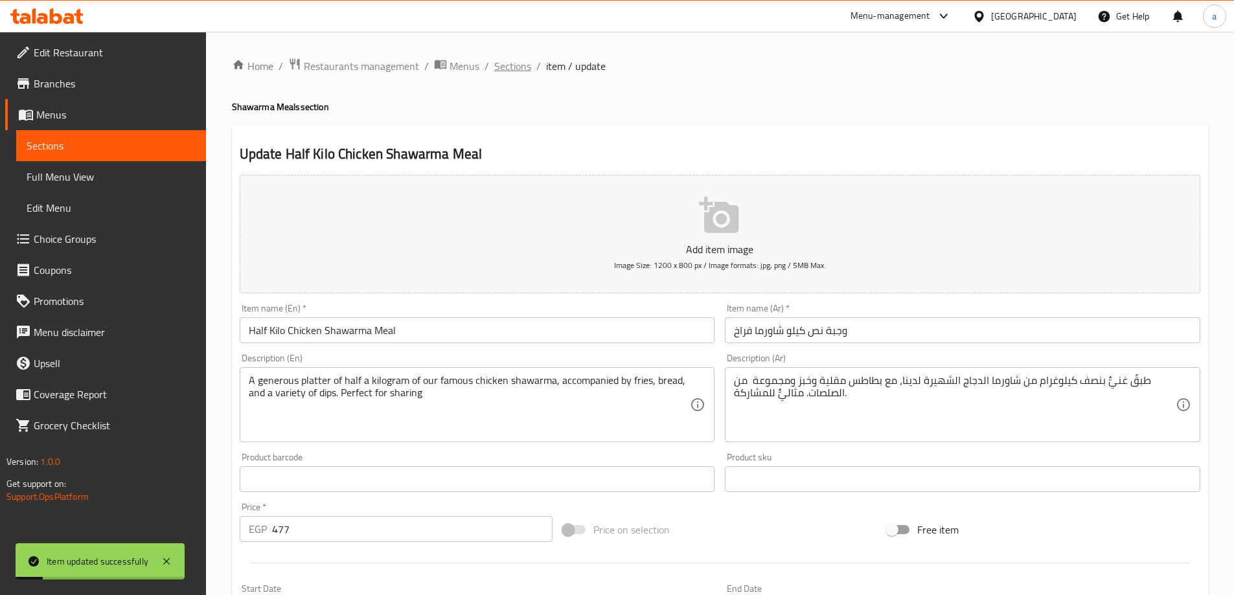
click at [508, 65] on span "Sections" at bounding box center [512, 66] width 37 height 16
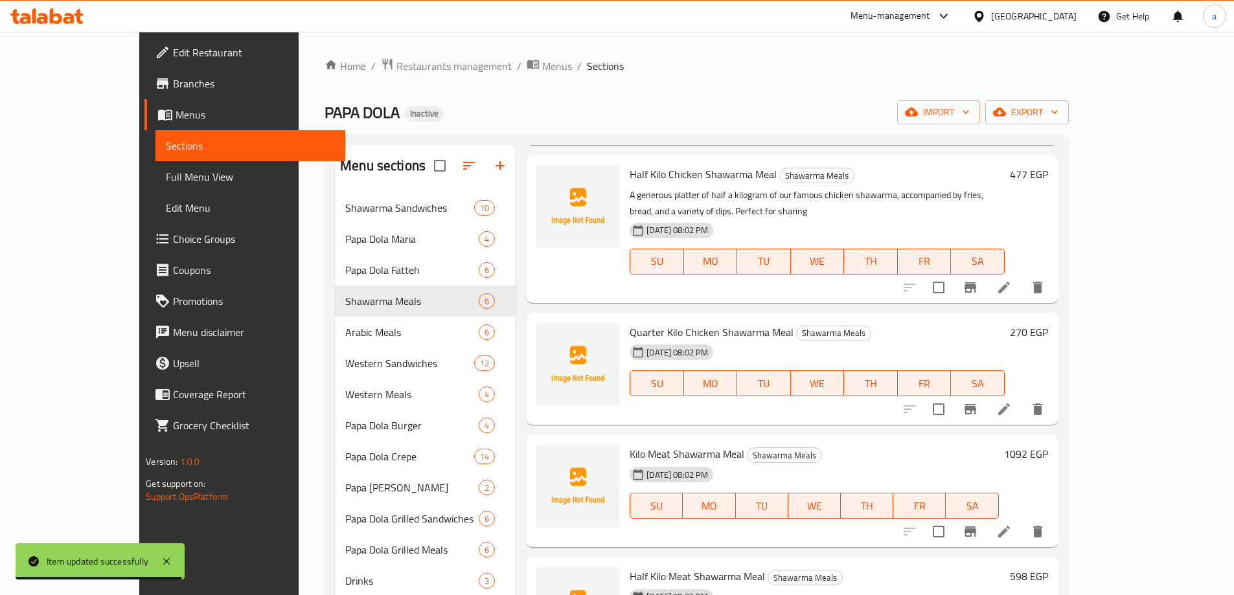
scroll to position [194, 0]
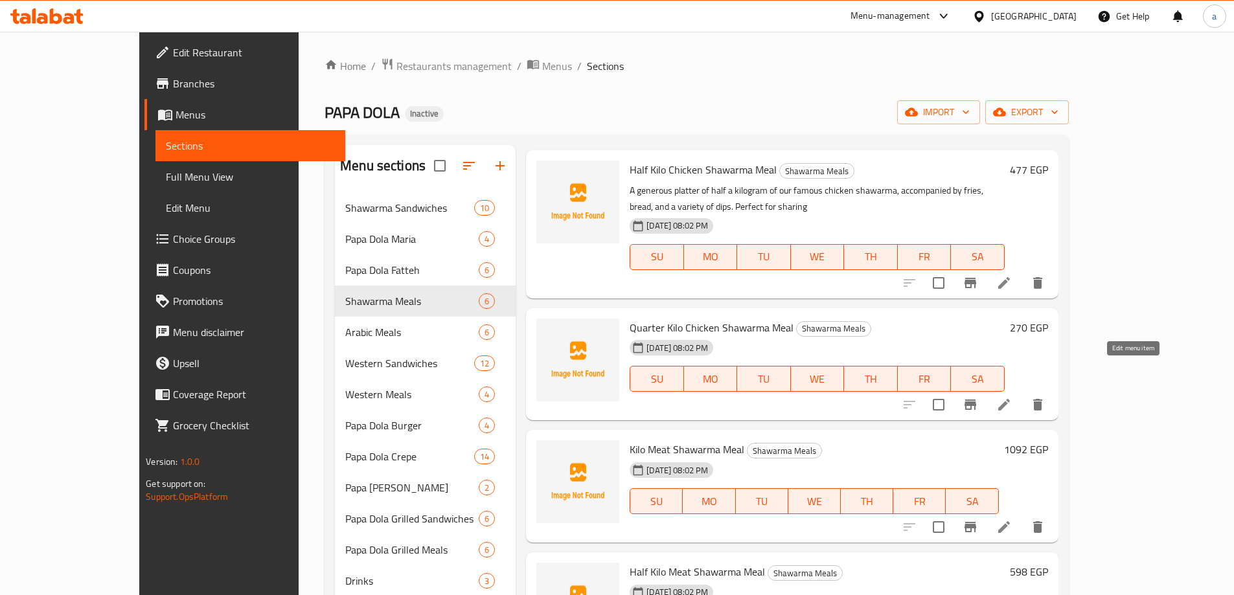
click at [1012, 397] on icon at bounding box center [1004, 405] width 16 height 16
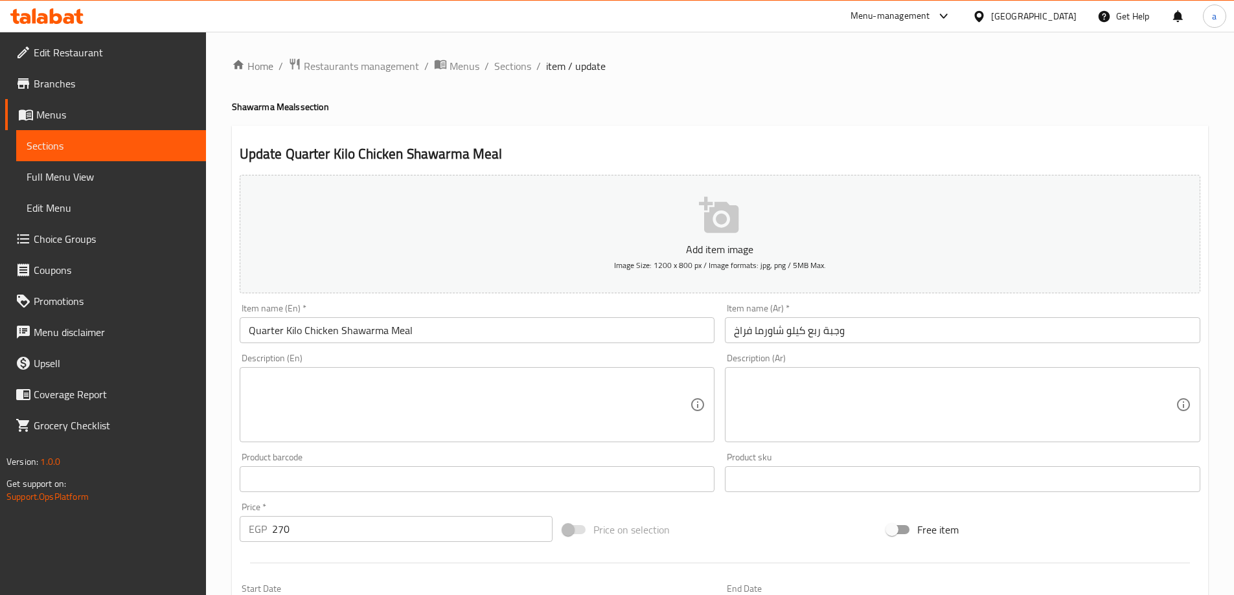
click at [272, 392] on textarea at bounding box center [470, 405] width 442 height 62
click at [526, 446] on div "Description (En) Description (En)" at bounding box center [477, 397] width 486 height 99
click at [526, 422] on textarea at bounding box center [470, 405] width 442 height 62
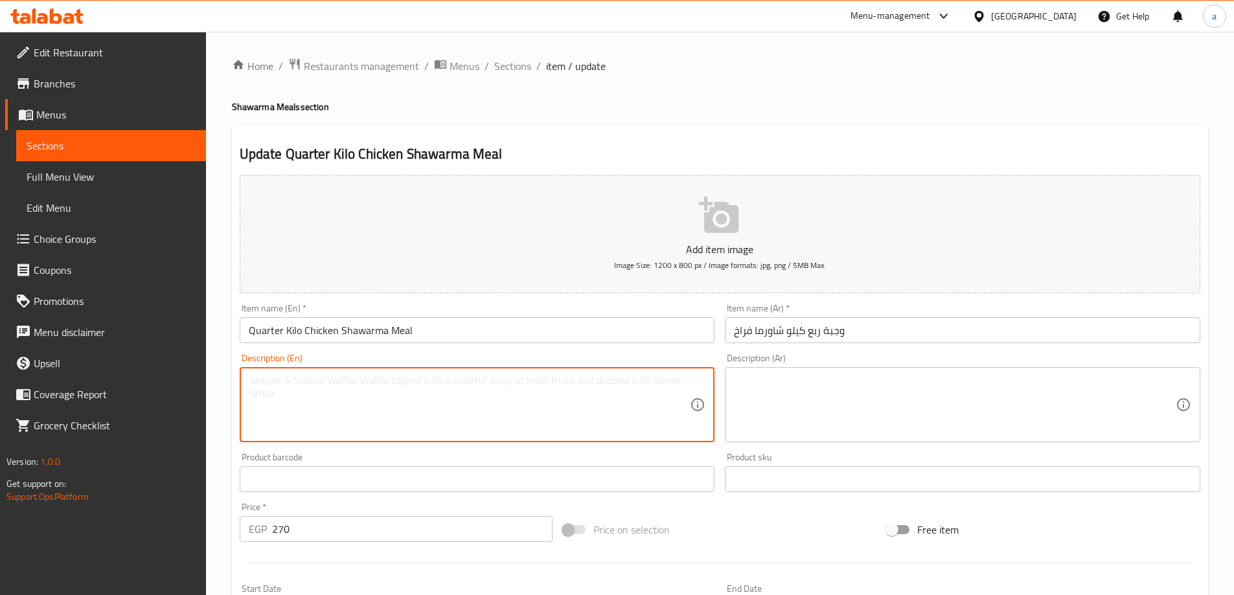
paste textarea "A personal-sized platter featuring a quarter kilogram of tender chicken shawarm…"
type textarea "A personal-sized platter featuring a quarter kilogram of tender chicken shawarm…"
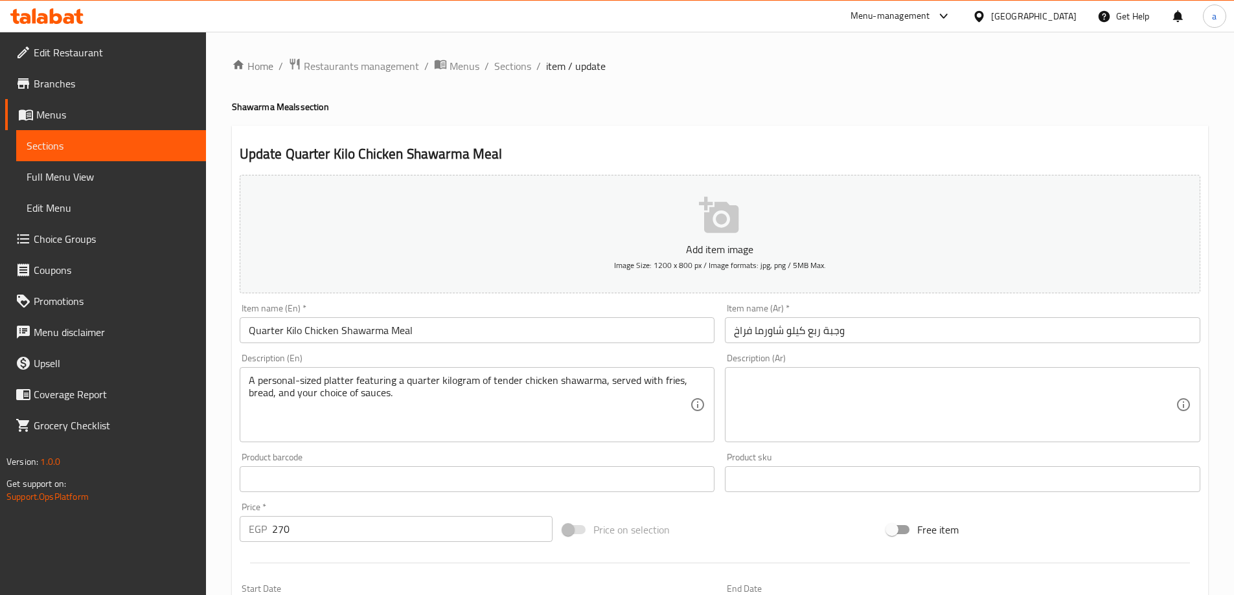
click at [883, 443] on div "Description (Ar) Description (Ar)" at bounding box center [963, 397] width 486 height 99
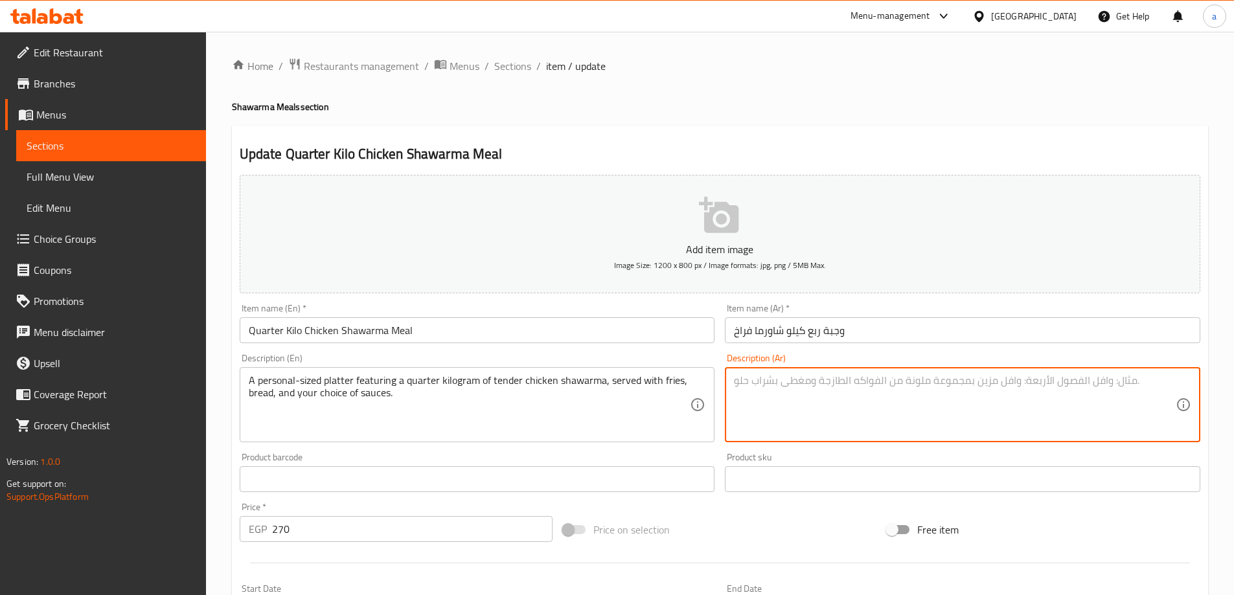
click at [893, 405] on textarea at bounding box center [955, 405] width 442 height 62
paste textarea "طبق بحجم شخصي يحتوي على ربع كيلوغرام من شاورما الدجاج الطرية، يقدم مع البطاطس ا…"
type textarea "طبق بحجم شخصي يحتوي على ربع كيلوغرام من شاورما الدجاج الطرية، يقدم مع البطاطس ا…"
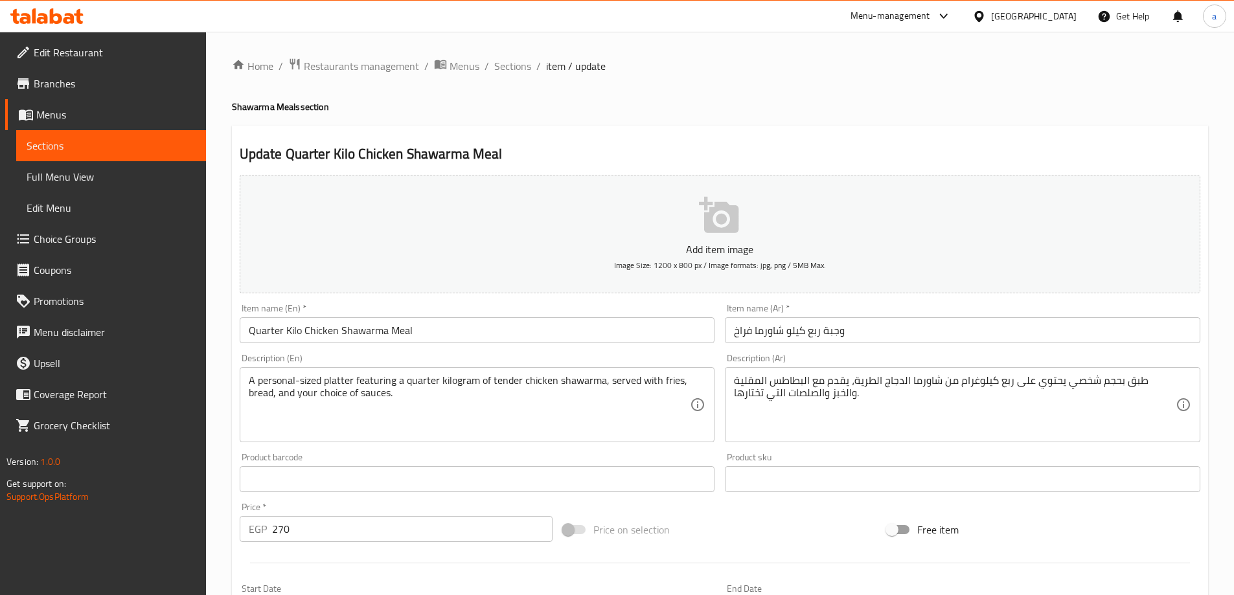
click at [472, 373] on div "A personal-sized platter featuring a quarter kilogram of tender chicken shawarm…" at bounding box center [477, 404] width 475 height 75
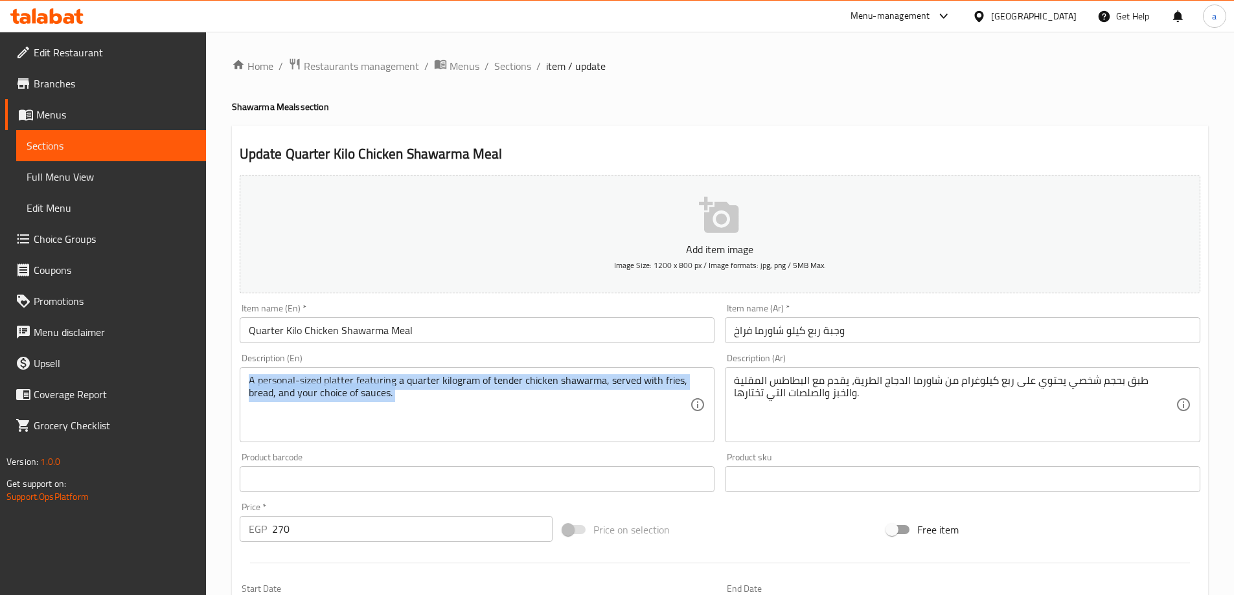
click at [472, 373] on div "A personal-sized platter featuring a quarter kilogram of tender chicken shawarm…" at bounding box center [477, 404] width 475 height 75
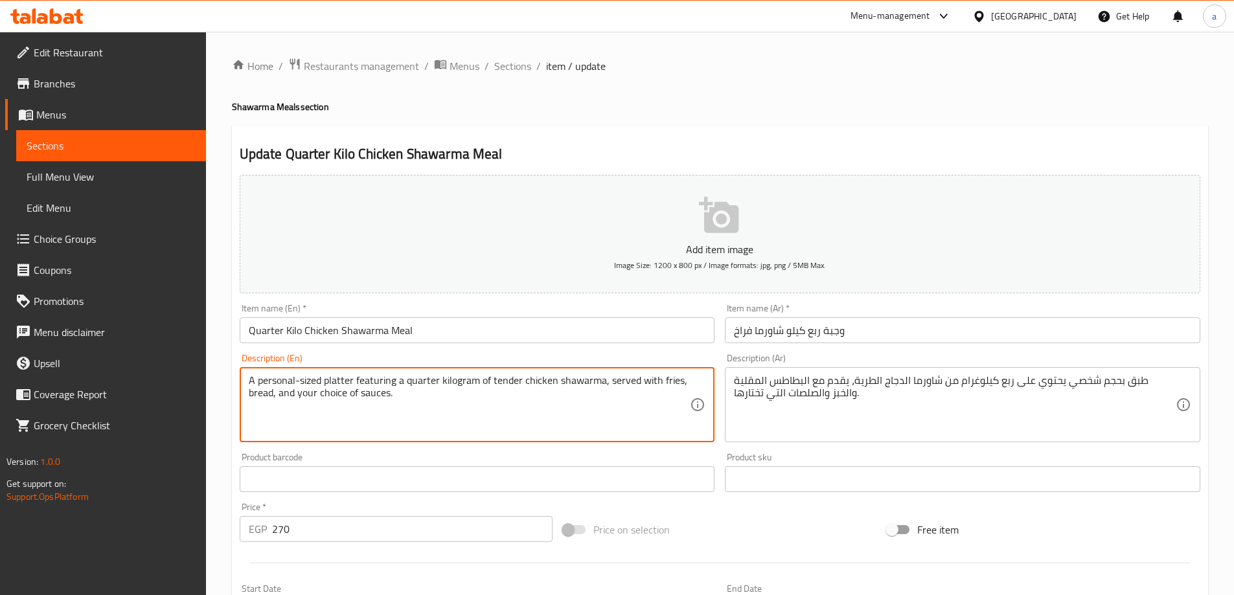
click at [446, 391] on textarea "A personal-sized platter featuring a quarter kilogram of tender chicken shawarm…" at bounding box center [470, 405] width 442 height 62
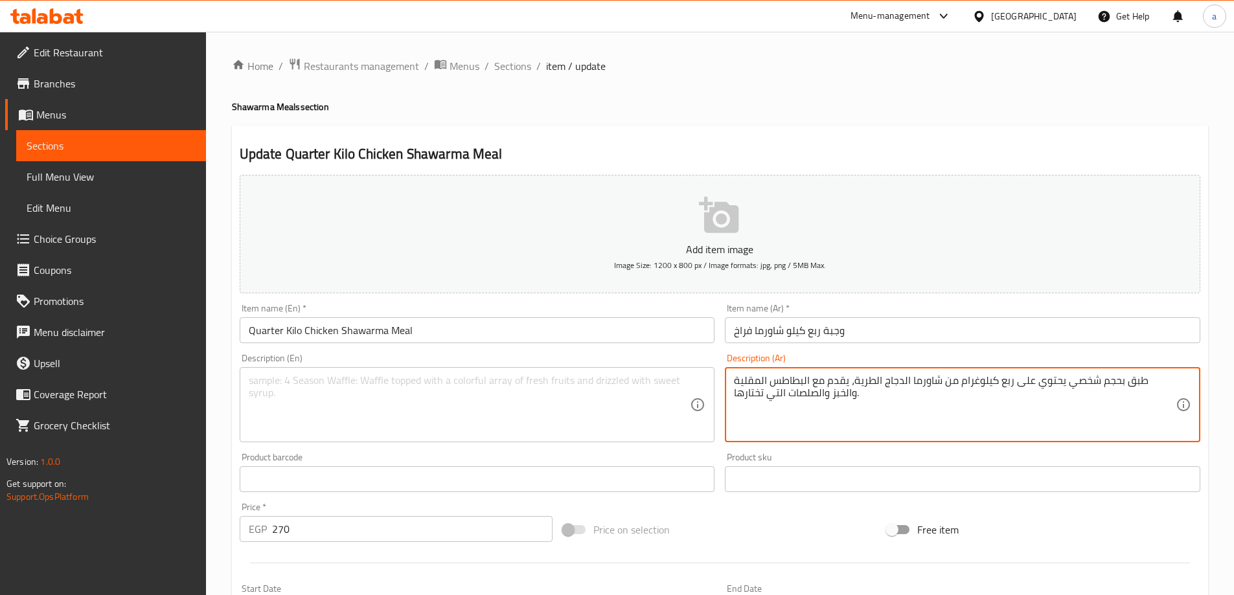
click at [866, 378] on textarea "طبق بحجم شخصي يحتوي على ربع كيلوغرام من شاورما الدجاج الطرية، يقدم مع البطاطس ا…" at bounding box center [955, 405] width 442 height 62
click at [311, 322] on input "Quarter Kilo Chicken Shawarma Meal" at bounding box center [477, 330] width 475 height 26
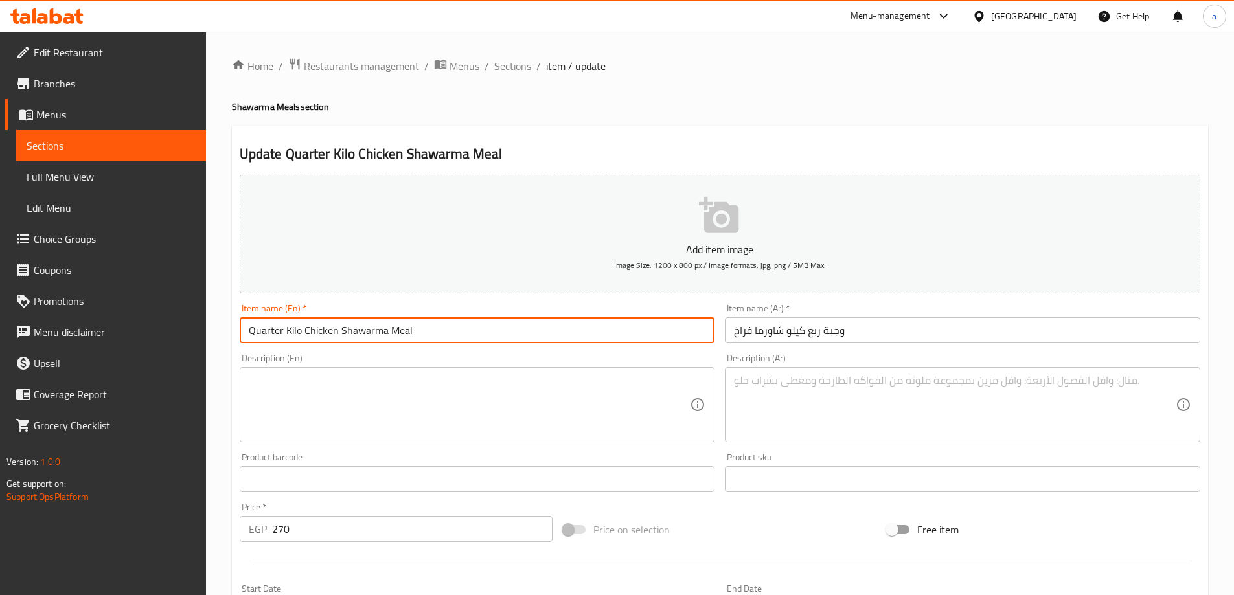
click at [311, 322] on input "Quarter Kilo Chicken Shawarma Meal" at bounding box center [477, 330] width 475 height 26
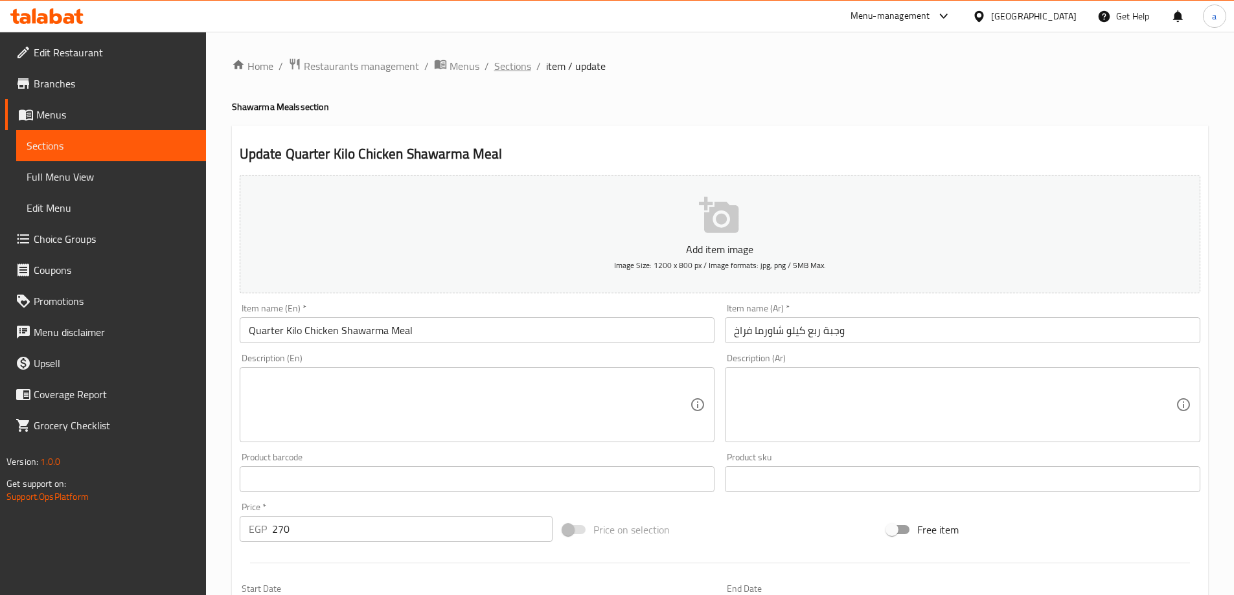
click at [507, 65] on span "Sections" at bounding box center [512, 66] width 37 height 16
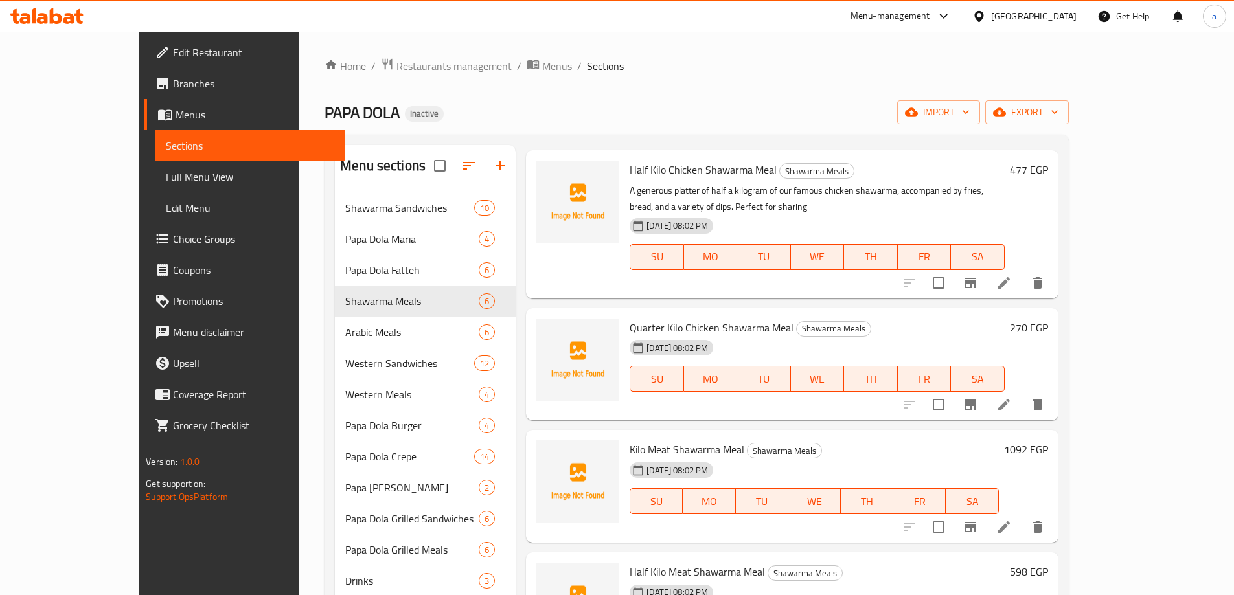
scroll to position [209, 0]
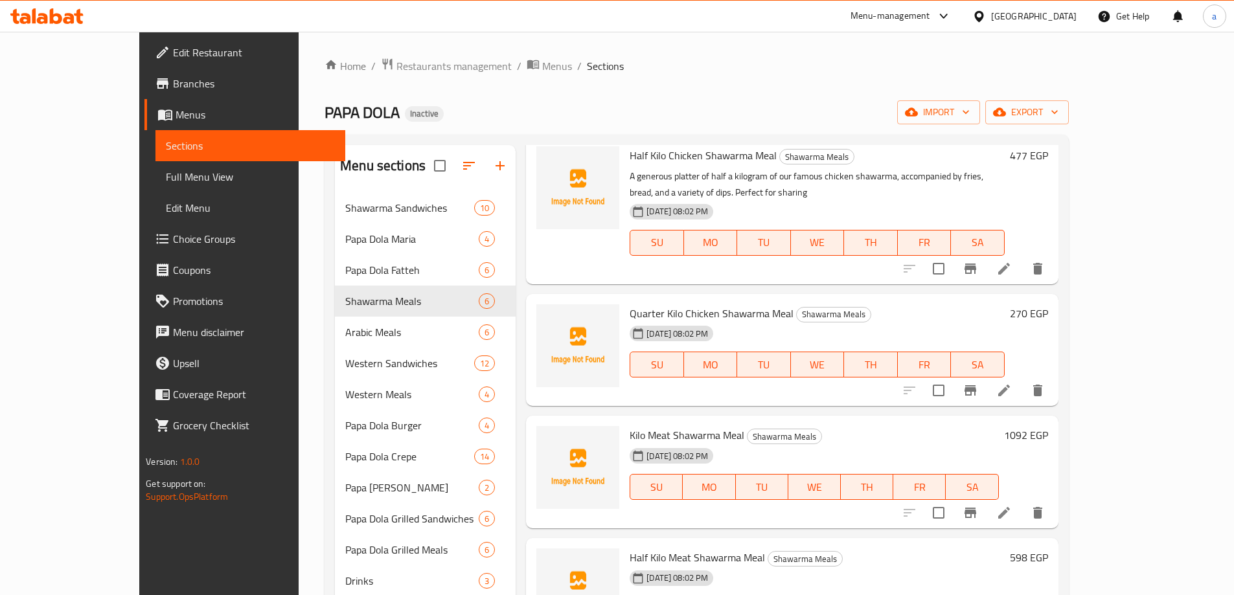
click at [1022, 501] on li at bounding box center [1004, 512] width 36 height 23
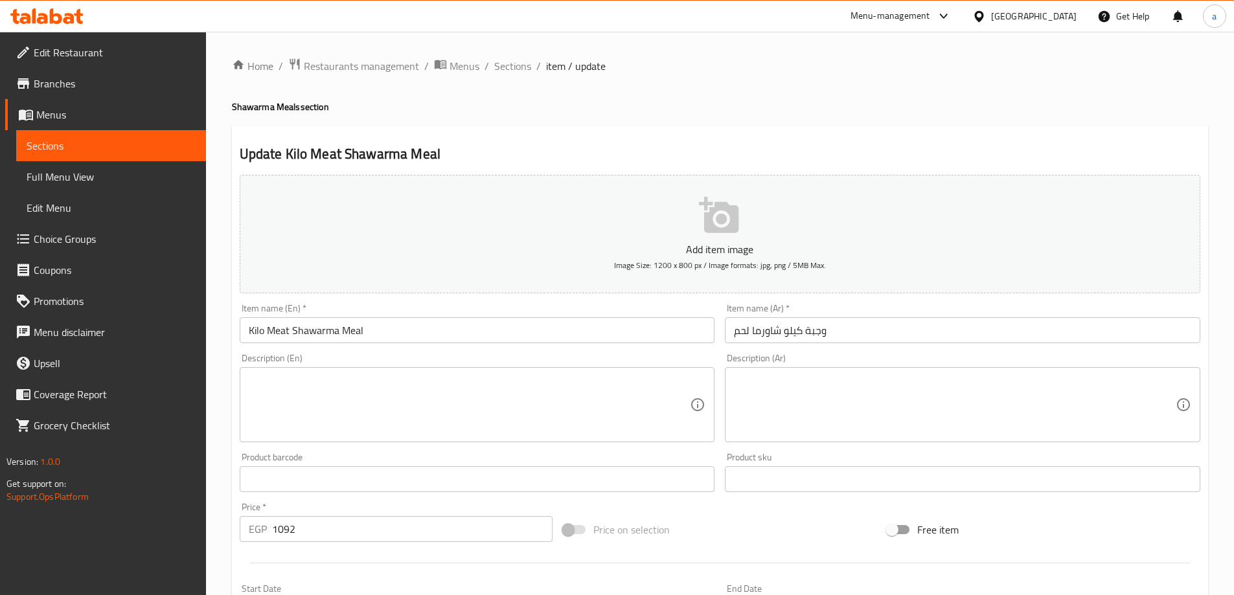
click at [552, 389] on textarea at bounding box center [470, 405] width 442 height 62
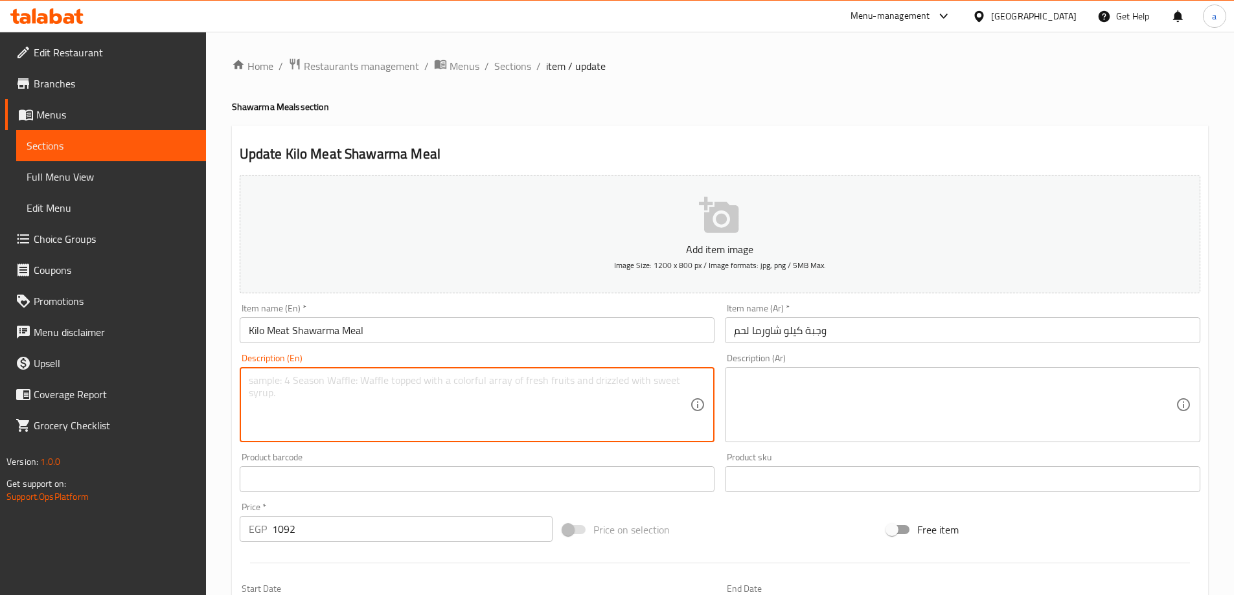
paste textarea "A grand meal featuring a full kilogram of seasoned meat shawarma, complete with…"
type textarea "A grand meal featuring a full kilogram of seasoned meat shawarma, complete with…"
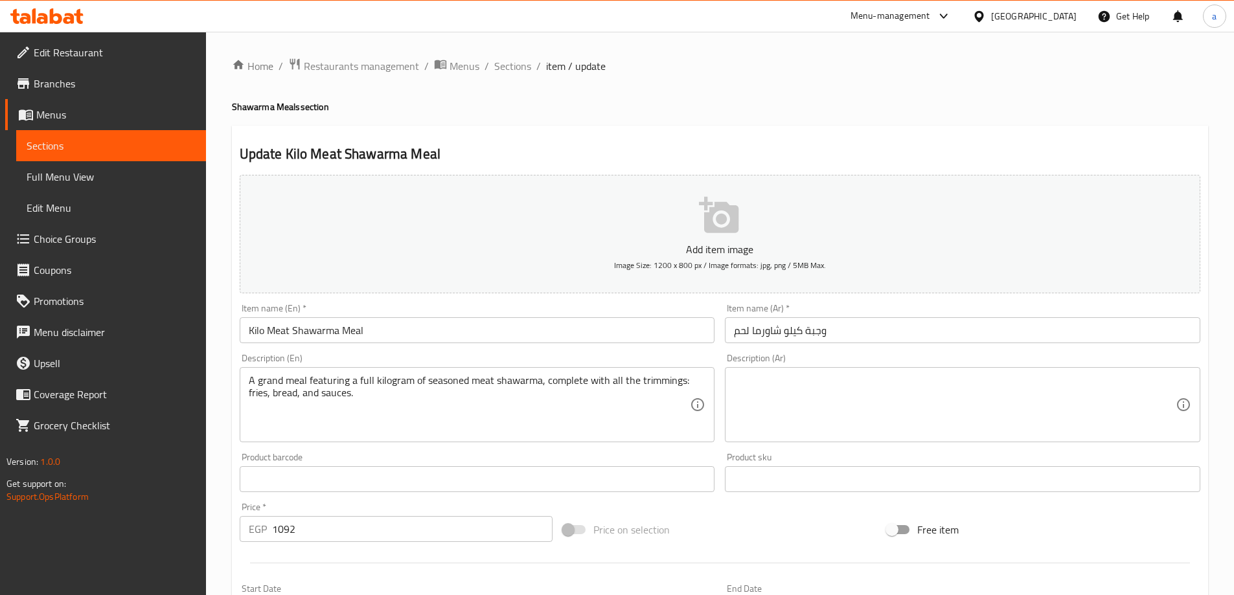
click at [900, 383] on textarea at bounding box center [955, 405] width 442 height 62
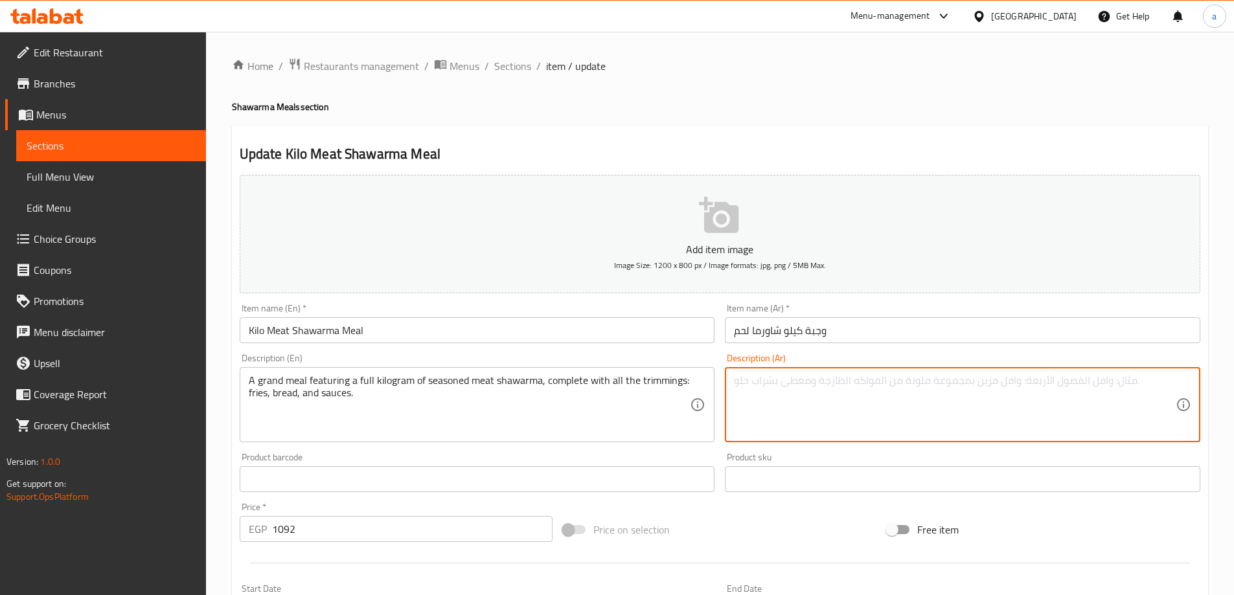
paste textarea "وجبة رائعة تتكون من كيلوغرام كامل من شاورما اللحم المتبلة، مع كل الإضافات: البط…"
click at [1120, 385] on textarea "وجبة رائعة تتكون من كيلوغرام كامل من شاورما اللحم المتبلة، مع كل الإضافات: البط…" at bounding box center [955, 405] width 442 height 62
click at [883, 381] on textarea "وجبة جراند تتكون من كيلوغرام كامل من شاورما اللحم المتبلة، مع كل الإضافات: البط…" at bounding box center [955, 405] width 442 height 62
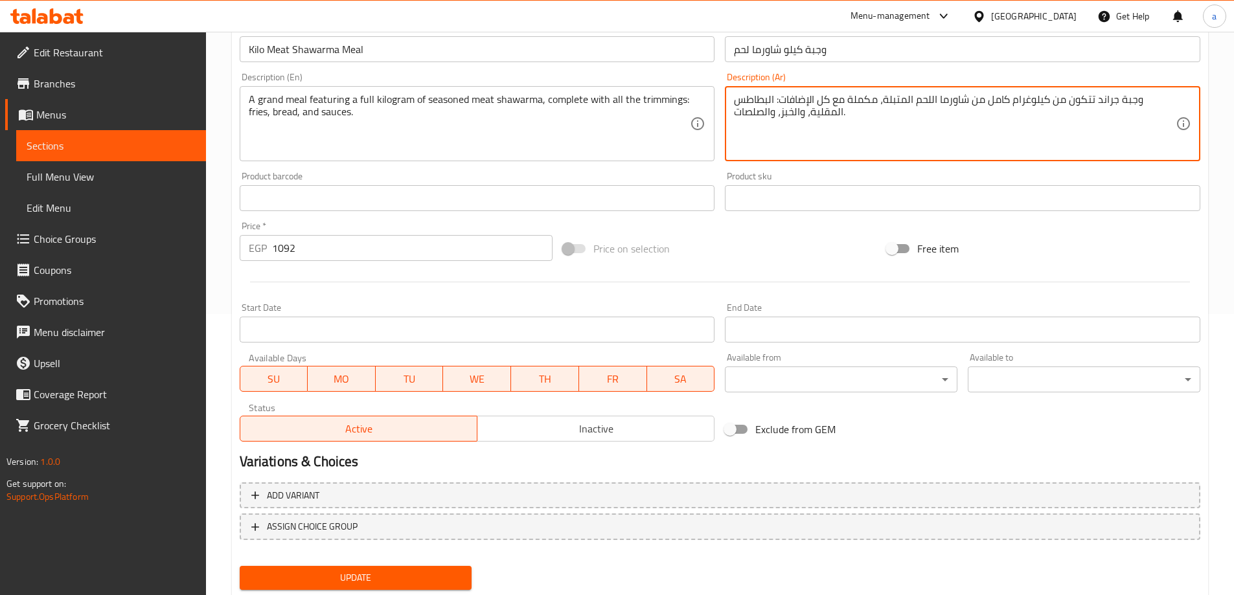
scroll to position [320, 0]
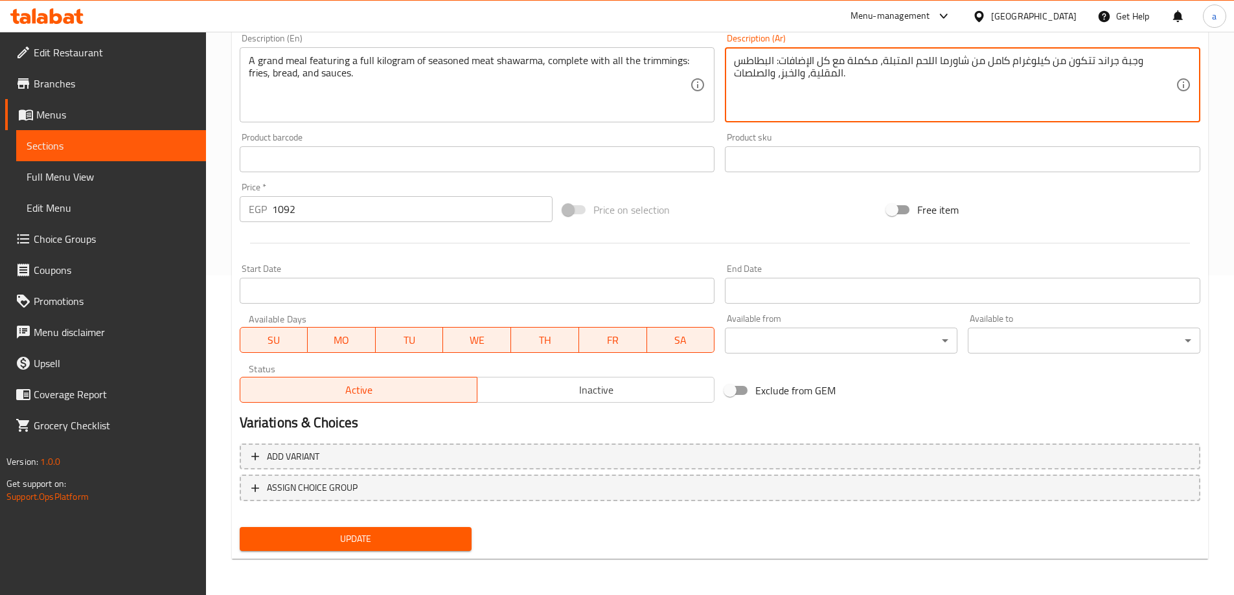
type textarea "وجبة جراند تتكون من كيلوغرام كامل من شاورما اللحم المتبلة، مكملة مع كل الإضافات…"
click at [337, 530] on button "Update" at bounding box center [356, 539] width 233 height 24
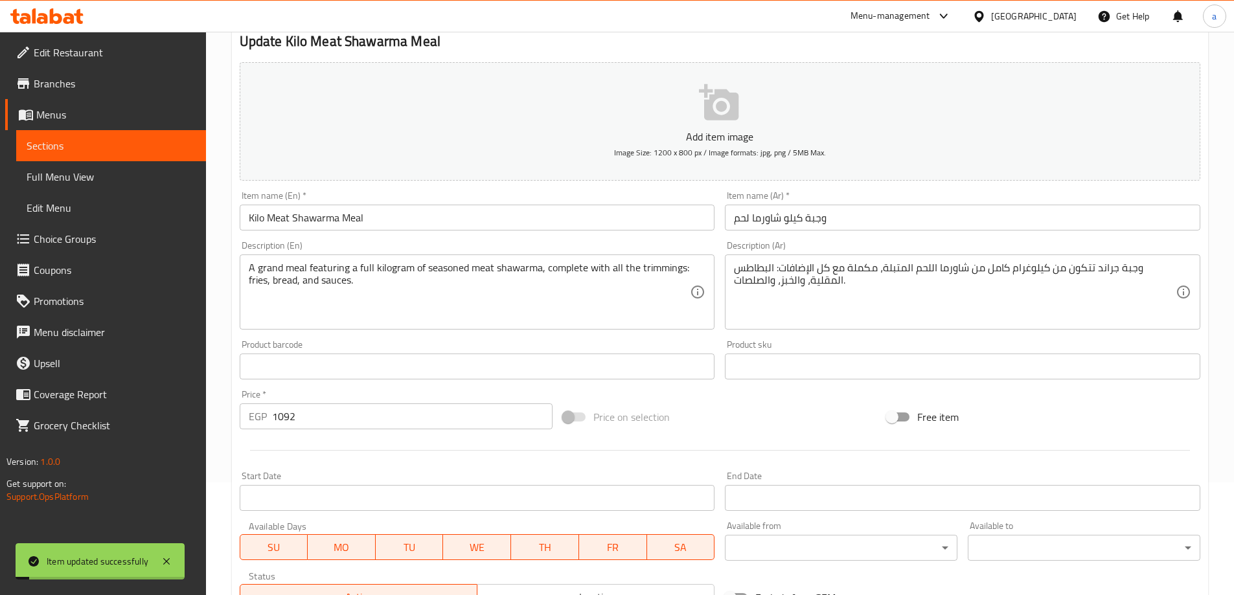
scroll to position [0, 0]
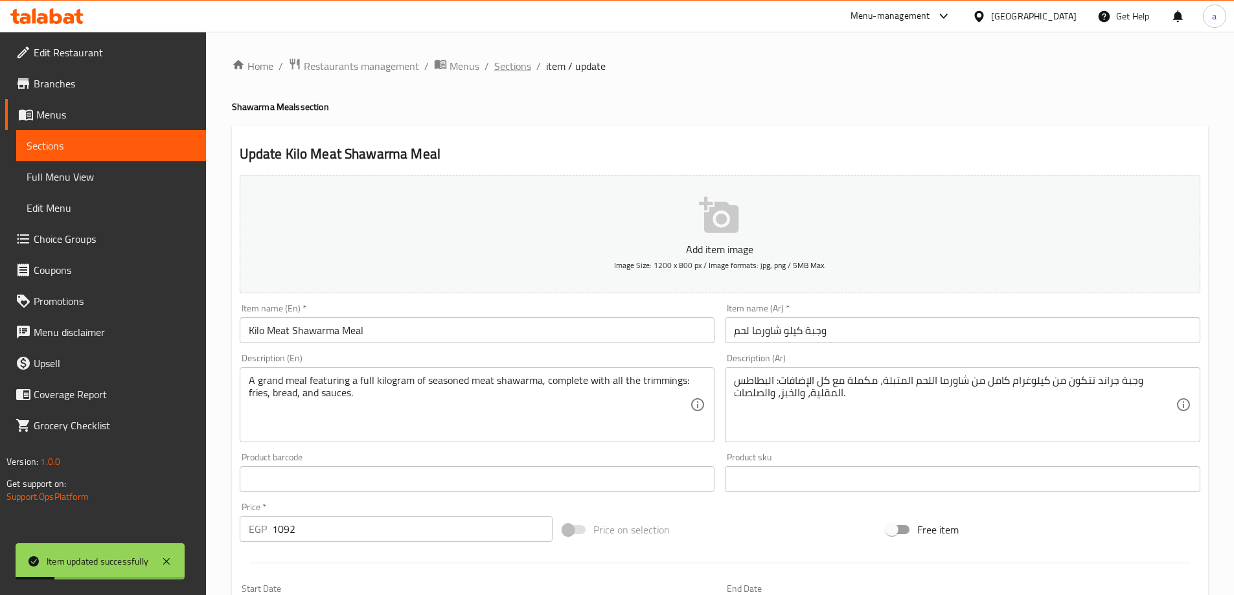
click at [509, 67] on span "Sections" at bounding box center [512, 66] width 37 height 16
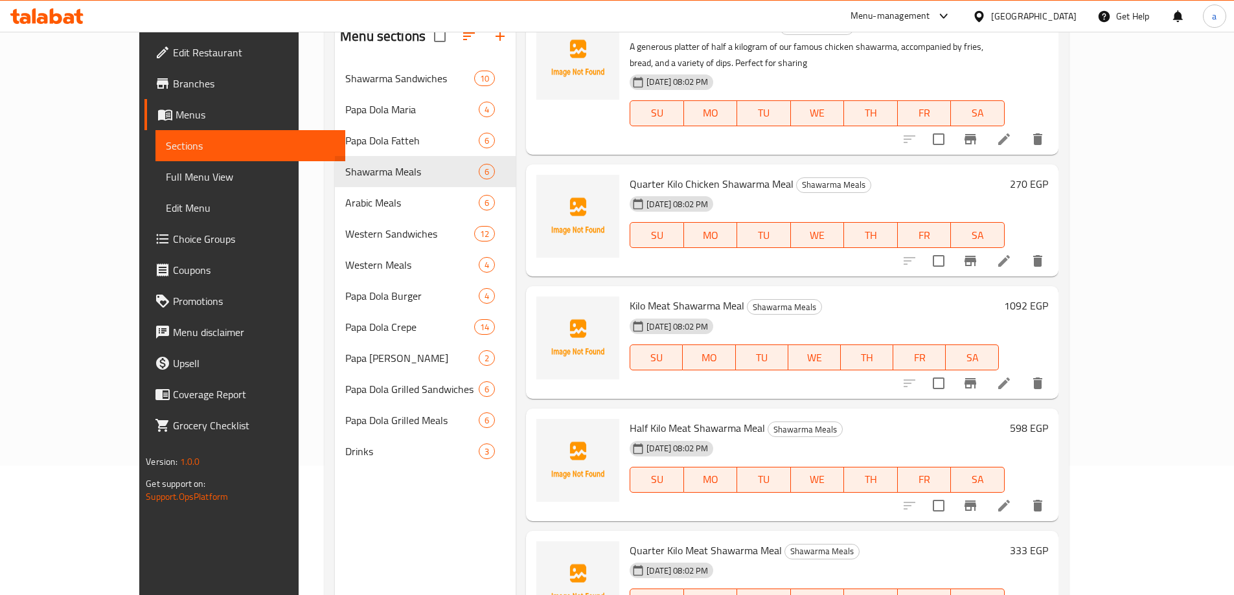
scroll to position [181, 0]
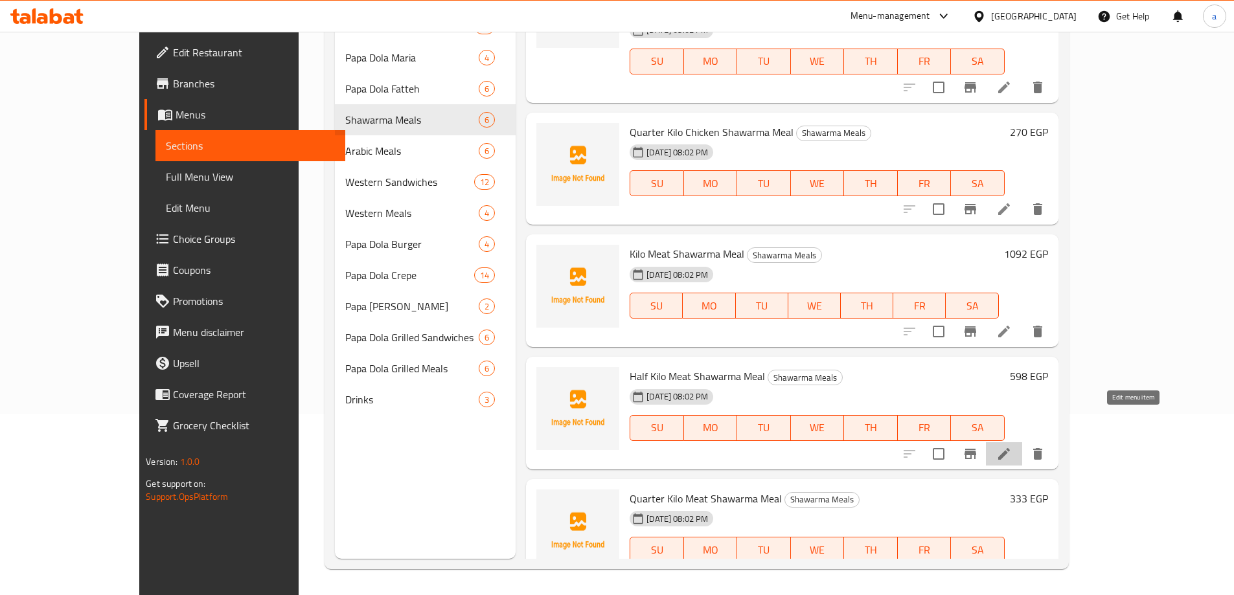
click at [1012, 446] on icon at bounding box center [1004, 454] width 16 height 16
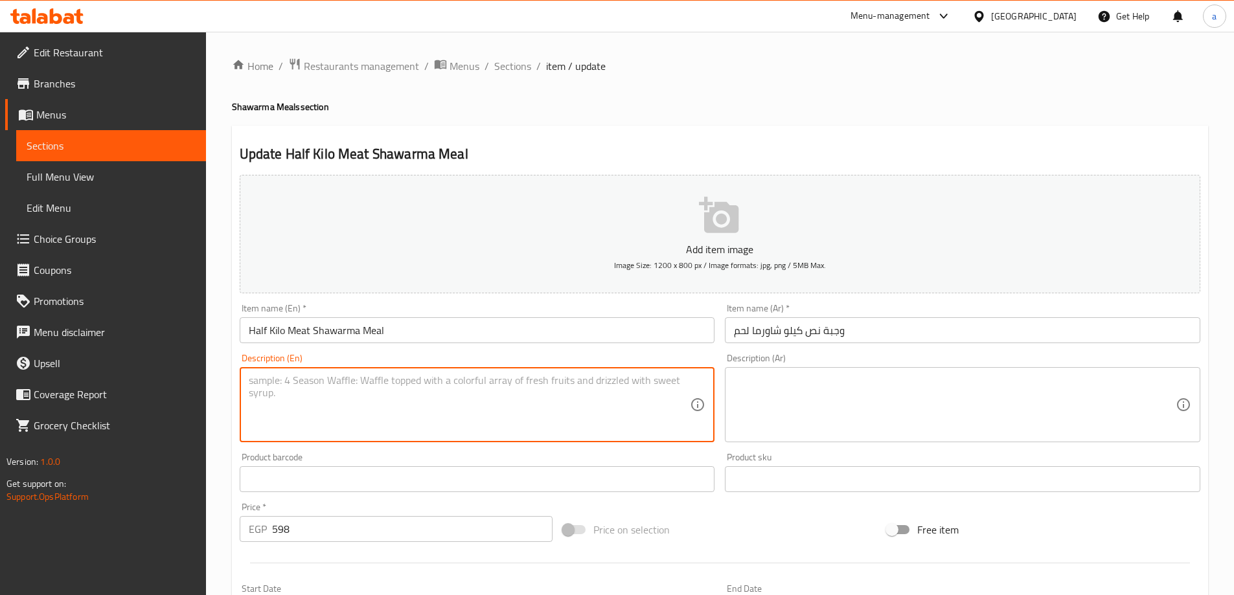
click at [382, 391] on textarea at bounding box center [470, 405] width 442 height 62
paste textarea "A satisfying half-kilogram portion of our classic meat shawarma, served with fr…"
type textarea "A satisfying half-kilogram portion of our classic meat shawarma, served with fr…"
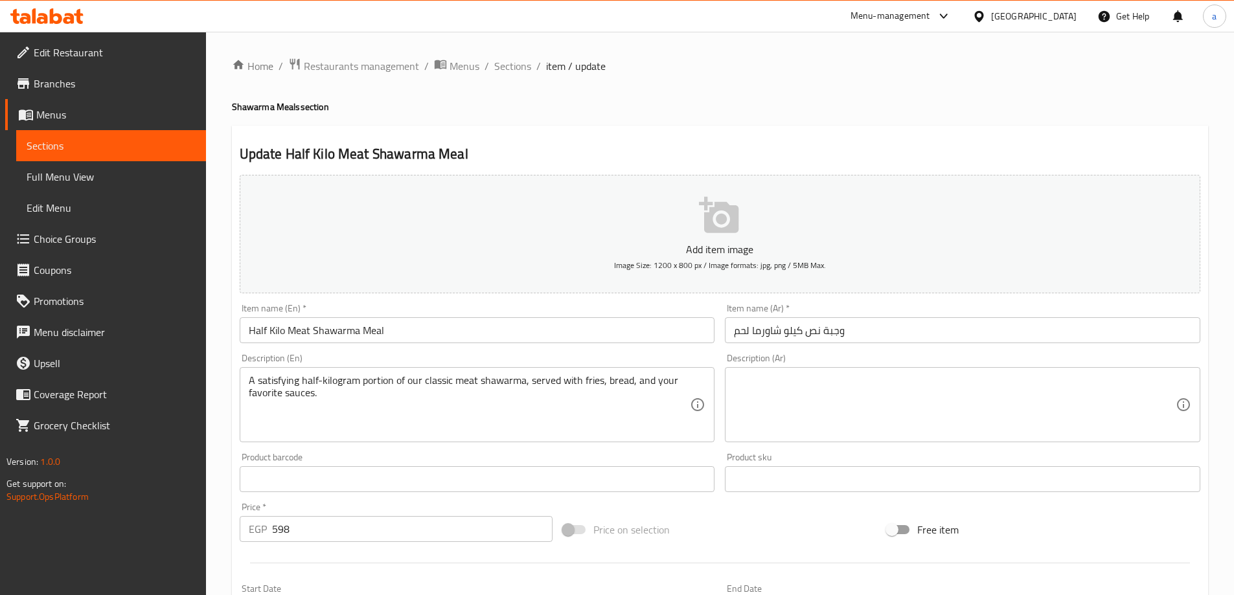
click at [944, 407] on textarea at bounding box center [955, 405] width 442 height 62
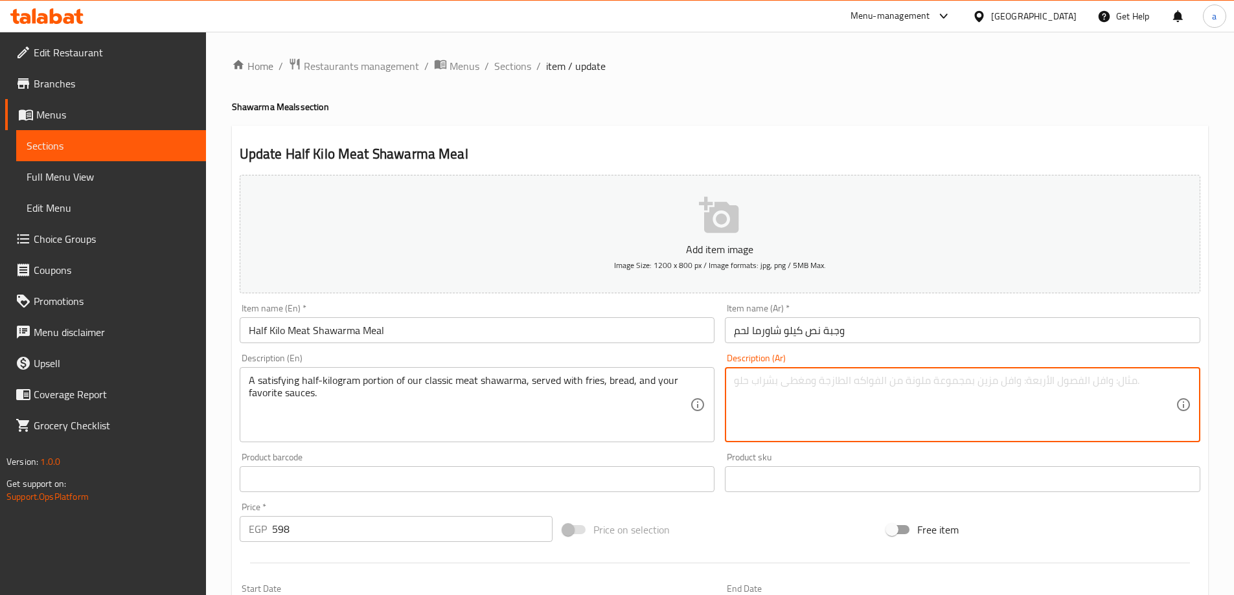
paste textarea "نصف كيلوغرام من شاورما اللحم الكلاسيكية لدينا، تقدم مع البطاطس المقلية والخبز و…"
click at [1104, 383] on textarea "نصف كيلوغرام من شاورما اللحم الكلاسيكية لدينا، تقدم مع البطاطس المقلية والخبز و…" at bounding box center [955, 405] width 442 height 62
click at [1177, 379] on div "نصف كيلوغرام من شاورما اللحم الكلاسيكية لدينا، تقدم مع البطاطس المقلية والخبز و…" at bounding box center [962, 404] width 475 height 75
click at [1176, 379] on div "نصف كيلوغرام من شاورما اللحم الكلاسيكية لدينا، تقدم مع البطاطس المقلية والخبز و…" at bounding box center [962, 404] width 475 height 75
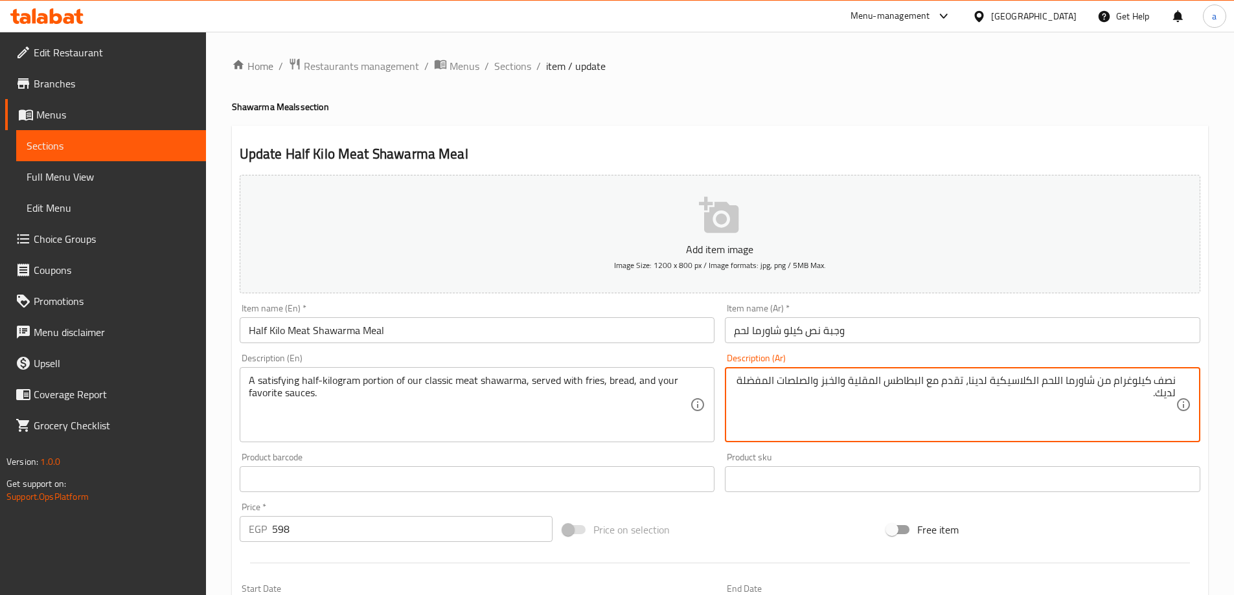
click at [1176, 379] on div "نصف كيلوغرام من شاورما اللحم الكلاسيكية لدينا، تقدم مع البطاطس المقلية والخبز و…" at bounding box center [962, 404] width 475 height 75
click at [1170, 380] on textarea "نصف كيلوغرام من شاورما اللحم الكلاسيكية لدينا، تقدم مع البطاطس المقلية والخبز و…" at bounding box center [955, 405] width 442 height 62
type textarea "كمية نصف كيلوغرام شهية من شاورما اللحم الكلاسيكية لدينا، تقدم مع البطاطس المقلي…"
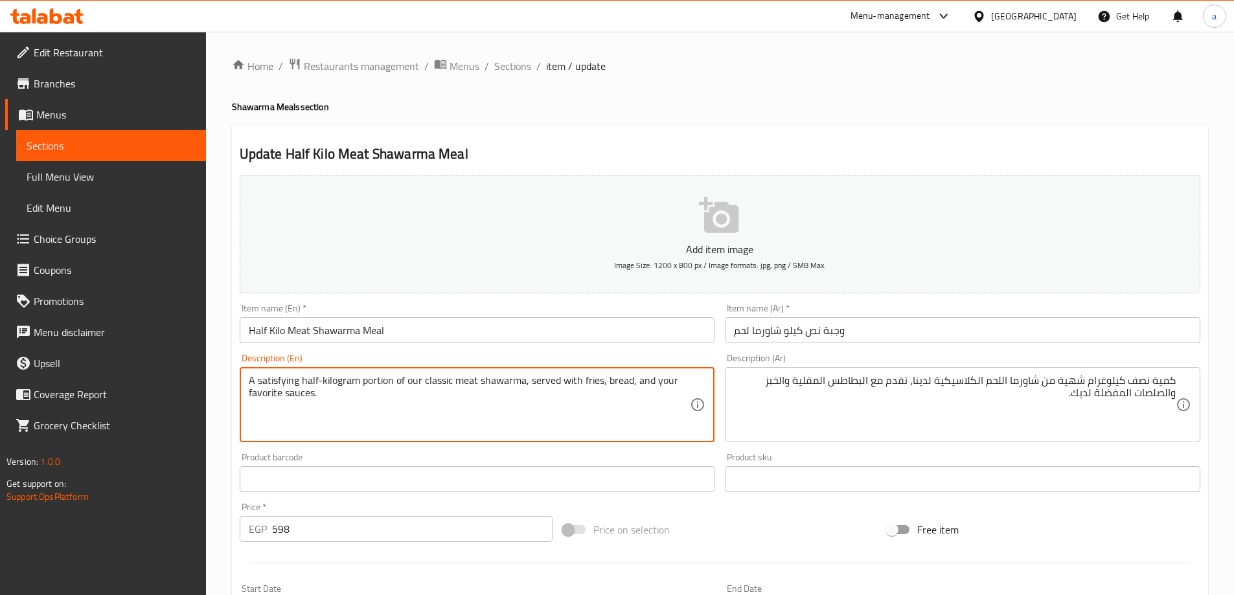
drag, startPoint x: 564, startPoint y: 403, endPoint x: 321, endPoint y: 392, distance: 243.1
click at [321, 392] on textarea "A satisfying half-kilogram portion of our classic meat shawarma, served with fr…" at bounding box center [470, 405] width 442 height 62
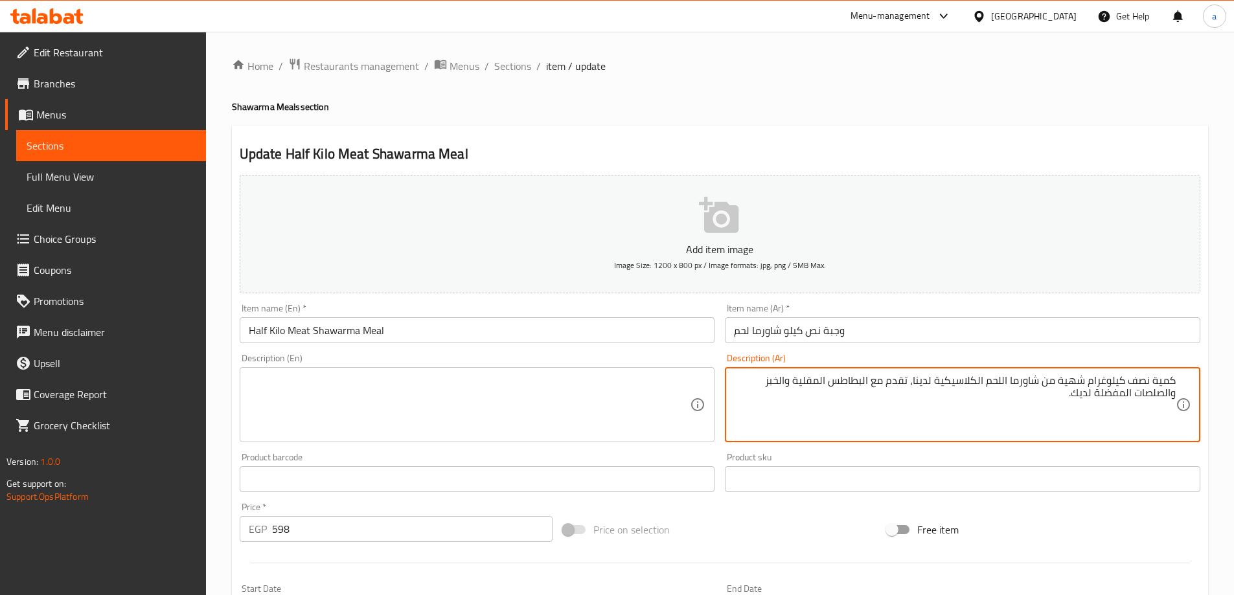
click at [891, 405] on textarea "كمية نصف كيلوغرام شهية من شاورما اللحم الكلاسيكية لدينا، تقدم مع البطاطس المقلي…" at bounding box center [955, 405] width 442 height 62
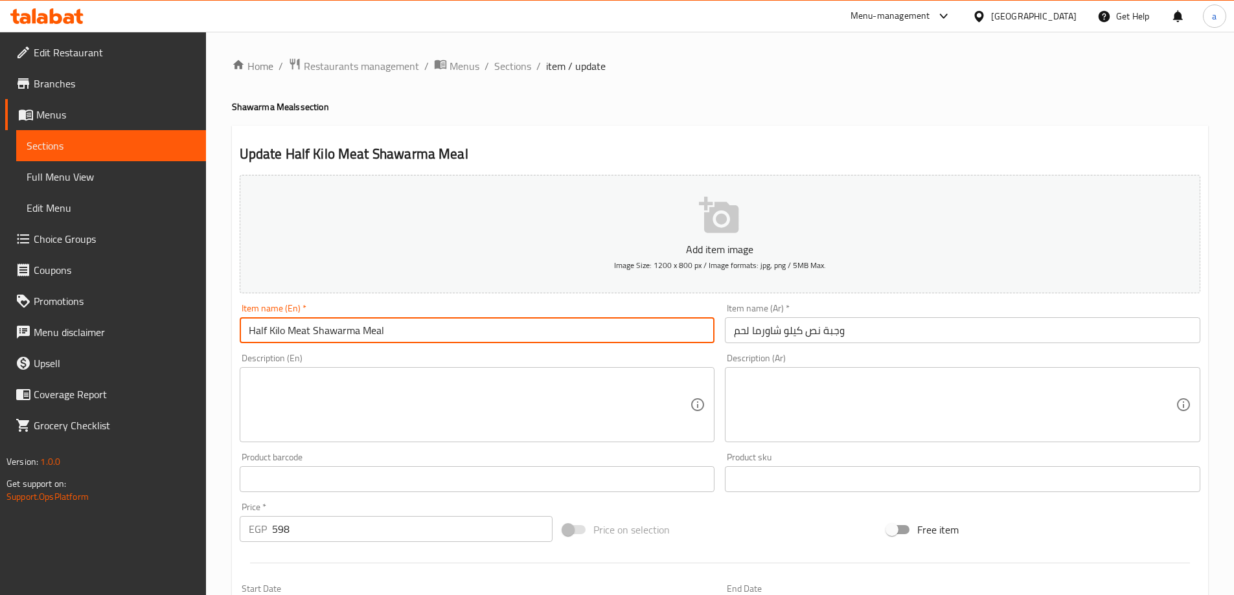
click at [388, 325] on input "Half Kilo Meat Shawarma Meal" at bounding box center [477, 330] width 475 height 26
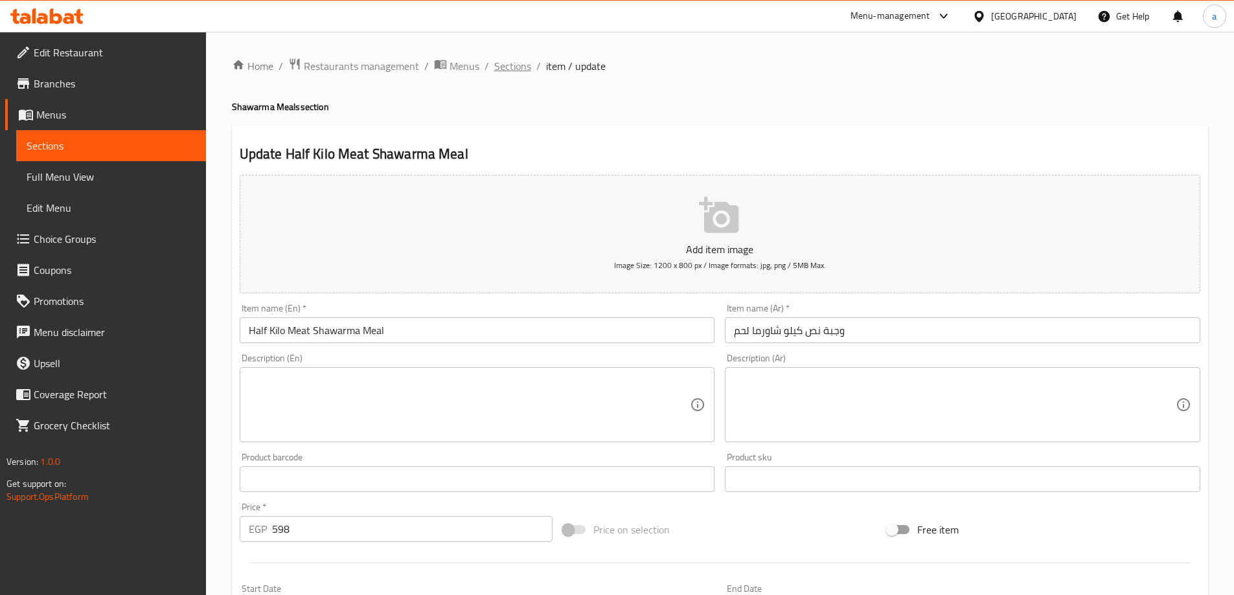
click at [523, 64] on span "Sections" at bounding box center [512, 66] width 37 height 16
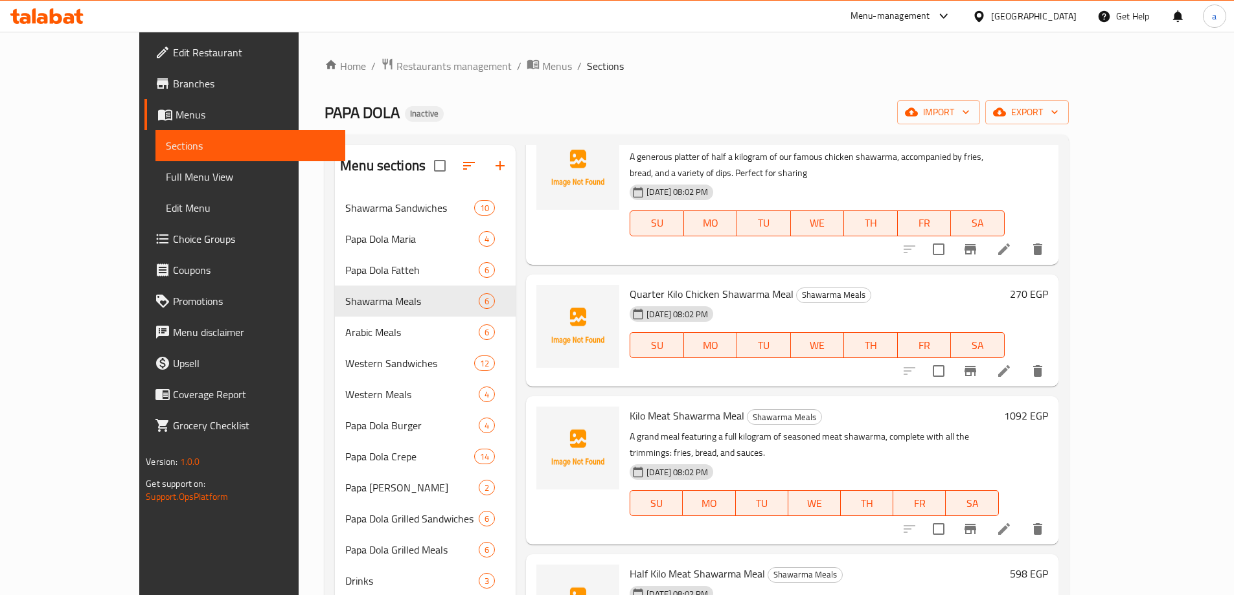
scroll to position [181, 0]
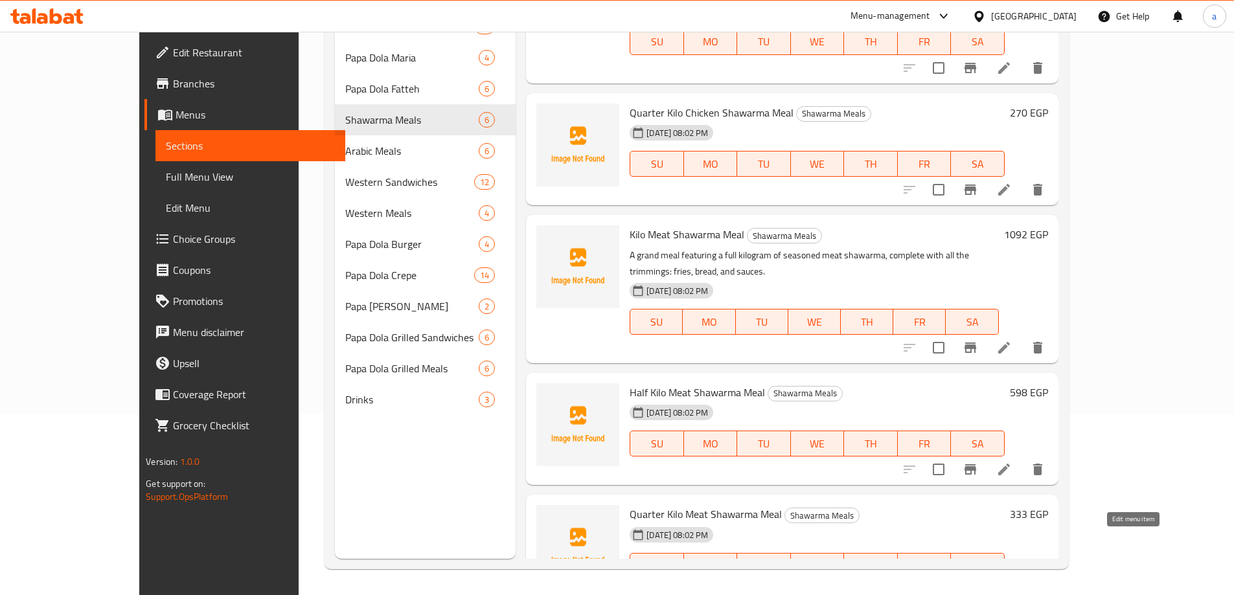
click at [1012, 584] on icon at bounding box center [1004, 592] width 16 height 16
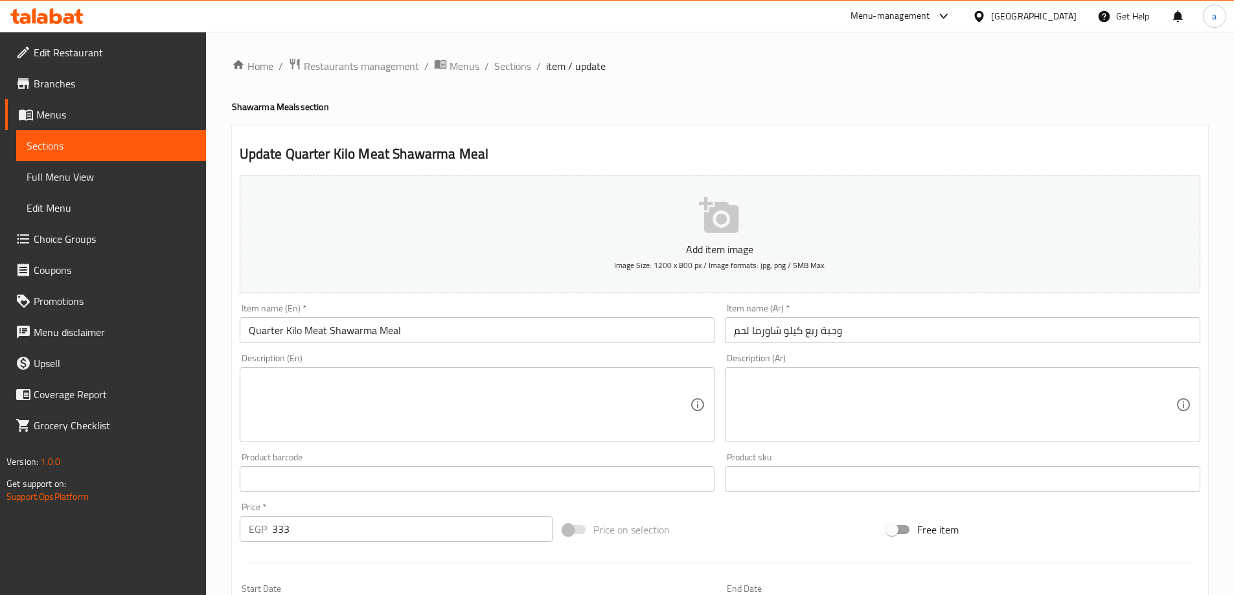
click at [451, 392] on textarea at bounding box center [470, 405] width 442 height 62
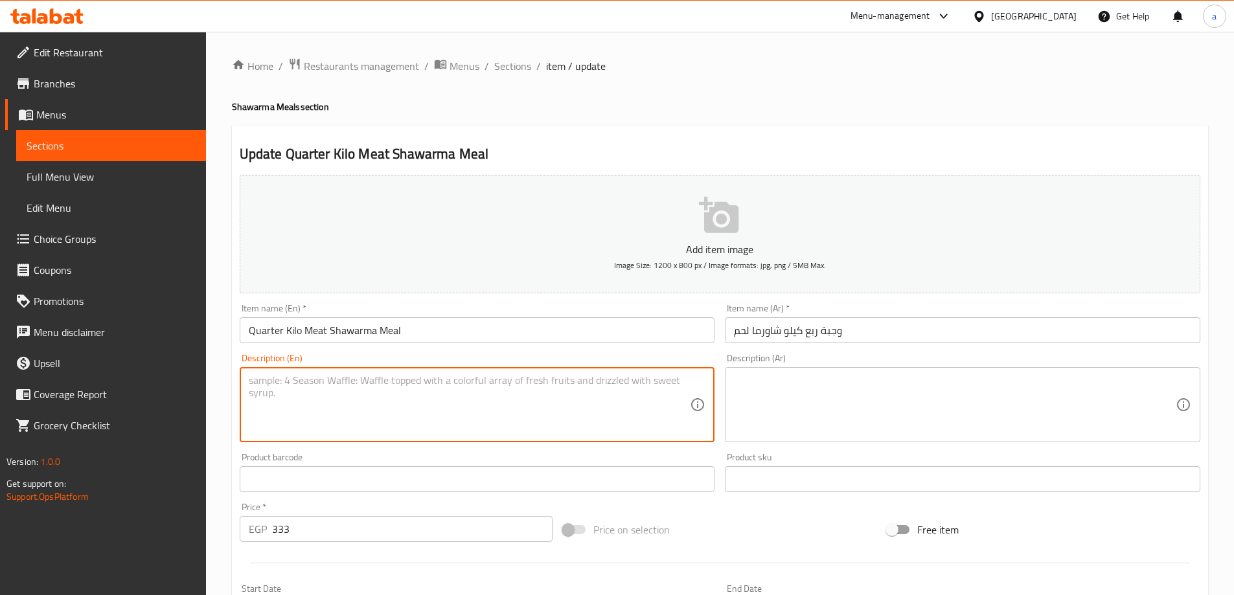
click at [529, 379] on textarea at bounding box center [470, 405] width 442 height 62
paste textarea "A delicious individual meal with a quarter kilogram of savory meat shawarma, se…"
type textarea "A delicious individual meal with a quarter kilogram of savory meat shawarma, se…"
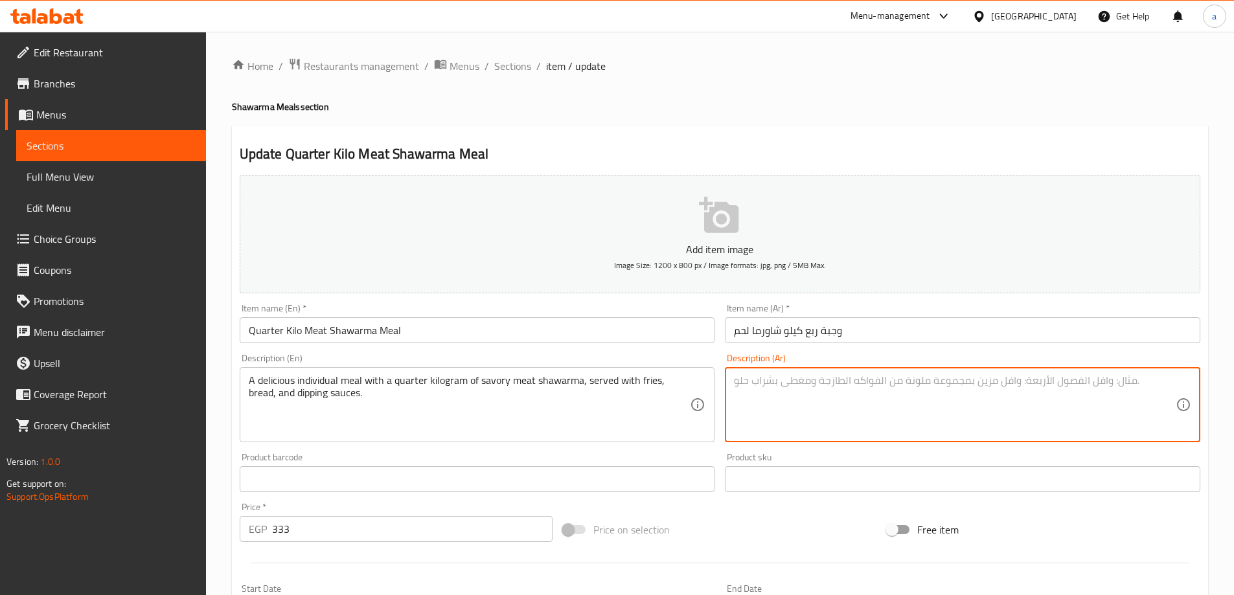
click at [801, 402] on textarea at bounding box center [955, 405] width 442 height 62
paste textarea "وجبة فردية لذيذة مكونة من ربع كيلوجرام من شاورما اللحم اللذيذة، تقدم مع البطاطس…"
click at [897, 378] on textarea "وجبة فردية لذيذة مكونة من ربع كيلوجرام من شاورما اللحم اللذيذة، تقدم مع البطاطس…" at bounding box center [955, 405] width 442 height 62
click at [769, 396] on textarea "وجبة فردية لذيذة مكونة من ربع كيلوجرام من شاورما اللحم المالحة، تقدم مع البطاطس…" at bounding box center [955, 405] width 442 height 62
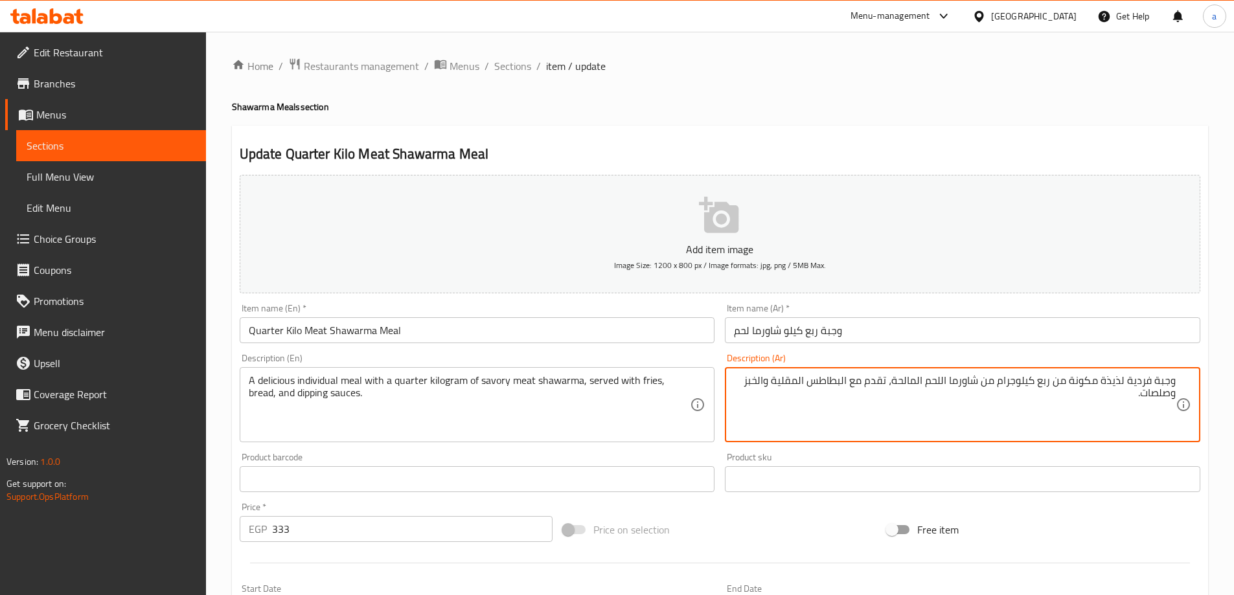
click at [917, 410] on textarea "وجبة فردية لذيذة مكونة من ربع كيلوجرام من شاورما اللحم المالحة، تقدم مع البطاطس…" at bounding box center [955, 405] width 442 height 62
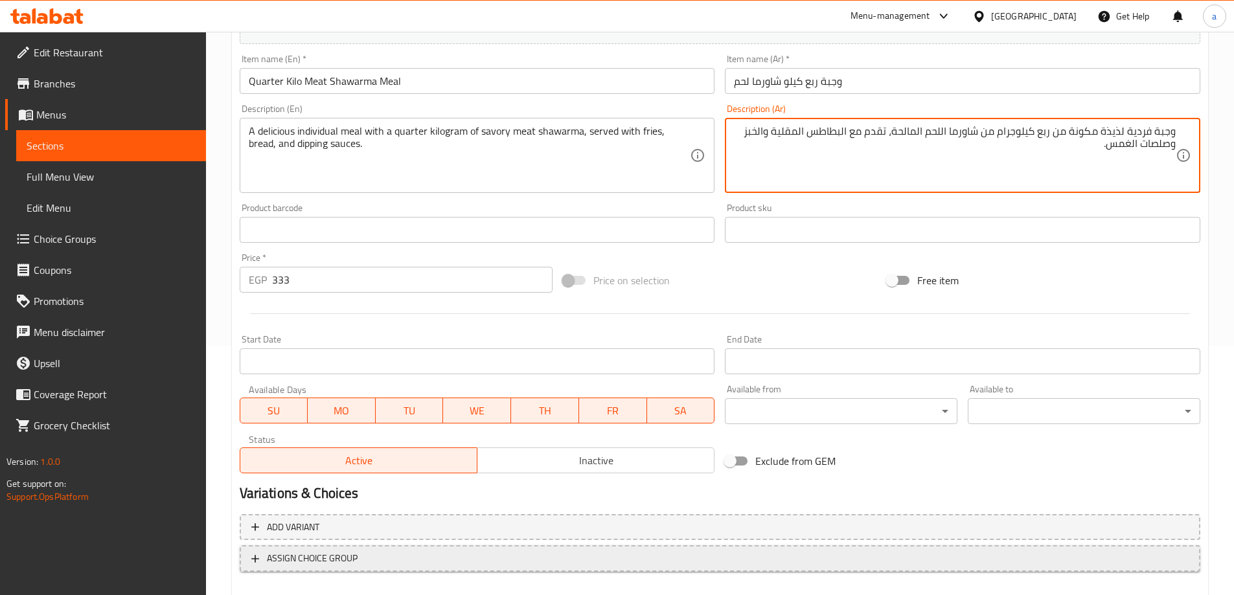
scroll to position [320, 0]
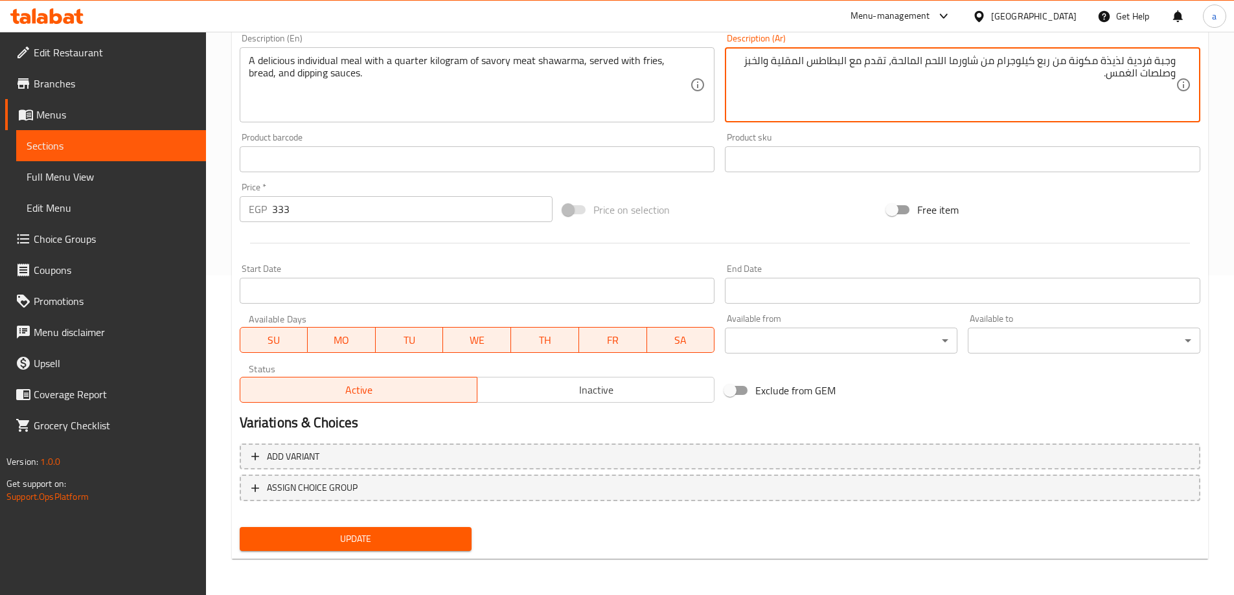
type textarea "وجبة فردية لذيذة مكونة من ربع كيلوجرام من شاورما اللحم المالحة، تقدم مع البطاطس…"
click at [317, 525] on div "Update" at bounding box center [355, 539] width 243 height 34
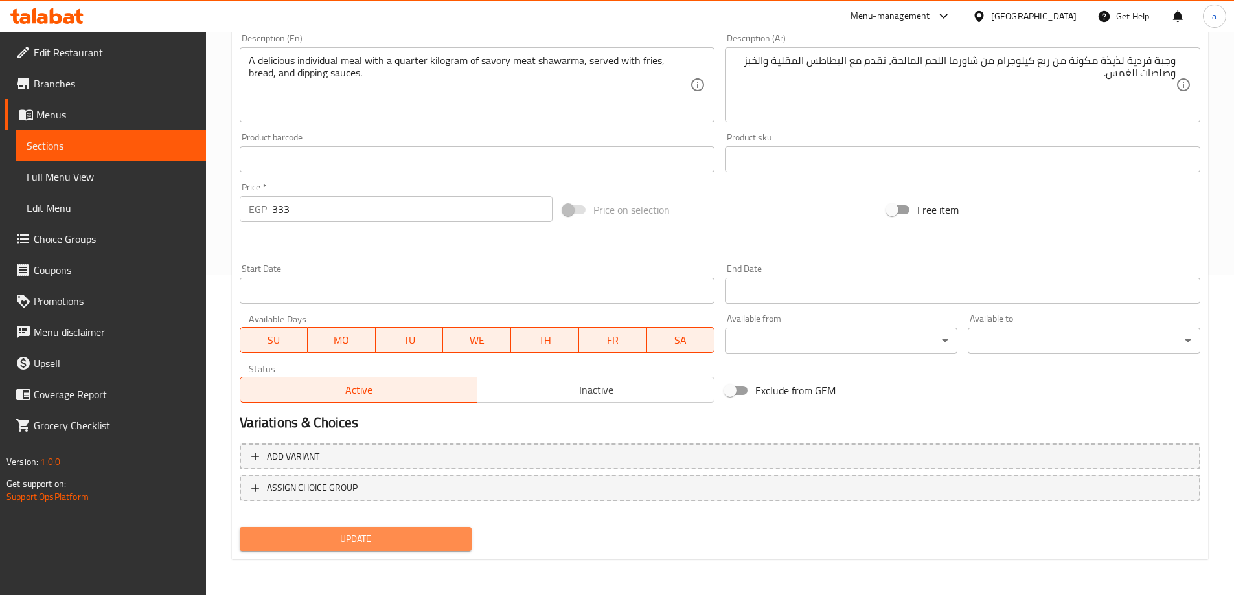
click at [315, 532] on span "Update" at bounding box center [356, 539] width 212 height 16
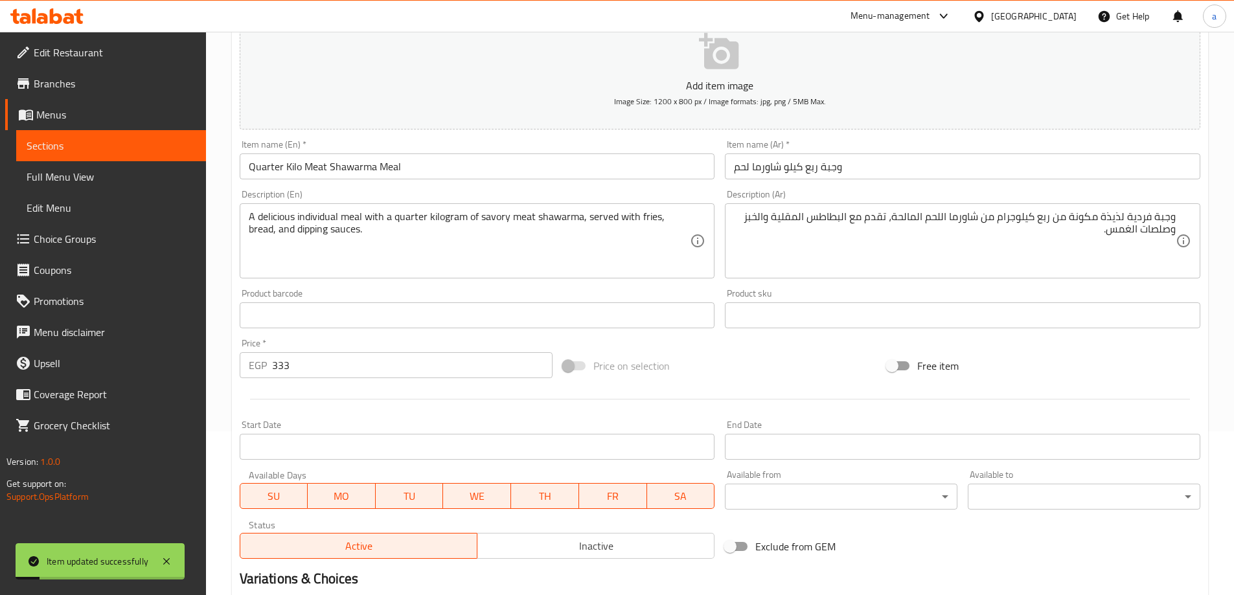
scroll to position [0, 0]
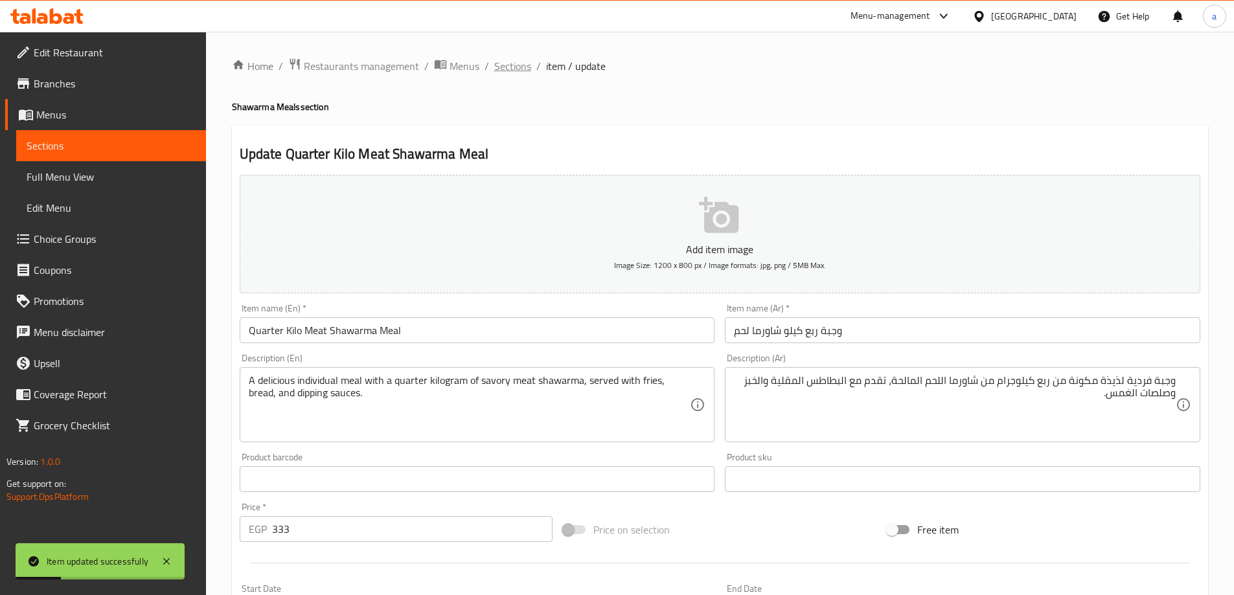
click at [504, 65] on span "Sections" at bounding box center [512, 66] width 37 height 16
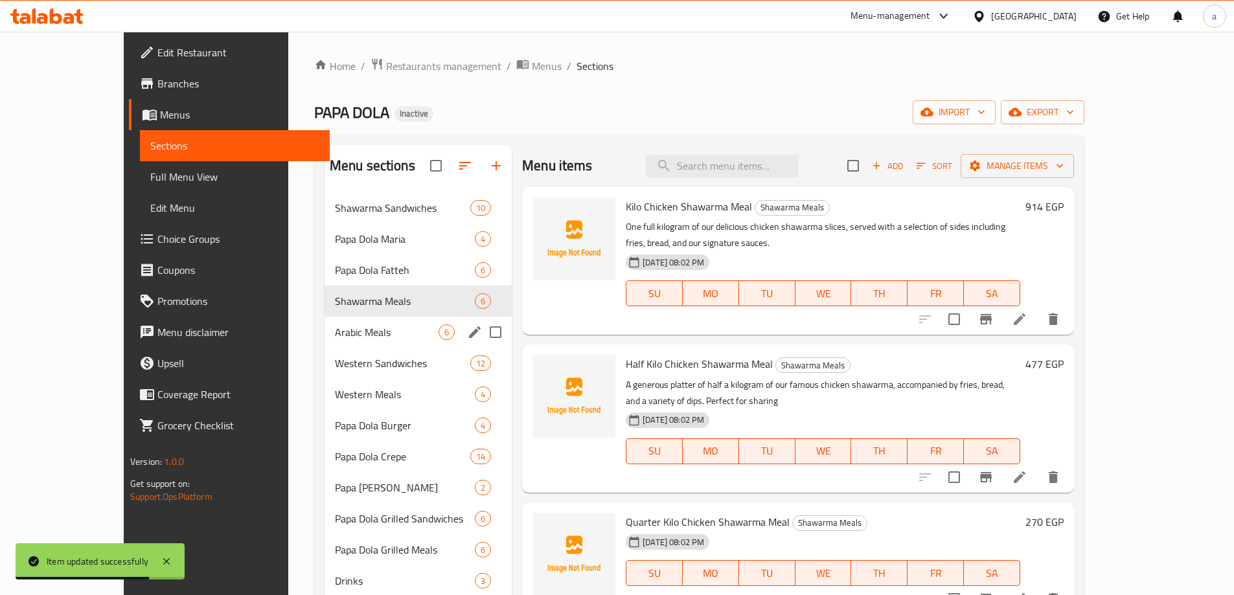
click at [329, 341] on div "Arabic Meals 6" at bounding box center [417, 332] width 187 height 31
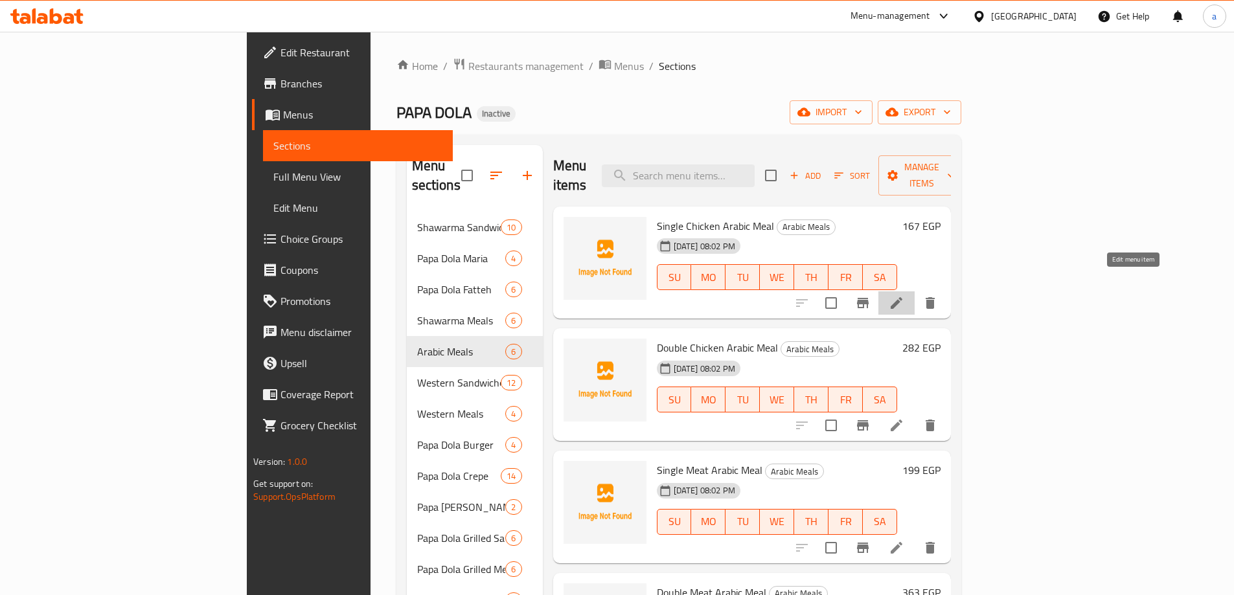
click at [902, 297] on icon at bounding box center [897, 303] width 12 height 12
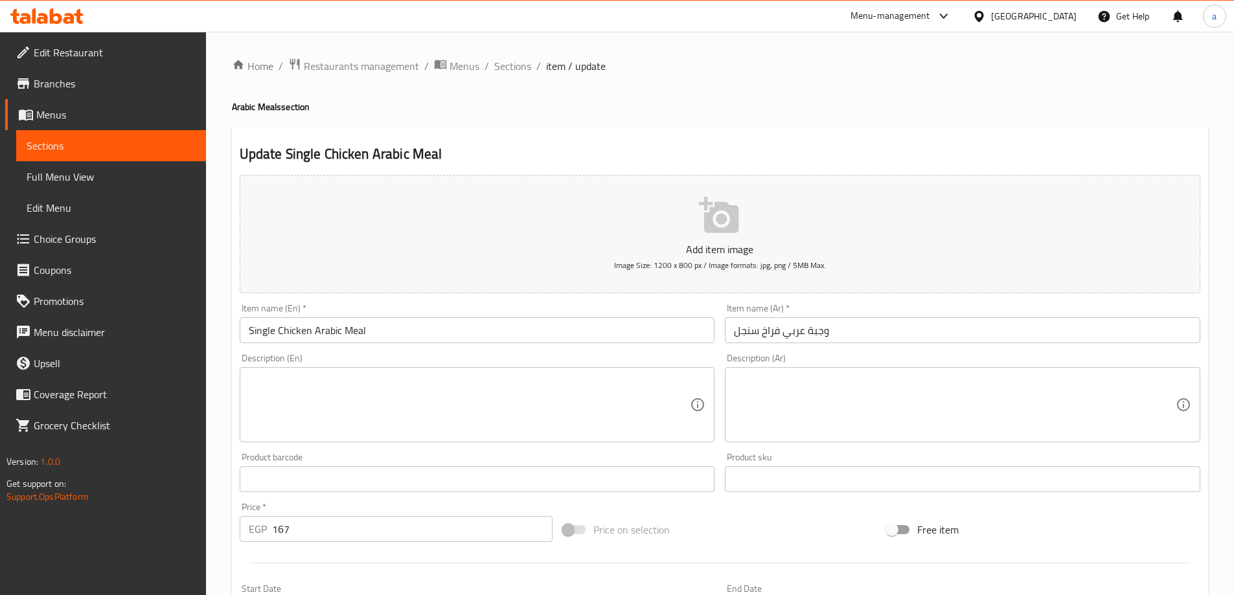
click at [376, 404] on textarea at bounding box center [470, 405] width 442 height 62
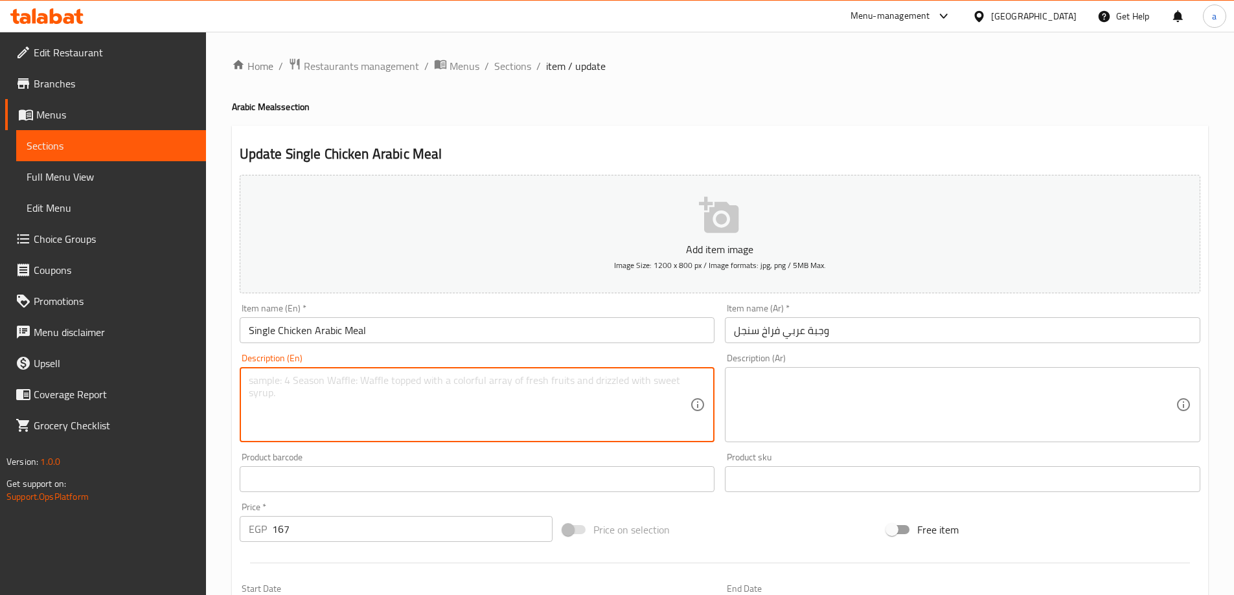
paste textarea "A classic Arabic meal featuring one chicken shawarma wrap cut into pieces, serv…"
type textarea "A classic Arabic meal featuring one chicken shawarma wrap cut into pieces, serv…"
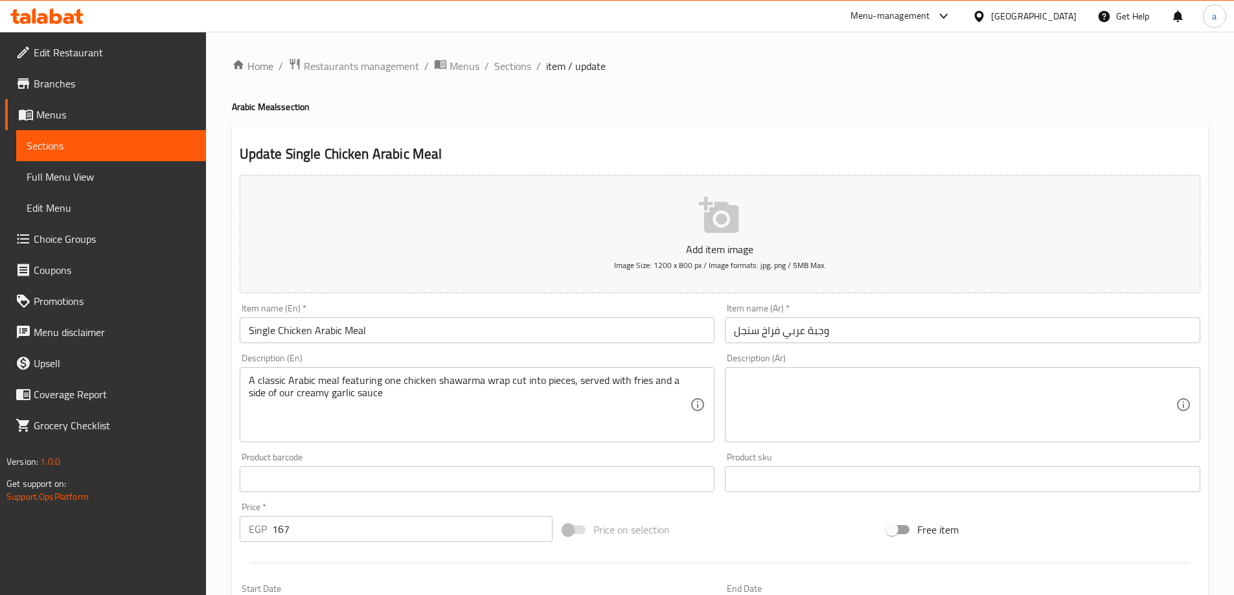
click at [850, 408] on textarea at bounding box center [955, 405] width 442 height 62
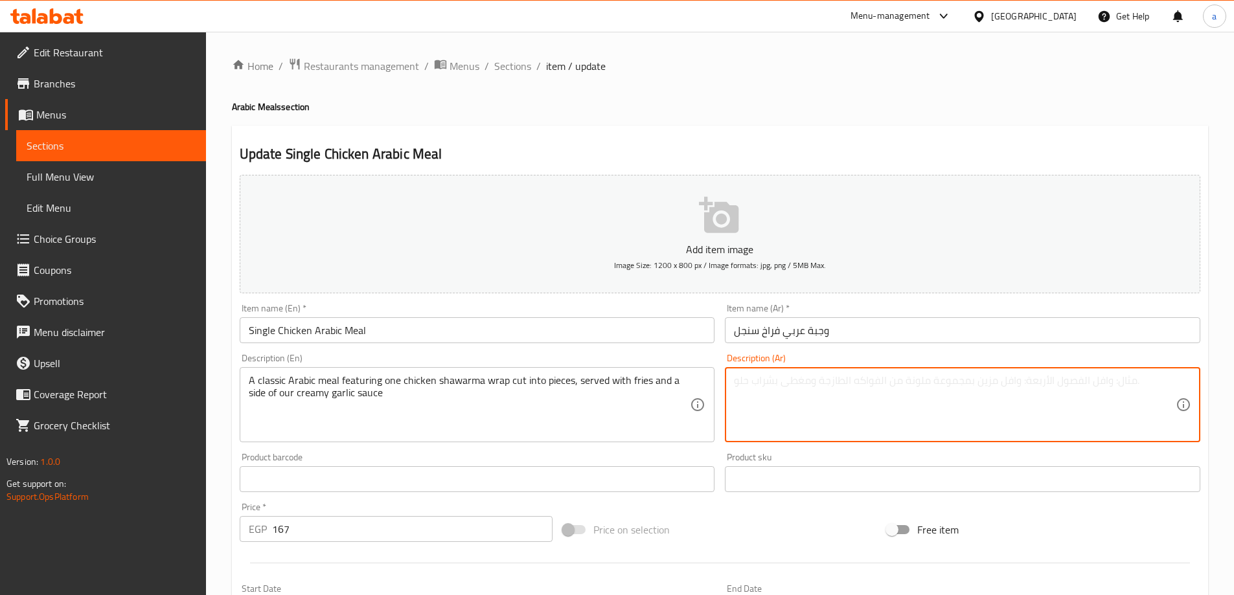
paste textarea "وجبة عربية كلاسيكية تتكون من لفائف شاورما دجاج مقطعة إلى قطع، تقدم مع البطاطس ا…"
drag, startPoint x: 1016, startPoint y: 384, endPoint x: 1040, endPoint y: 387, distance: 24.1
click at [1040, 387] on textarea "وجبة عربية كلاسيكية تتكون من لفائف شاورما دجاج مقطعة إلى قطع، تقدم مع البطاطس ا…" at bounding box center [955, 405] width 442 height 62
click at [771, 380] on textarea "وجبة عربية كلاسيكية تتكون من راب شاورما دجاج مقطعة إلى قطع، تقدم مع البطاطس الم…" at bounding box center [955, 405] width 442 height 62
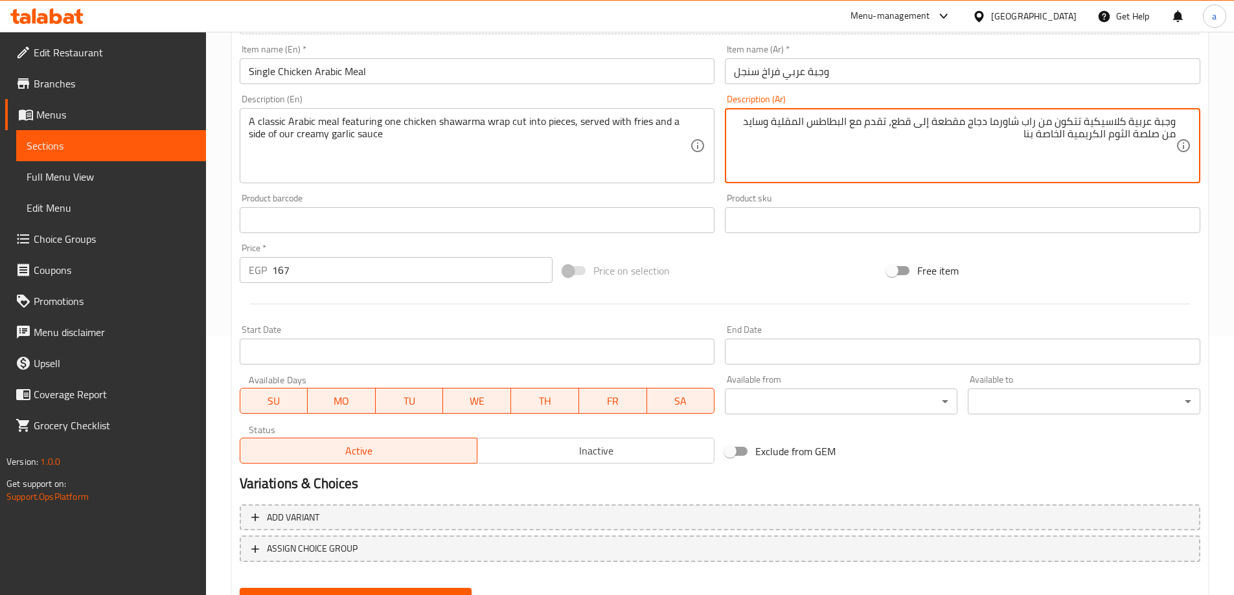
scroll to position [320, 0]
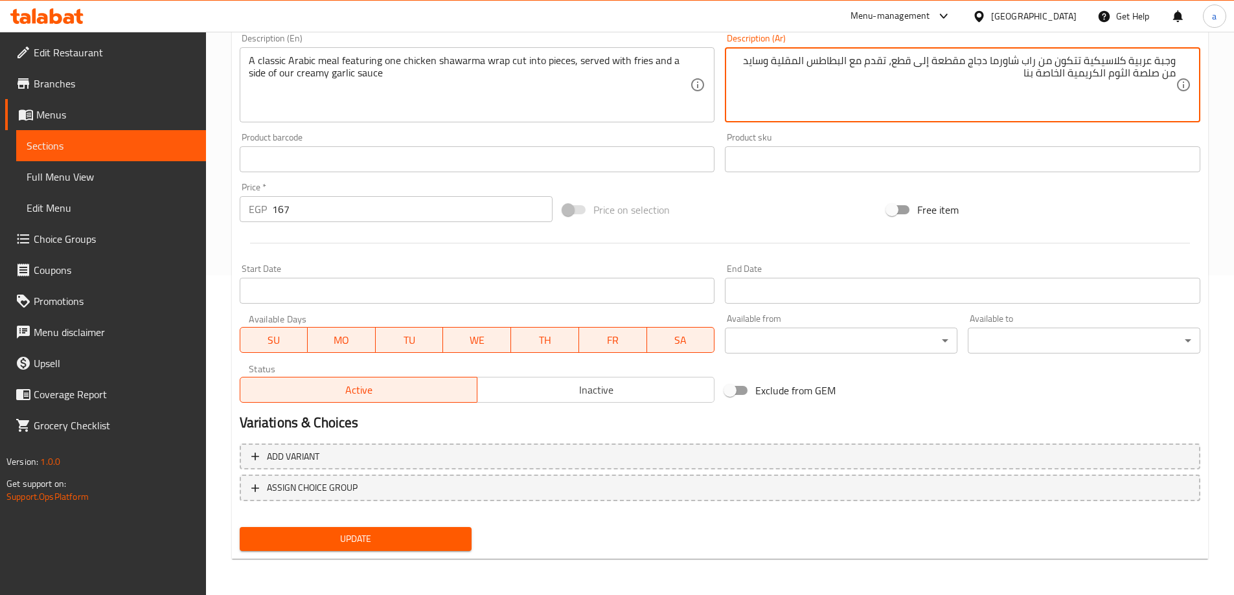
type textarea "وجبة عربية كلاسيكية تتكون من راب شاورما دجاج مقطعة إلى قطع، تقدم مع البطاطس الم…"
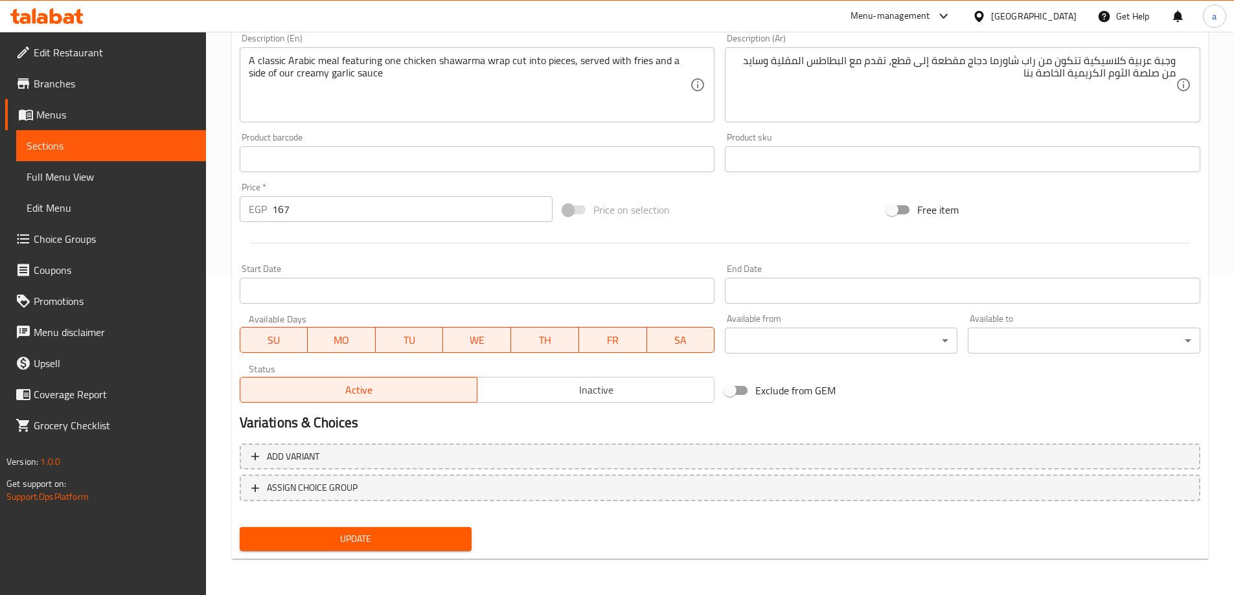
click at [360, 527] on div "Update" at bounding box center [355, 539] width 243 height 34
click at [357, 531] on span "Update" at bounding box center [356, 539] width 212 height 16
click at [359, 541] on span "Update" at bounding box center [356, 539] width 212 height 16
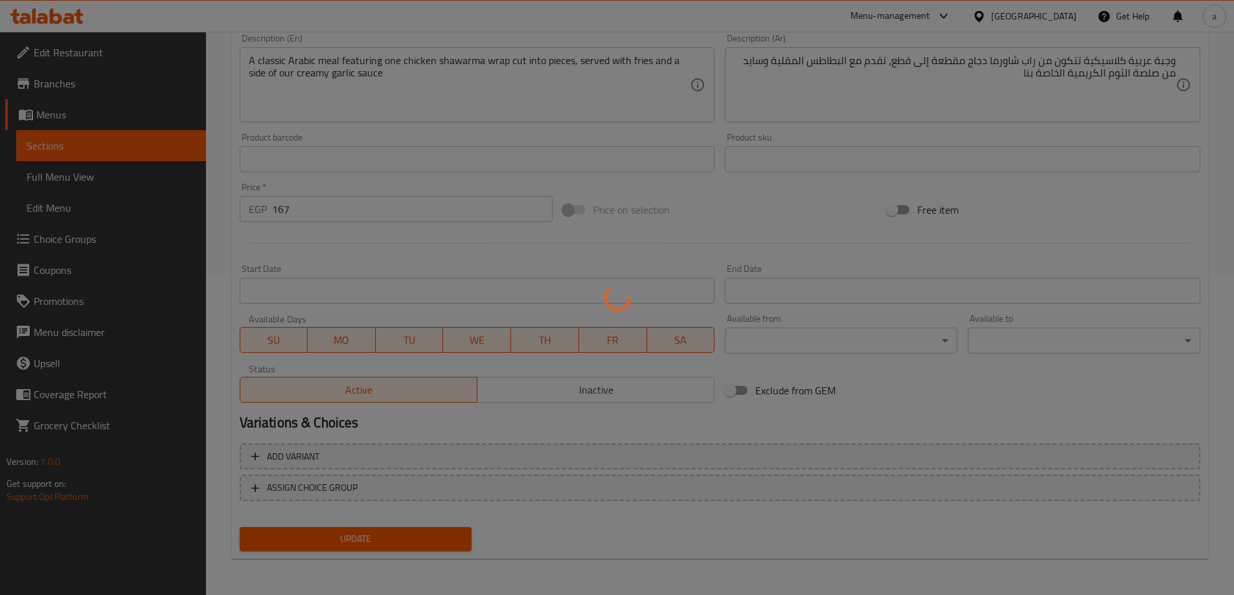
scroll to position [0, 0]
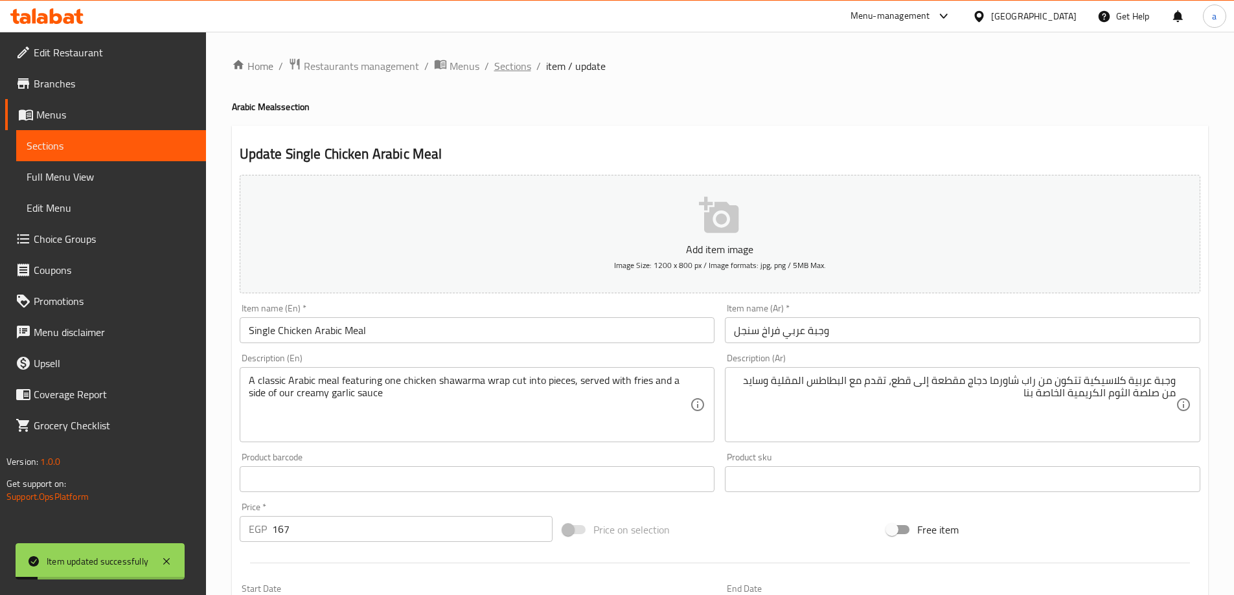
click at [510, 63] on span "Sections" at bounding box center [512, 66] width 37 height 16
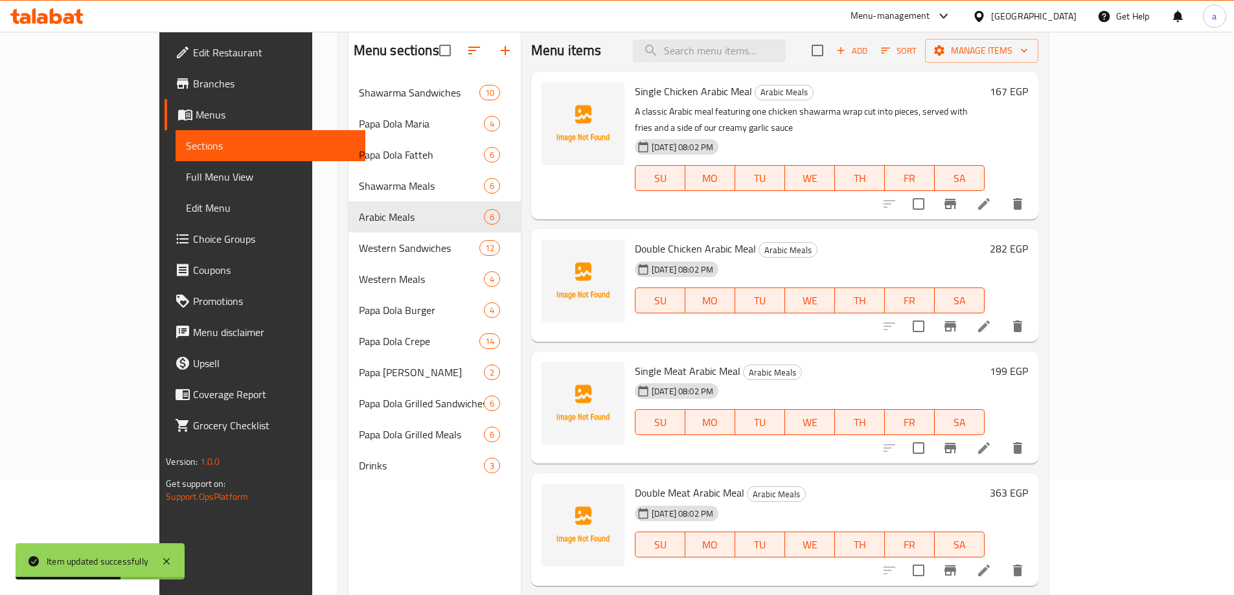
scroll to position [52, 0]
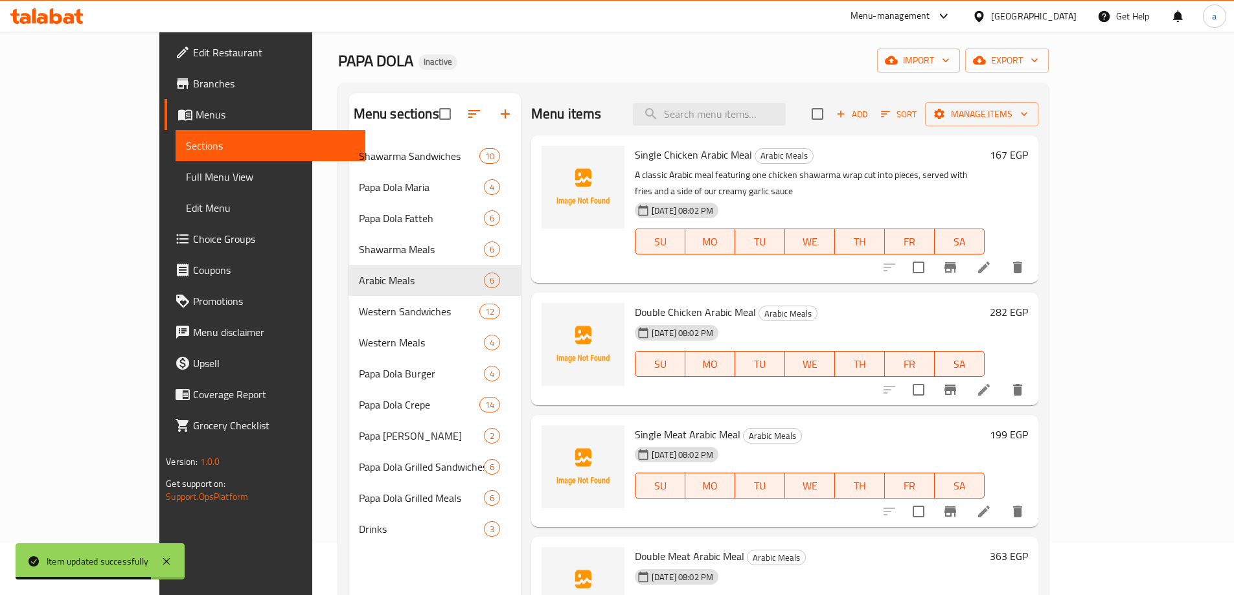
click at [992, 382] on icon at bounding box center [984, 390] width 16 height 16
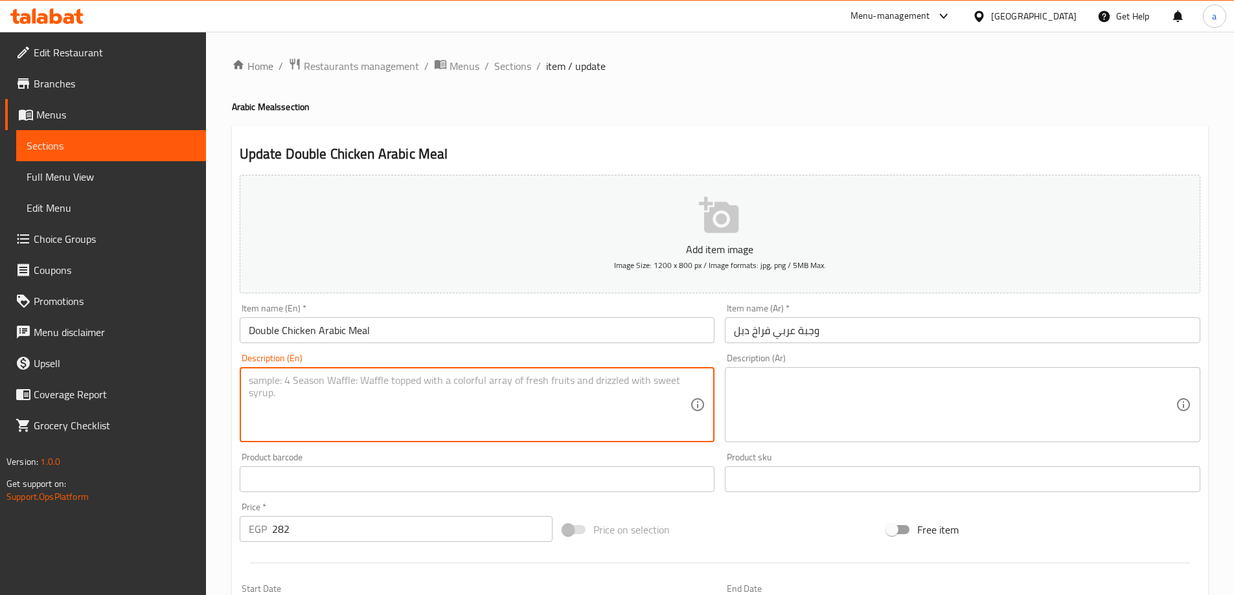
click at [476, 376] on textarea at bounding box center [470, 405] width 442 height 62
paste textarea "Two chicken shawarma wraps, sliced and served with a generous portion of fries …"
type textarea "Two chicken shawarma wraps, sliced and served with a generous portion of fries …"
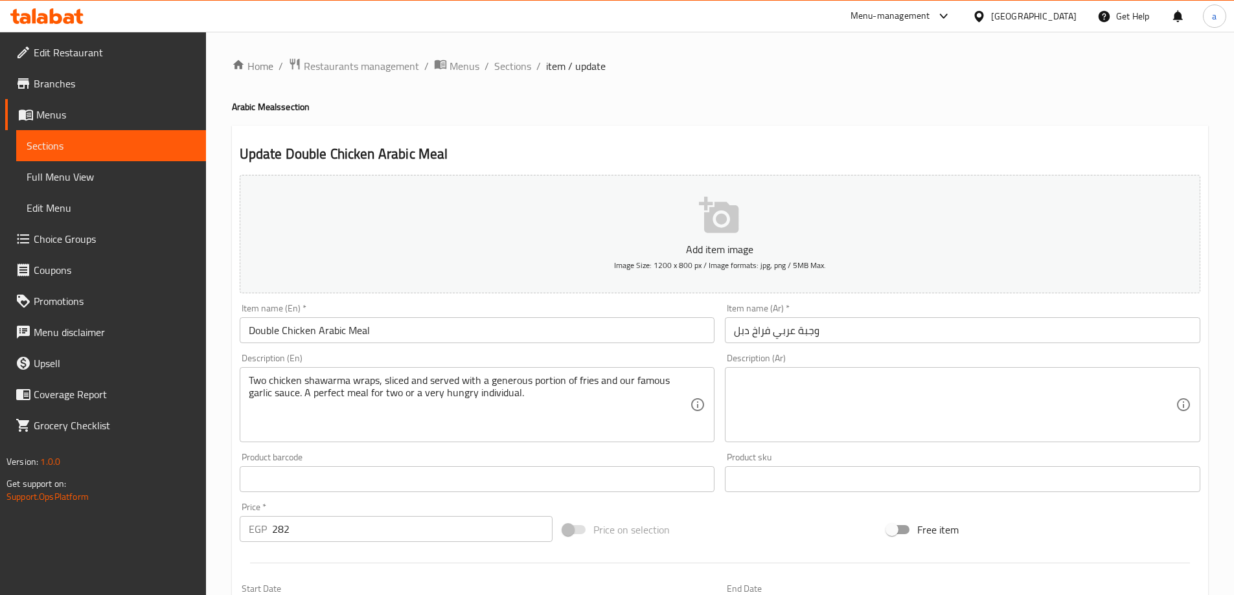
click at [897, 429] on textarea at bounding box center [955, 405] width 442 height 62
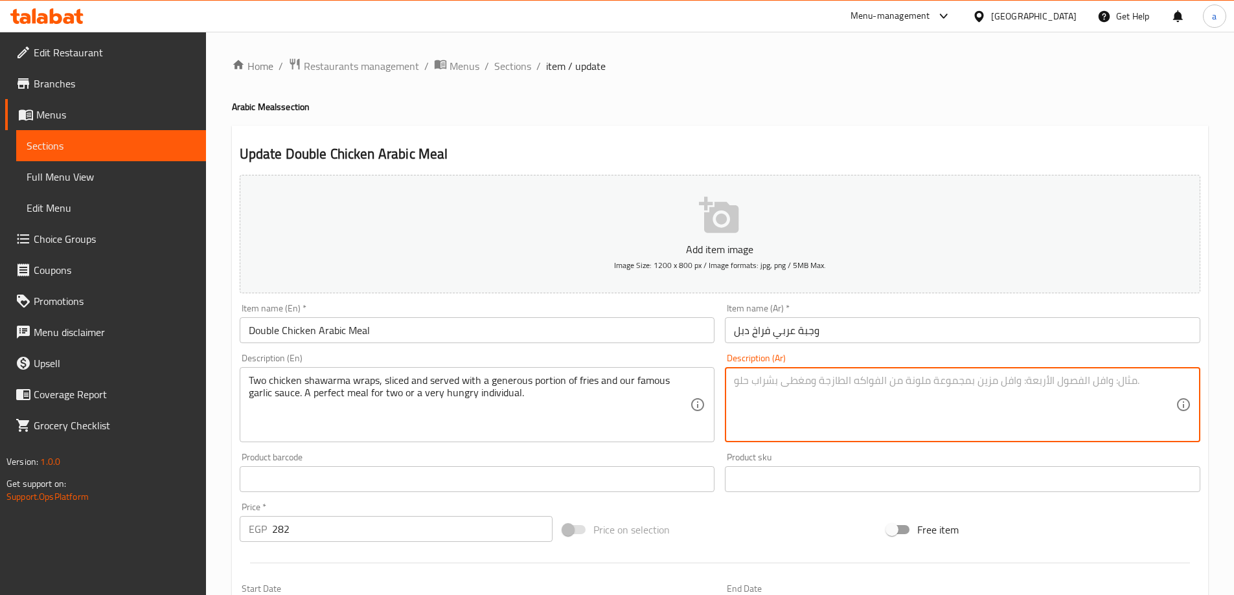
click at [953, 386] on textarea at bounding box center [955, 405] width 442 height 62
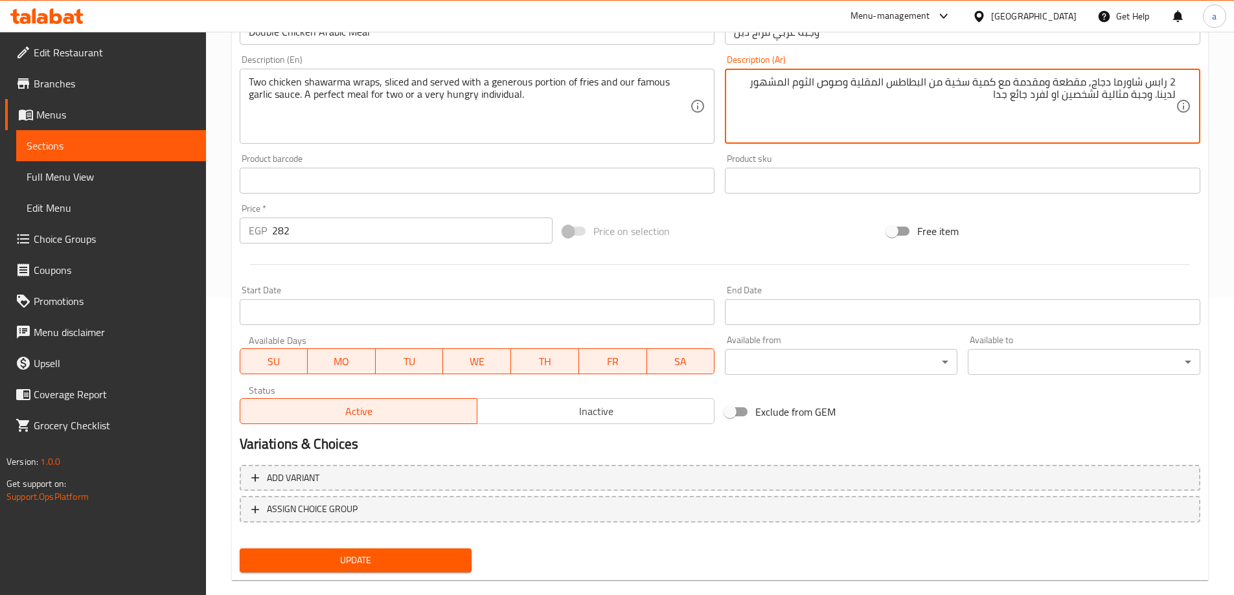
scroll to position [320, 0]
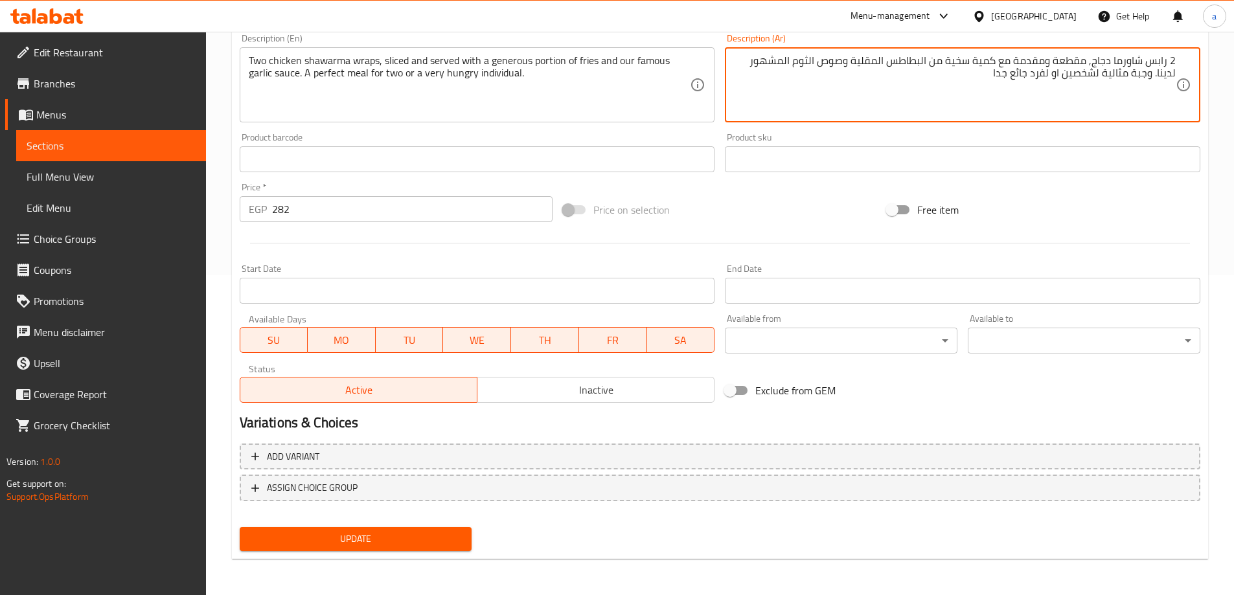
type textarea "2 رابس شاورما دجاج, مقطعة ومقدمة مع كمية سخية من البطاطس المقلية وصوص الثوم الم…"
click at [385, 537] on span "Update" at bounding box center [356, 539] width 212 height 16
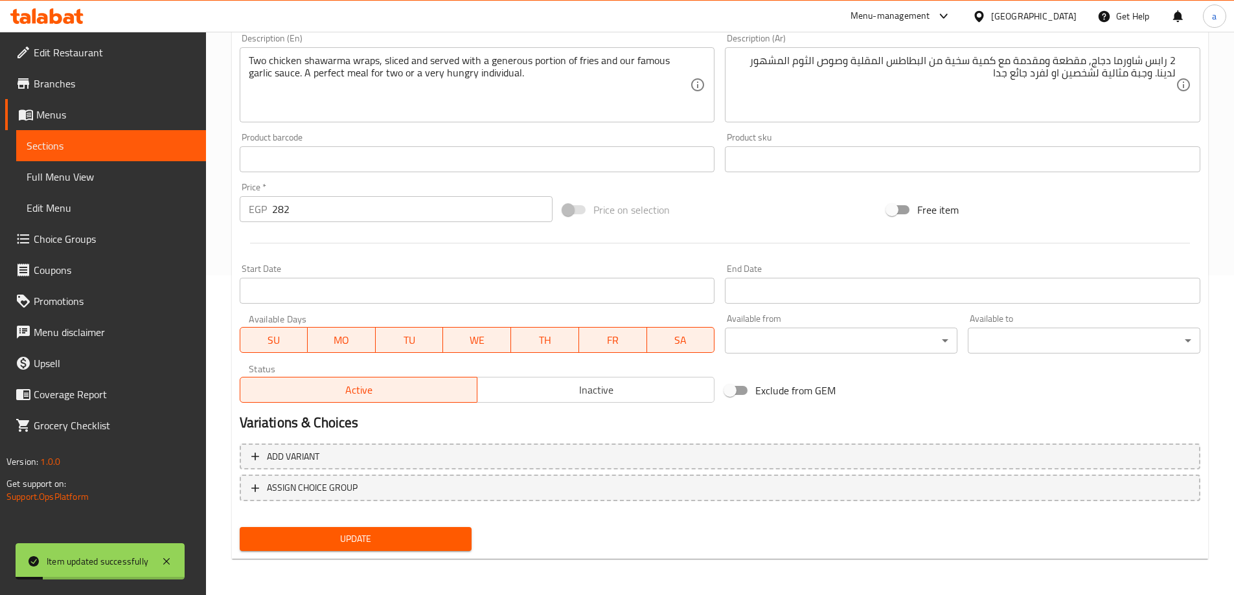
scroll to position [0, 0]
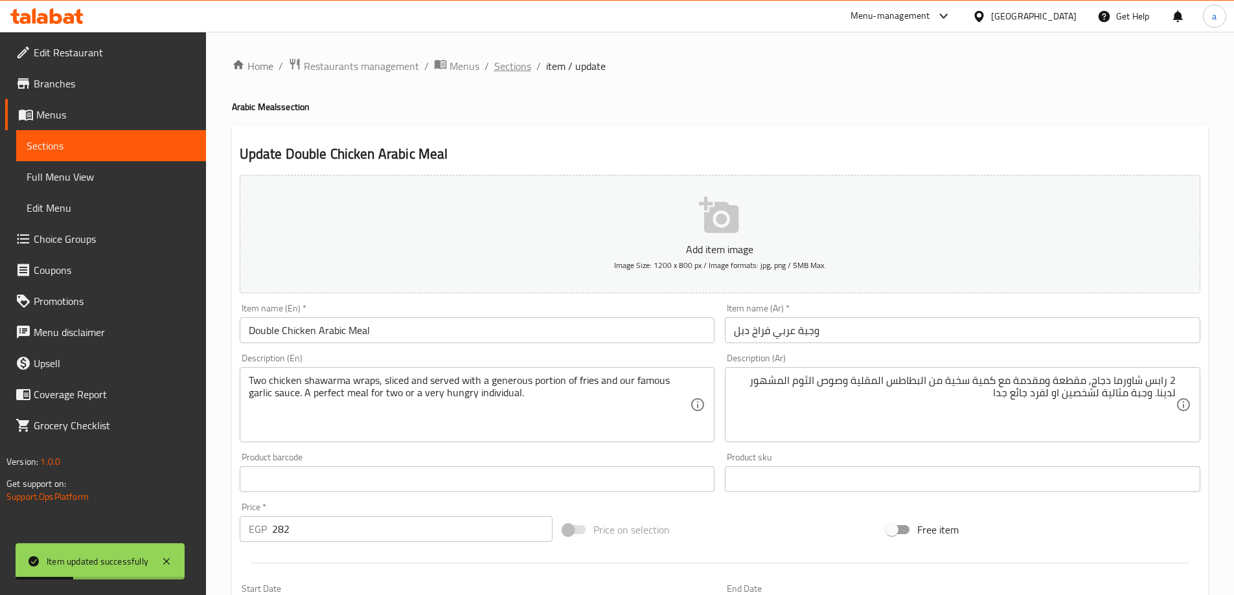
click at [525, 65] on span "Sections" at bounding box center [512, 66] width 37 height 16
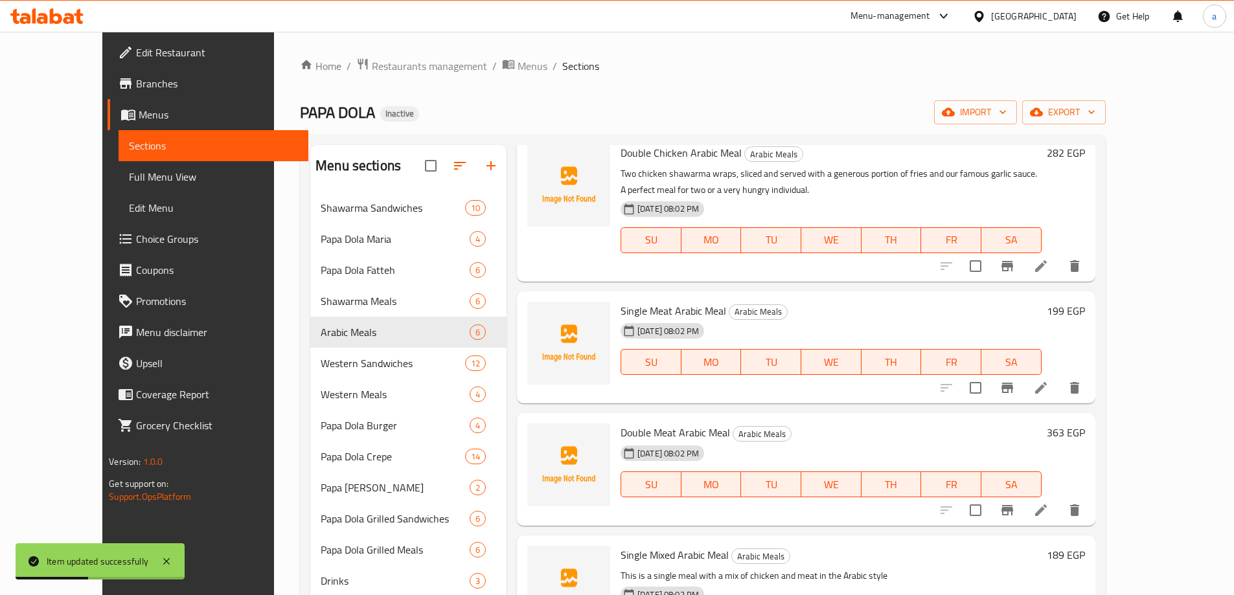
scroll to position [228, 0]
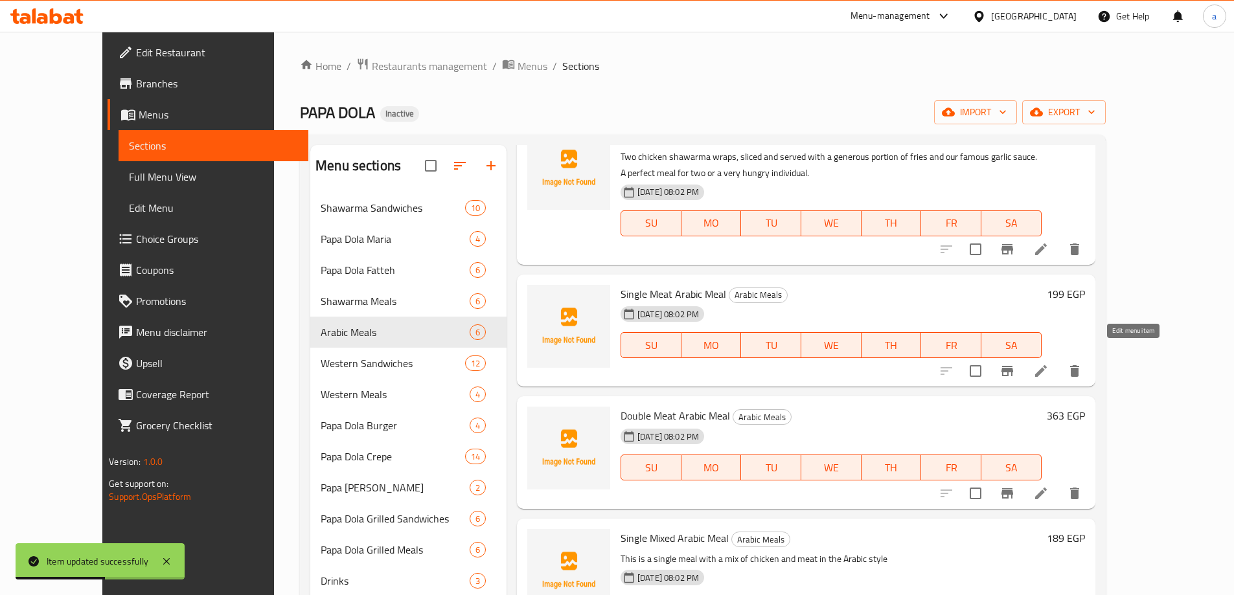
click at [1047, 365] on icon at bounding box center [1041, 371] width 12 height 12
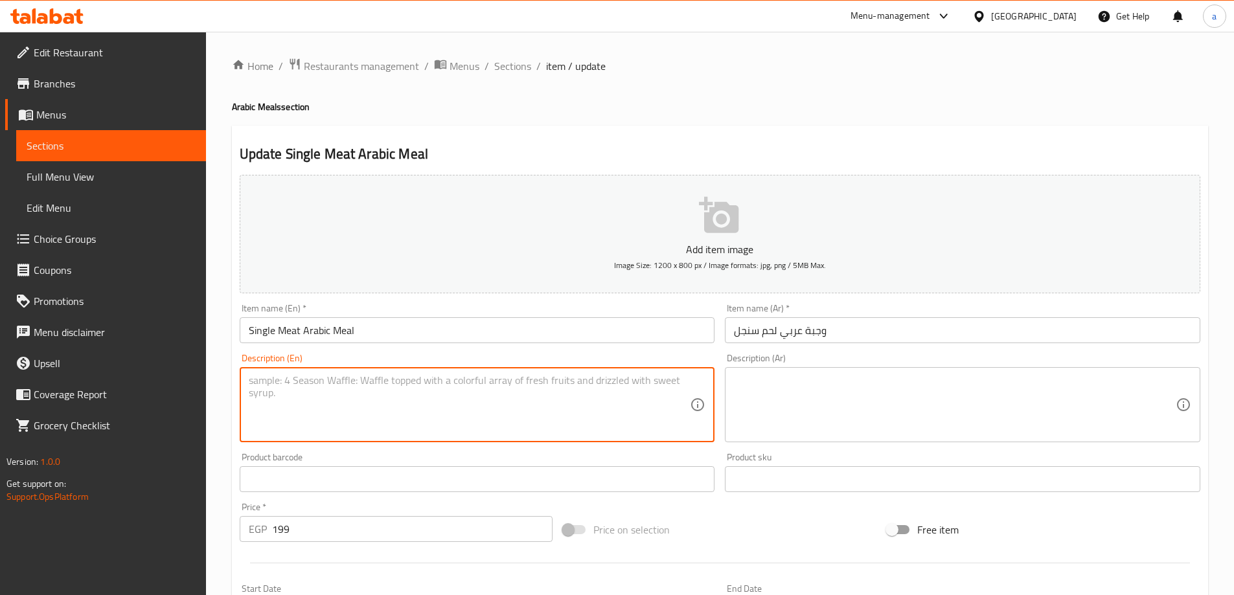
click at [448, 405] on textarea at bounding box center [470, 405] width 442 height 62
paste textarea "A single meat shawarma wrap, sliced into bite-sized pieces and served with frie…"
type textarea "A single meat shawarma wrap, sliced into bite-sized pieces and served with frie…"
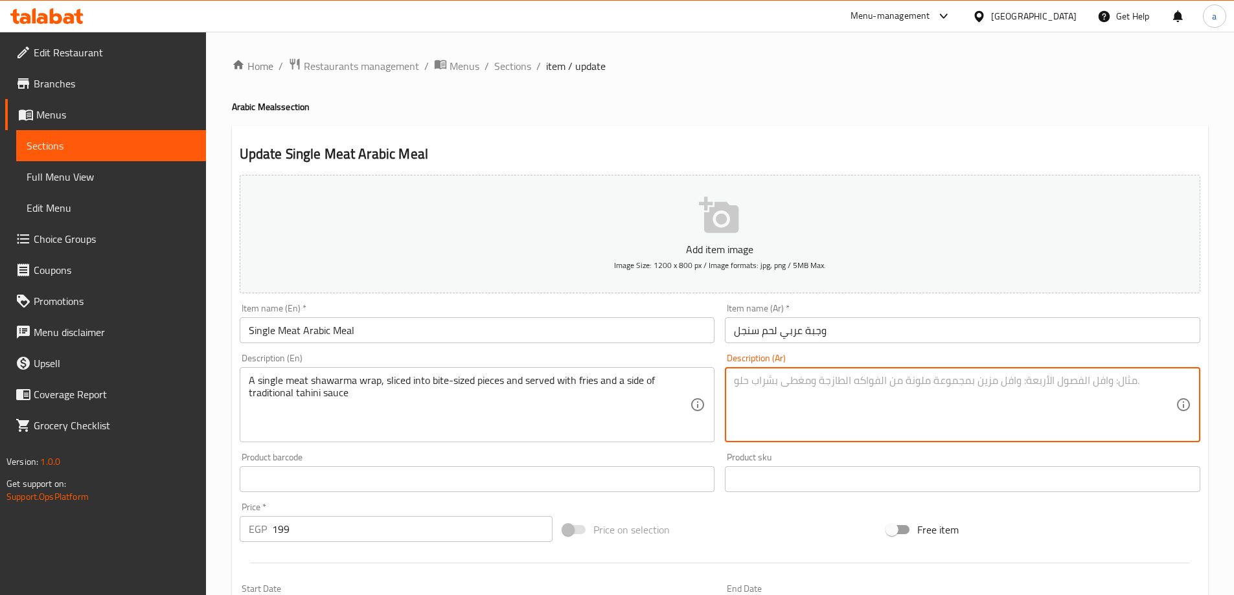
click at [835, 384] on textarea at bounding box center [955, 405] width 442 height 62
paste textarea "لفائف شاورما لحم واحدة، مقطعة إلى قطع بحجم اللقمة وتقدم مع البطاطس المقلية وصلص…"
click at [1160, 375] on textarea "لفائف شاورما لحم واحدة، مقطعة إلى قطع بحجم اللقمة وتقدم مع البطاطس المقلية وصلص…" at bounding box center [955, 405] width 442 height 62
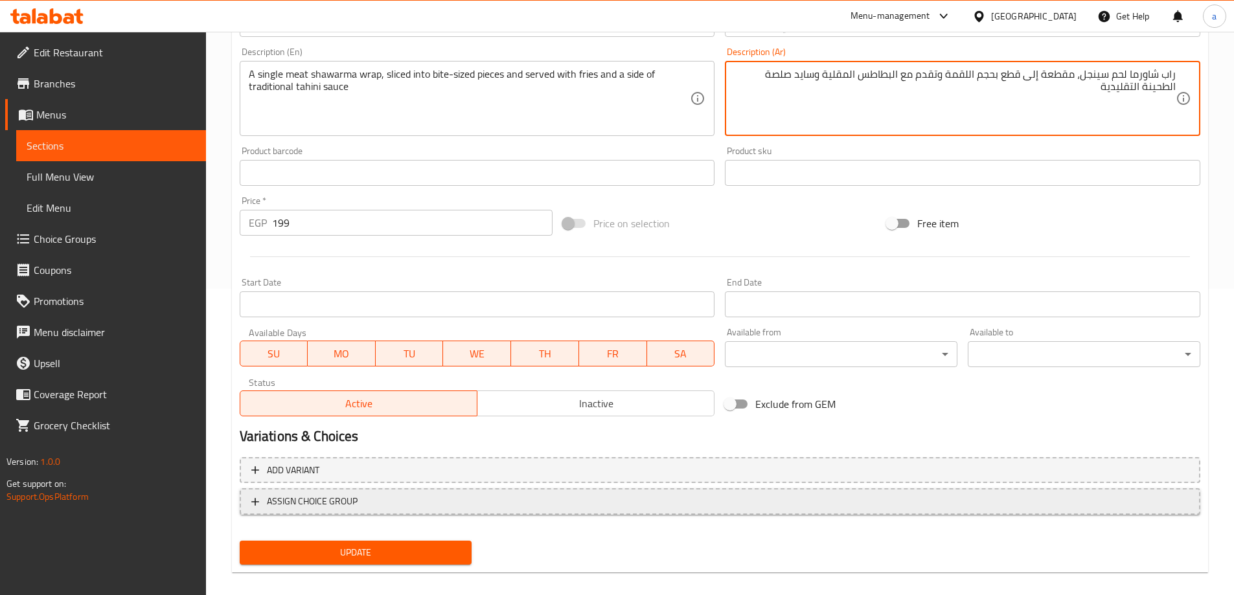
scroll to position [320, 0]
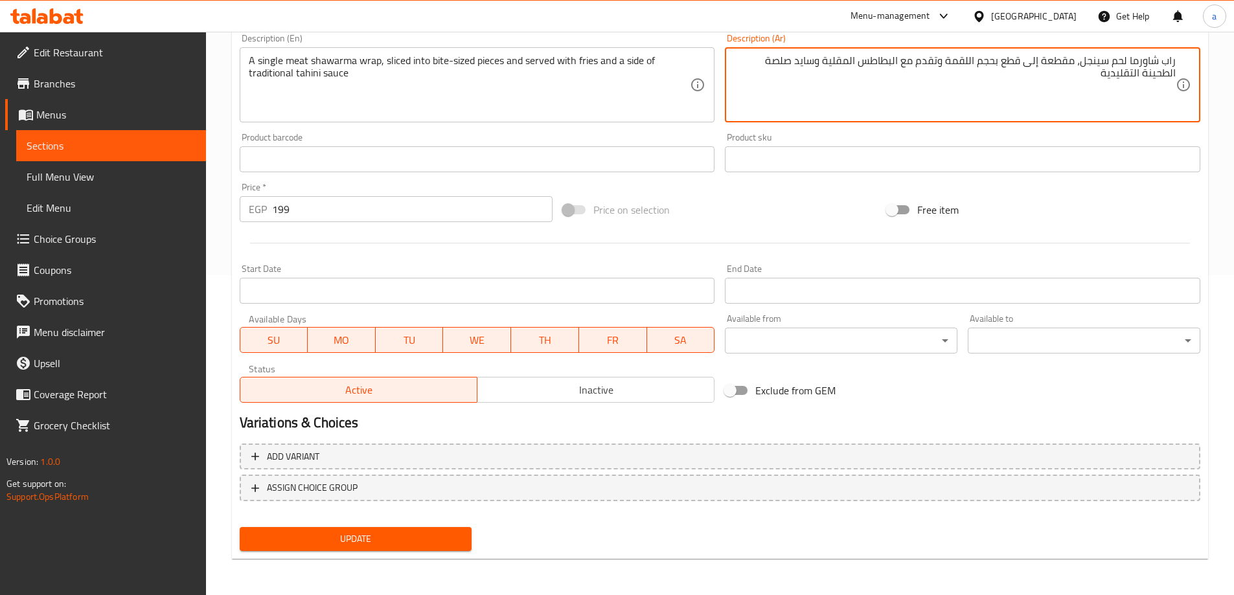
type textarea "راب شاورما لحم سينجل، مقطعة إلى قطع بحجم اللقمة وتقدم مع البطاطس المقلية وسايد …"
click at [359, 536] on span "Update" at bounding box center [356, 539] width 212 height 16
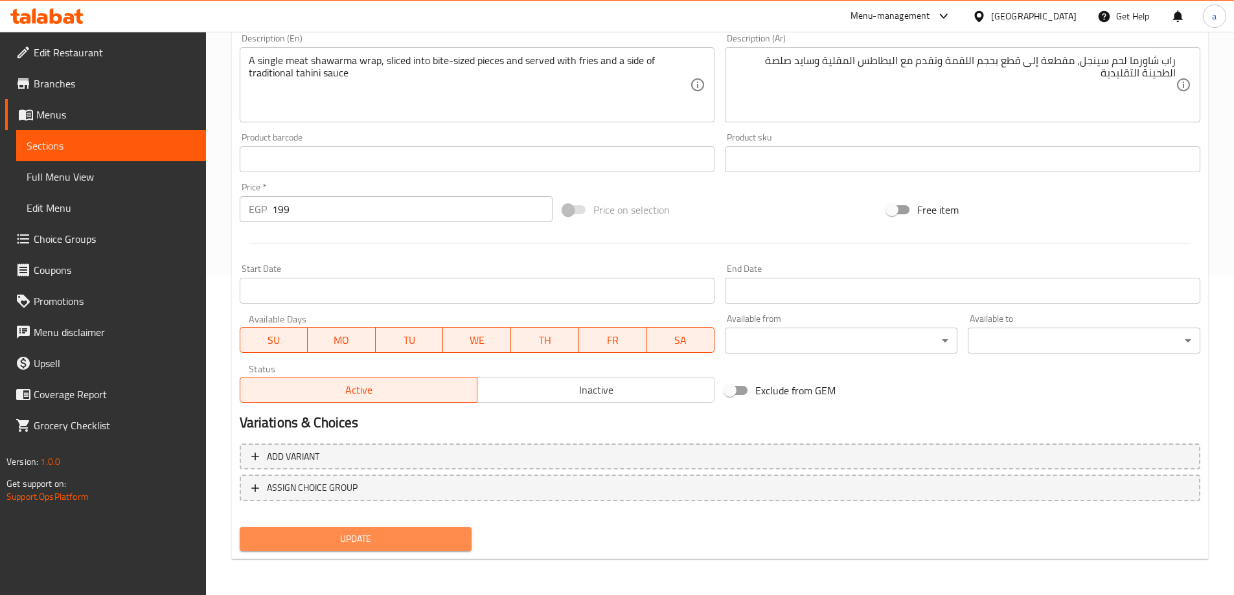
click at [422, 530] on button "Update" at bounding box center [356, 539] width 233 height 24
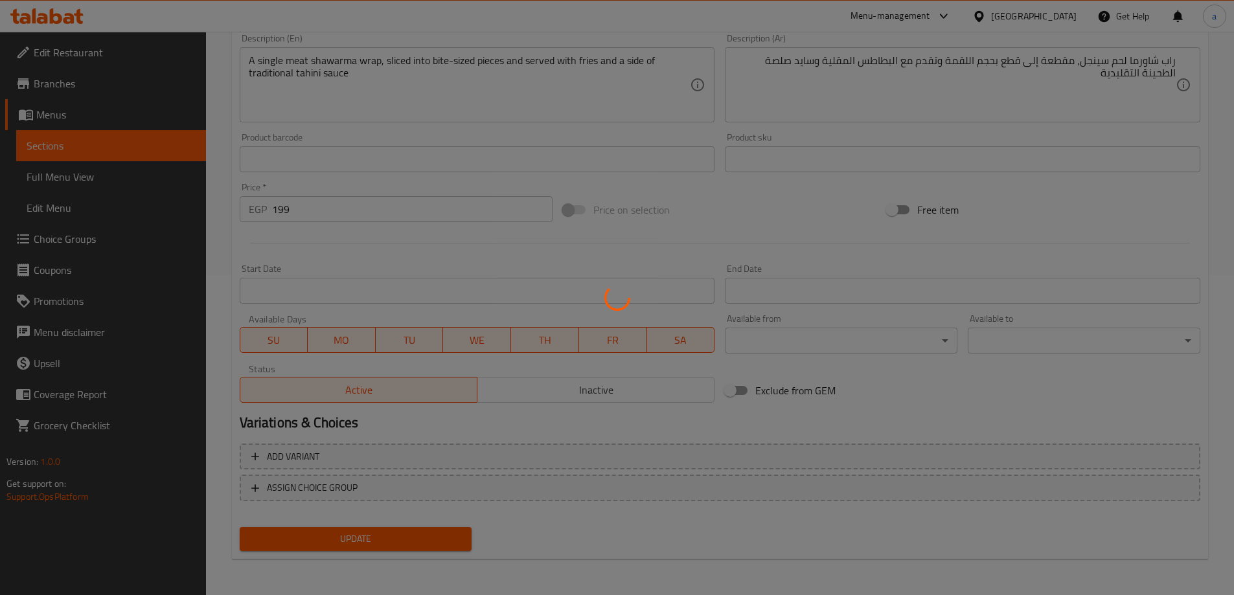
scroll to position [0, 0]
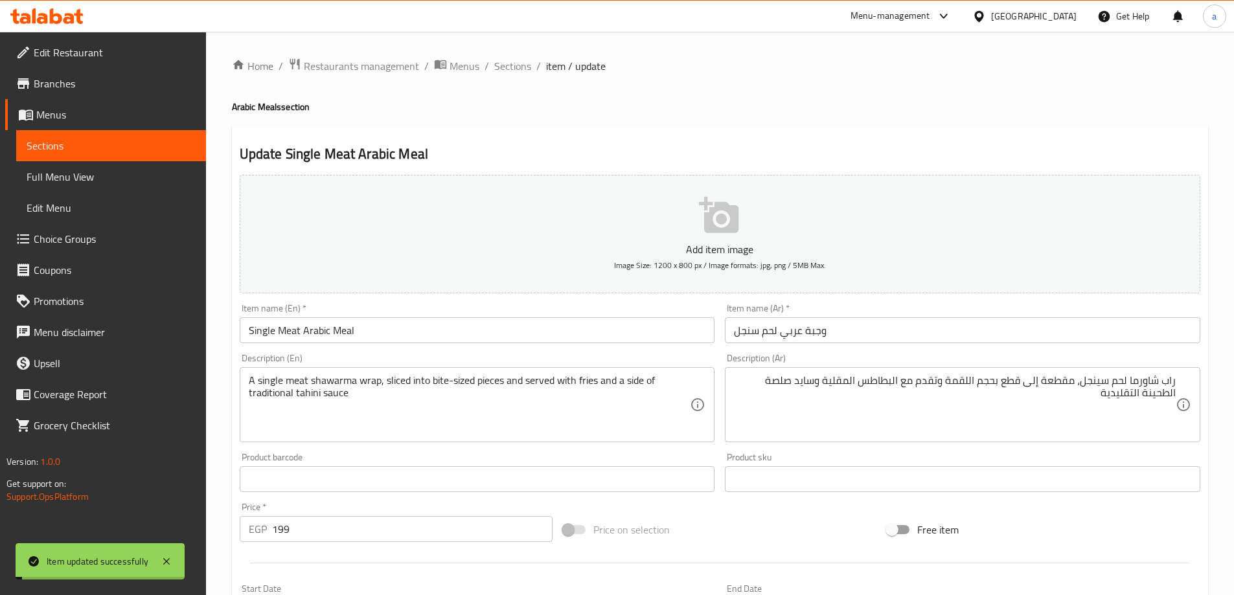
click at [503, 62] on span "Sections" at bounding box center [512, 66] width 37 height 16
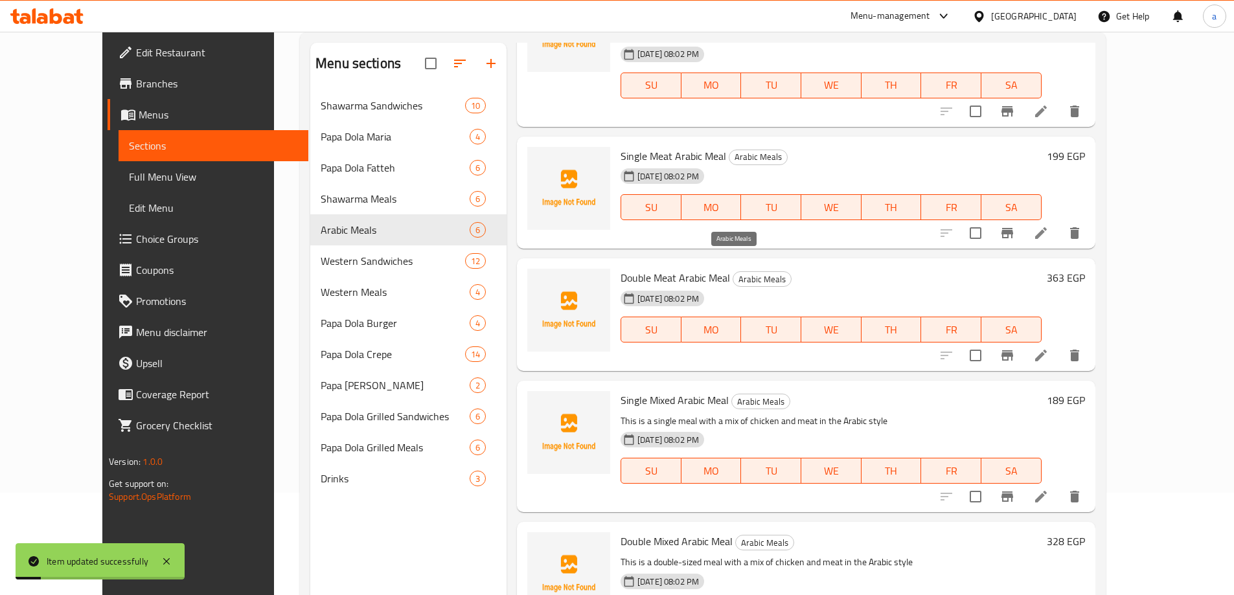
scroll to position [181, 0]
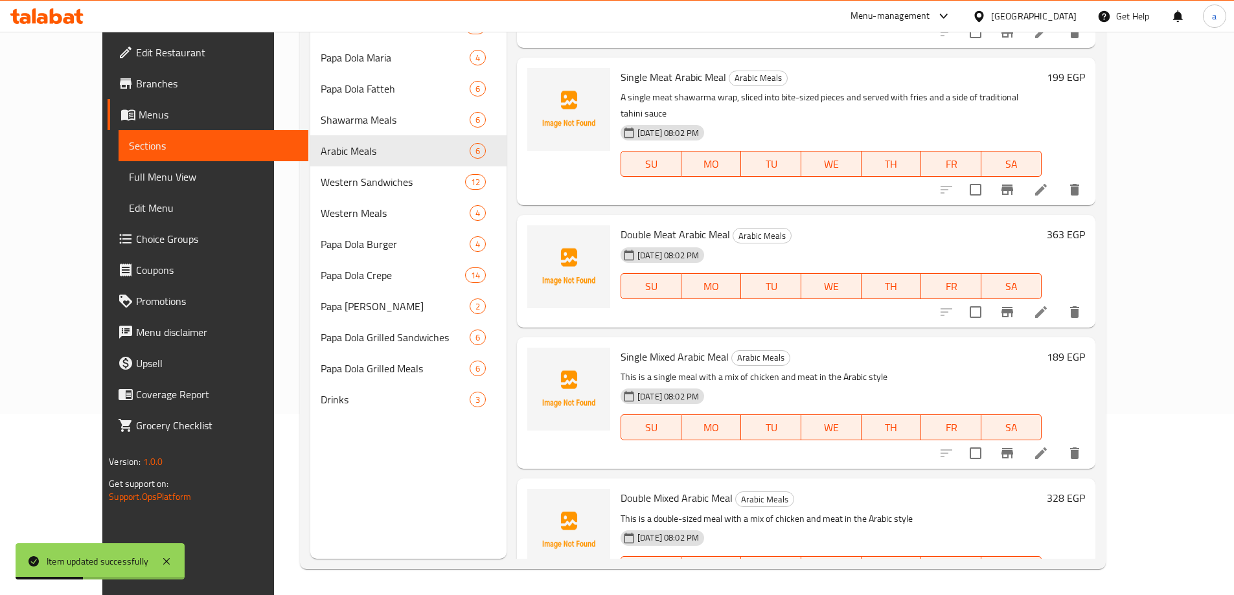
click at [1085, 255] on div "363 EGP" at bounding box center [1062, 271] width 43 height 92
click at [1049, 304] on icon at bounding box center [1041, 312] width 16 height 16
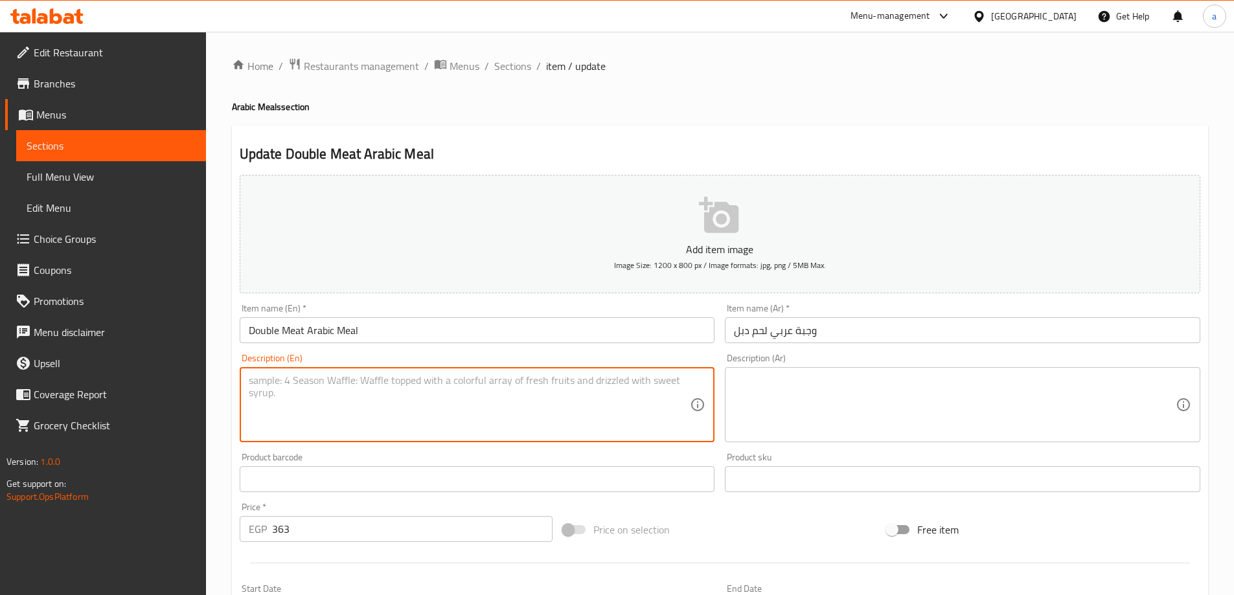
click at [425, 407] on textarea at bounding box center [470, 405] width 442 height 62
paste textarea "Two meat shawarma wraps, sliced and served with fries and a side of tahini sauce"
type textarea "Two meat shawarma wraps, sliced and served with fries and a side of tahini sauce"
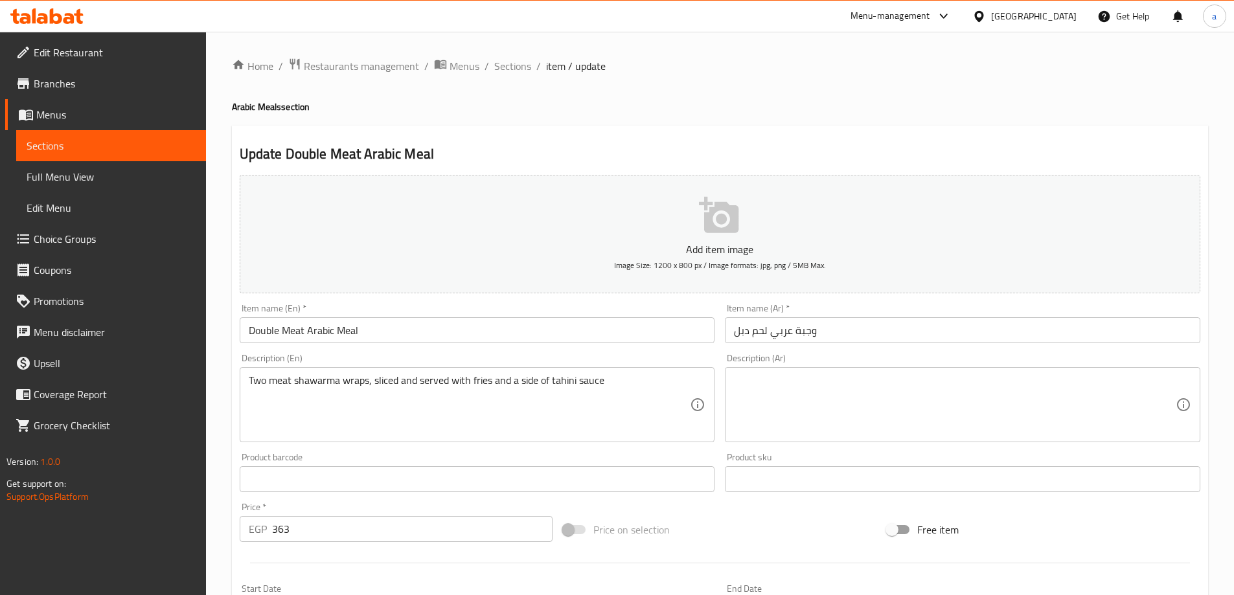
click at [846, 392] on textarea at bounding box center [955, 405] width 442 height 62
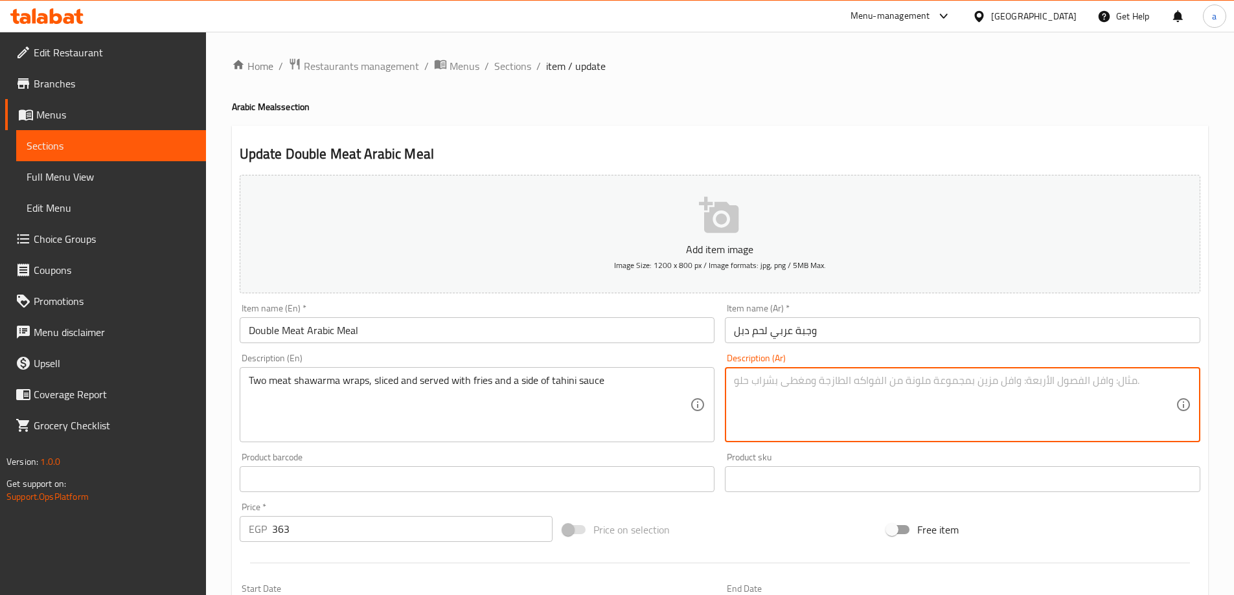
paste textarea "لفائف شاورما لحم مقطعة وتقدم مع البطاطس المقلية وصلصة الطحينة"
click at [1158, 383] on textarea "لفائف شاورما لحم مقطعة وتقدم مع البطاطس المقلية وصلصة الطحينة" at bounding box center [955, 405] width 442 height 62
click at [932, 383] on textarea "2 رابس شاورما لحم مقطعة وتقدم مع البطاطس المقلية وصلصة الطحينة" at bounding box center [955, 405] width 442 height 62
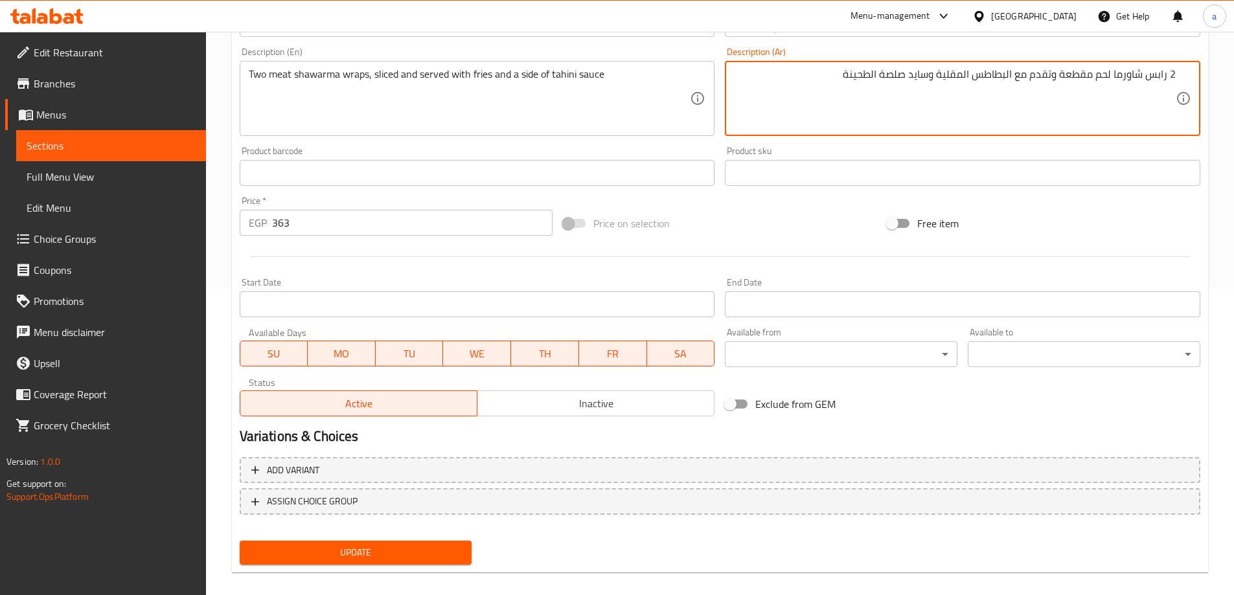
scroll to position [320, 0]
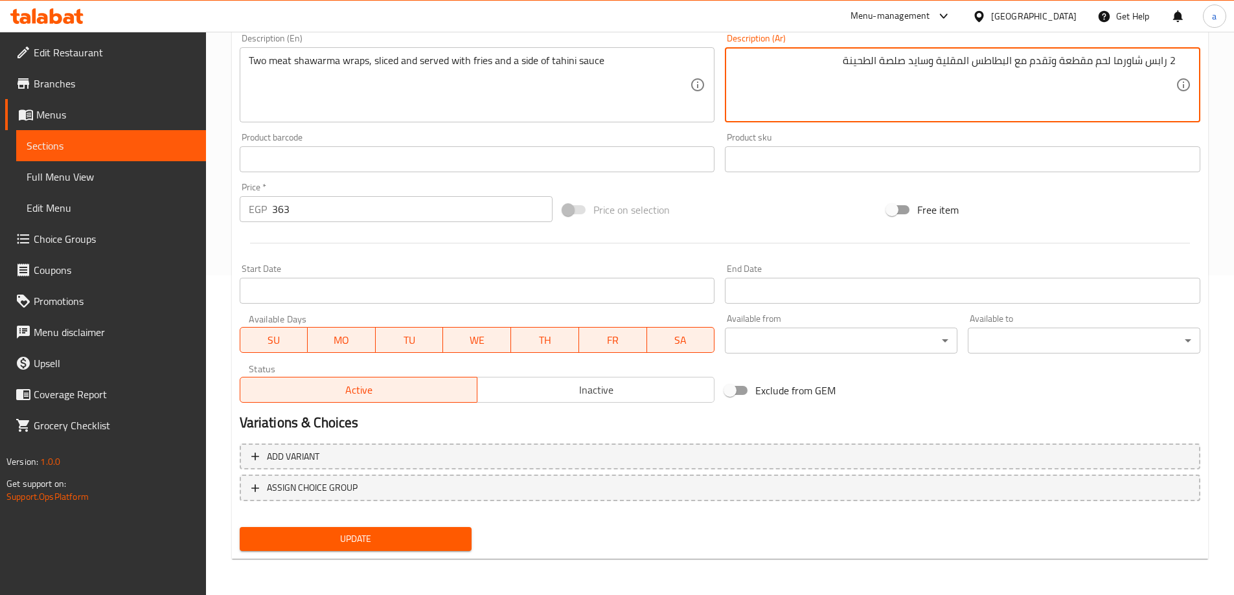
type textarea "2 رابس شاورما لحم مقطعة وتقدم مع البطاطس المقلية وسايد صلصة الطحينة"
click at [345, 531] on span "Update" at bounding box center [356, 539] width 212 height 16
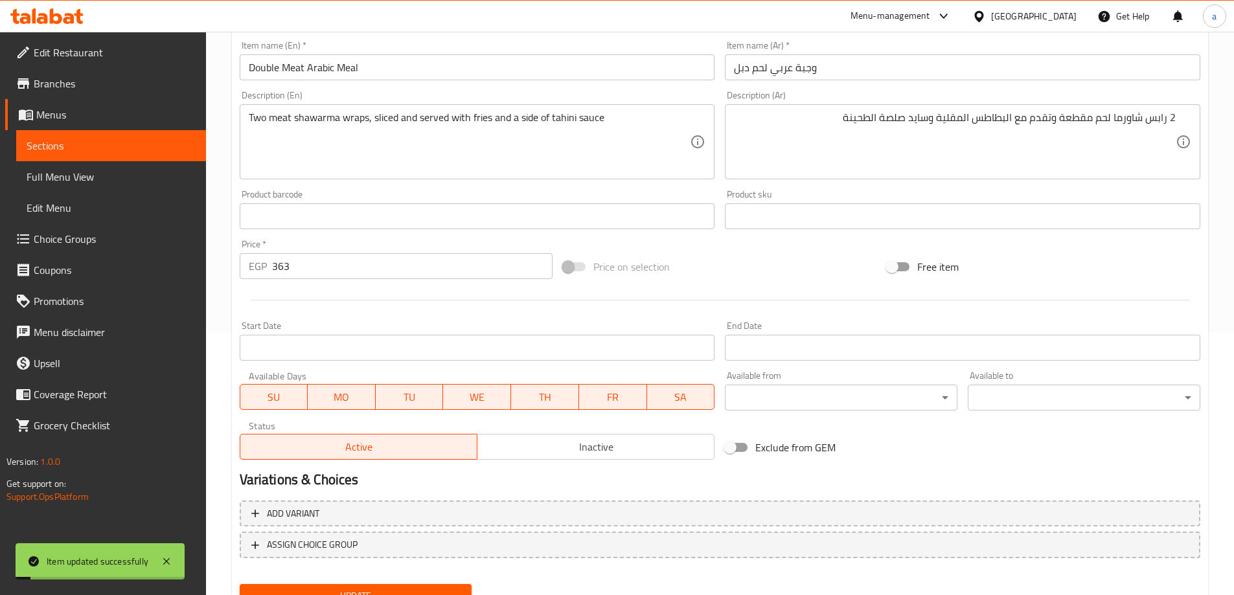
scroll to position [0, 0]
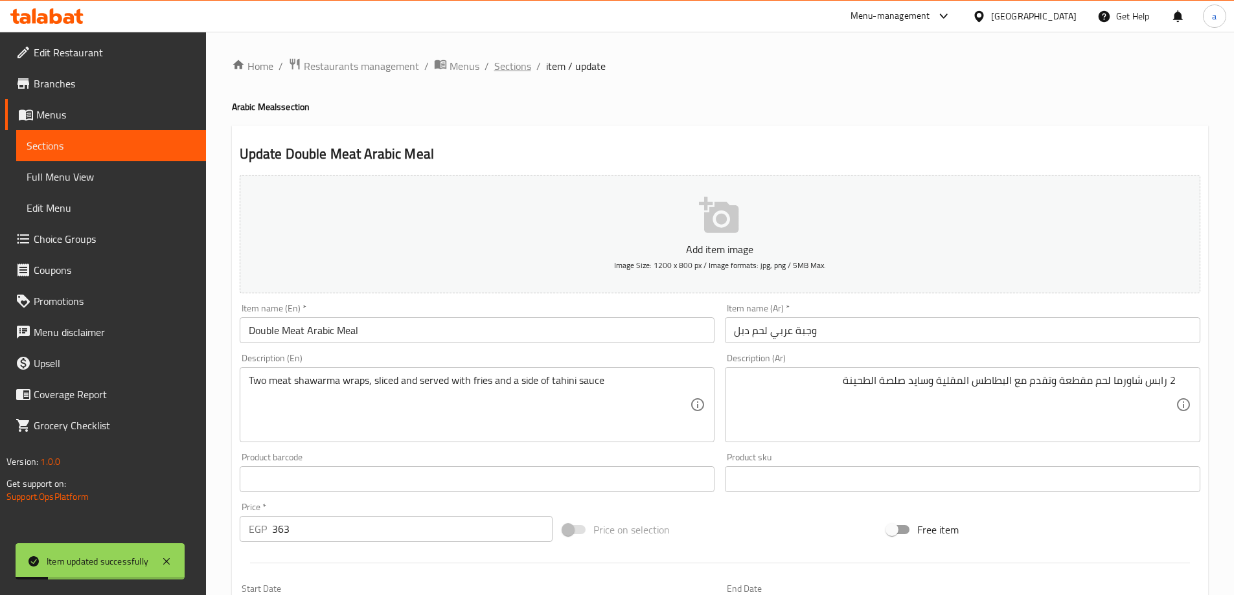
click at [513, 60] on span "Sections" at bounding box center [512, 66] width 37 height 16
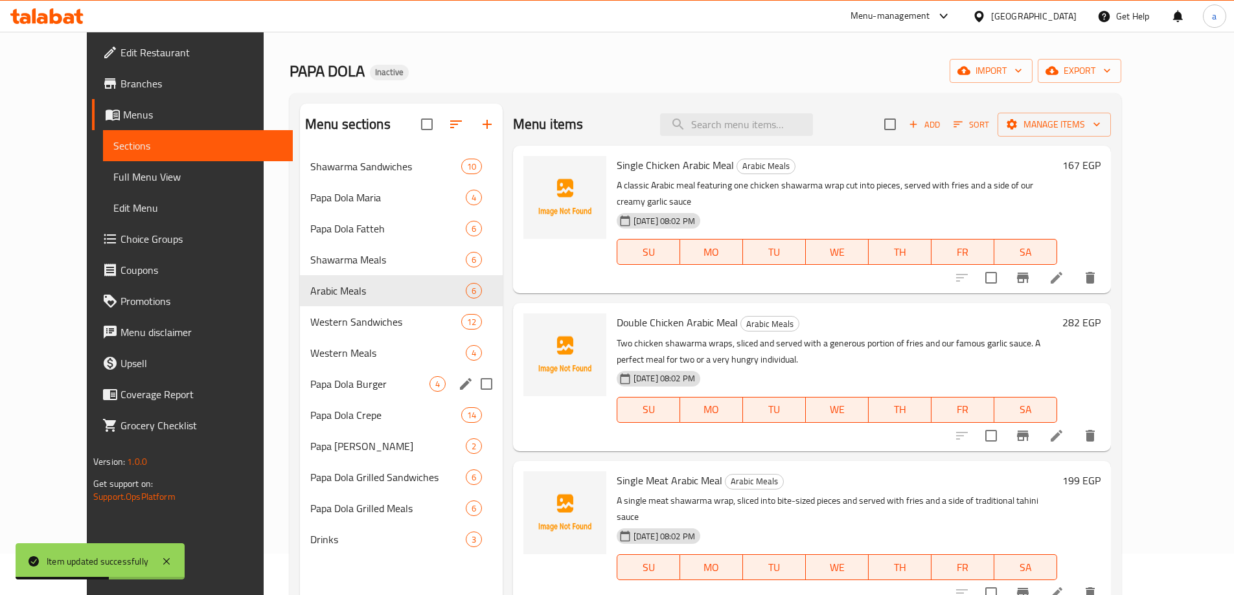
scroll to position [65, 0]
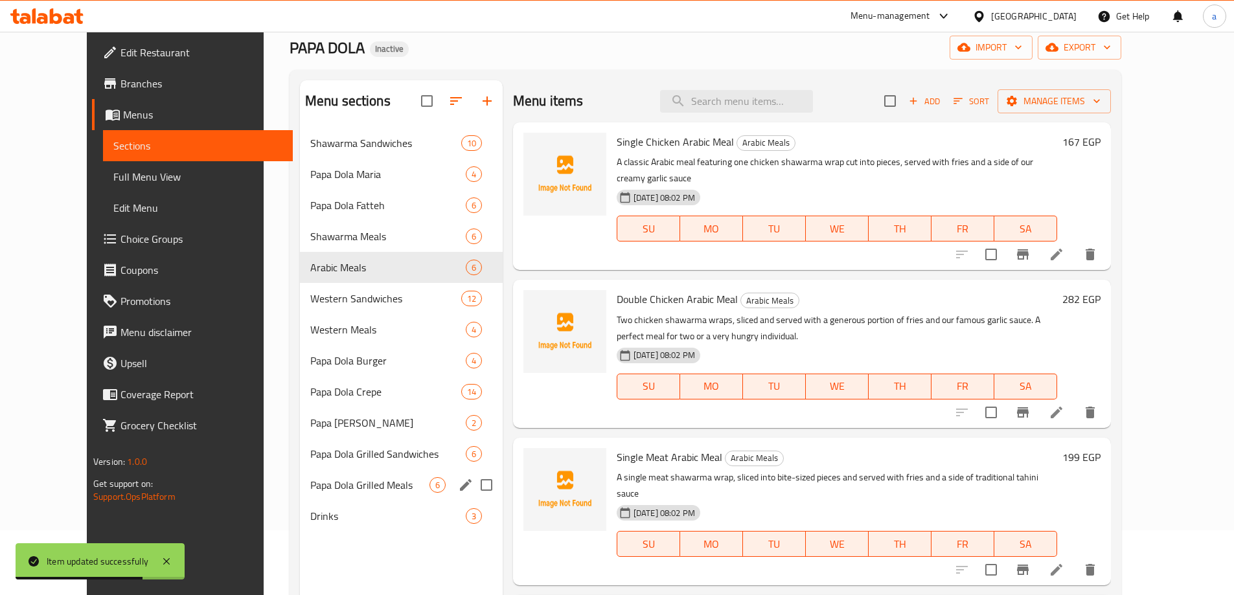
click at [361, 475] on div "Papa Dola Grilled Meals 6" at bounding box center [401, 485] width 203 height 31
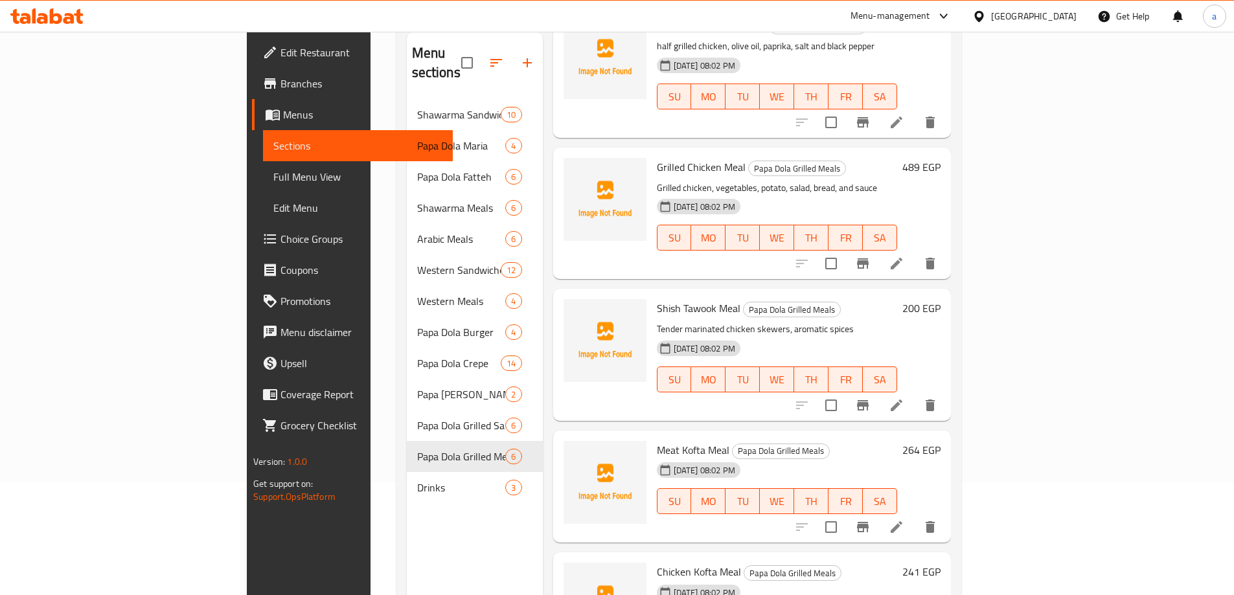
scroll to position [181, 0]
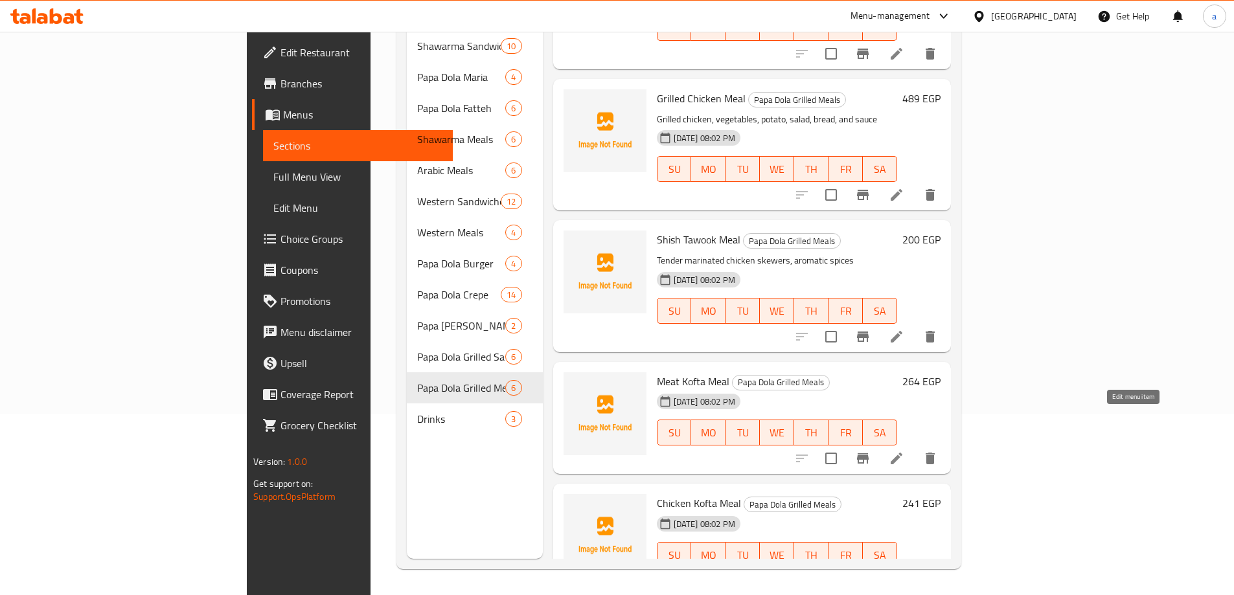
click at [904, 451] on icon at bounding box center [897, 459] width 16 height 16
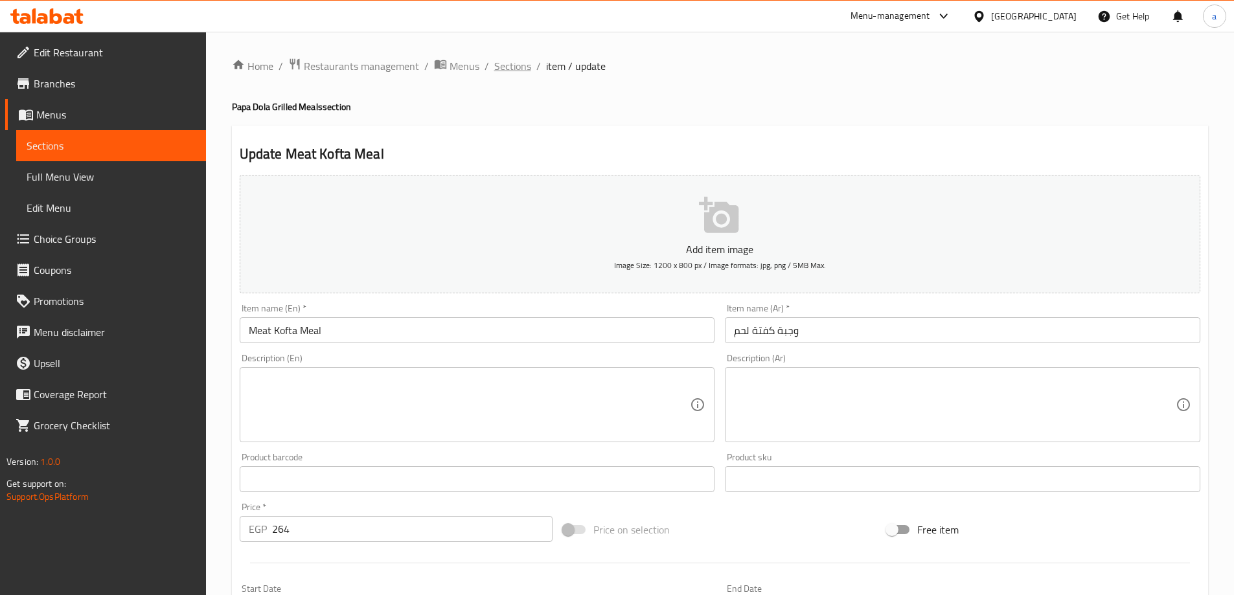
click at [514, 63] on span "Sections" at bounding box center [512, 66] width 37 height 16
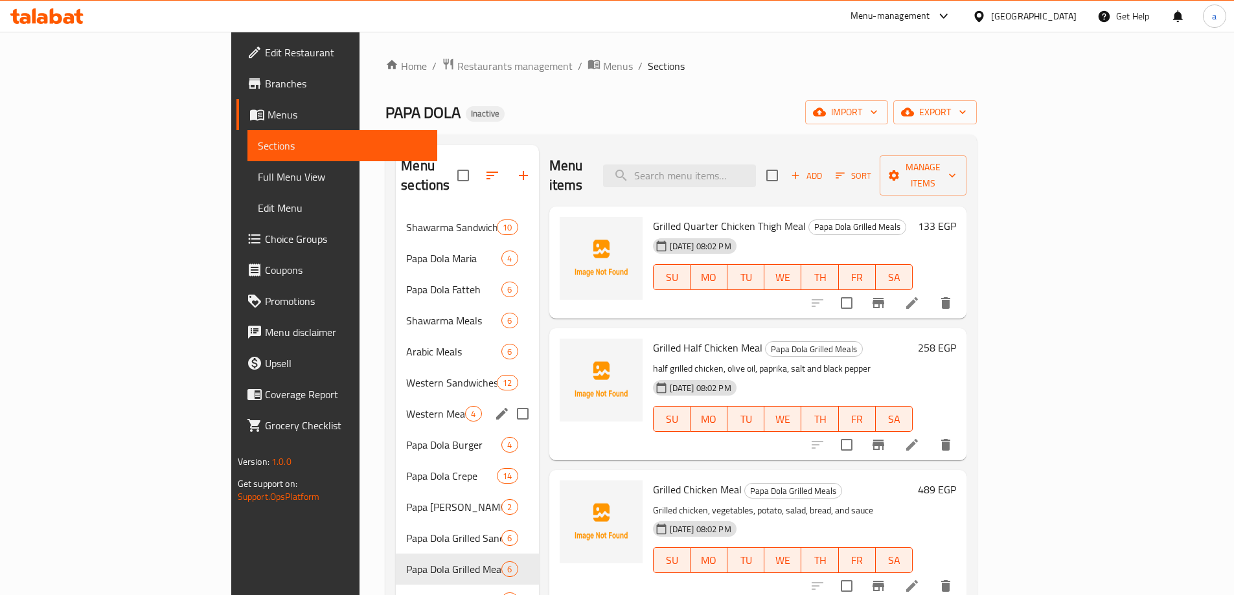
scroll to position [181, 0]
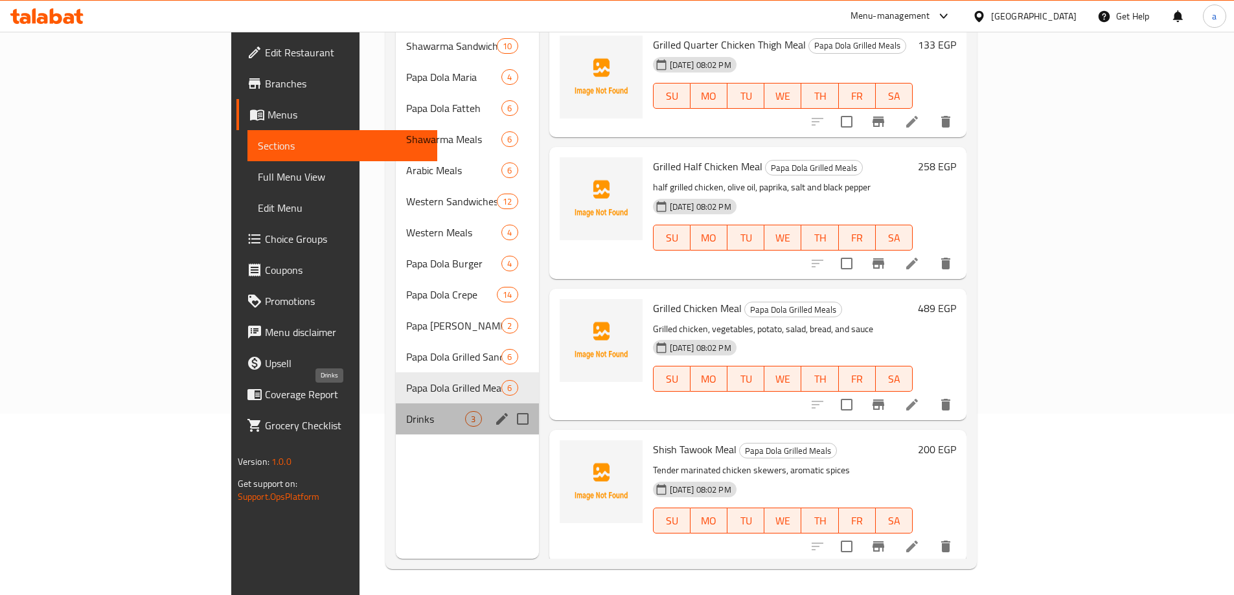
click at [406, 411] on span "Drinks" at bounding box center [435, 419] width 59 height 16
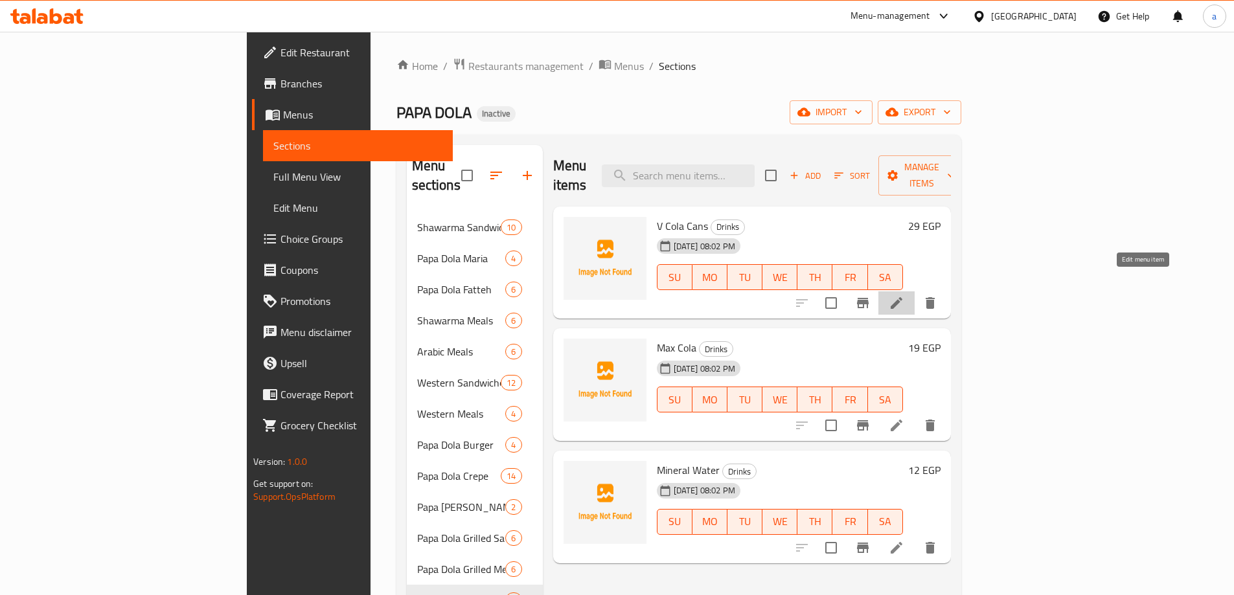
click at [904, 295] on icon at bounding box center [897, 303] width 16 height 16
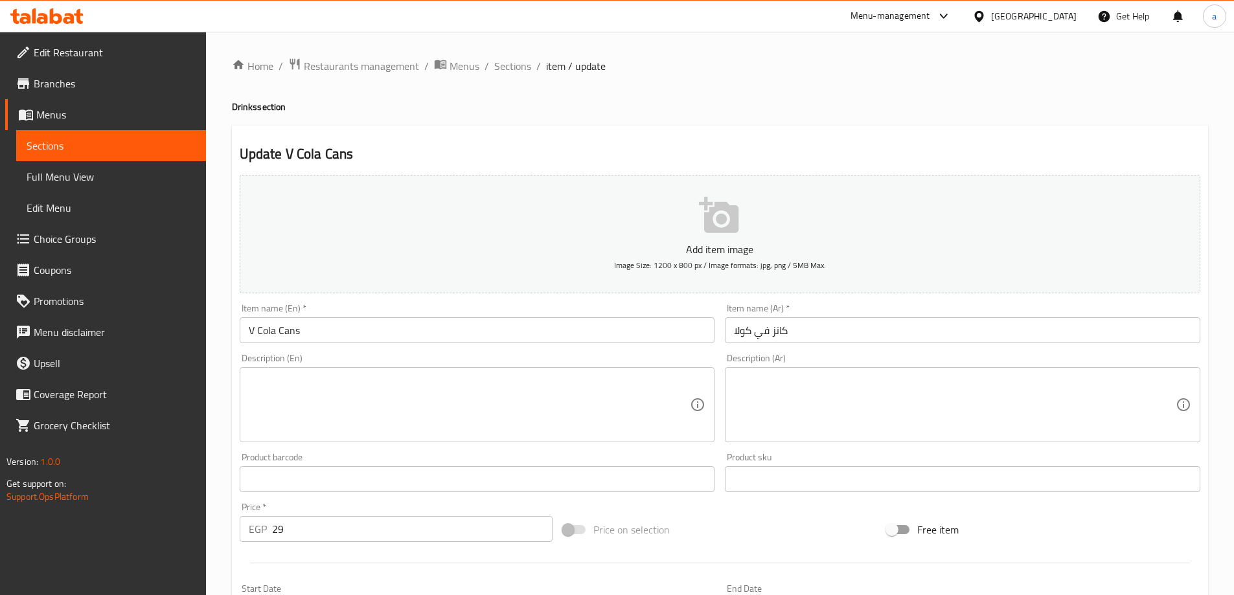
click at [317, 398] on textarea at bounding box center [470, 405] width 442 height 62
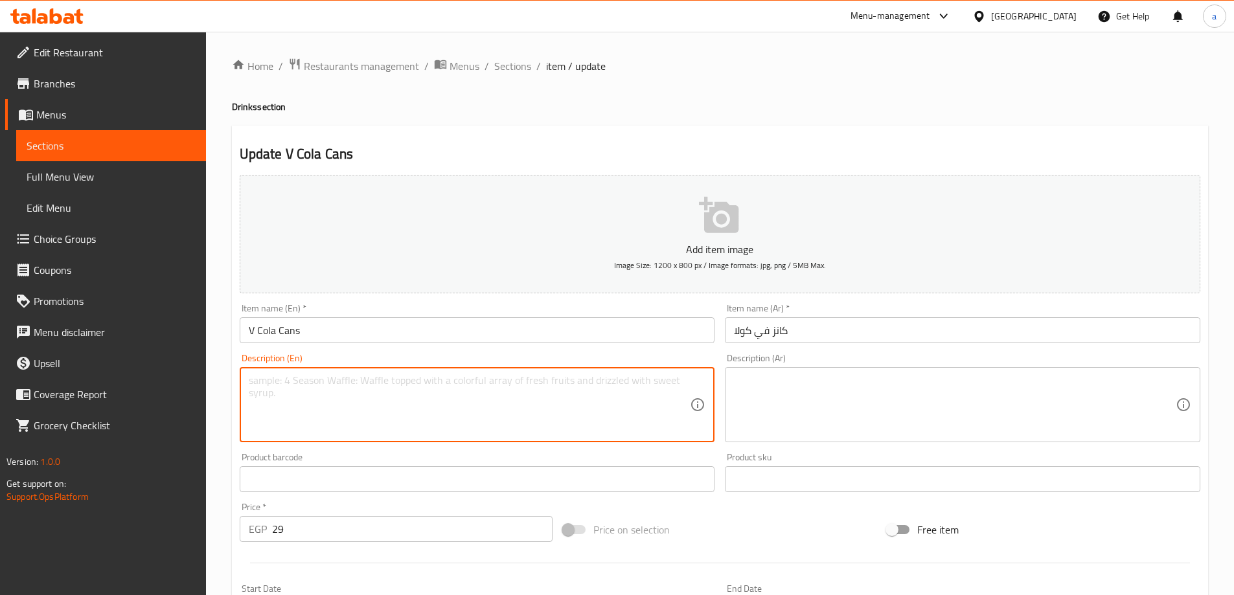
paste textarea "A refreshing, chilled can of V Cola"
type textarea "A refreshing, chilled can of V Cola"
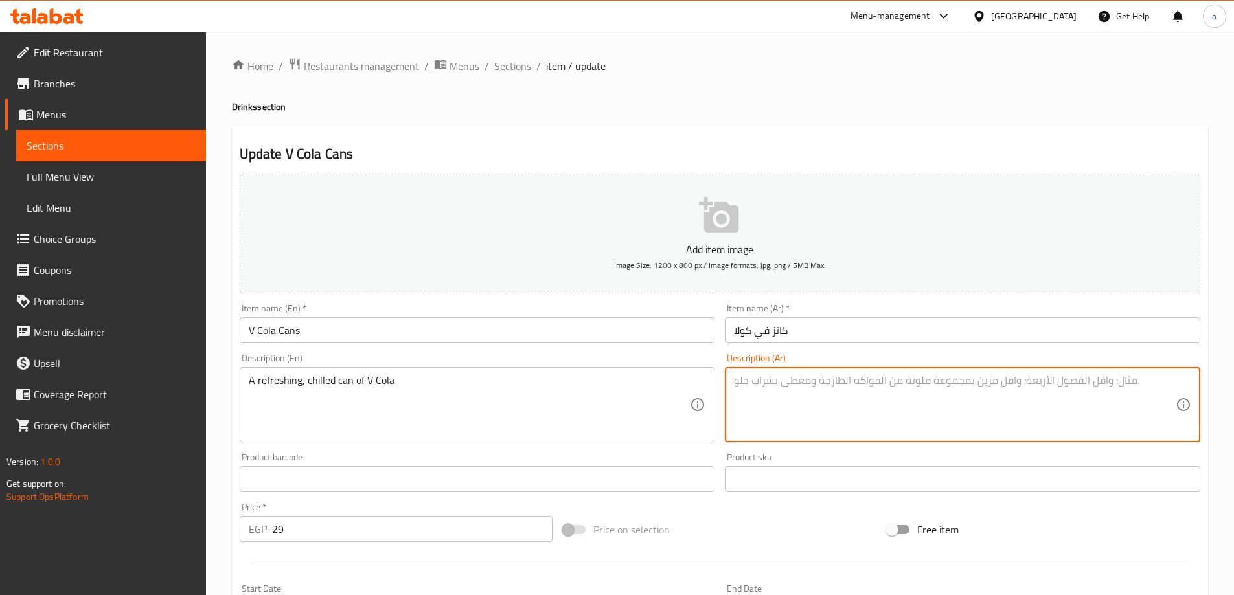
click at [791, 382] on textarea at bounding box center [955, 405] width 442 height 62
paste textarea "علبة كولا منعشة ومبردة"
click at [1155, 381] on textarea "علبة كولا منعشة ومبردة" at bounding box center [955, 405] width 442 height 62
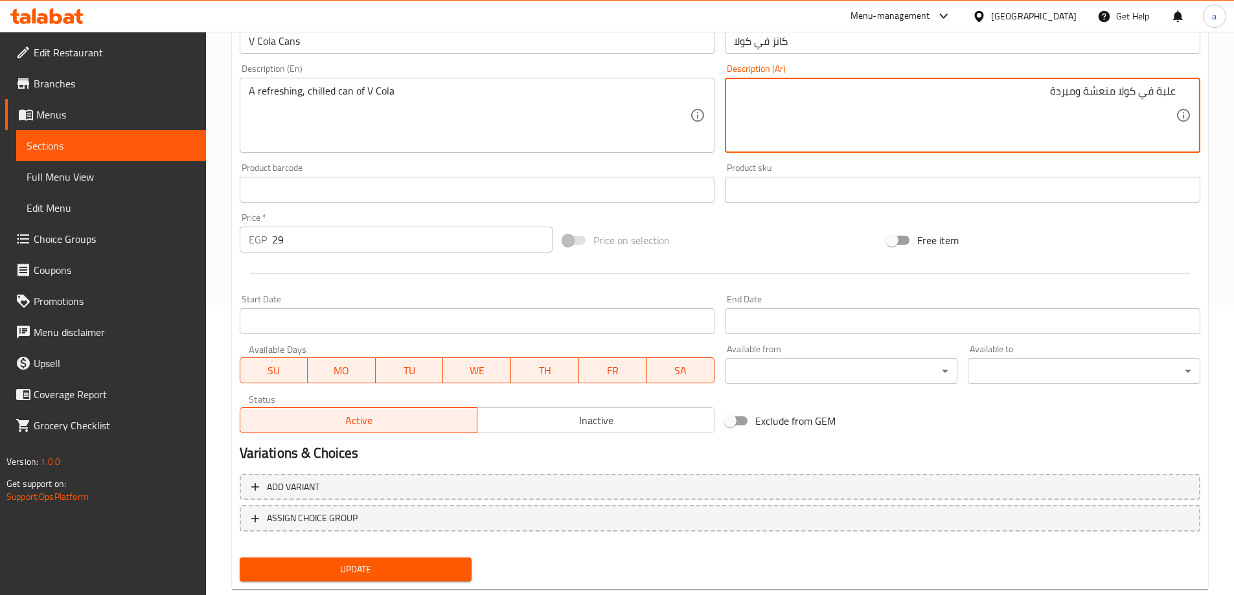
scroll to position [320, 0]
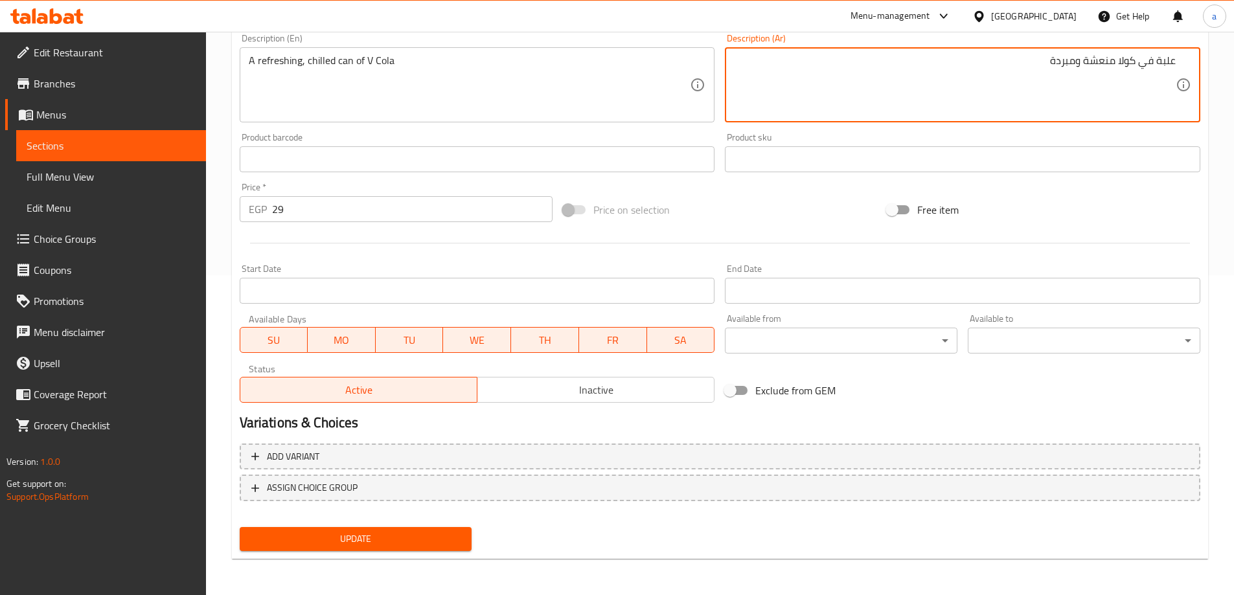
type textarea "علبة في كولا منعشة ومبردة"
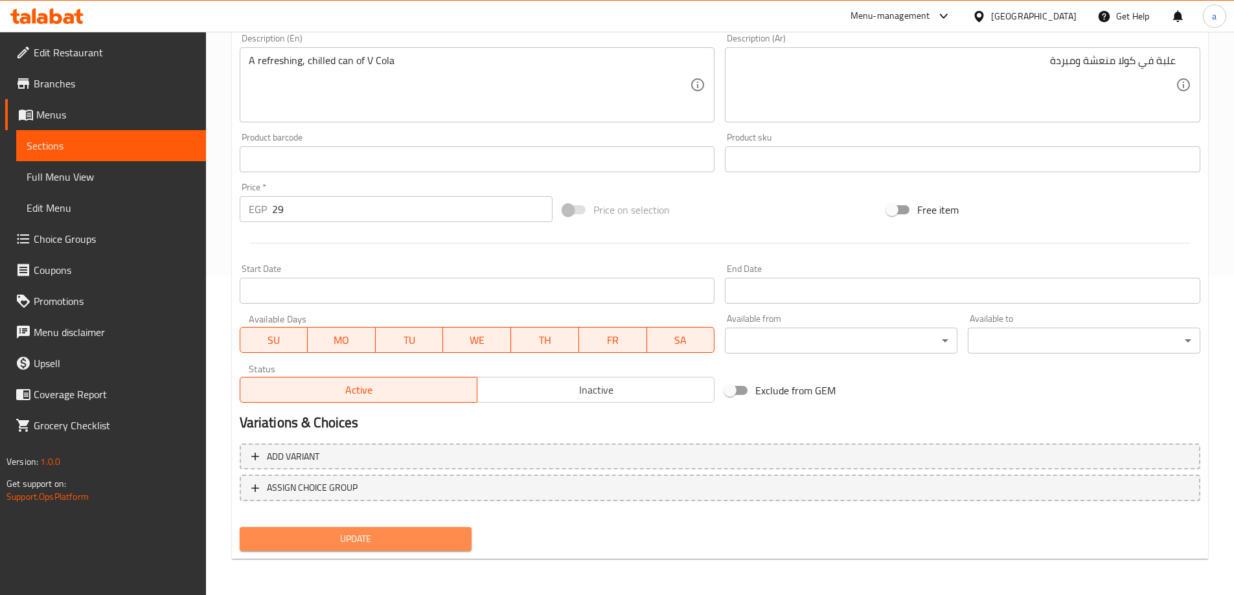
click at [433, 530] on button "Update" at bounding box center [356, 539] width 233 height 24
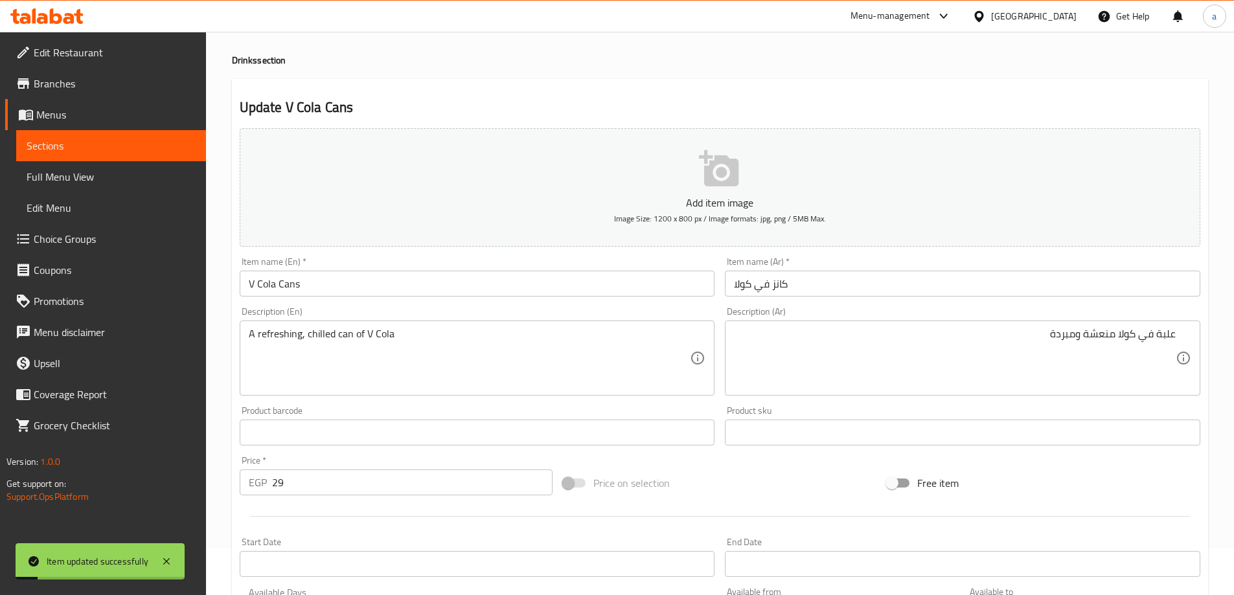
scroll to position [0, 0]
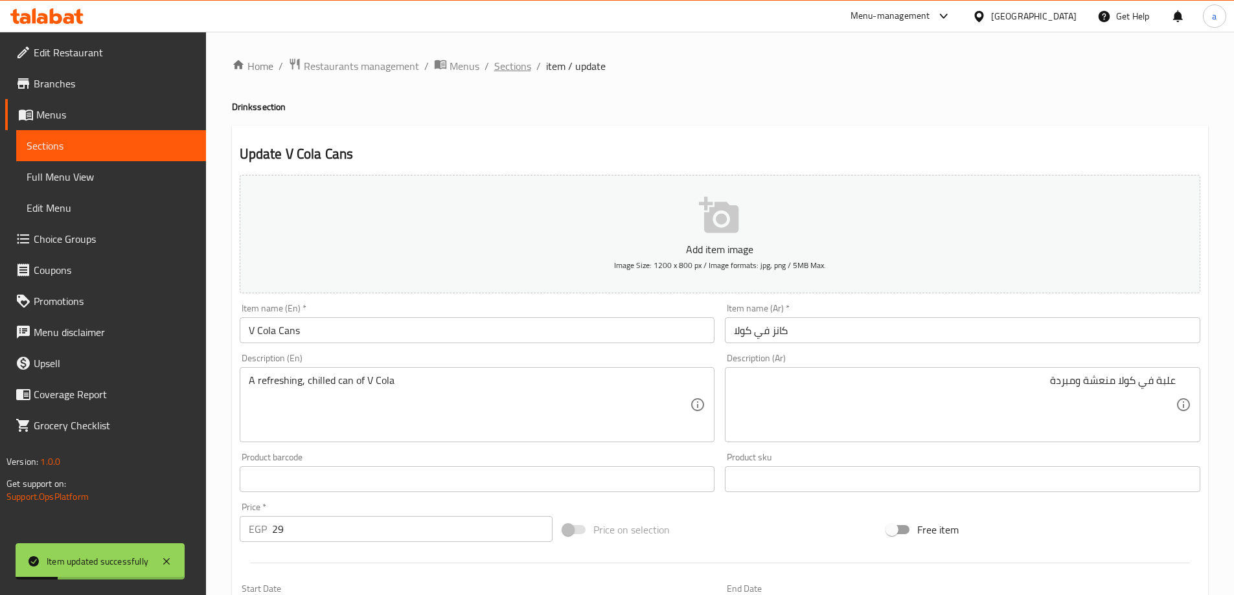
click at [518, 69] on span "Sections" at bounding box center [512, 66] width 37 height 16
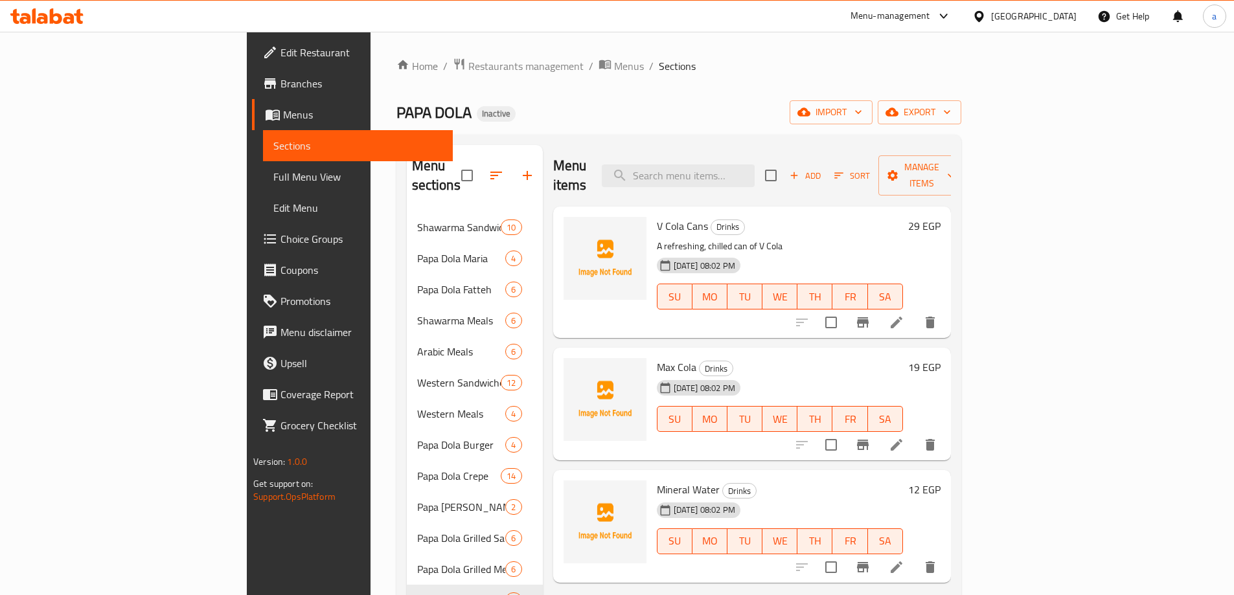
click at [915, 433] on li at bounding box center [896, 444] width 36 height 23
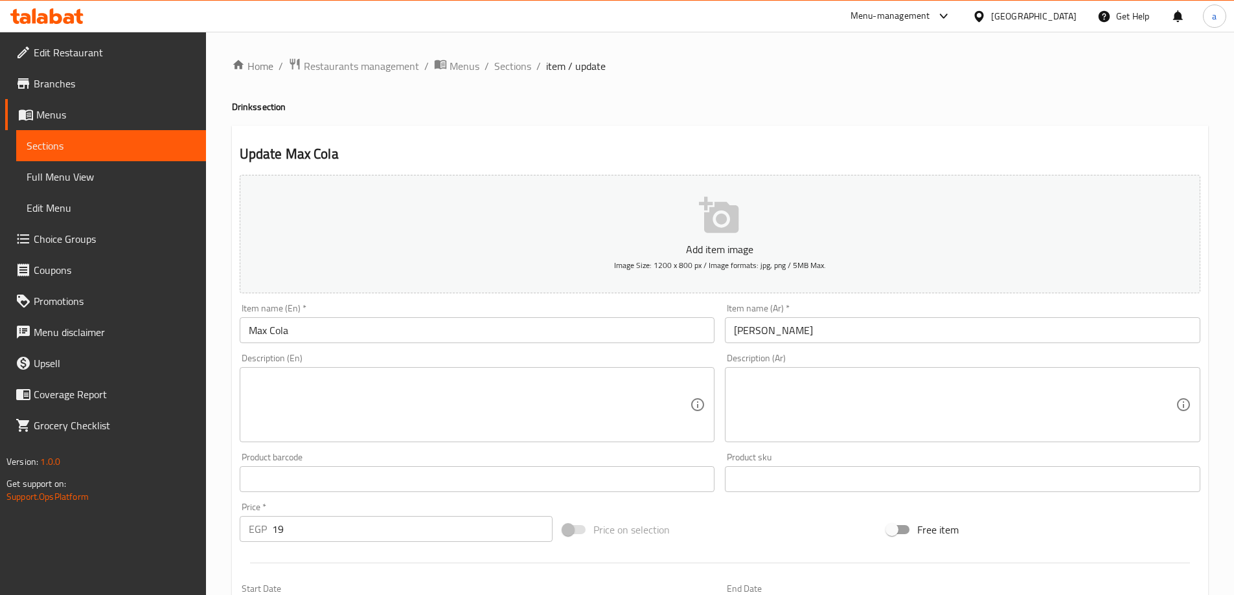
click at [391, 400] on textarea at bounding box center [470, 405] width 442 height 62
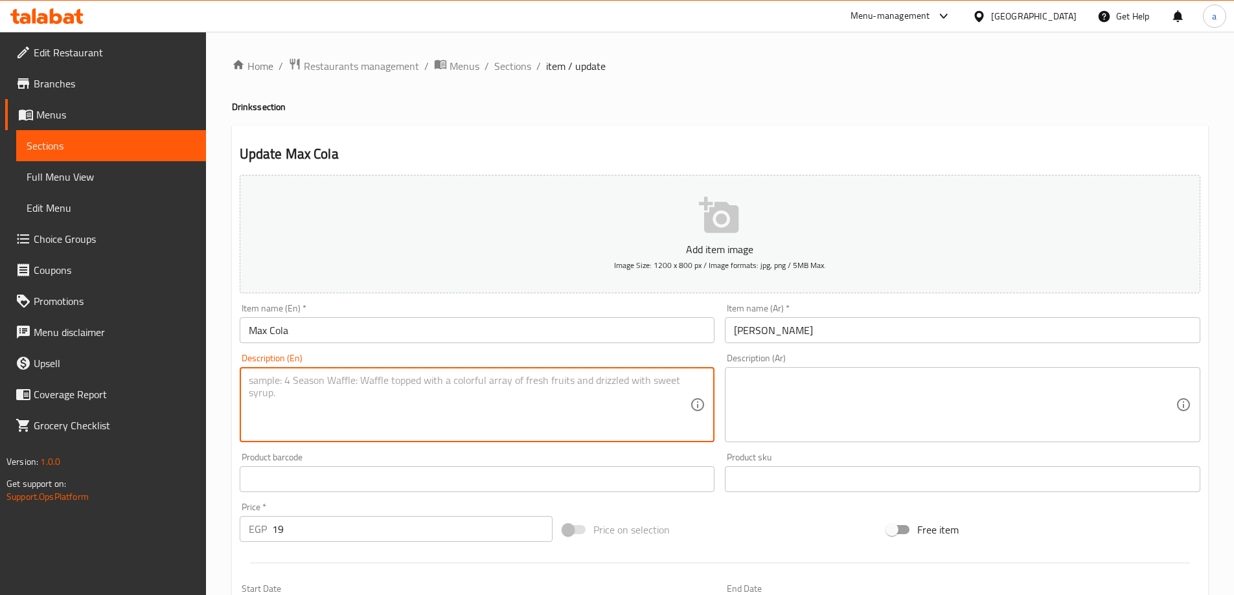
paste textarea "A can of Max Cola, the perfect carbonated beverage to complement your meal."
type textarea "A can of Max Cola, the perfect carbonated beverage to complement your meal."
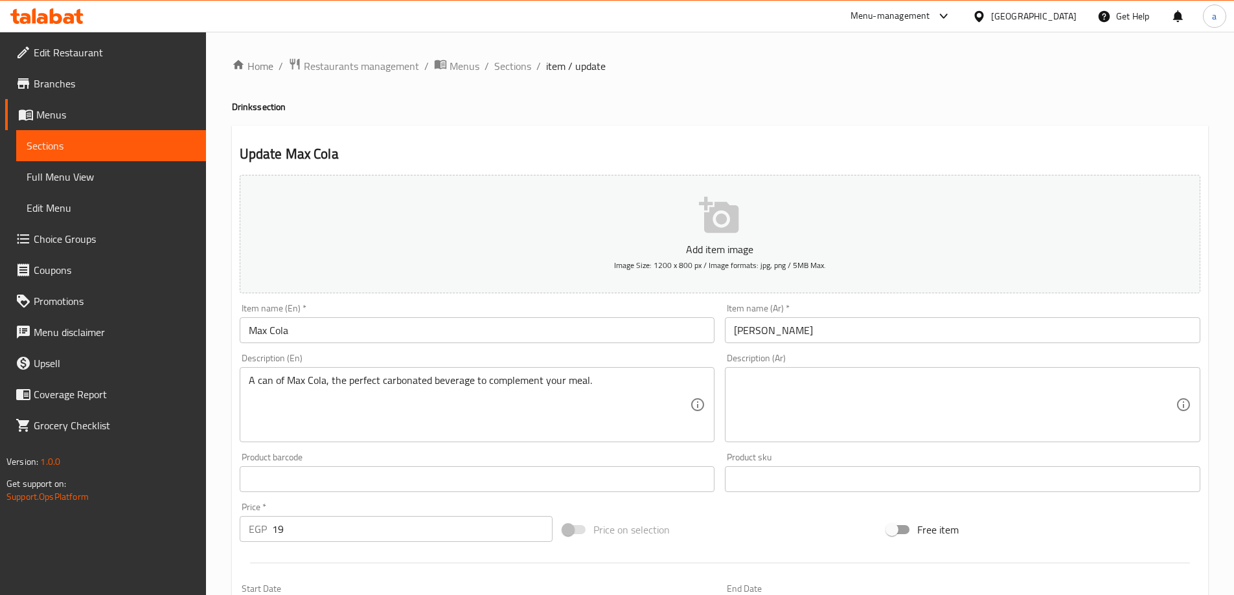
click at [889, 396] on textarea at bounding box center [955, 405] width 442 height 62
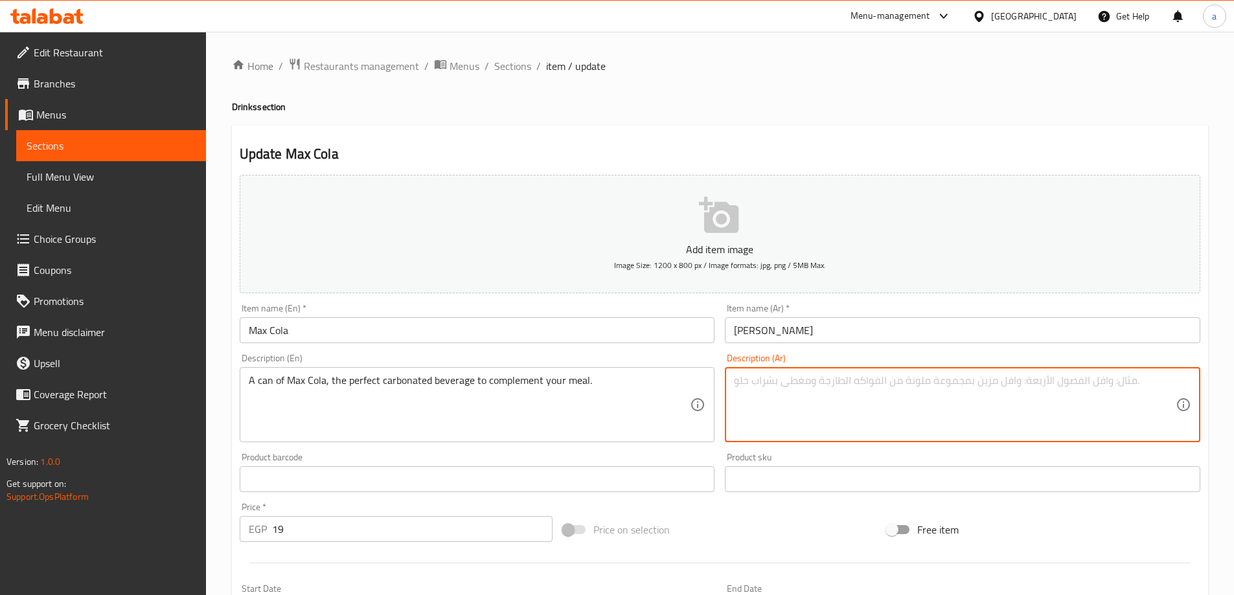
paste textarea "علبة من ماكس كولا، المشروب الغازي المثالي لتكملة وجبتك."
click at [855, 384] on textarea "علبة من ماكس كولا، المشروب الغازي المثالي لتكملة وجبتك." at bounding box center [955, 405] width 442 height 62
click at [860, 380] on textarea "علبة من ماكس كولا، المشروب البمكربن المثالي لتكملة وجبتك." at bounding box center [955, 405] width 442 height 62
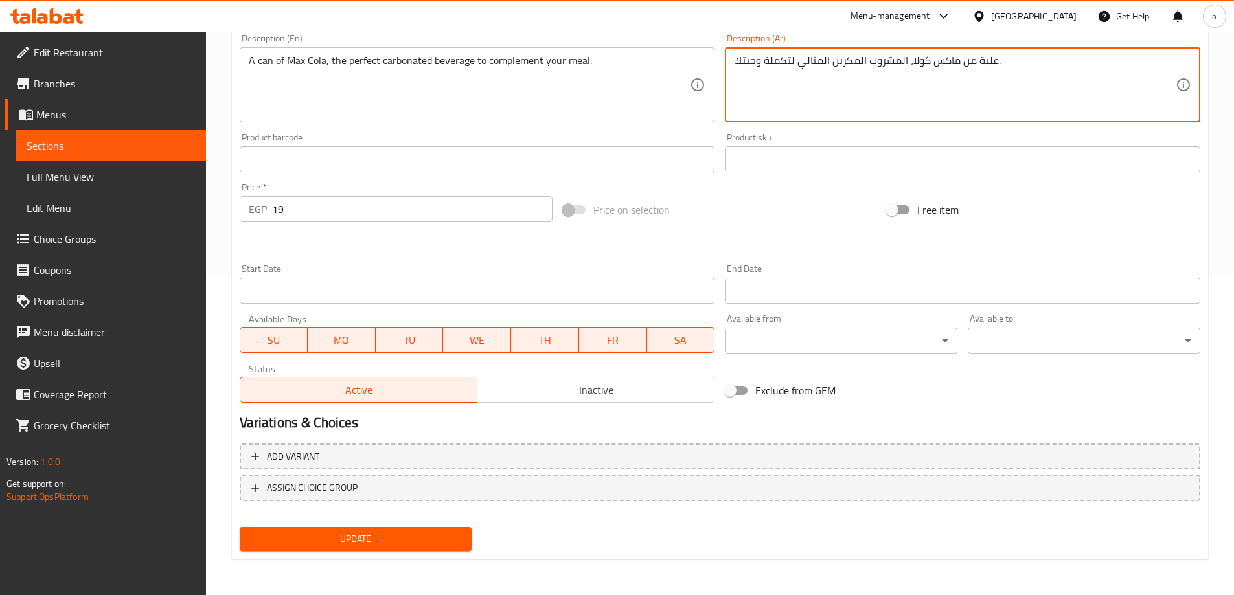
type textarea "علبة من ماكس كولا، المشروب المكربن المثالي لتكملة وجبتك."
click at [325, 538] on span "Update" at bounding box center [356, 539] width 212 height 16
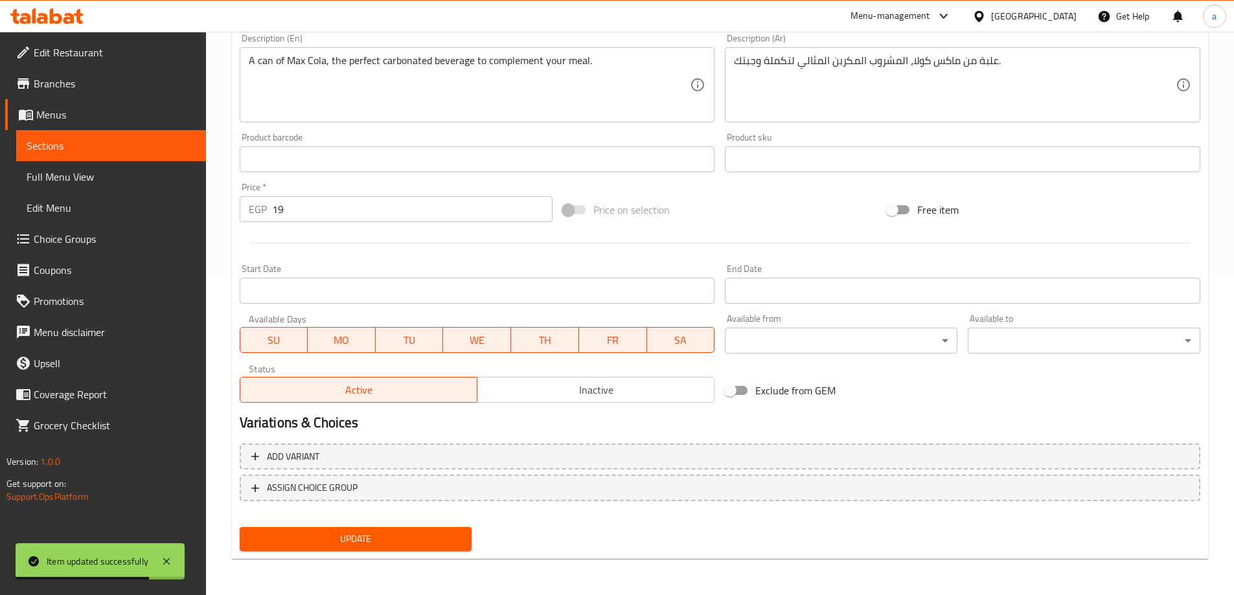
scroll to position [0, 0]
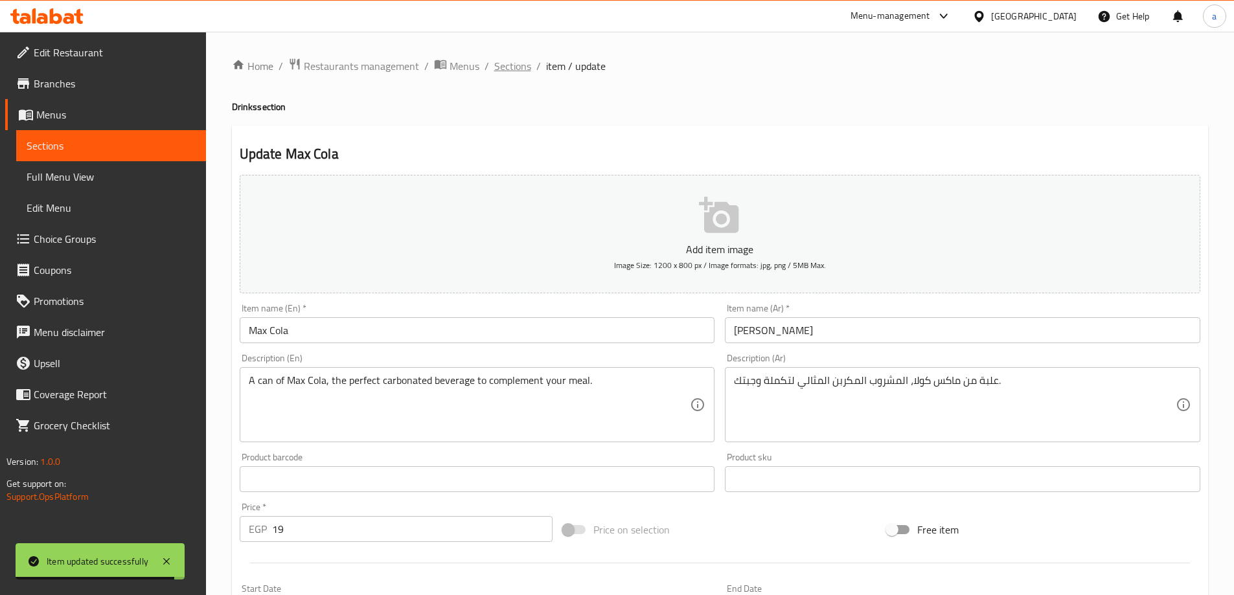
click at [514, 68] on span "Sections" at bounding box center [512, 66] width 37 height 16
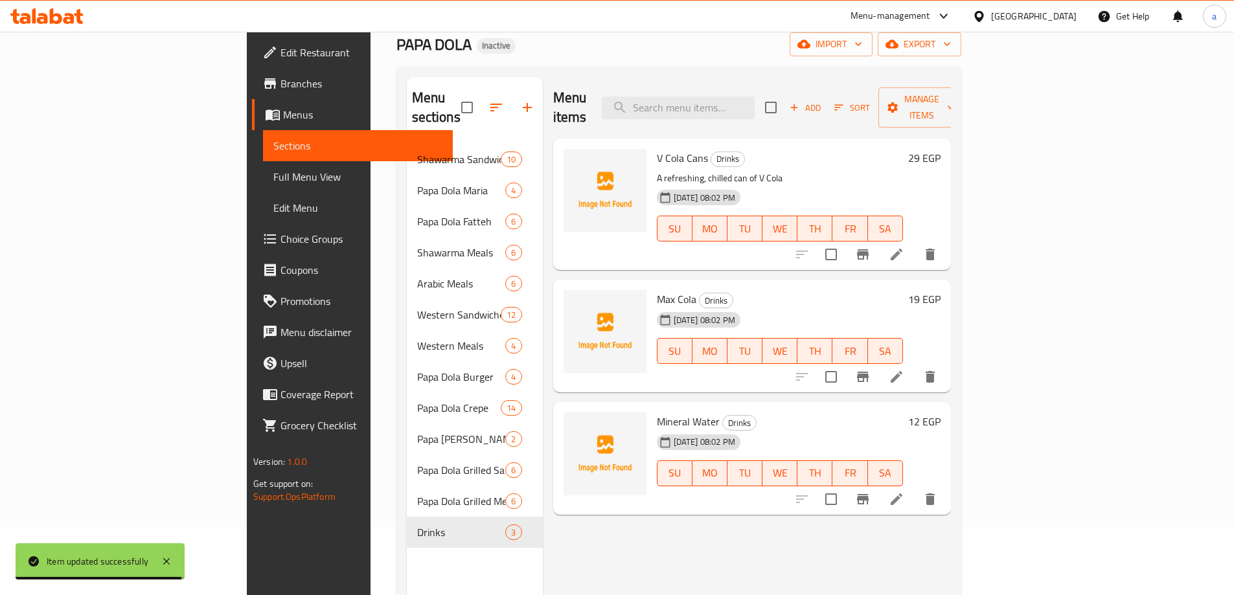
scroll to position [181, 0]
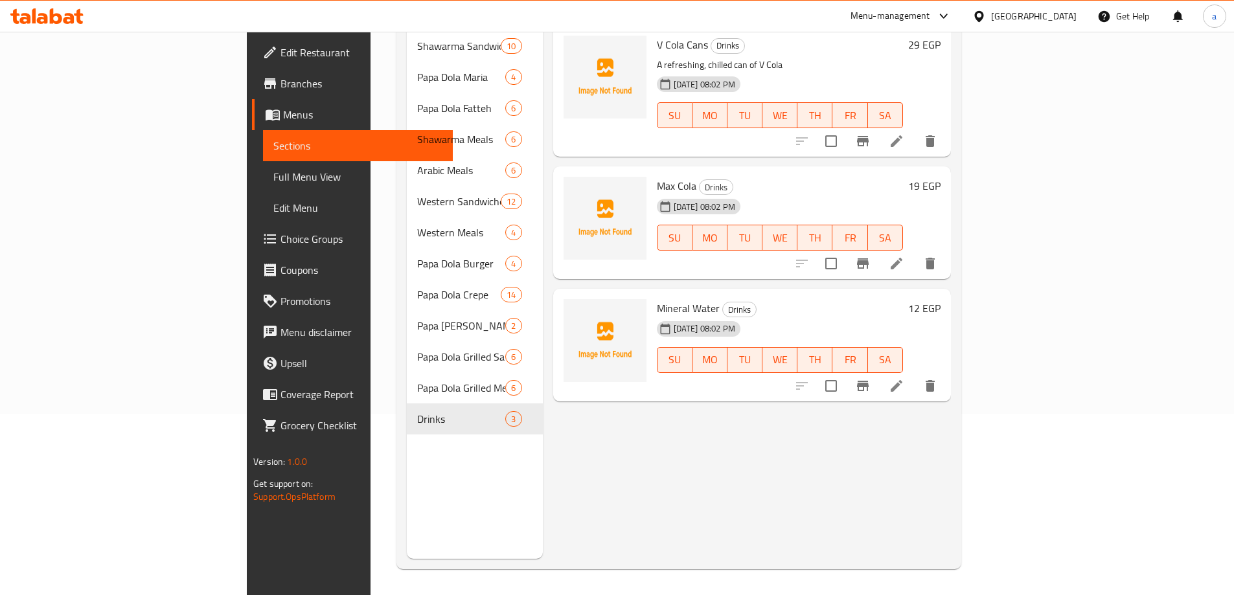
click at [898, 356] on span "SA" at bounding box center [885, 359] width 25 height 19
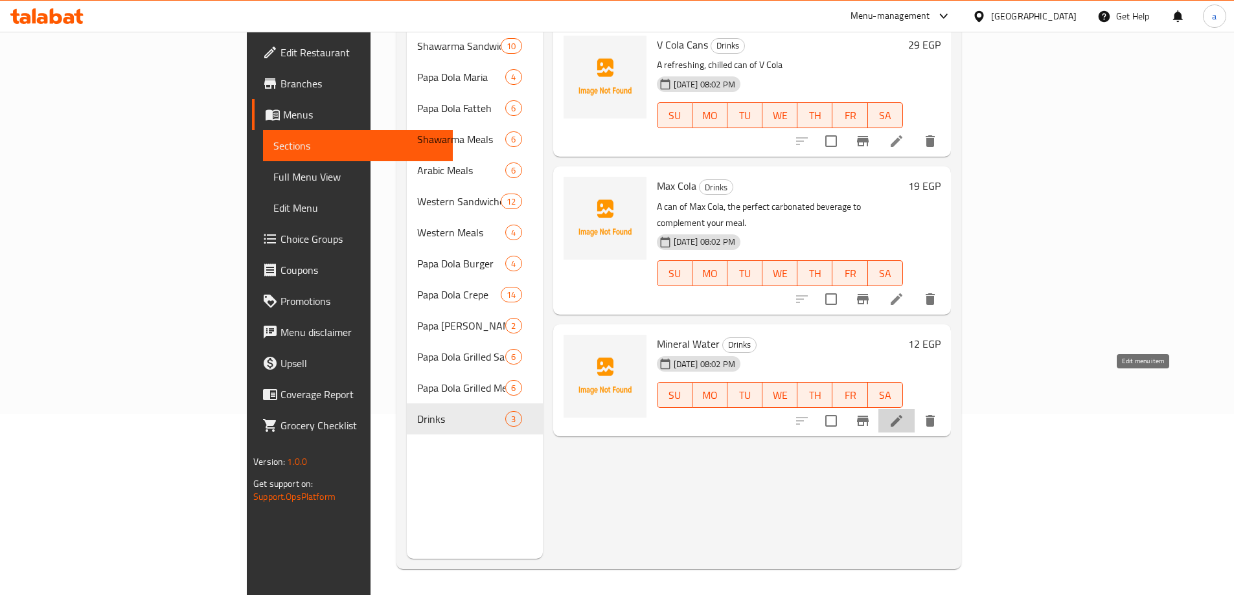
click at [904, 413] on icon at bounding box center [897, 421] width 16 height 16
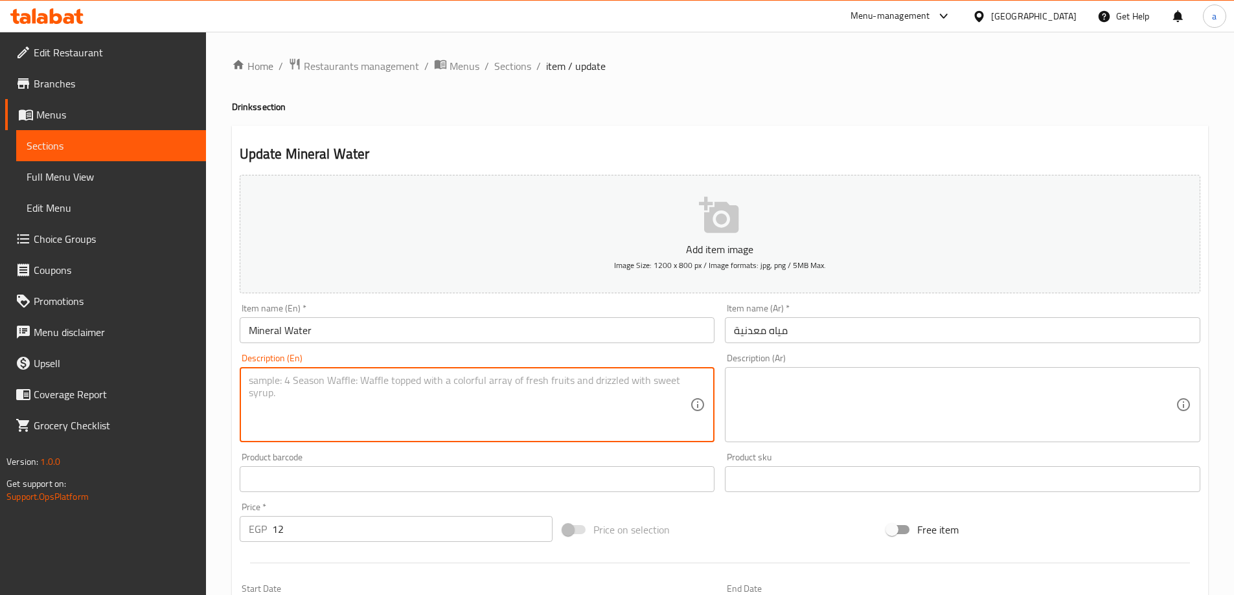
click at [383, 391] on textarea at bounding box center [470, 405] width 442 height 62
paste textarea "A bottle of cool, crisp mineral water to quench your thirst."
type textarea "A bottle of cool, crisp mineral water to quench your thirst."
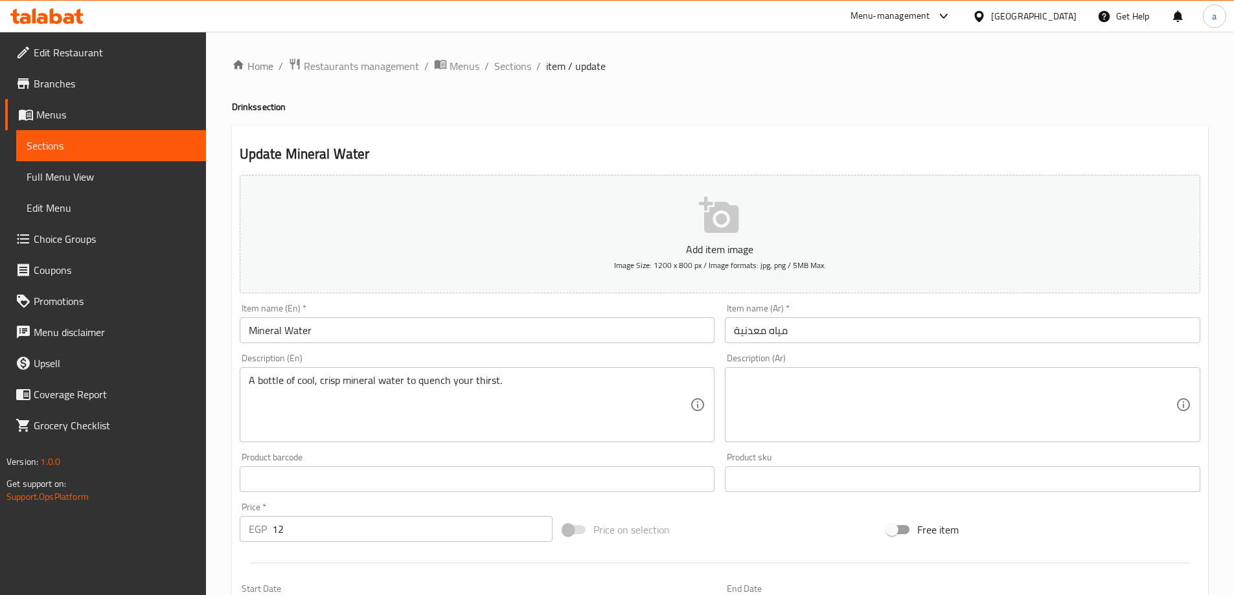
click at [913, 422] on textarea at bounding box center [955, 405] width 442 height 62
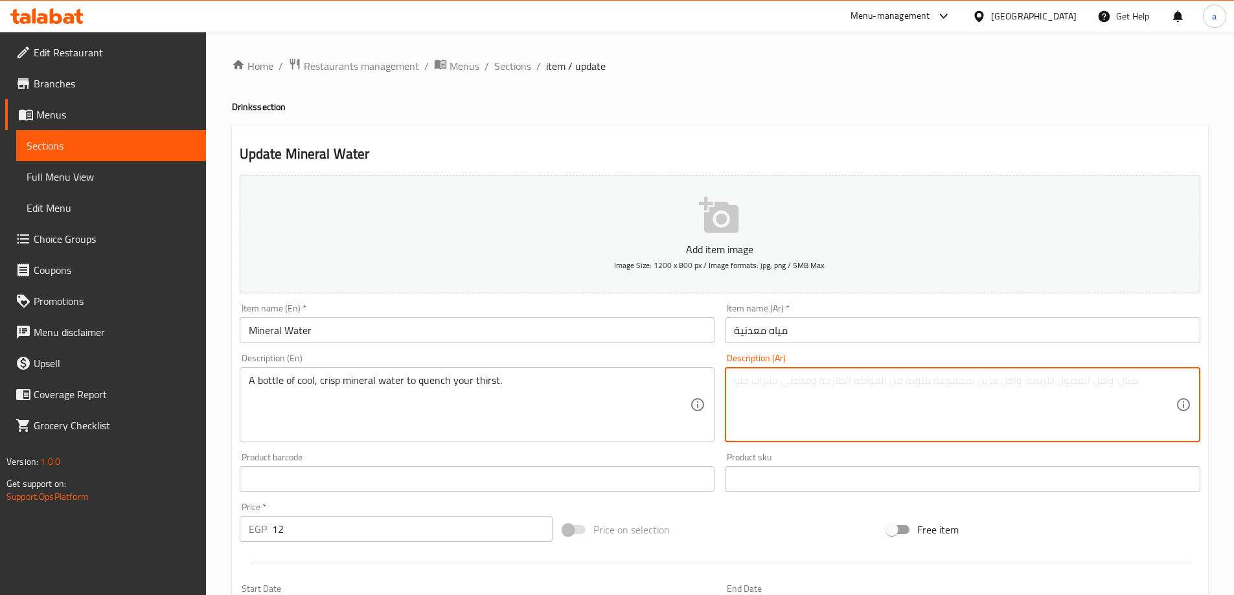
paste textarea "زجاجة من المياه المعدنية الباردة والمنعشة لإرواء عطشك."
click at [1018, 382] on textarea "زجاجة من المياه المعدنية الباردة والمنعشة لإرواء عطشك." at bounding box center [955, 405] width 442 height 62
click at [1019, 398] on textarea "زجاجة من المياه المعدنية الباردة والمنعشة لإرواء عطشك." at bounding box center [955, 405] width 442 height 62
click at [1019, 382] on textarea "زجاجة من المياه المعدنية الباردة والمنعشة لإرواء عطشك." at bounding box center [955, 405] width 442 height 62
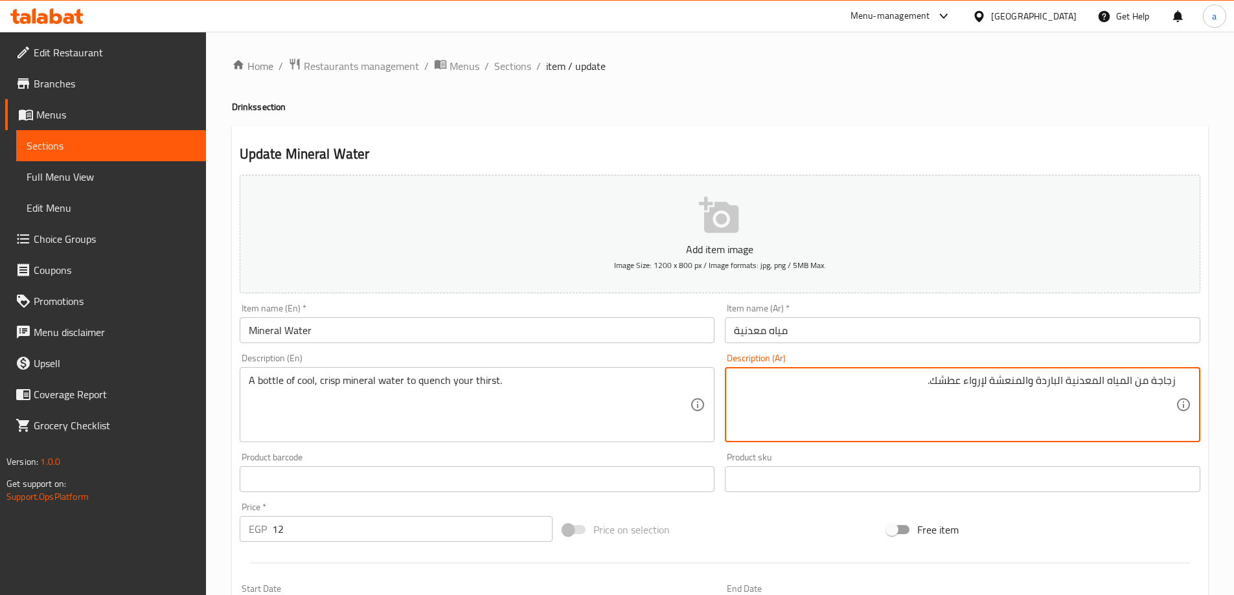
click at [1019, 382] on textarea "زجاجة من المياه المعدنية الباردة والمنعشة لإرواء عطشك." at bounding box center [955, 405] width 442 height 62
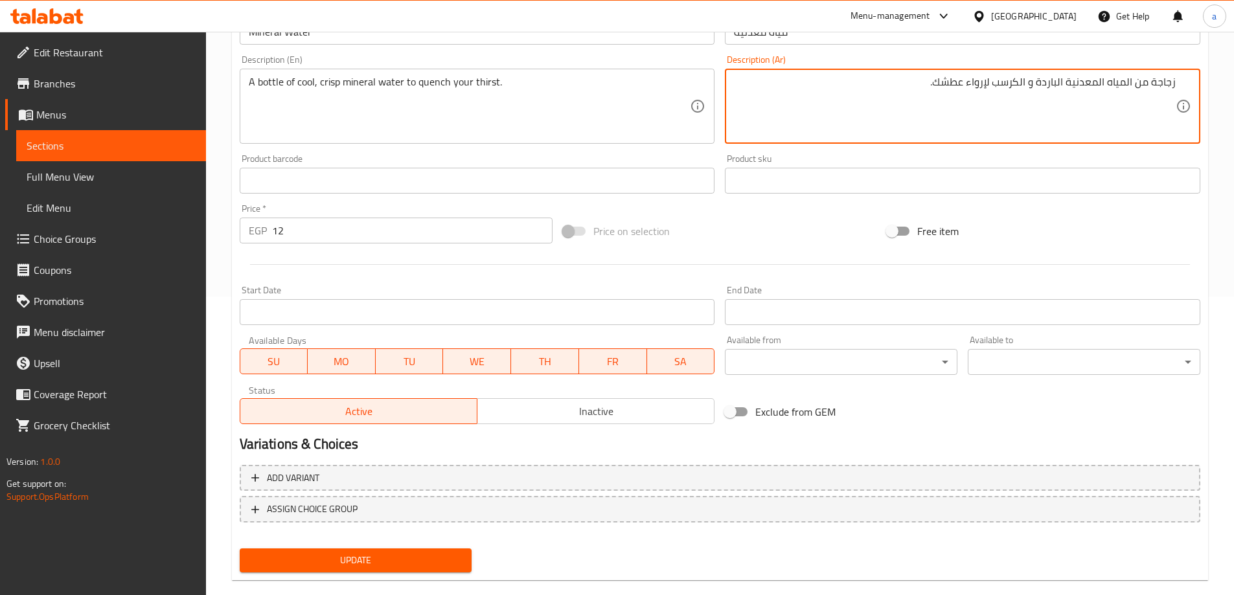
scroll to position [320, 0]
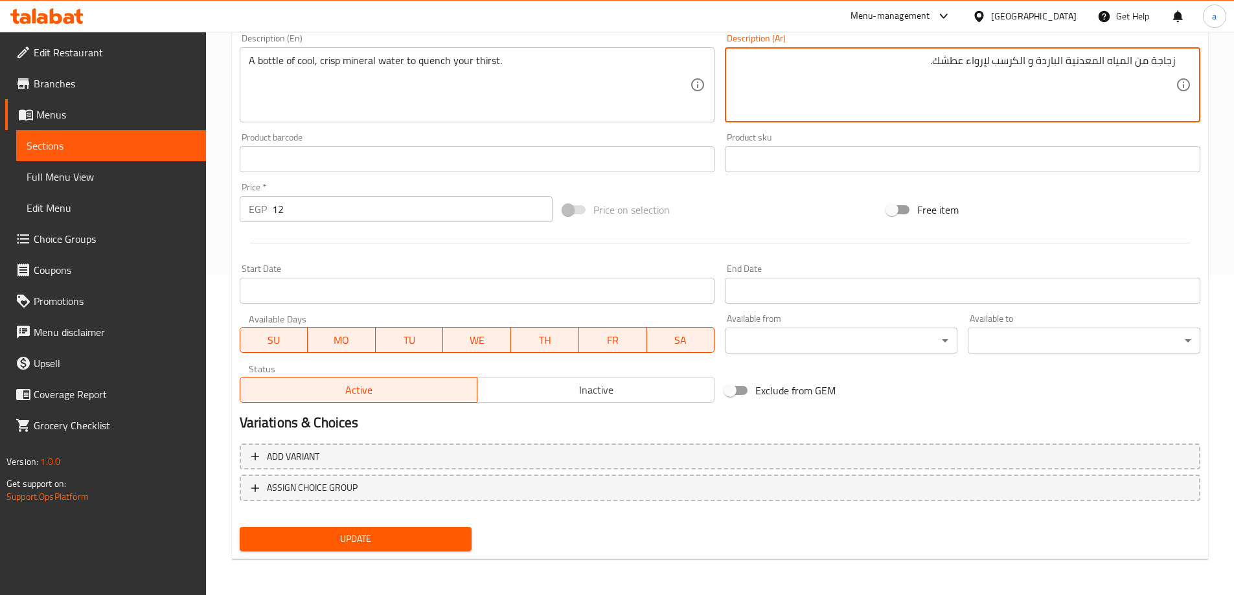
type textarea "زجاجة من المياه المعدنية الباردة و الكرسب لإرواء عطشك."
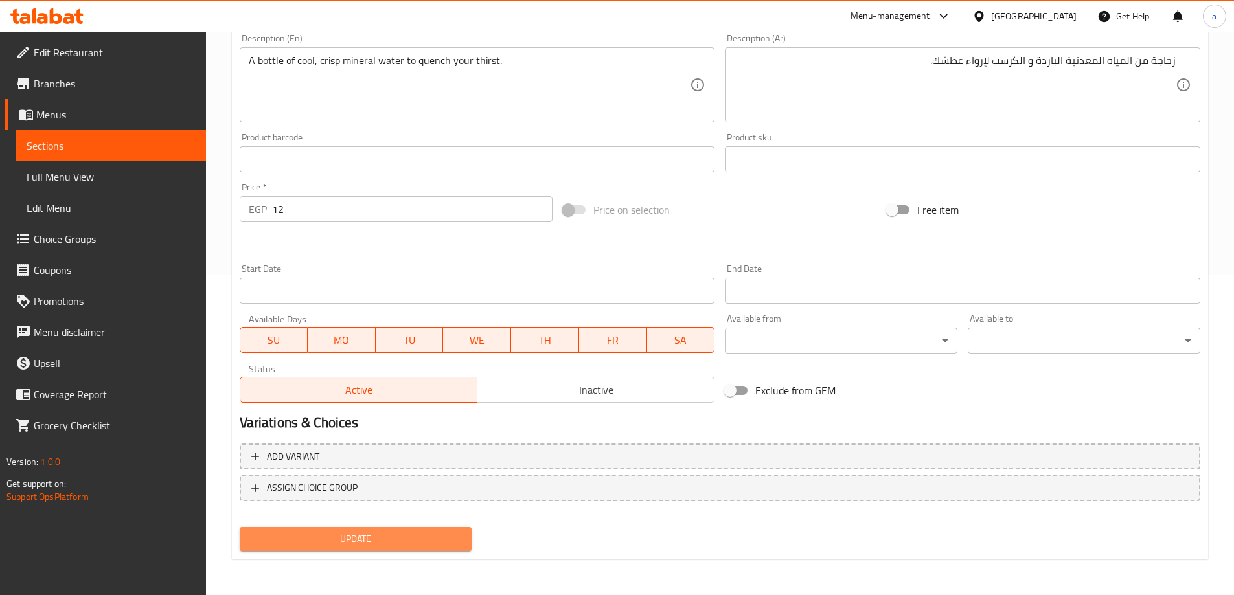
click at [411, 544] on span "Update" at bounding box center [356, 539] width 212 height 16
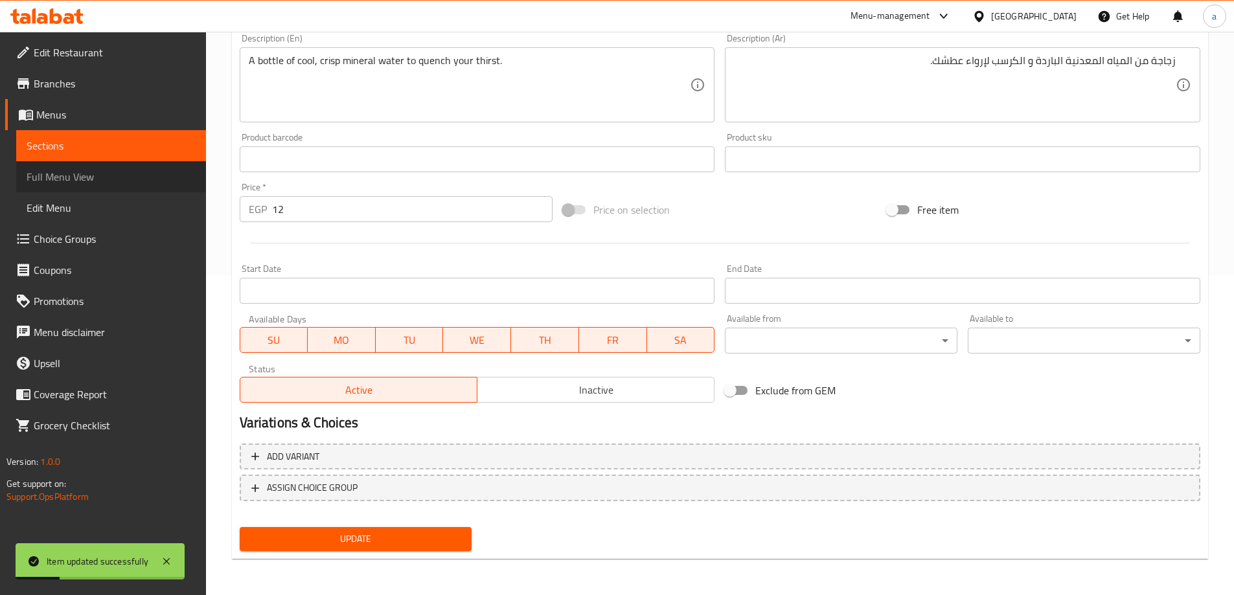
click at [65, 179] on span "Full Menu View" at bounding box center [111, 177] width 169 height 16
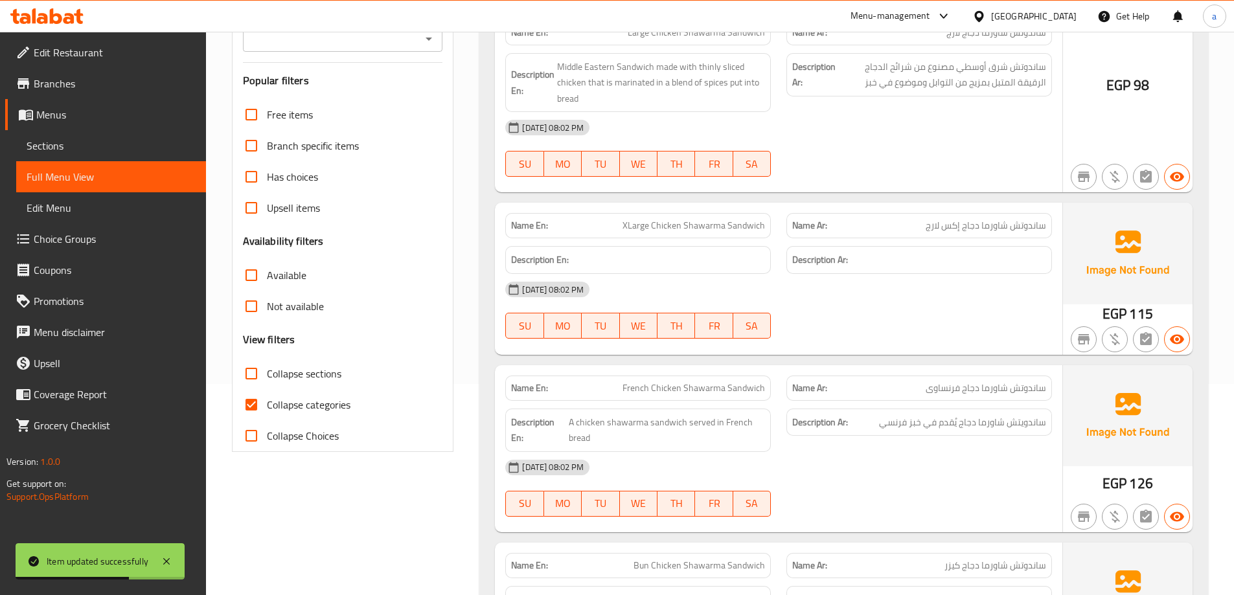
scroll to position [61, 0]
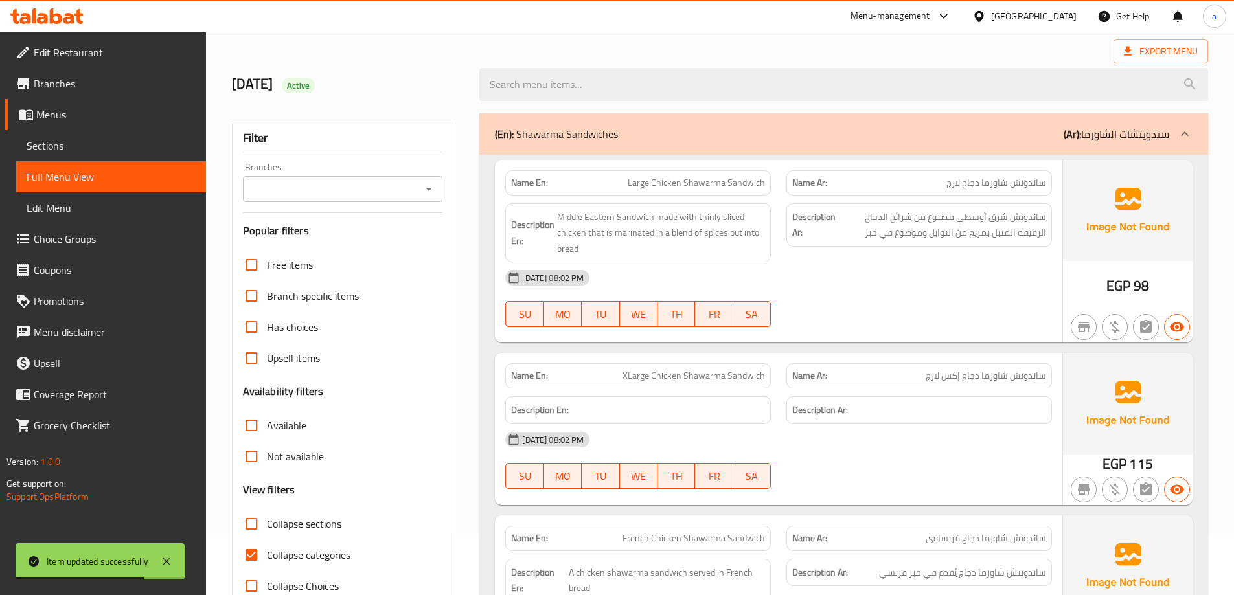
click at [300, 562] on span "Collapse categories" at bounding box center [309, 555] width 84 height 16
click at [267, 562] on input "Collapse categories" at bounding box center [251, 555] width 31 height 31
checkbox input "false"
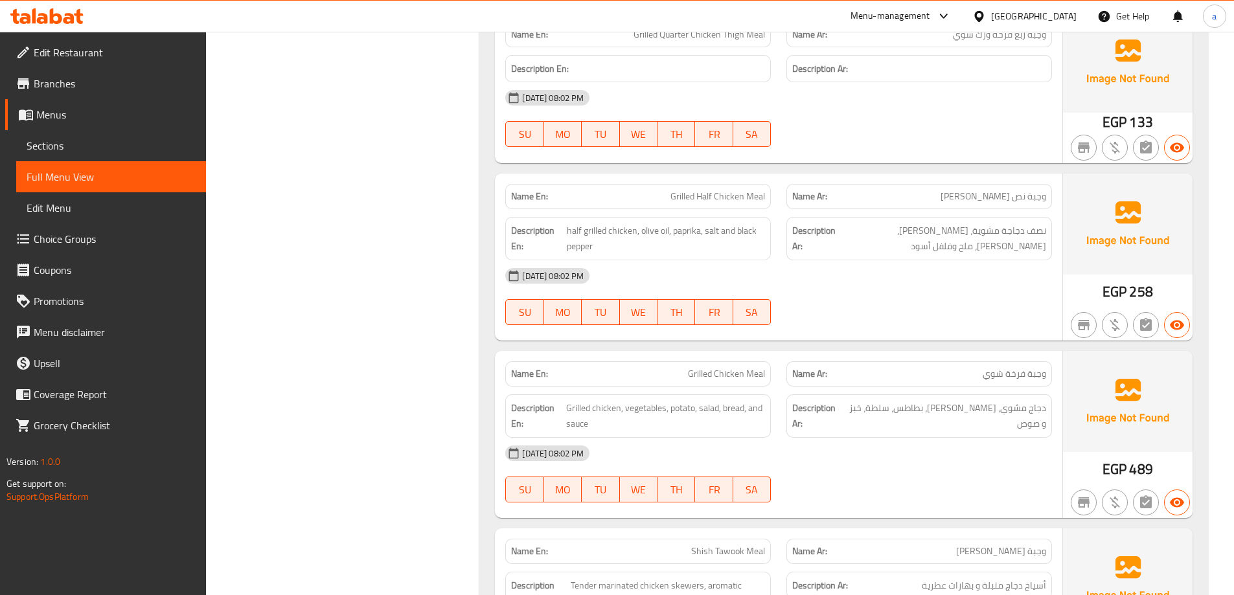
scroll to position [13664, 0]
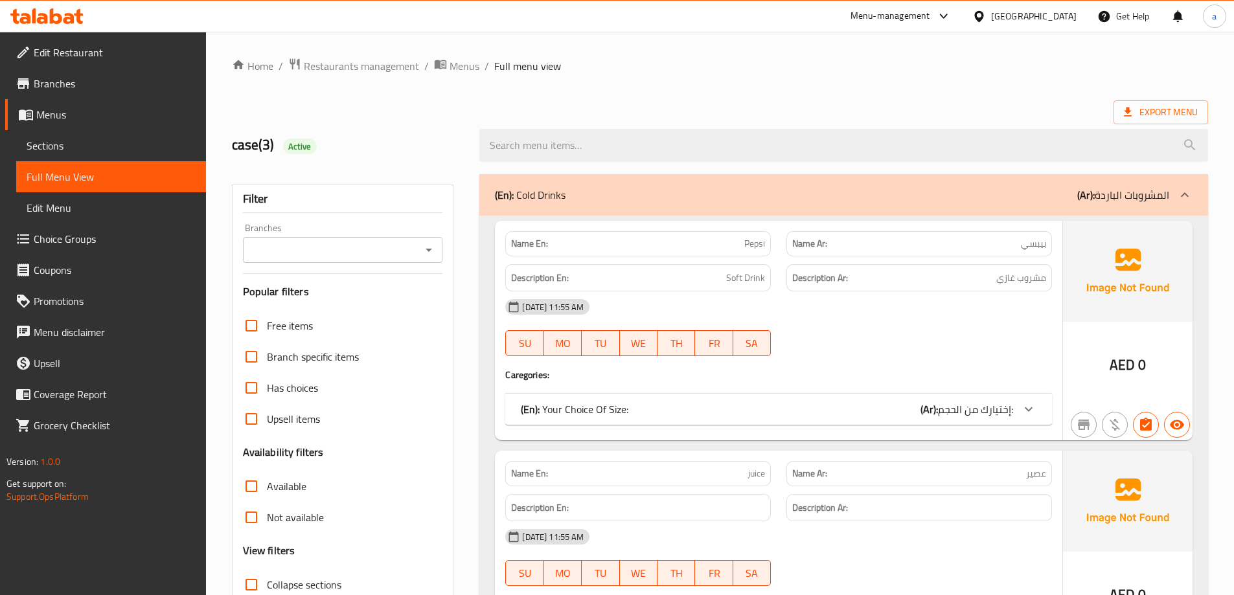
click at [999, 13] on div "United Arab Emirates" at bounding box center [1033, 16] width 85 height 14
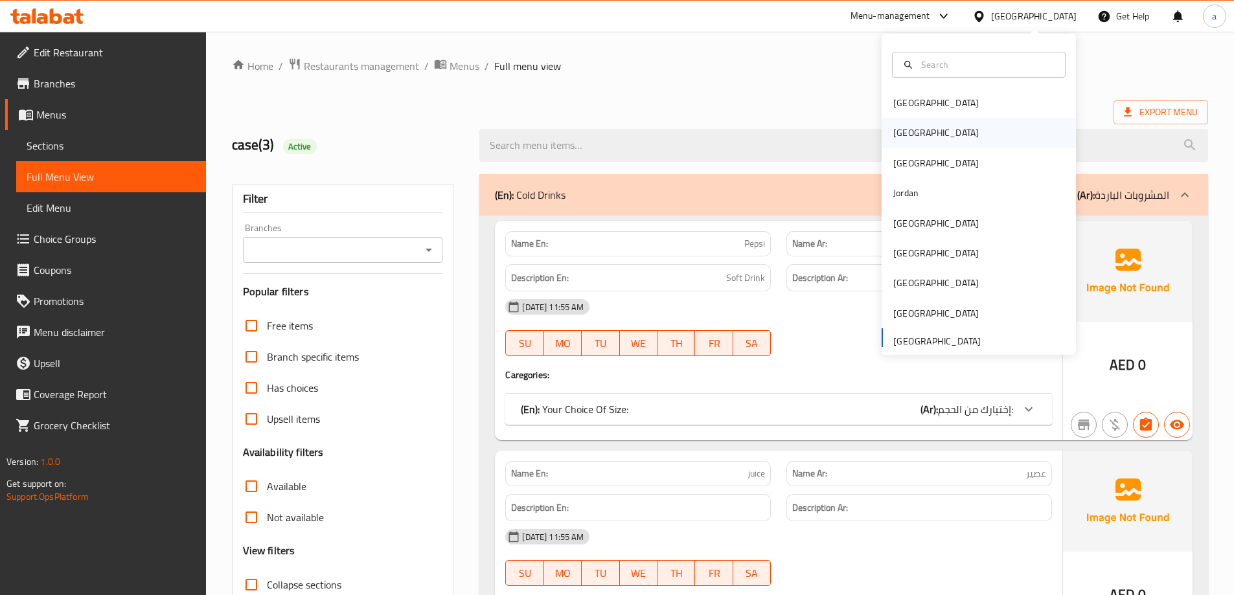
click at [895, 133] on div "[GEOGRAPHIC_DATA]" at bounding box center [935, 133] width 85 height 14
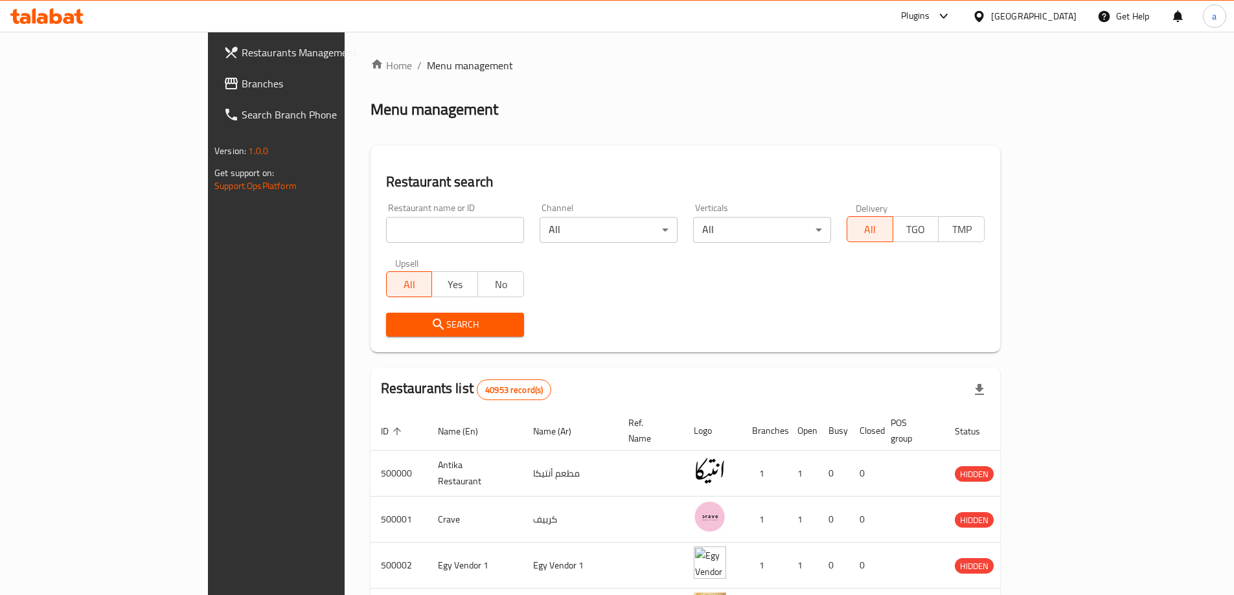
click at [242, 89] on span "Branches" at bounding box center [323, 84] width 162 height 16
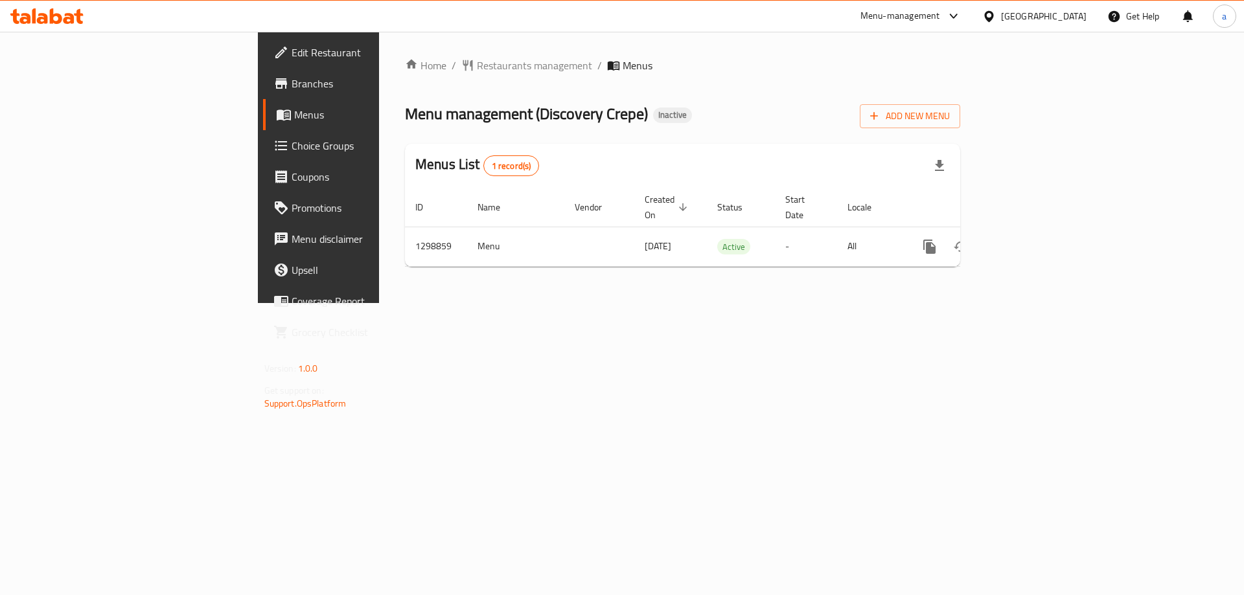
click at [291, 76] on span "Branches" at bounding box center [373, 84] width 164 height 16
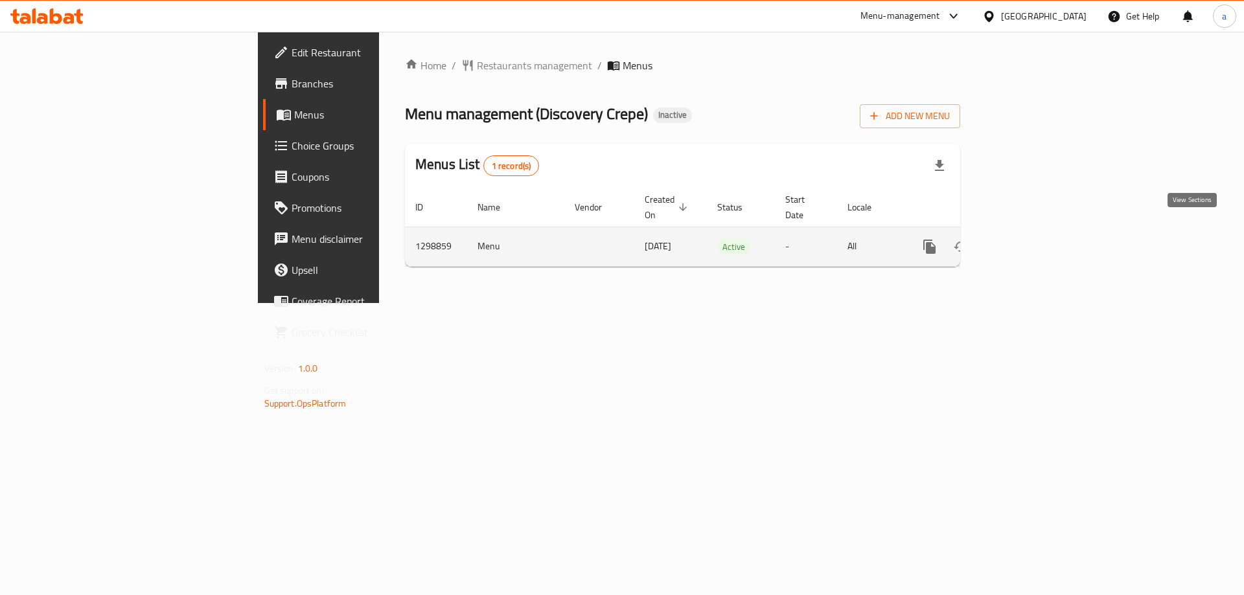
click at [1038, 233] on link "enhanced table" at bounding box center [1022, 246] width 31 height 31
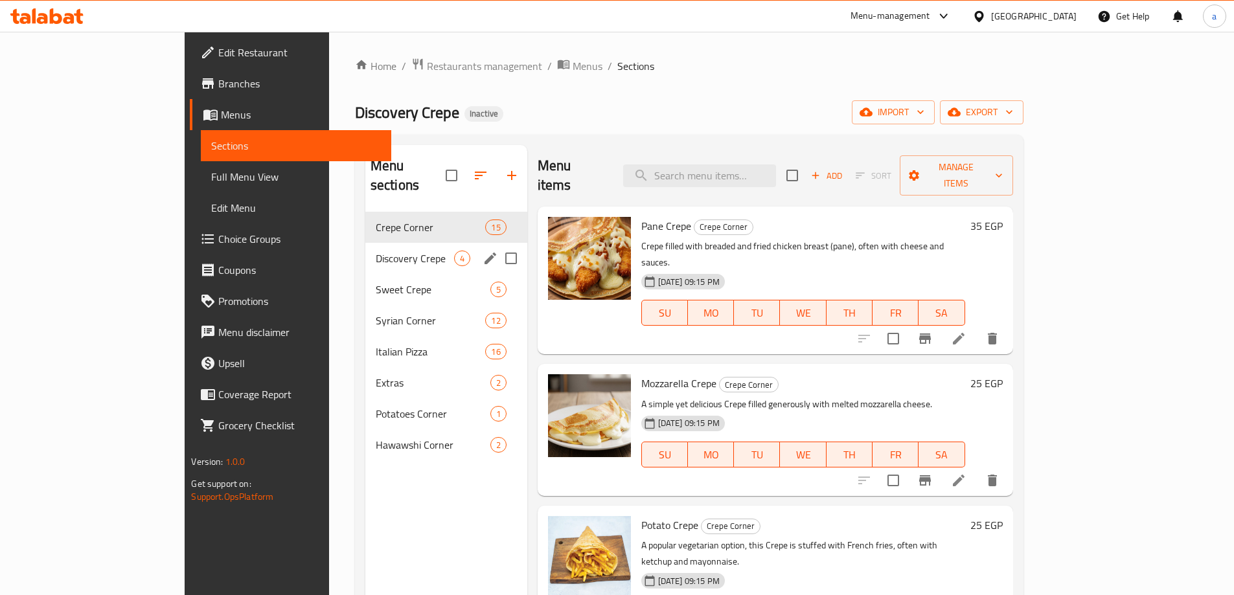
click at [365, 243] on div "Discovery Crepe 4" at bounding box center [446, 258] width 162 height 31
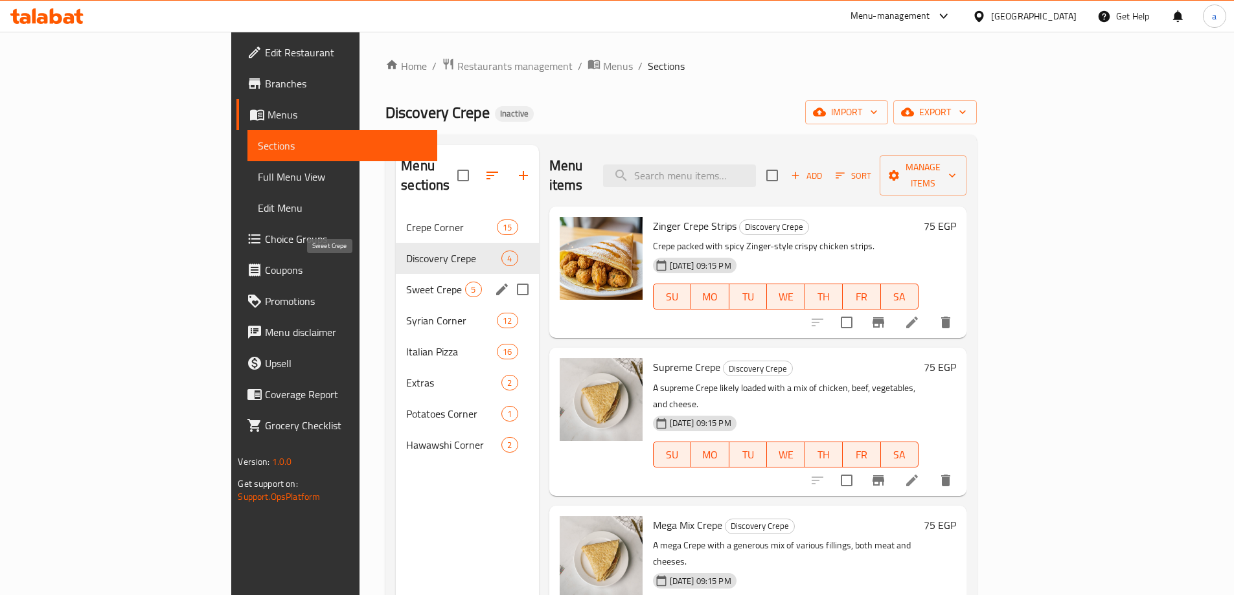
click at [406, 282] on span "Sweet Crepe" at bounding box center [435, 290] width 59 height 16
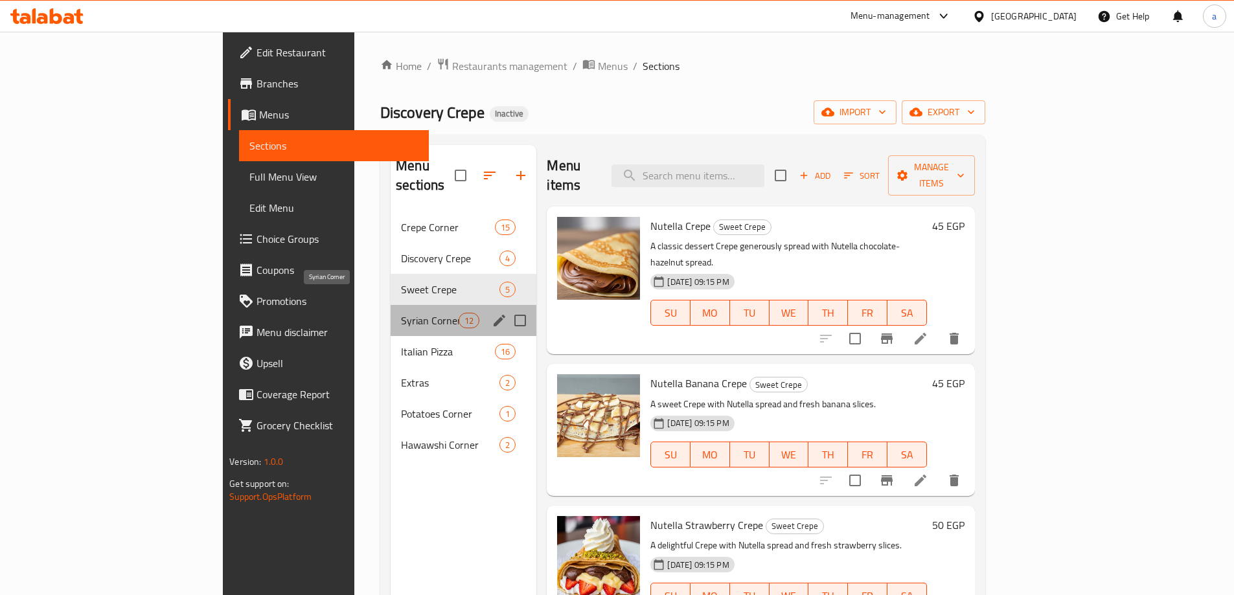
click at [401, 313] on span "Syrian Corner" at bounding box center [430, 321] width 58 height 16
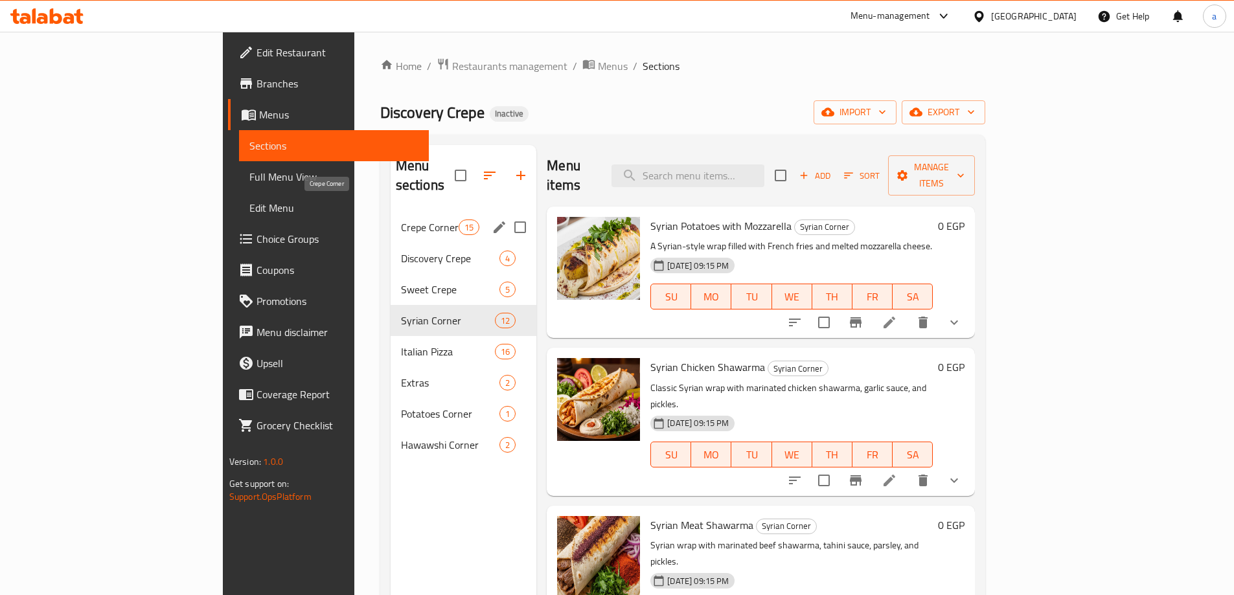
click at [401, 220] on span "Crepe Corner" at bounding box center [430, 228] width 58 height 16
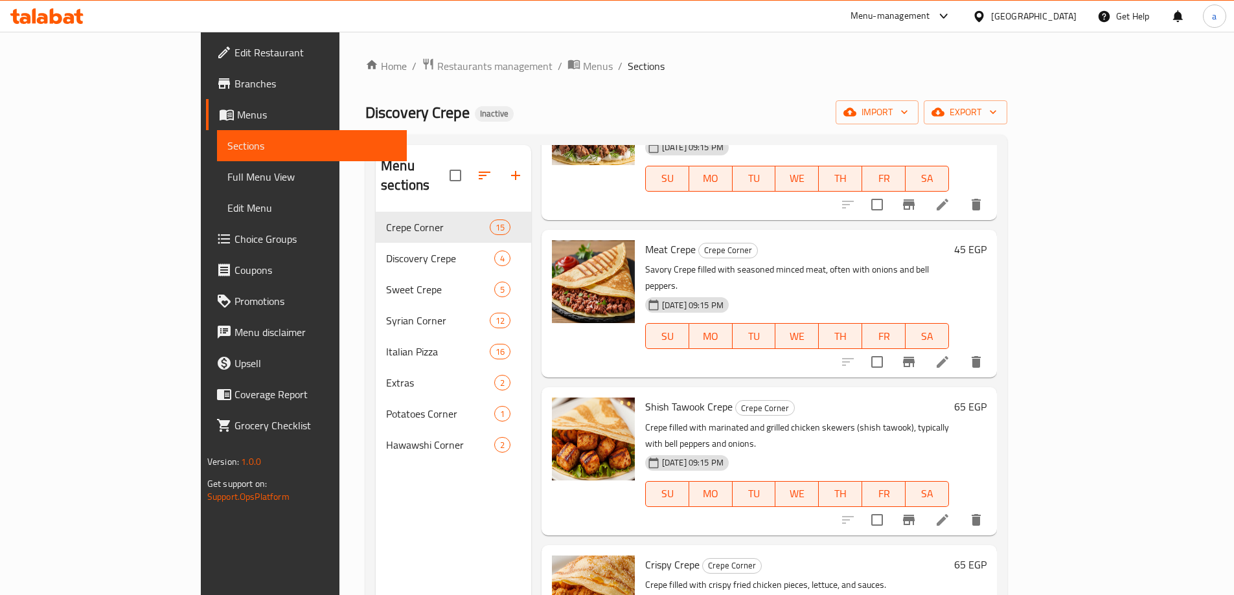
scroll to position [1166, 0]
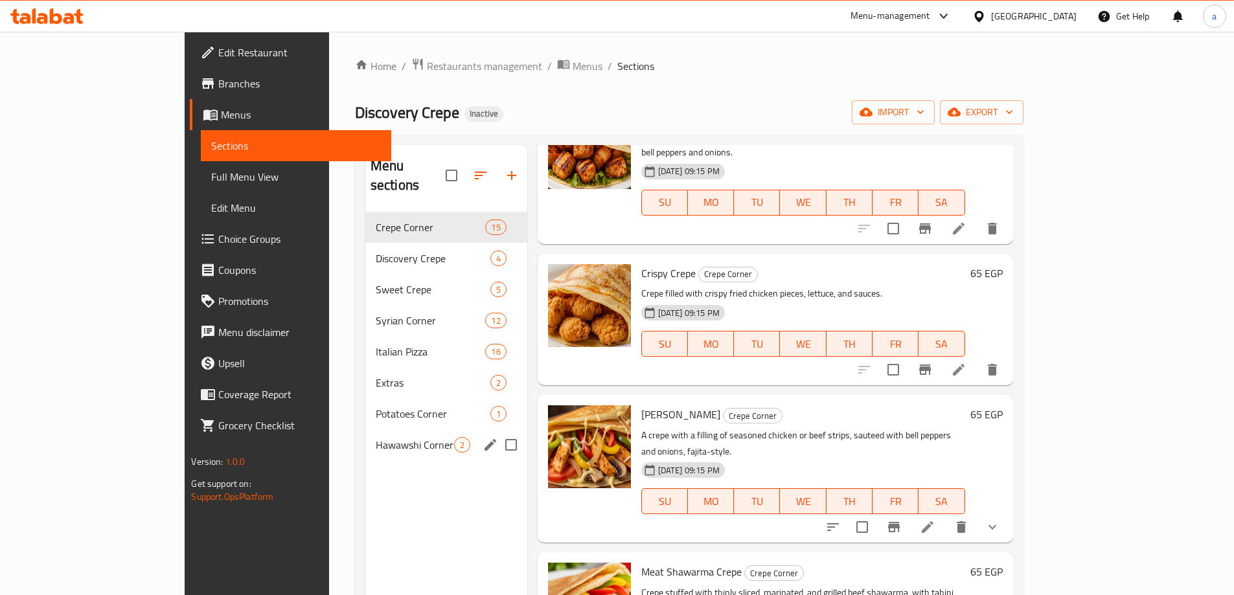
drag, startPoint x: 335, startPoint y: 416, endPoint x: 20, endPoint y: 470, distance: 319.3
click at [365, 429] on div "Hawawshi Corner 2" at bounding box center [446, 444] width 162 height 31
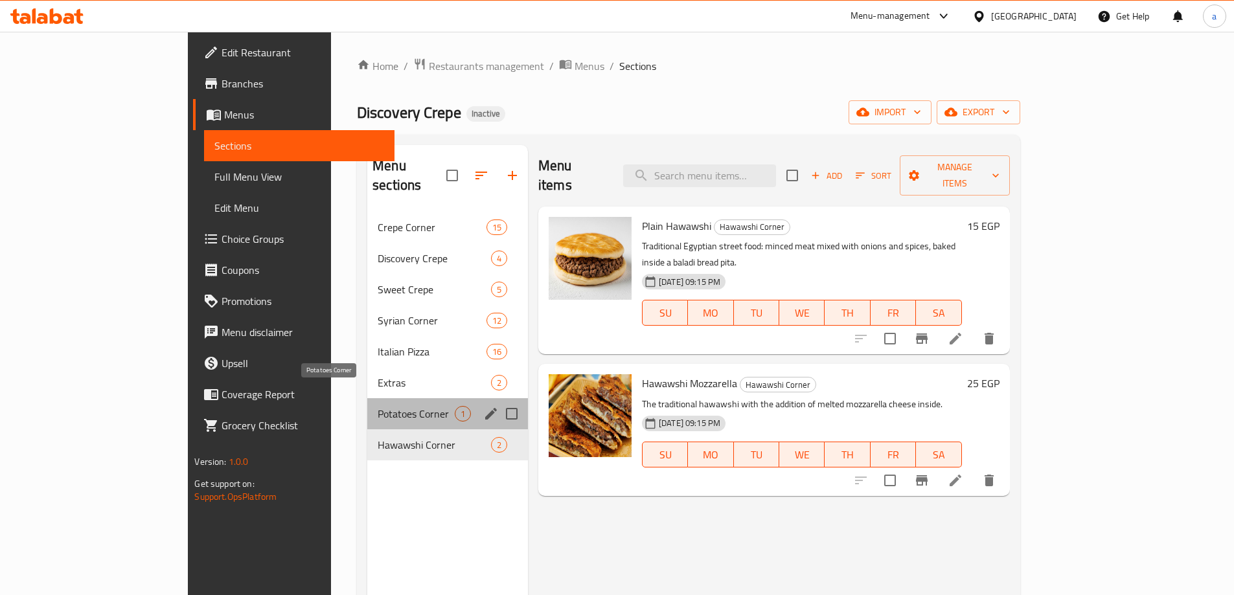
click at [378, 406] on span "Potatoes Corner" at bounding box center [416, 414] width 77 height 16
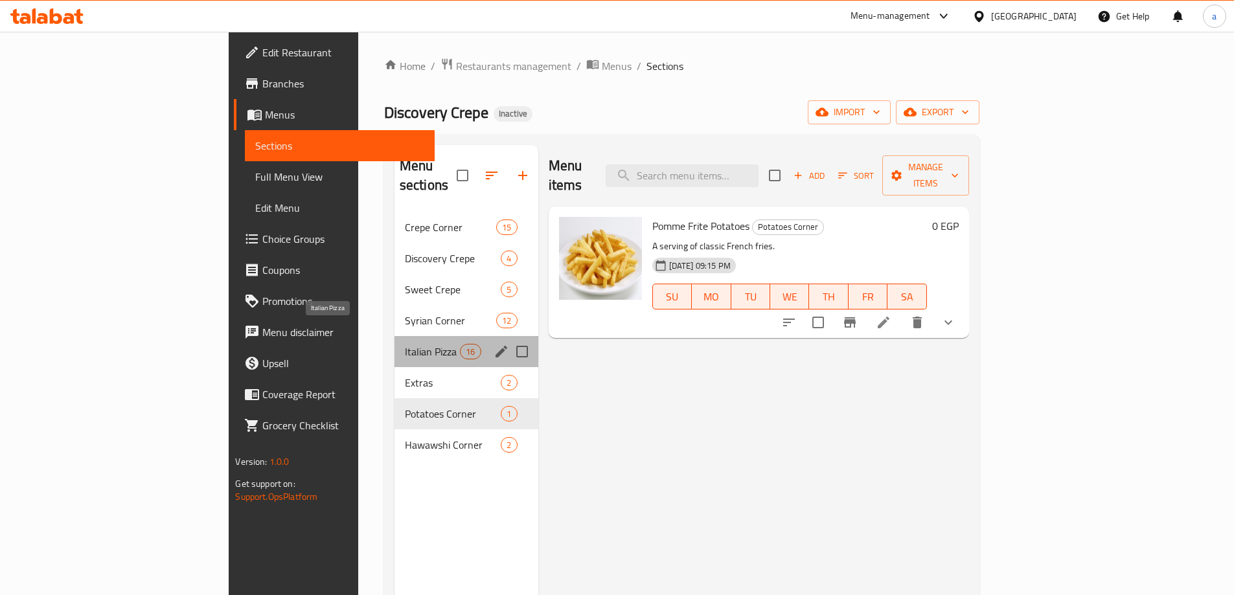
click at [405, 344] on span "Italian Pizza" at bounding box center [432, 352] width 55 height 16
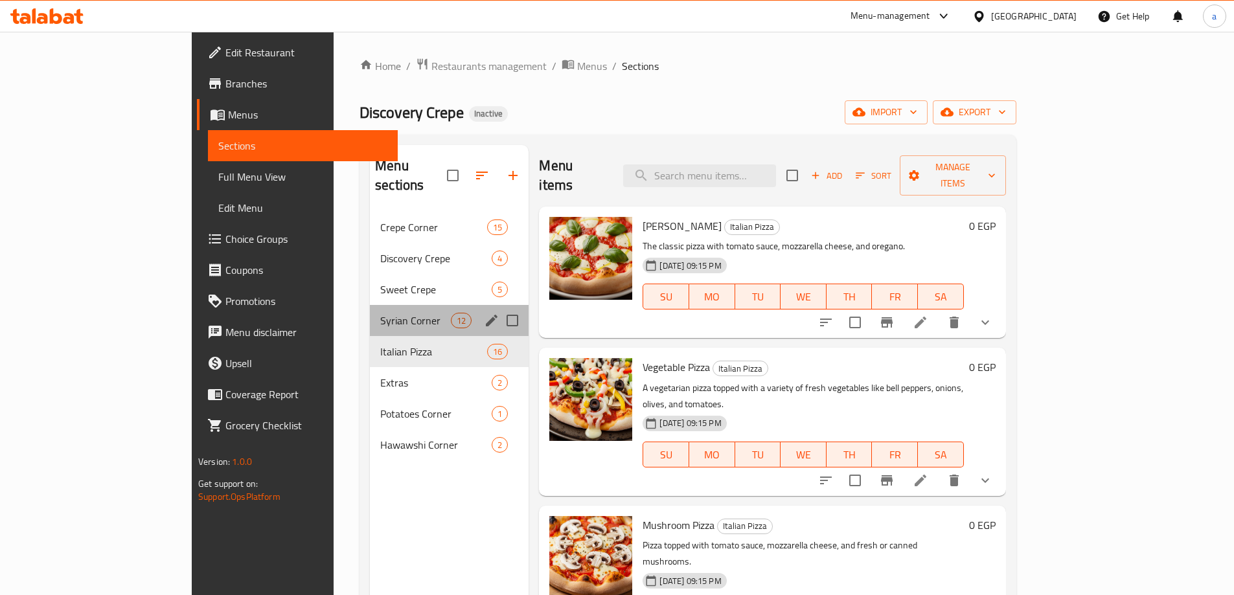
click at [370, 305] on div "Syrian Corner 12" at bounding box center [449, 320] width 159 height 31
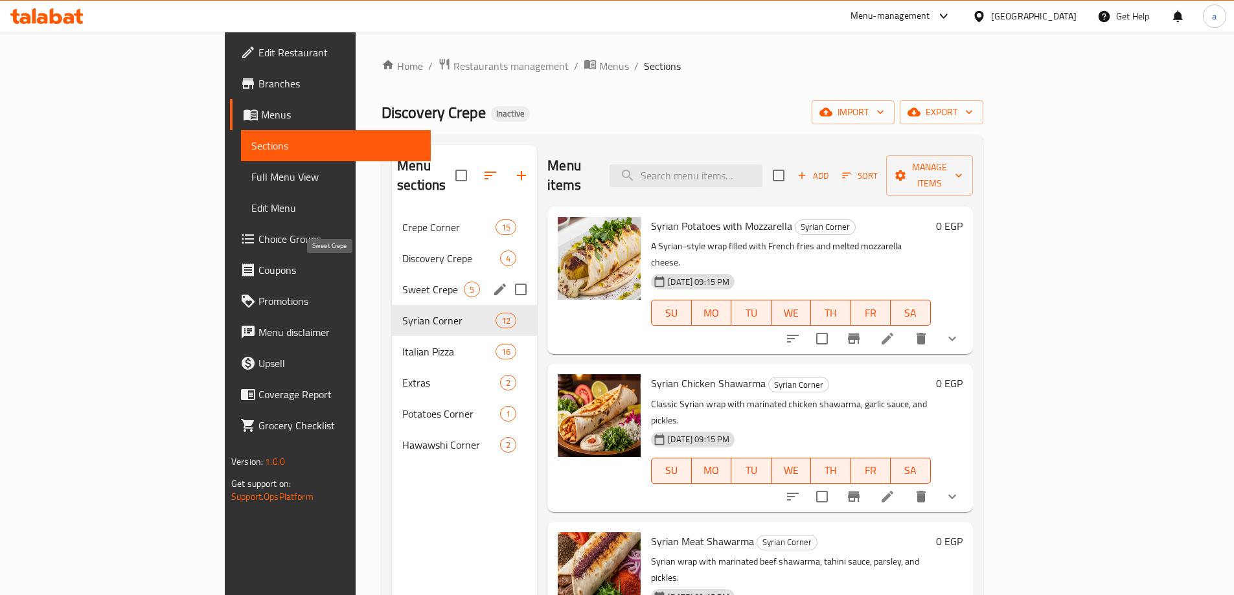
click at [402, 282] on span "Sweet Crepe" at bounding box center [433, 290] width 62 height 16
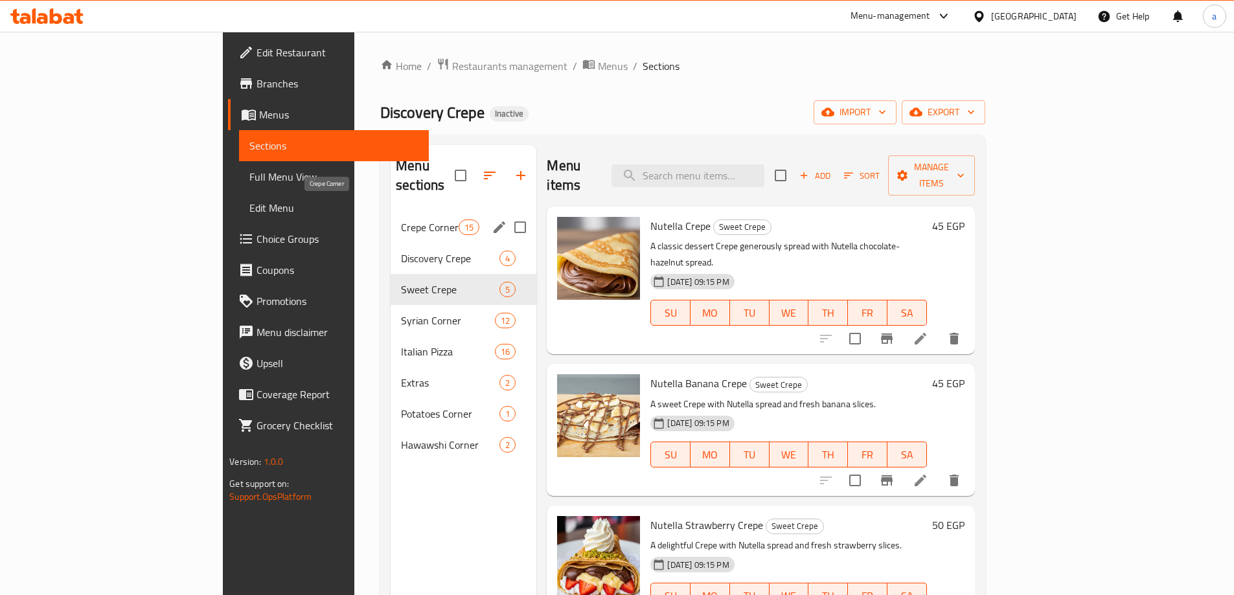
click at [401, 220] on span "Crepe Corner" at bounding box center [430, 228] width 58 height 16
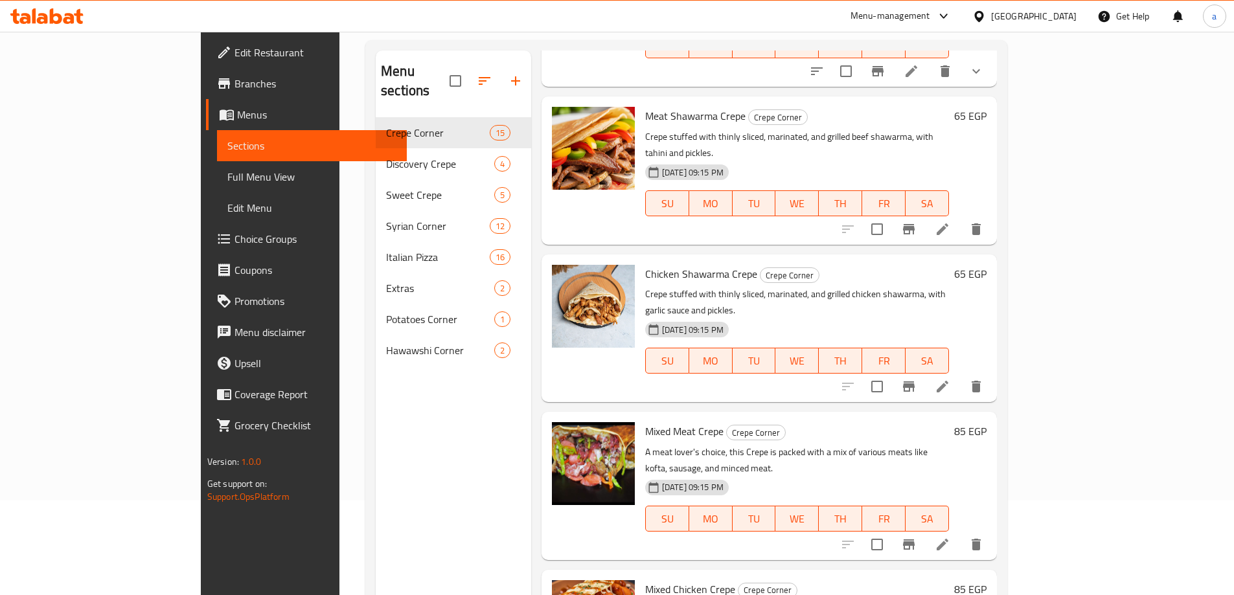
scroll to position [181, 0]
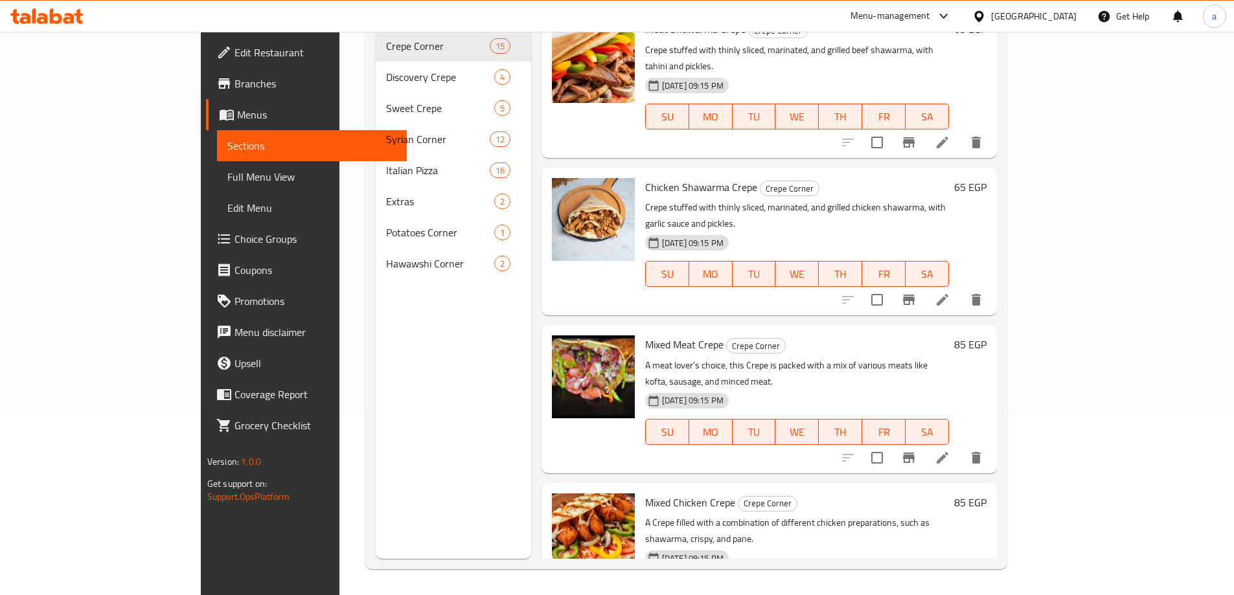
click at [234, 89] on span "Branches" at bounding box center [315, 84] width 162 height 16
